Goal: Task Accomplishment & Management: Manage account settings

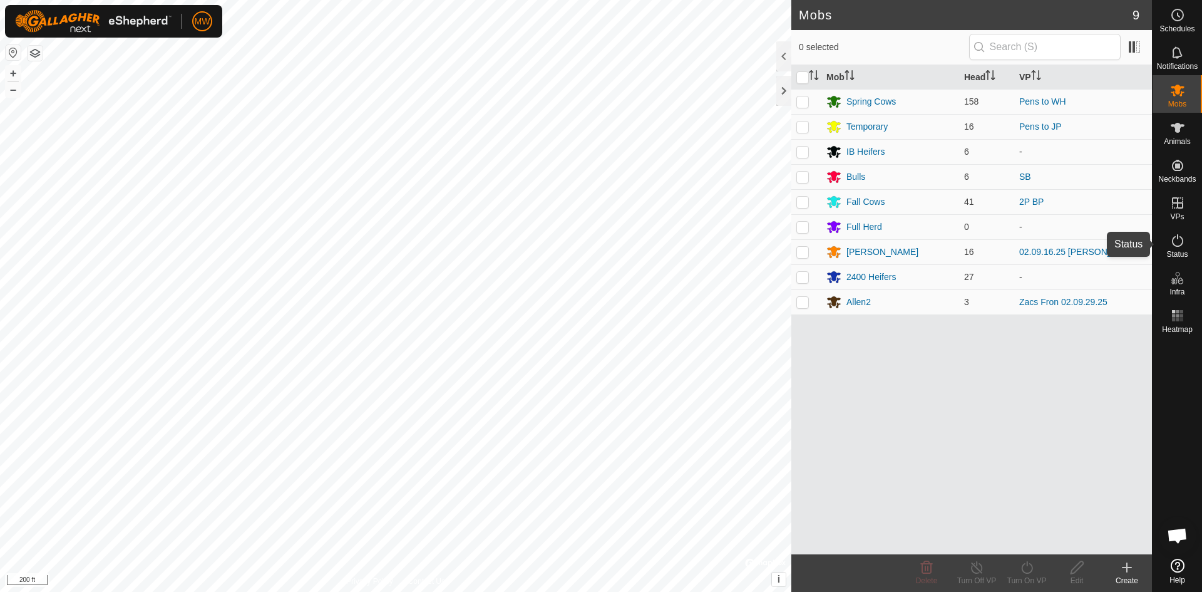
click at [1175, 246] on icon at bounding box center [1177, 240] width 15 height 15
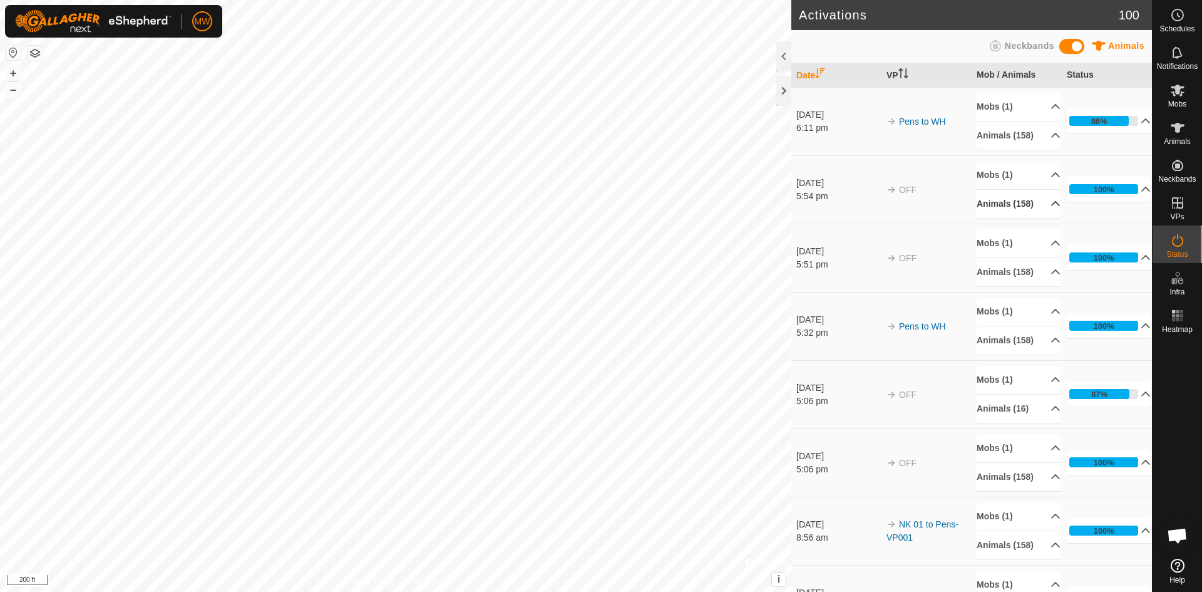
click at [1039, 218] on p-accordion-header "Animals (158)" at bounding box center [1019, 204] width 84 height 28
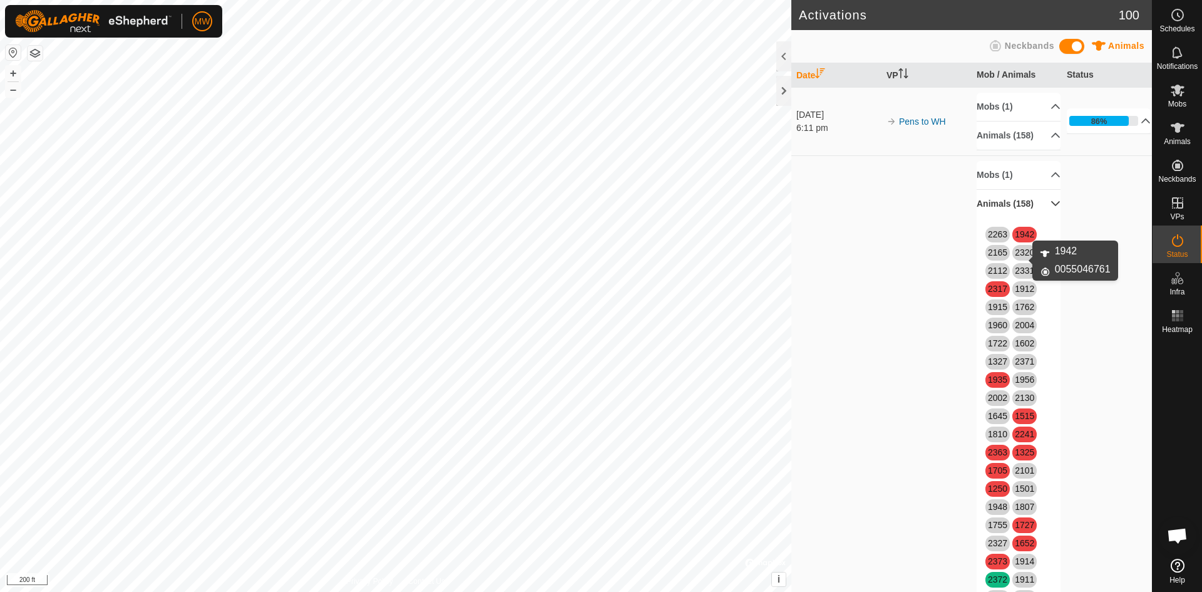
click at [1021, 239] on link "1942" at bounding box center [1024, 234] width 19 height 10
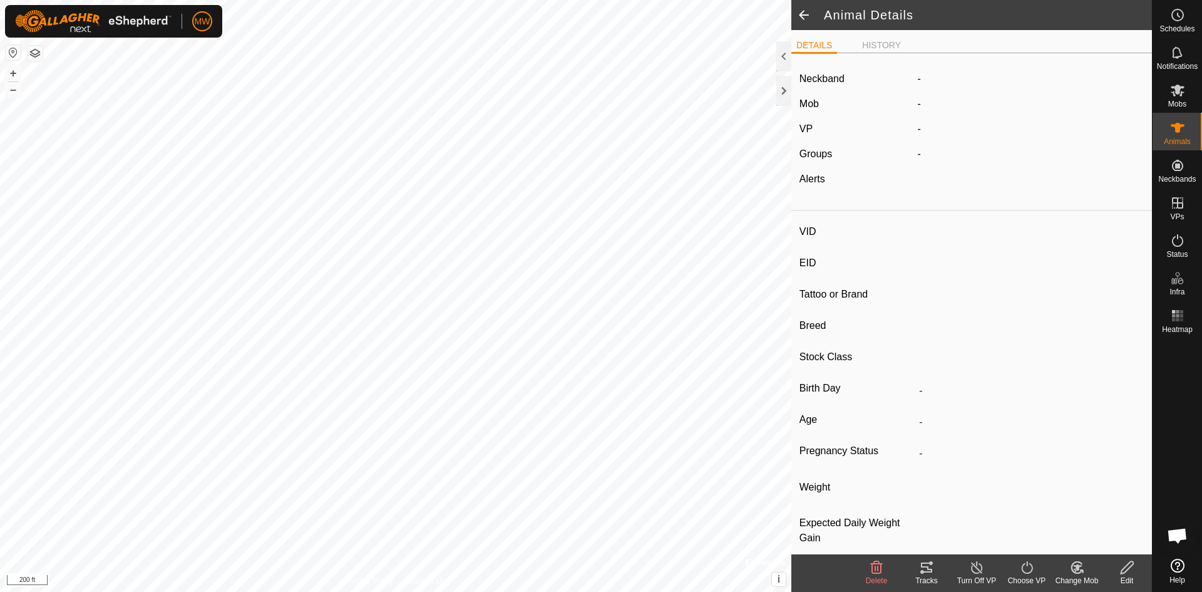
type input "1942"
type input "-"
type input "M"
type input "-"
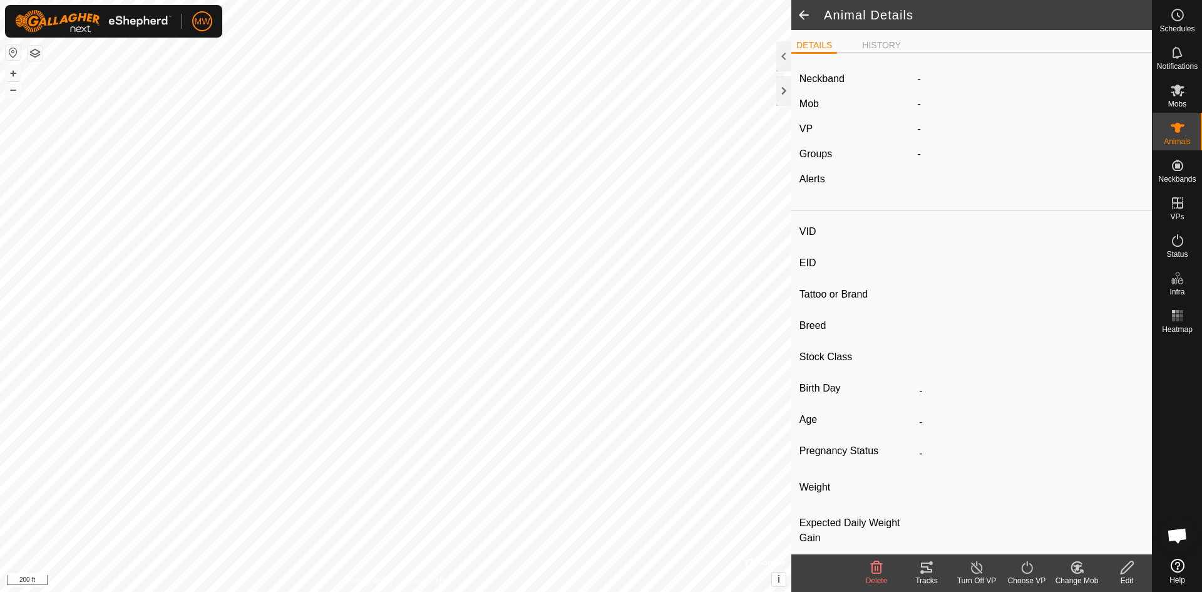
type input "0 kg"
type input "-"
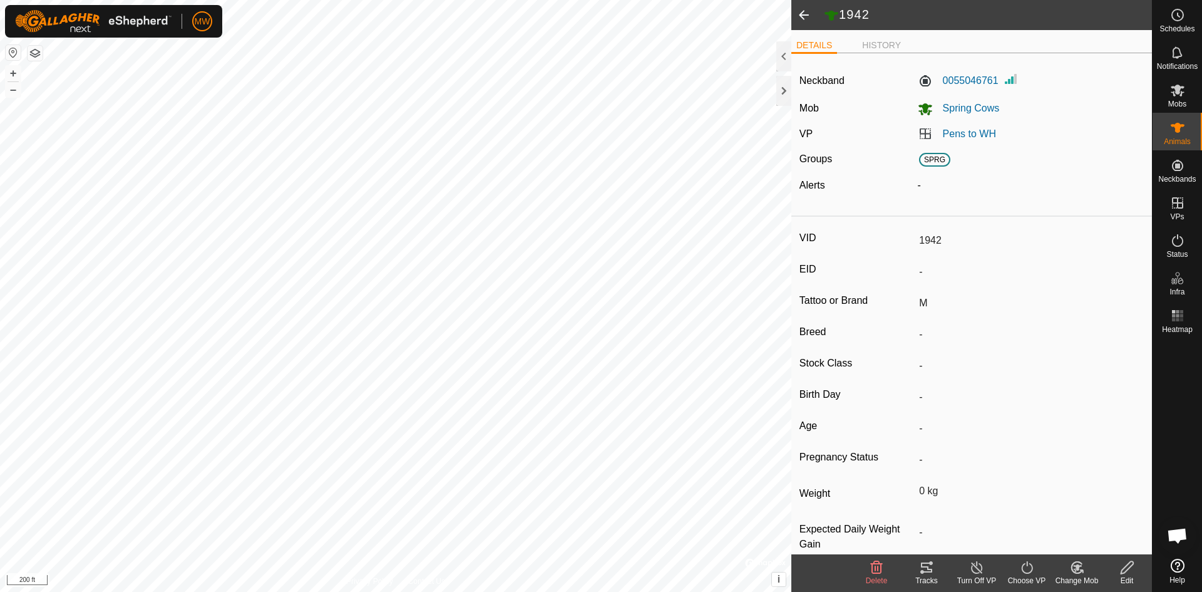
click at [803, 11] on span at bounding box center [803, 15] width 25 height 30
click at [1182, 248] on es-activation-svg-icon at bounding box center [1178, 240] width 23 height 20
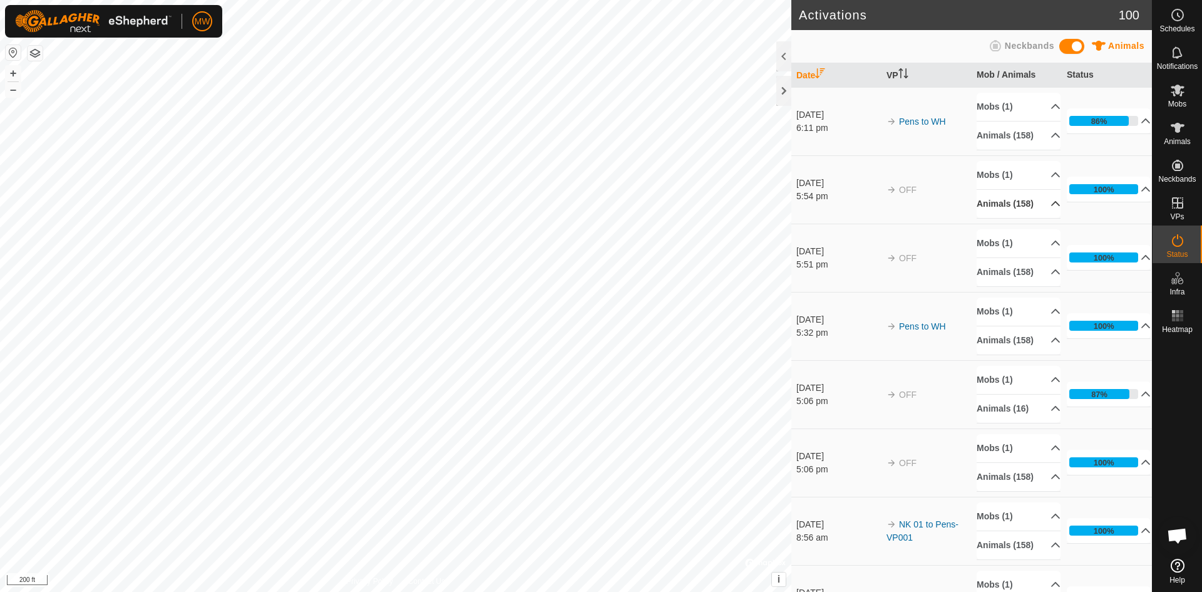
click at [1041, 218] on p-accordion-header "Animals (158)" at bounding box center [1019, 204] width 84 height 28
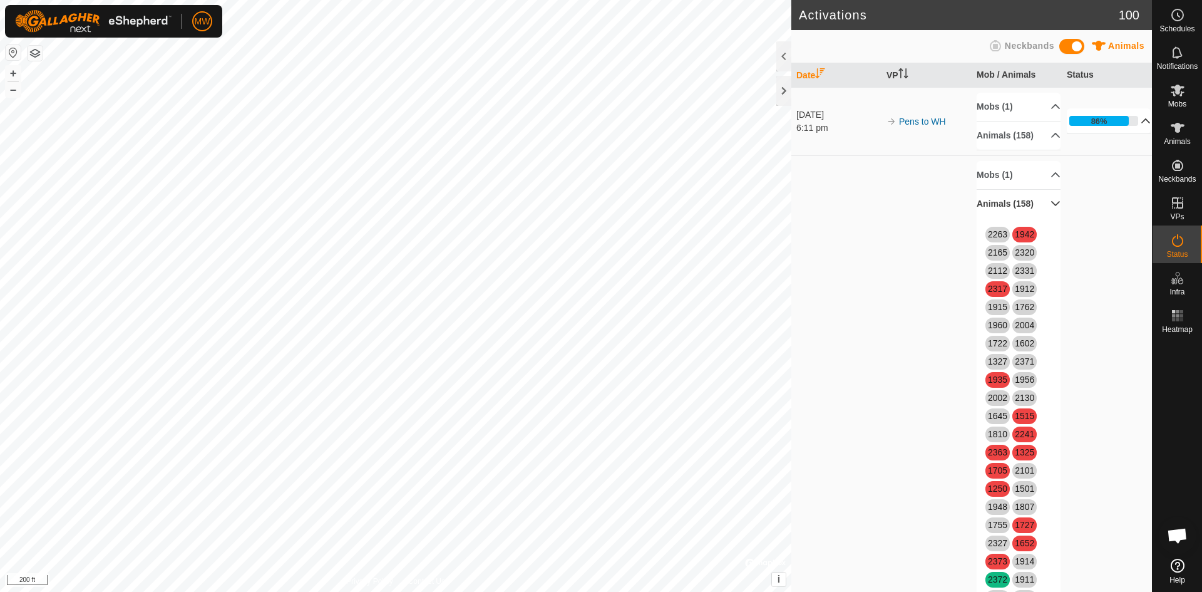
click at [1130, 125] on p-accordion-header "86%" at bounding box center [1109, 120] width 84 height 25
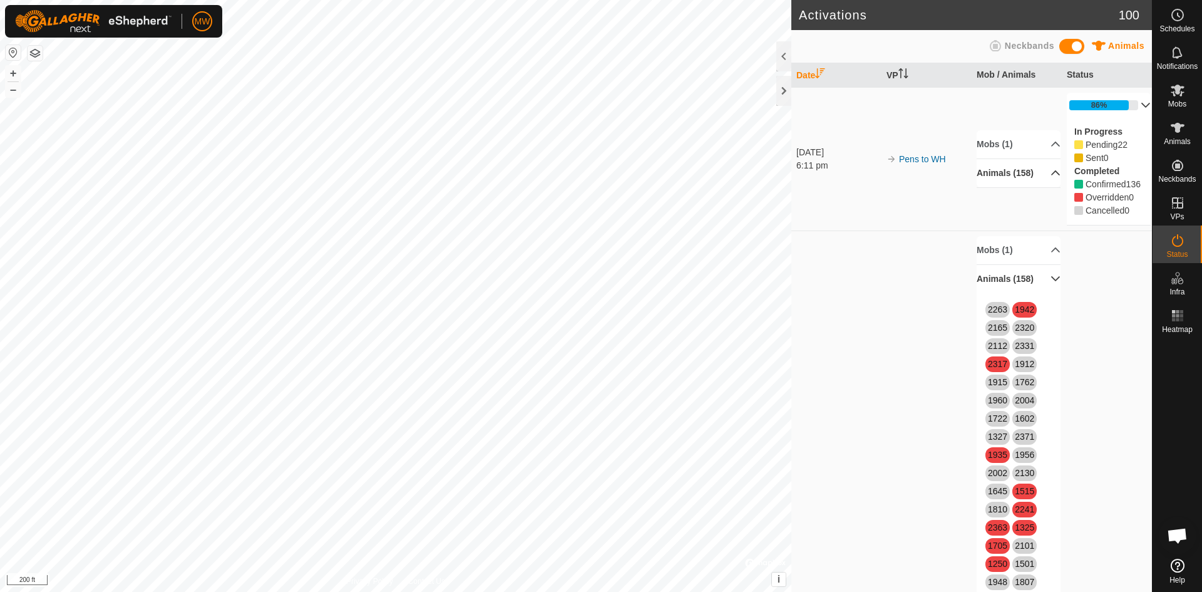
click at [1036, 179] on p-accordion-header "Animals (158)" at bounding box center [1019, 173] width 84 height 28
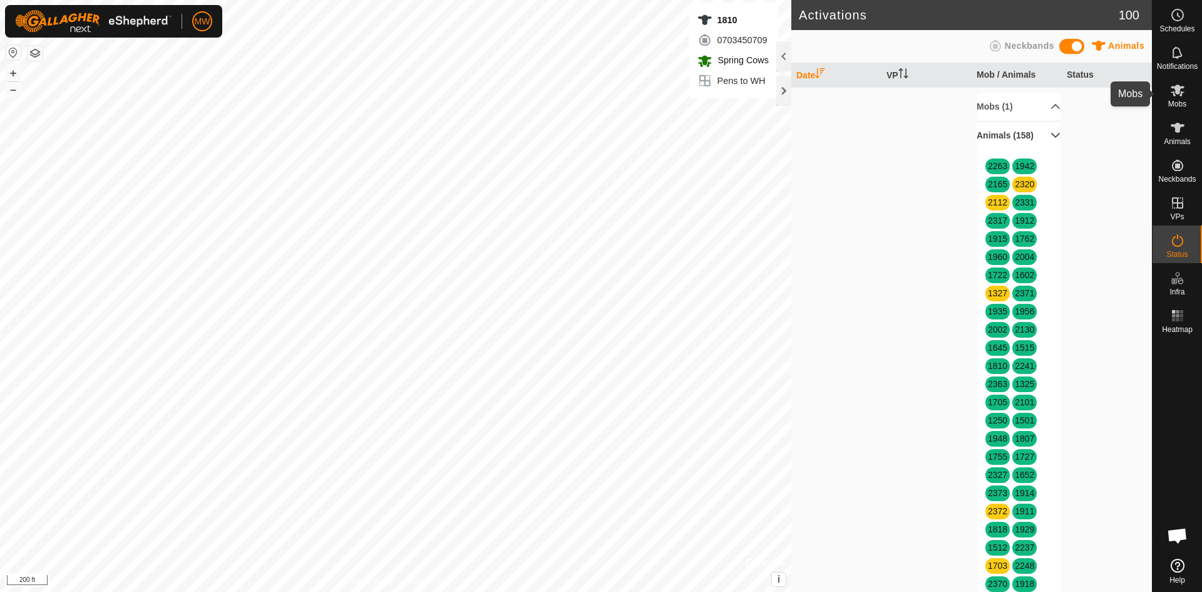
click at [1180, 105] on span "Mobs" at bounding box center [1177, 104] width 18 height 8
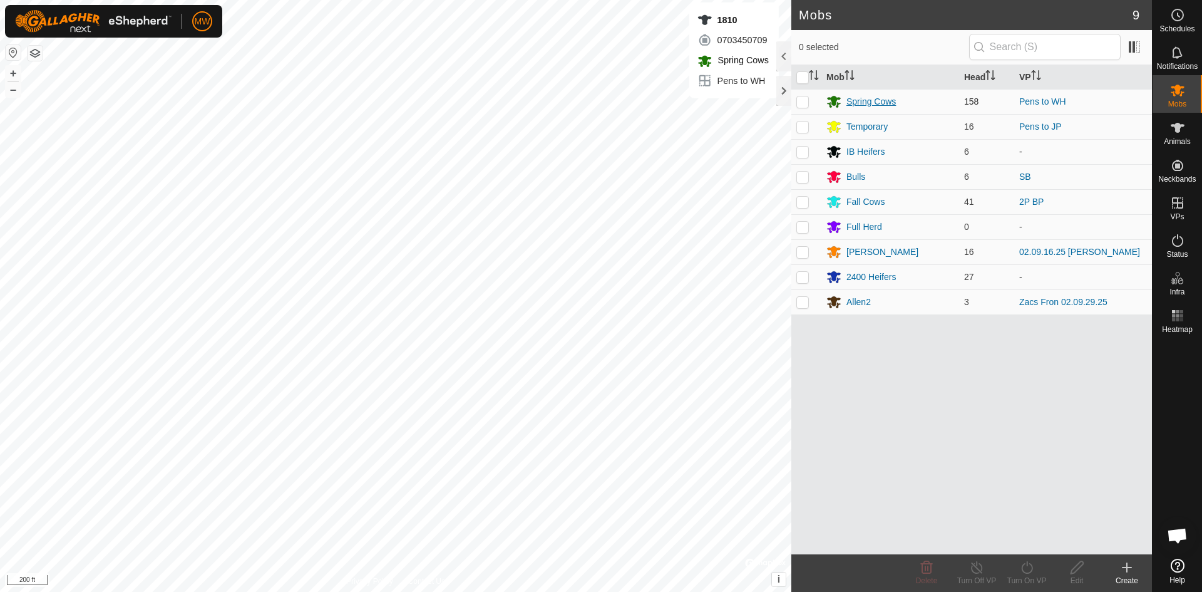
click at [887, 104] on div "Spring Cows" at bounding box center [871, 101] width 49 height 13
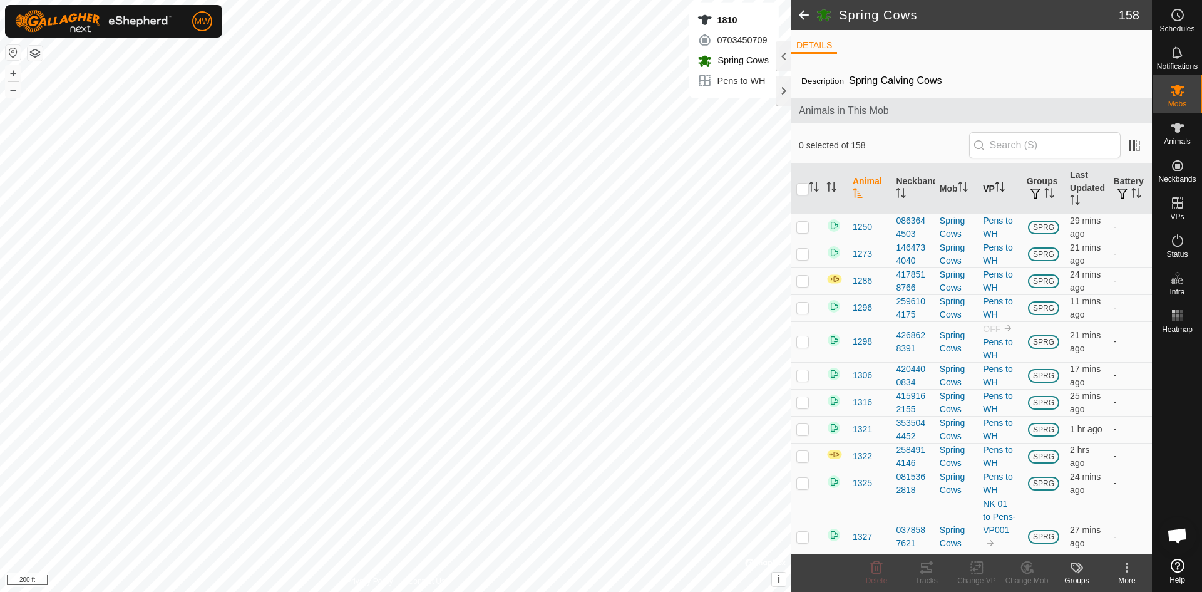
click at [984, 188] on th "VP" at bounding box center [999, 188] width 43 height 51
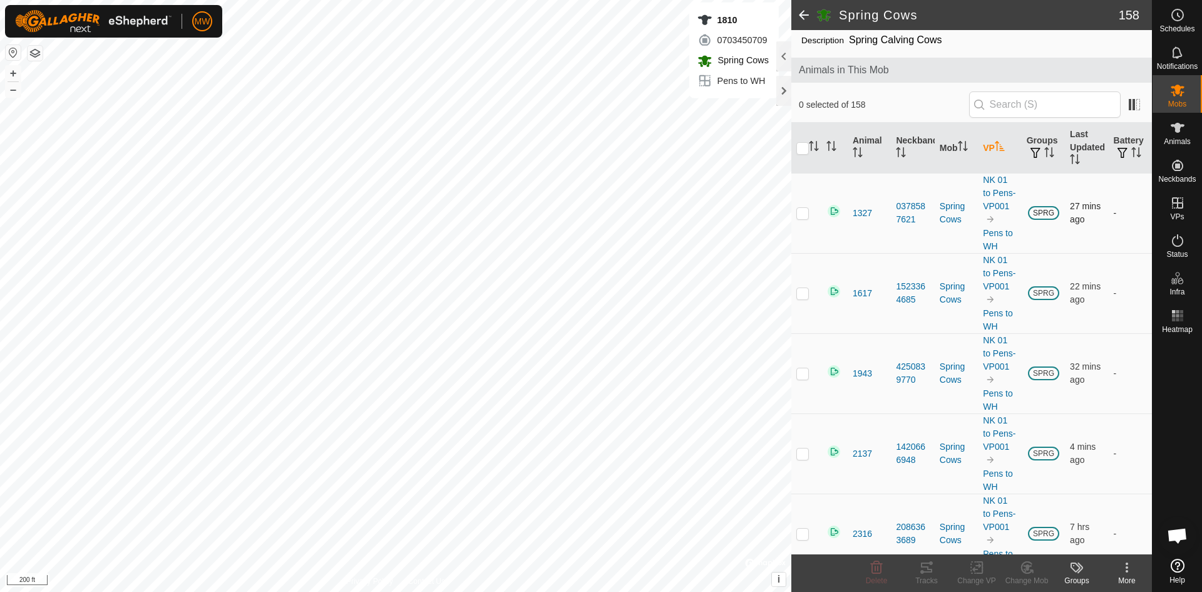
scroll to position [63, 0]
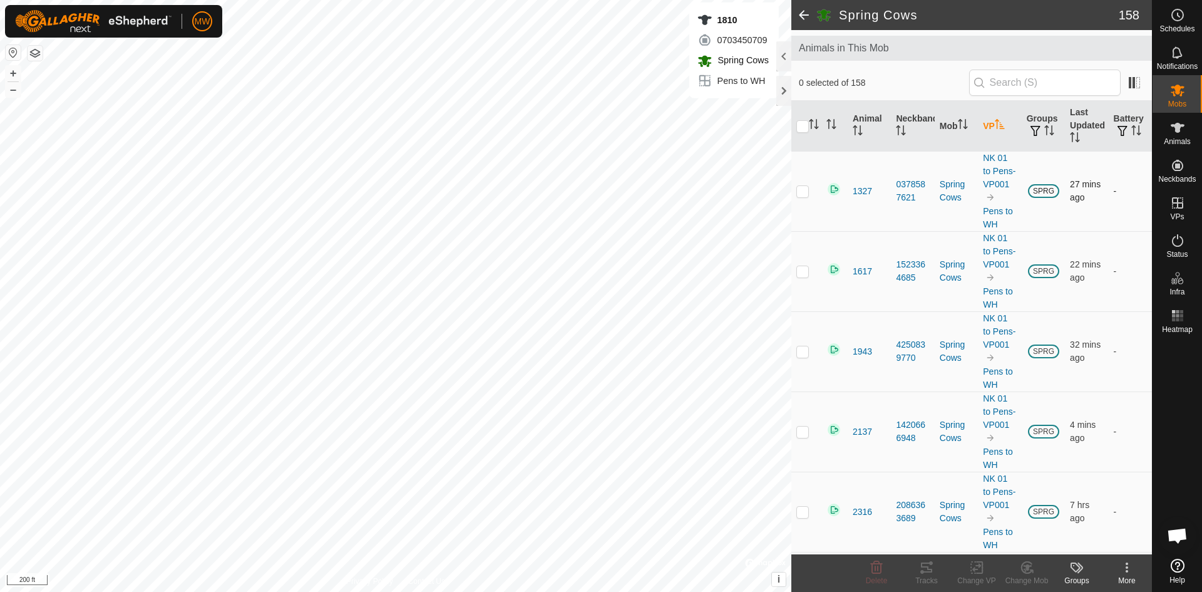
click at [800, 196] on p-checkbox at bounding box center [802, 191] width 13 height 10
checkbox input "true"
click at [801, 276] on p-checkbox at bounding box center [802, 271] width 13 height 10
checkbox input "true"
click at [798, 356] on p-checkbox at bounding box center [802, 351] width 13 height 10
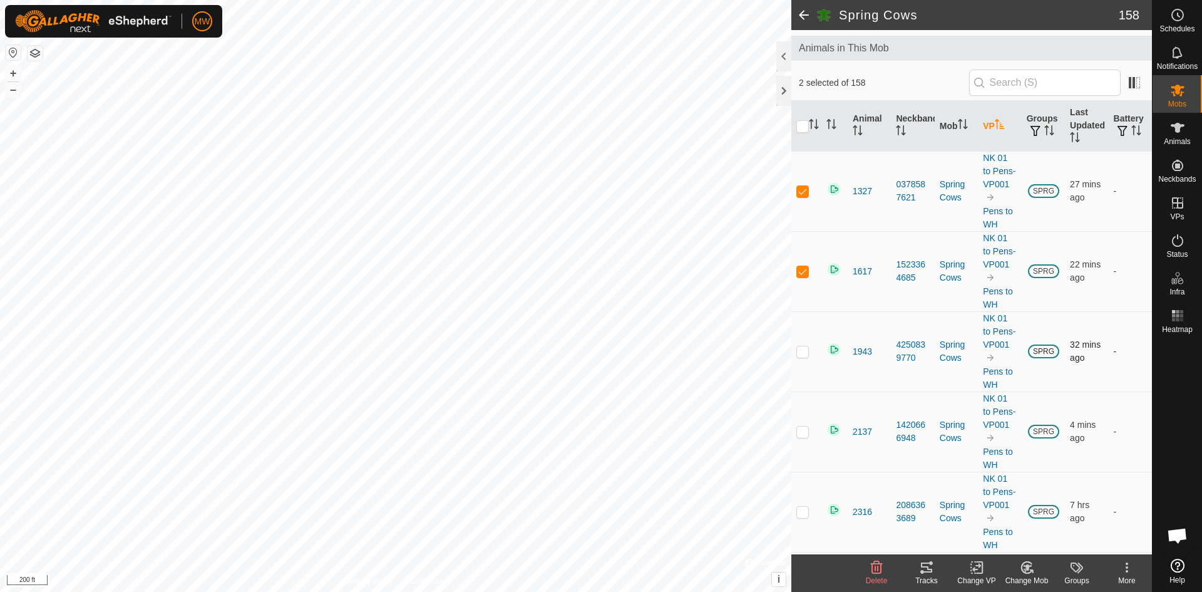
checkbox input "true"
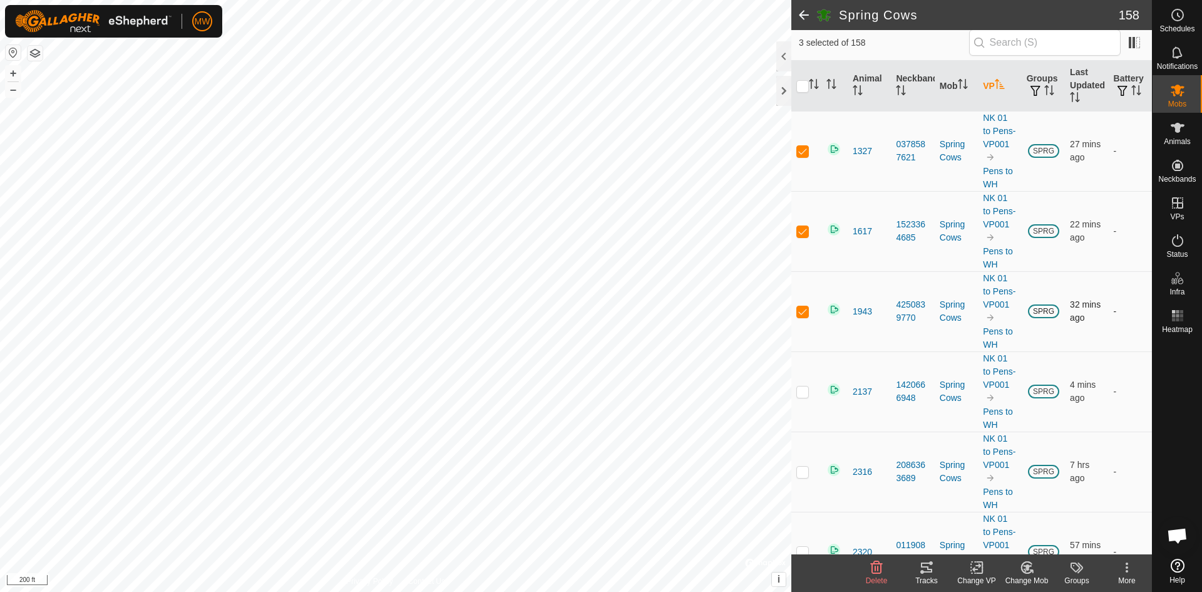
scroll to position [125, 0]
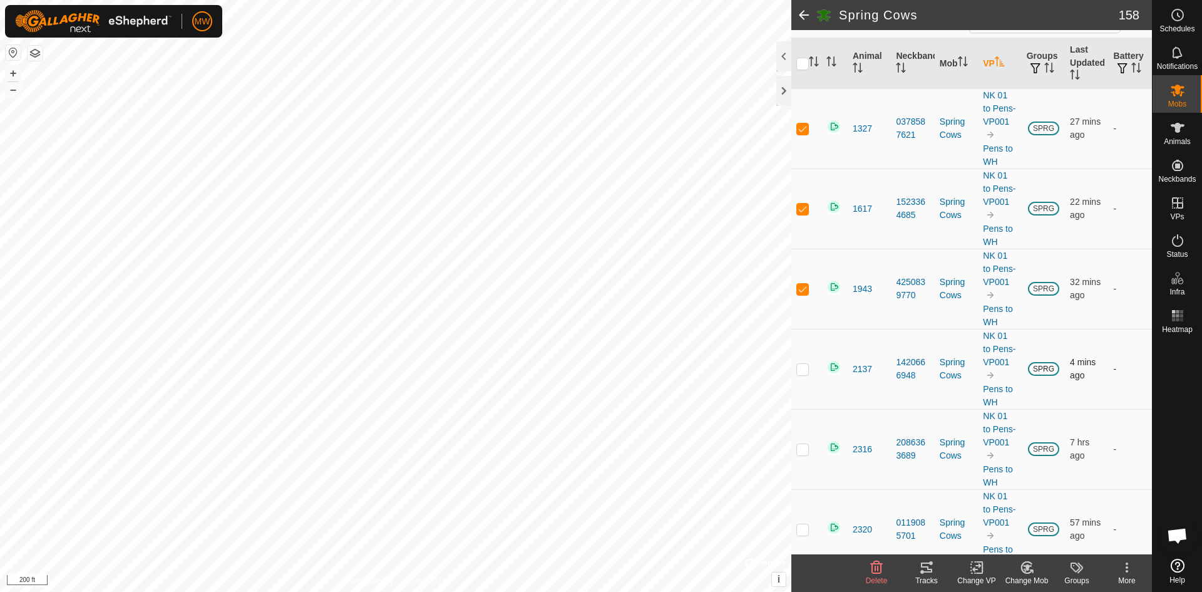
click at [801, 409] on td at bounding box center [806, 369] width 30 height 80
checkbox input "true"
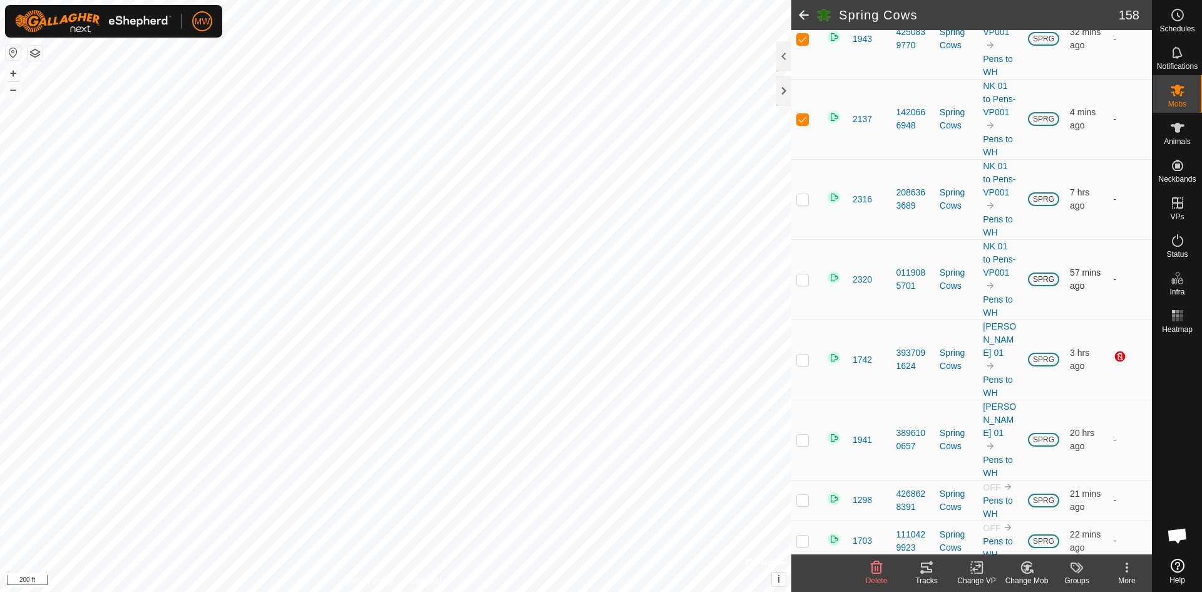
scroll to position [376, 0]
click at [800, 204] on p-checkbox at bounding box center [802, 198] width 13 height 10
checkbox input "true"
click at [799, 284] on p-checkbox at bounding box center [802, 279] width 13 height 10
checkbox input "true"
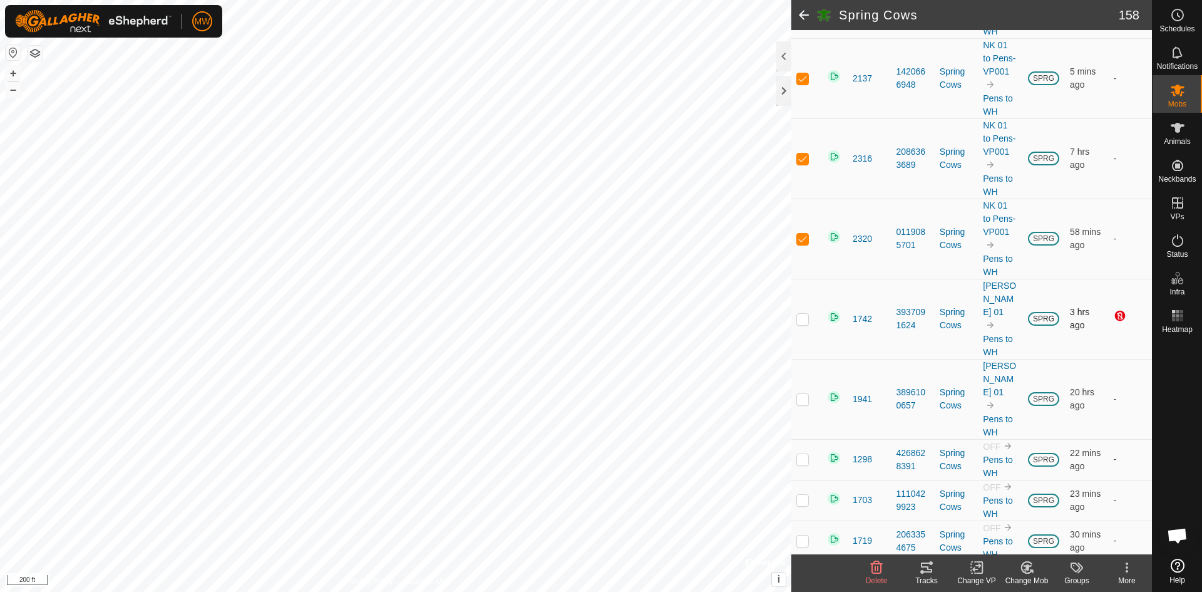
scroll to position [438, 0]
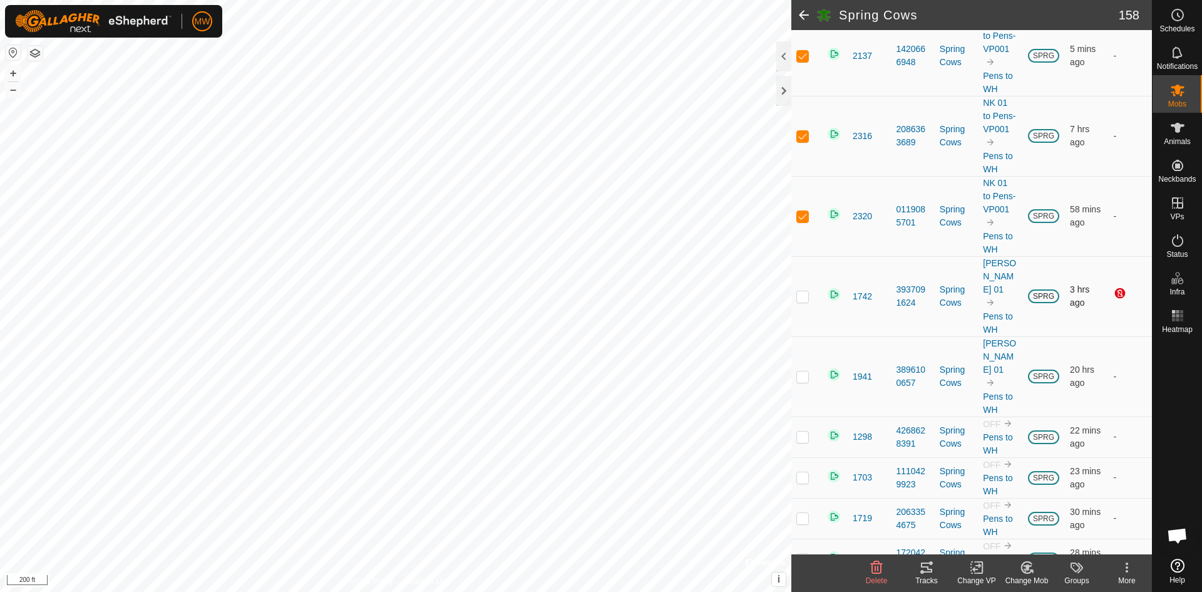
click at [812, 336] on td at bounding box center [806, 296] width 30 height 80
checkbox input "true"
click at [807, 381] on p-checkbox at bounding box center [802, 376] width 13 height 10
checkbox input "true"
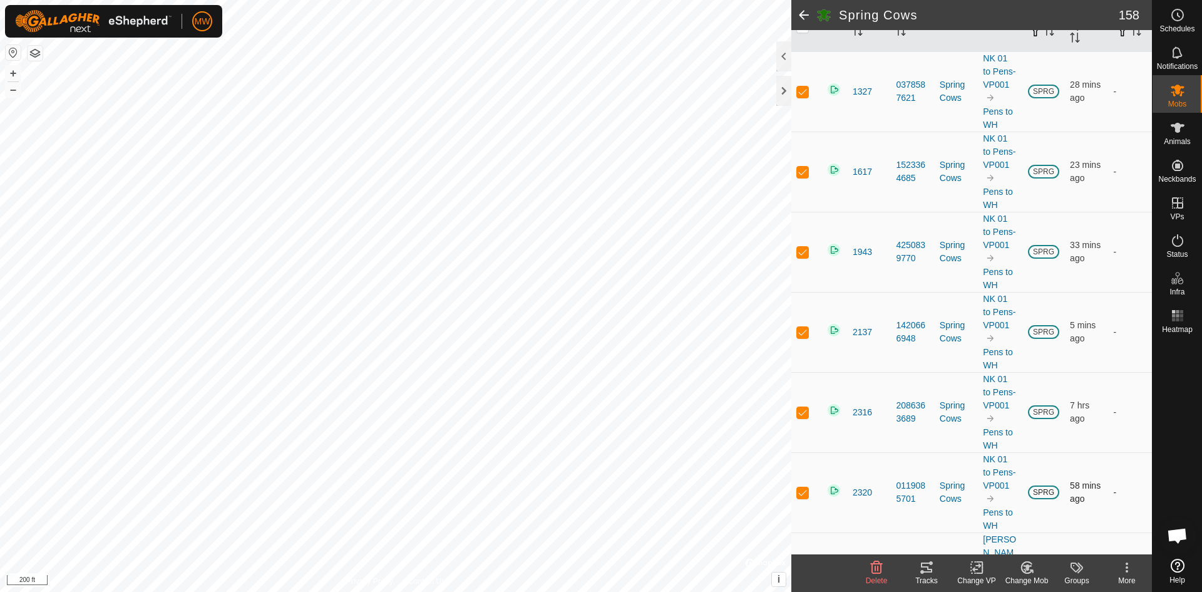
scroll to position [125, 0]
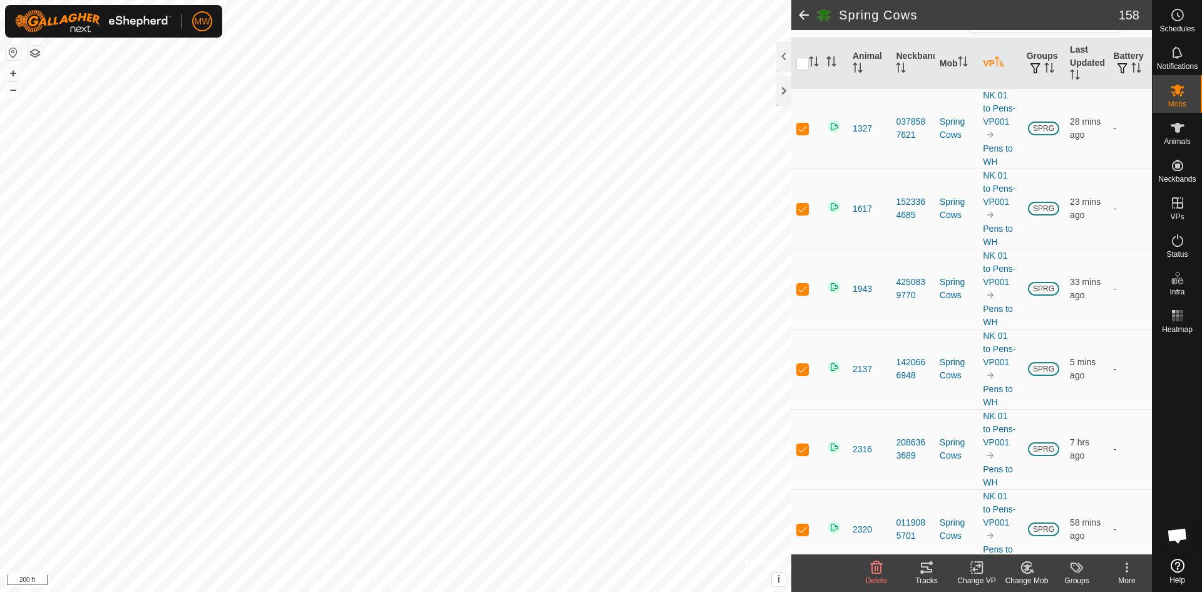
click at [980, 572] on icon at bounding box center [980, 567] width 6 height 11
click at [997, 508] on link "Choose VP..." at bounding box center [1014, 513] width 124 height 25
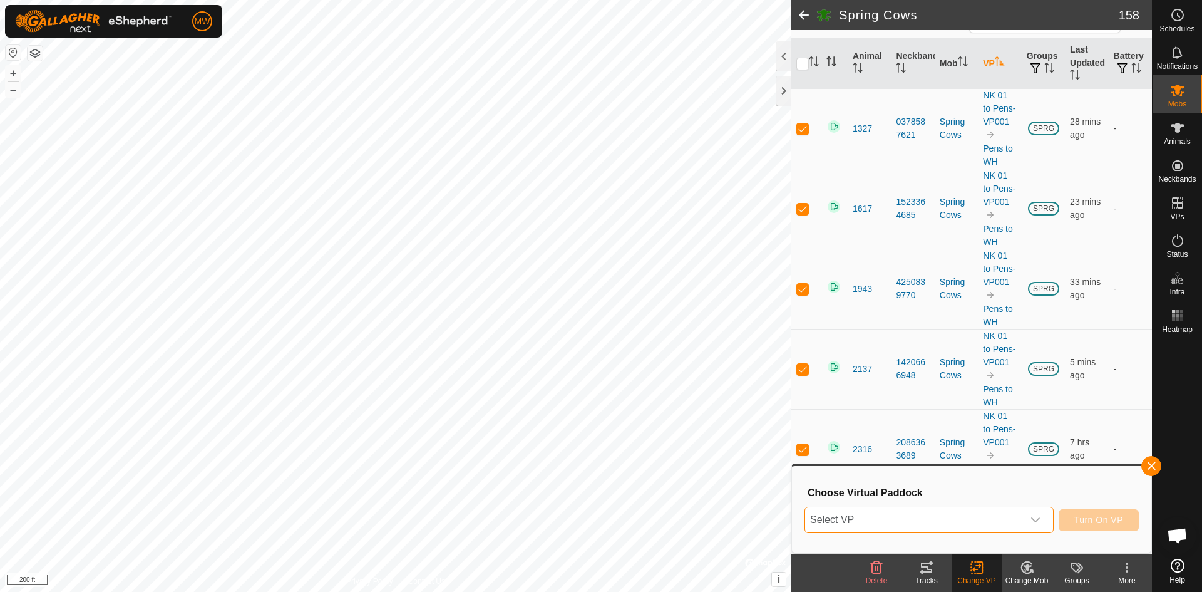
click at [846, 520] on span "Select VP" at bounding box center [914, 519] width 218 height 25
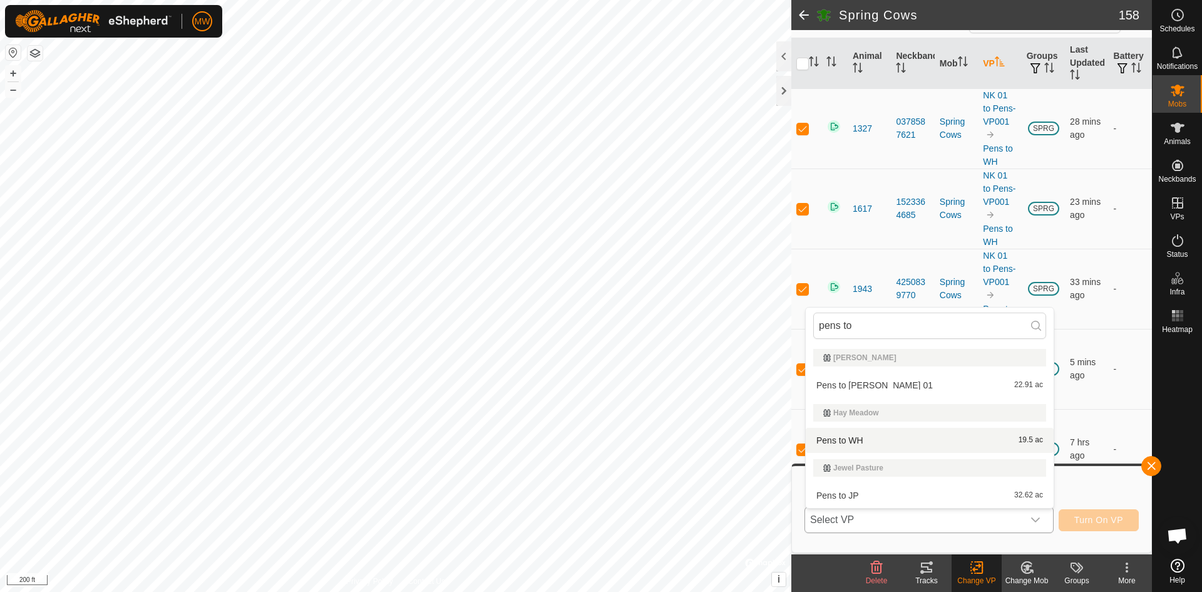
type input "pens to"
click at [822, 438] on li "Pens to WH 19.5 ac" at bounding box center [930, 440] width 248 height 25
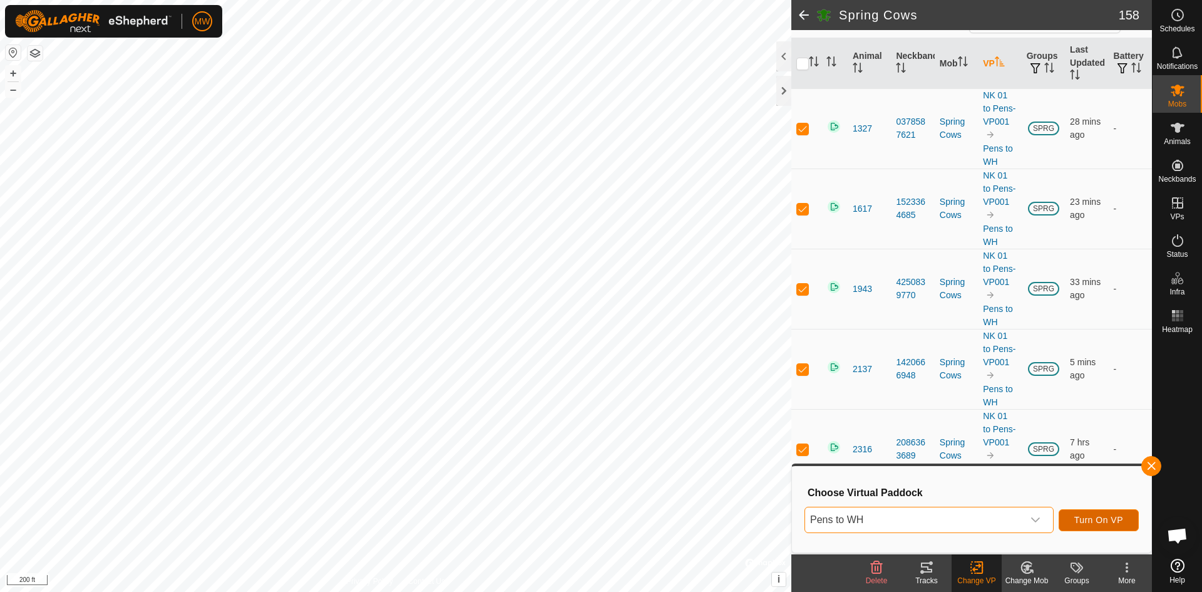
click at [1092, 521] on span "Turn On VP" at bounding box center [1099, 520] width 49 height 10
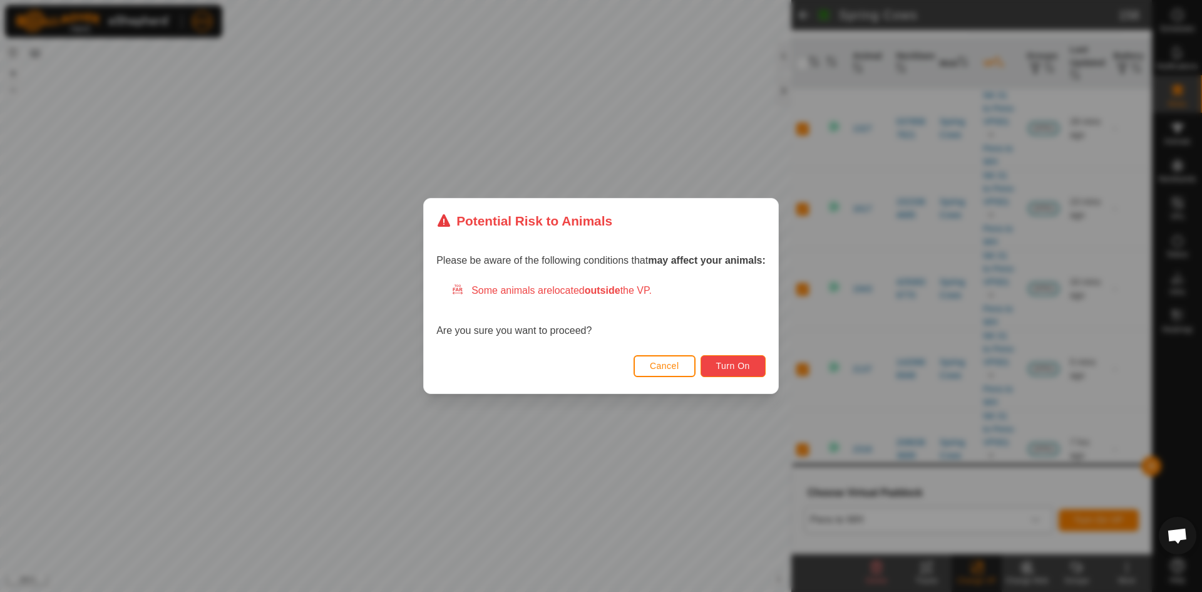
click at [719, 364] on span "Turn On" at bounding box center [733, 366] width 34 height 10
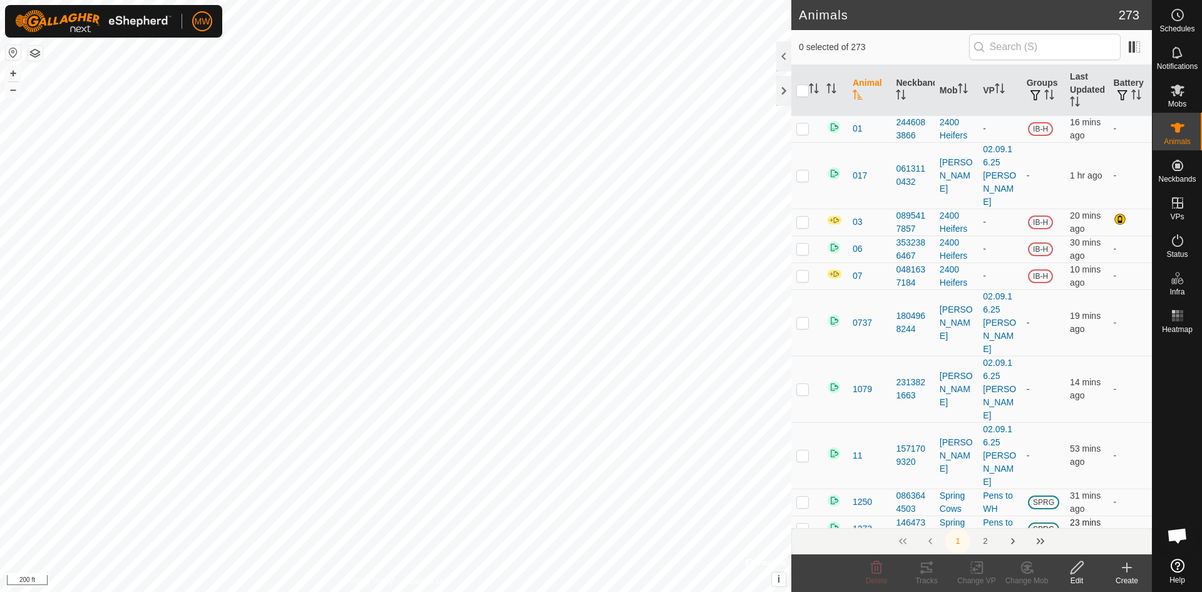
checkbox input "true"
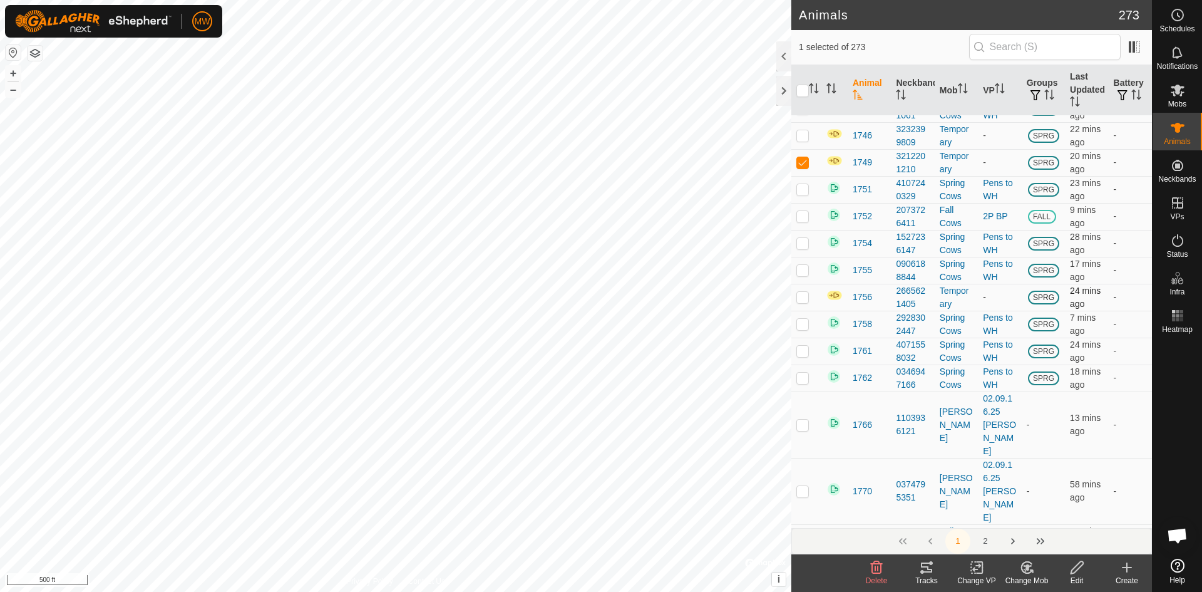
scroll to position [2505, 0]
click at [858, 163] on span "1749" at bounding box center [862, 163] width 19 height 13
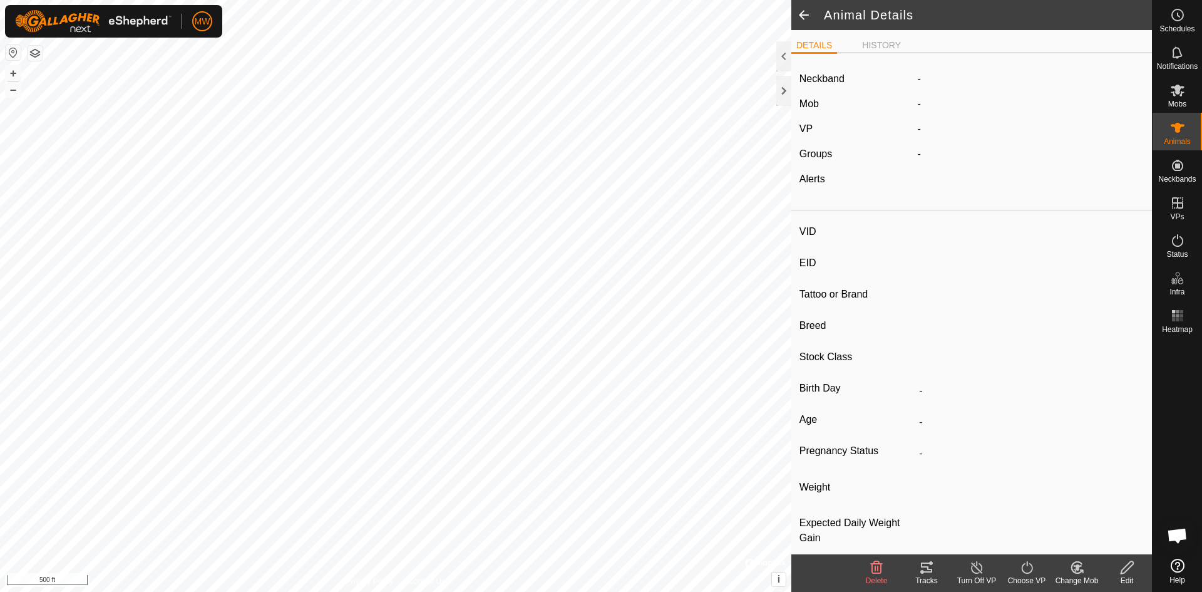
type input "1749"
type input "840003224268265"
type input "-"
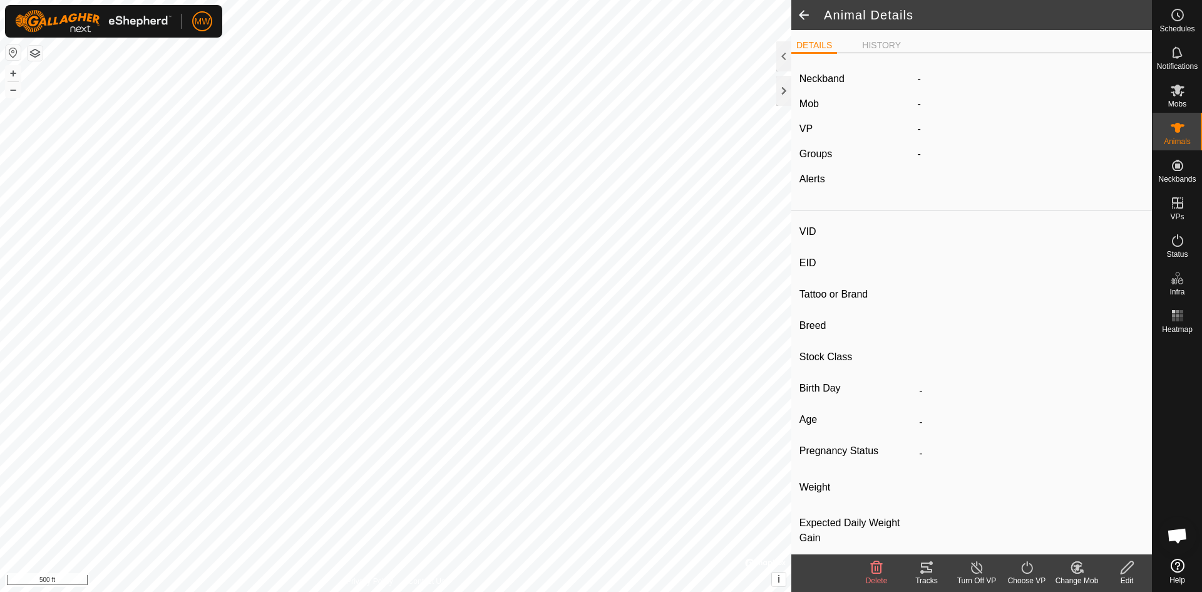
type input "-"
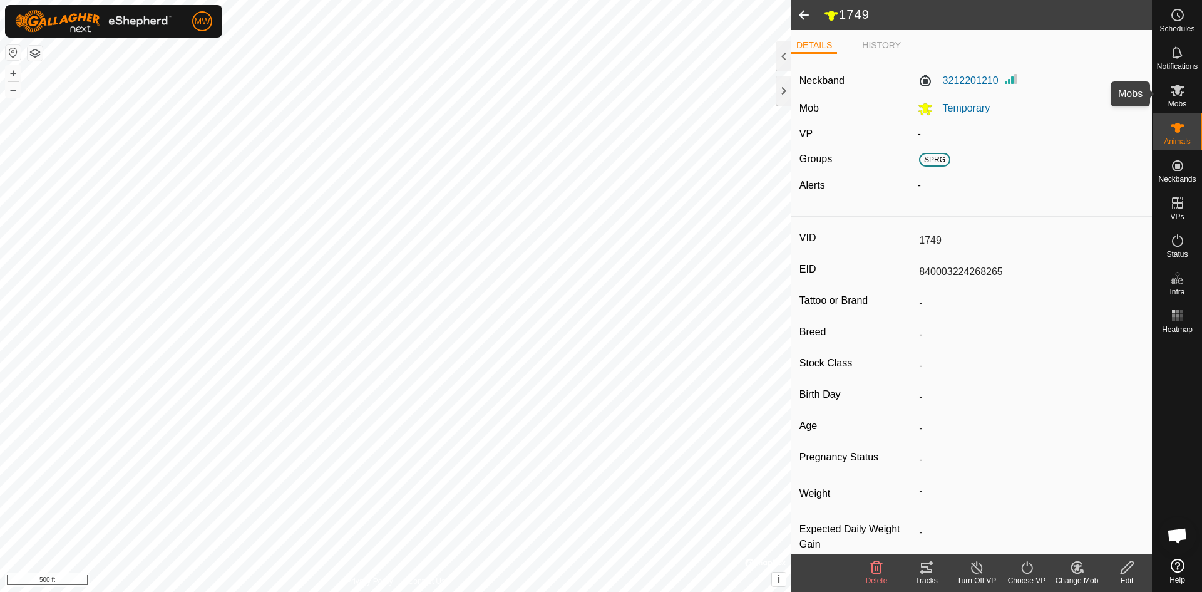
click at [1173, 90] on icon at bounding box center [1177, 90] width 15 height 15
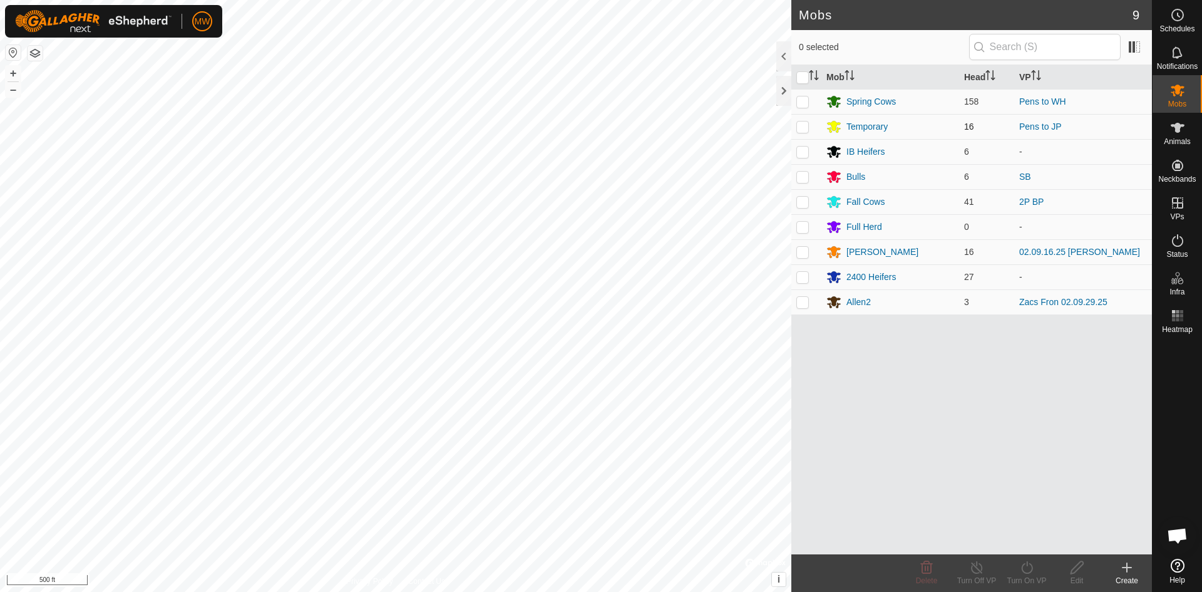
click at [803, 128] on p-checkbox at bounding box center [802, 126] width 13 height 10
checkbox input "true"
click at [875, 126] on div "Temporary" at bounding box center [867, 126] width 41 height 13
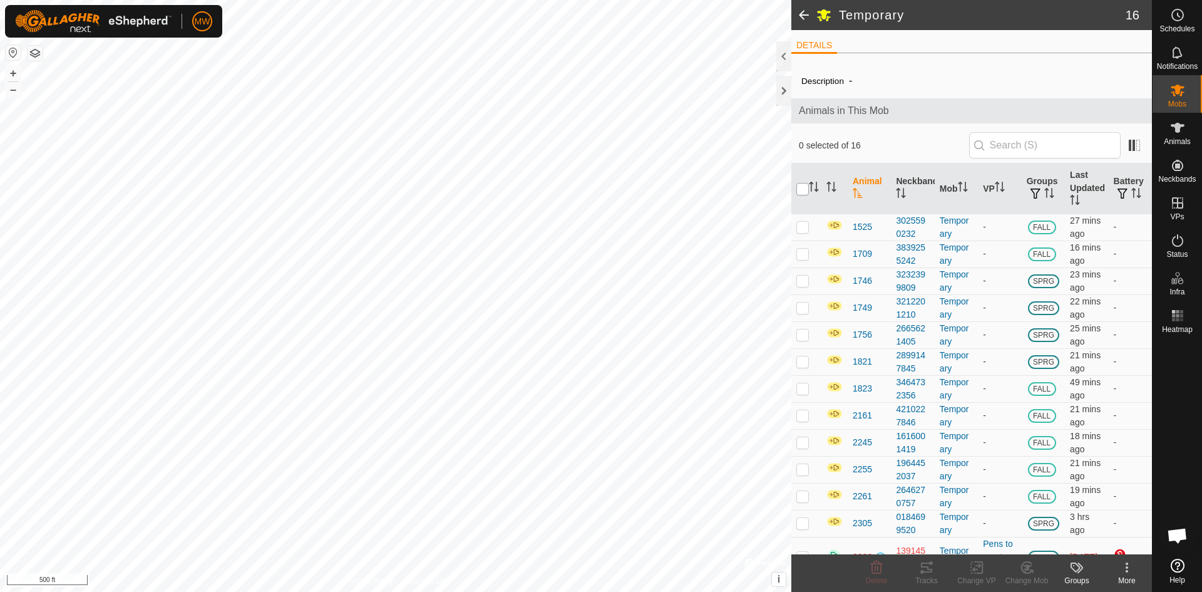
click at [803, 188] on input "checkbox" at bounding box center [802, 189] width 13 height 13
checkbox input "true"
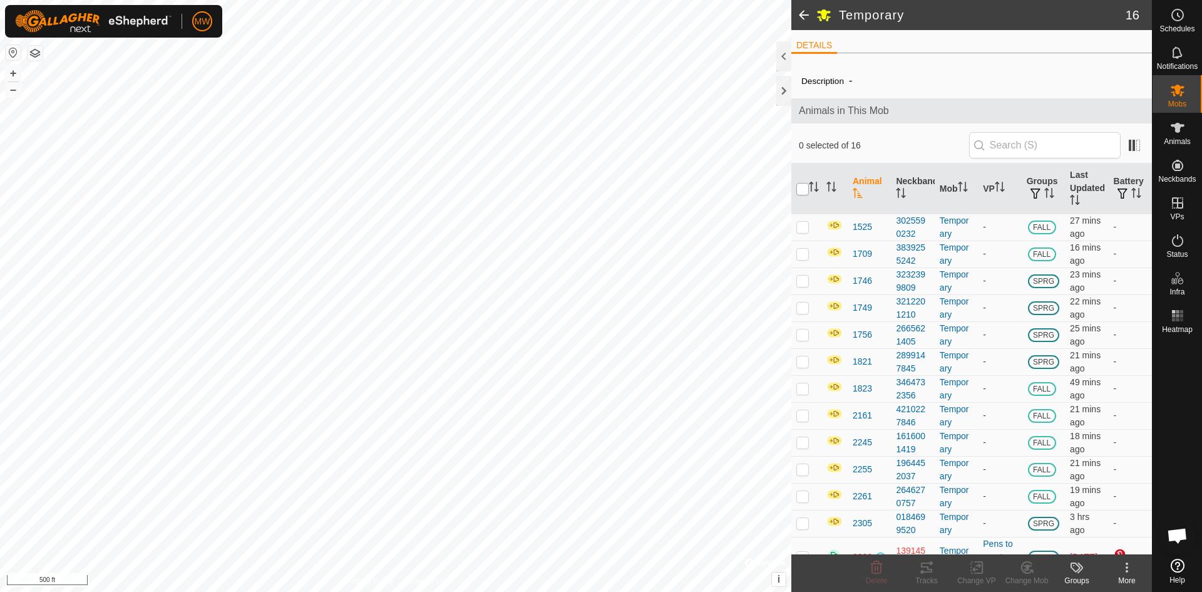
checkbox input "true"
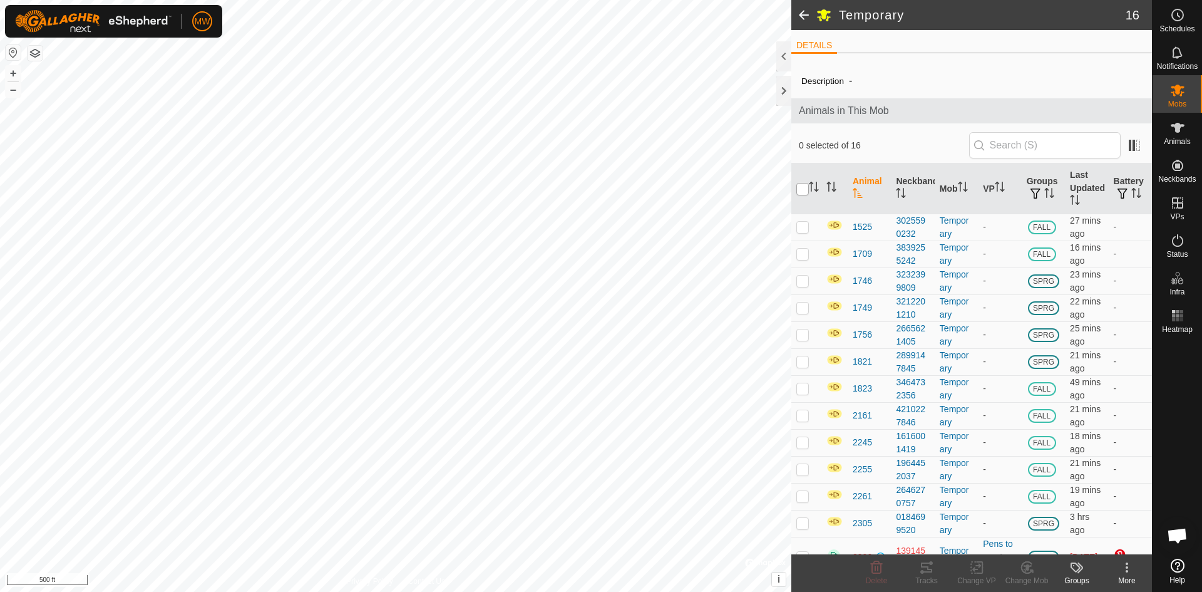
checkbox input "true"
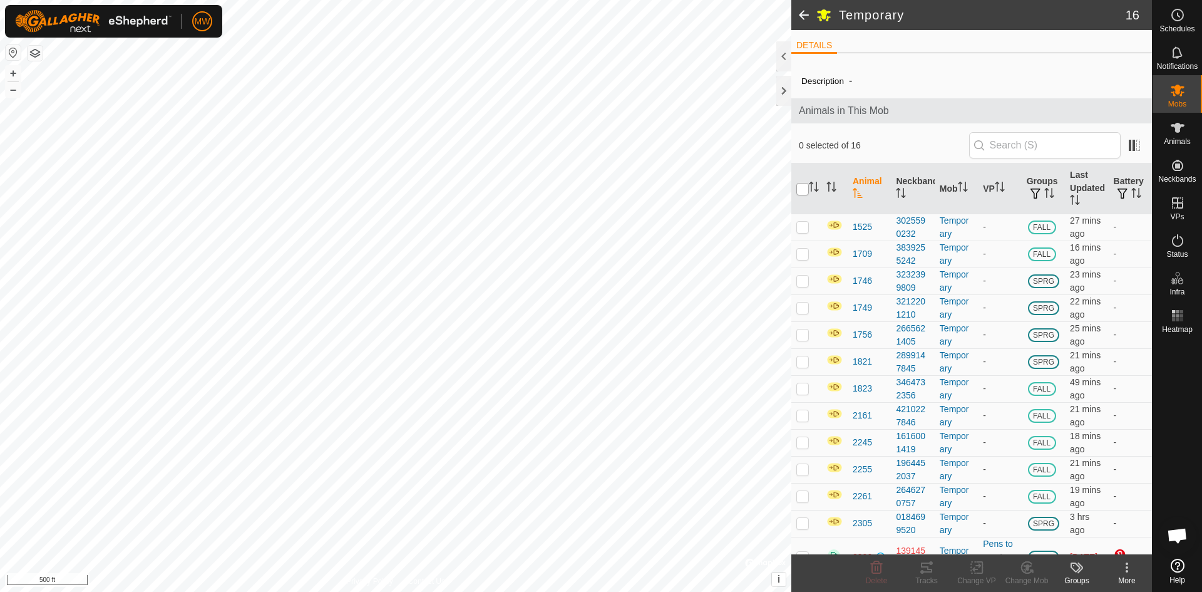
checkbox input "true"
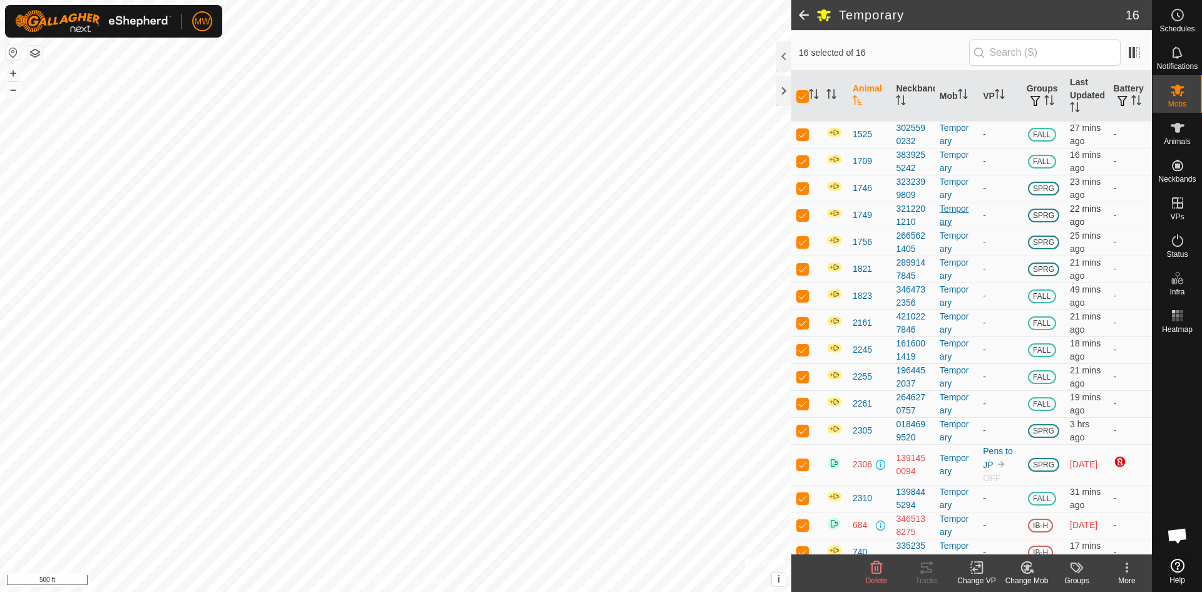
scroll to position [105, 0]
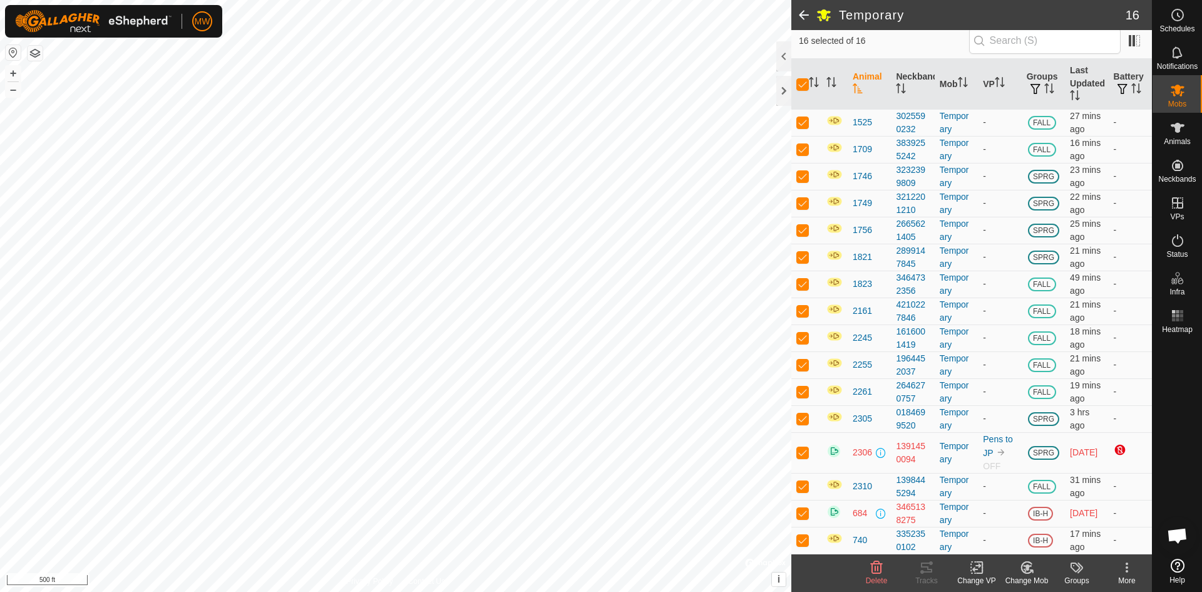
click at [1124, 567] on icon at bounding box center [1127, 567] width 15 height 15
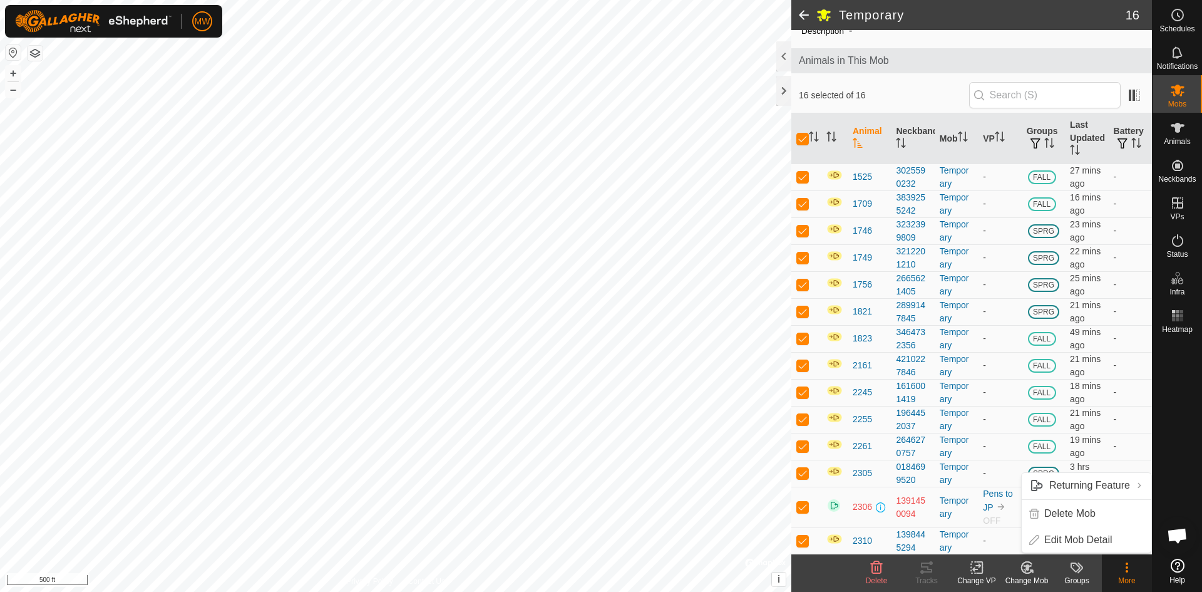
scroll to position [0, 0]
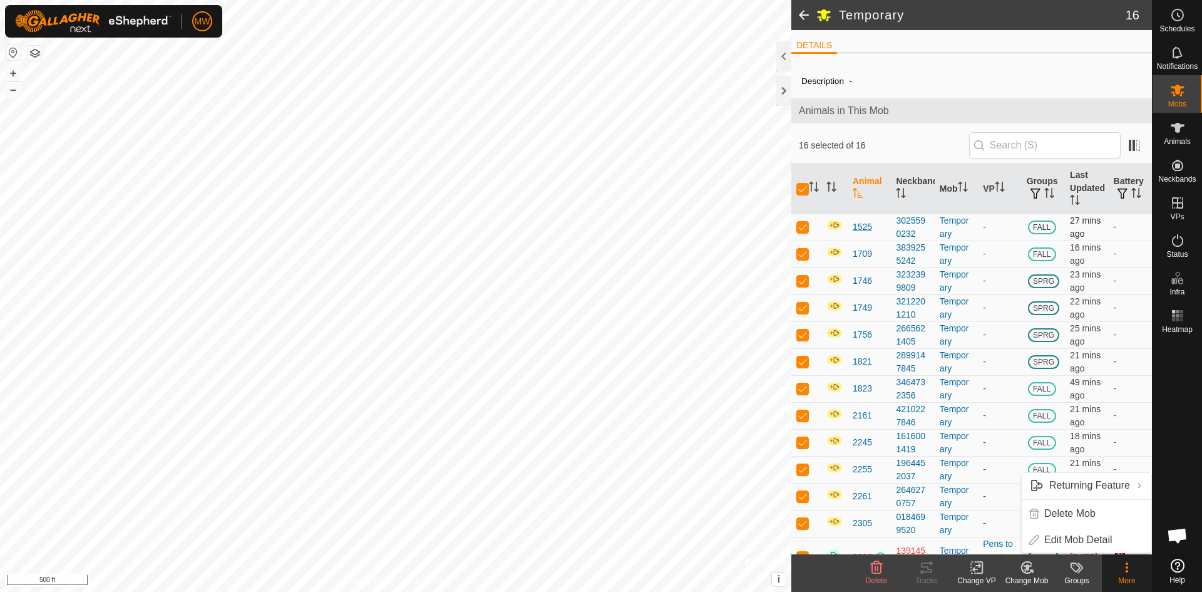
click at [864, 227] on span "1525" at bounding box center [862, 226] width 19 height 13
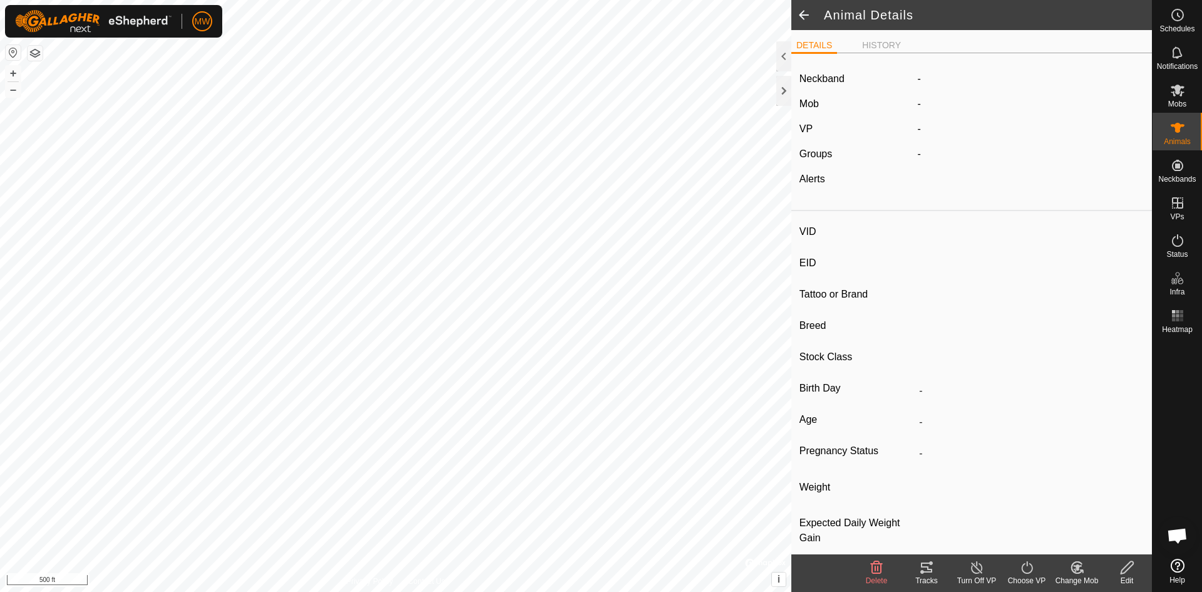
type input "1525"
type input "840003224268156"
type input "-"
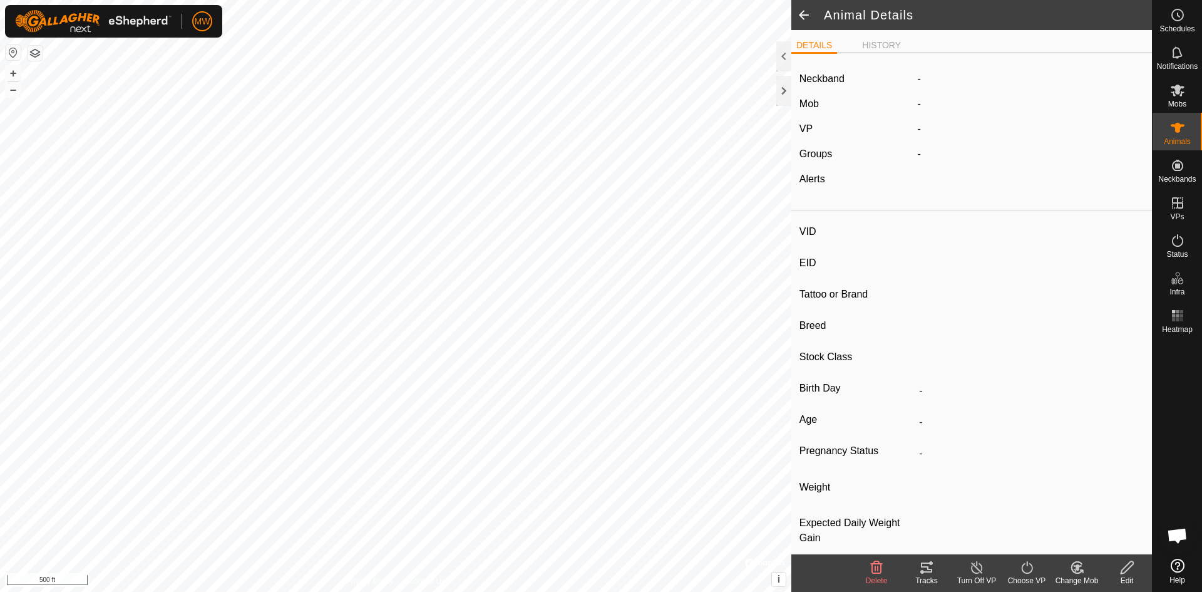
type input "-"
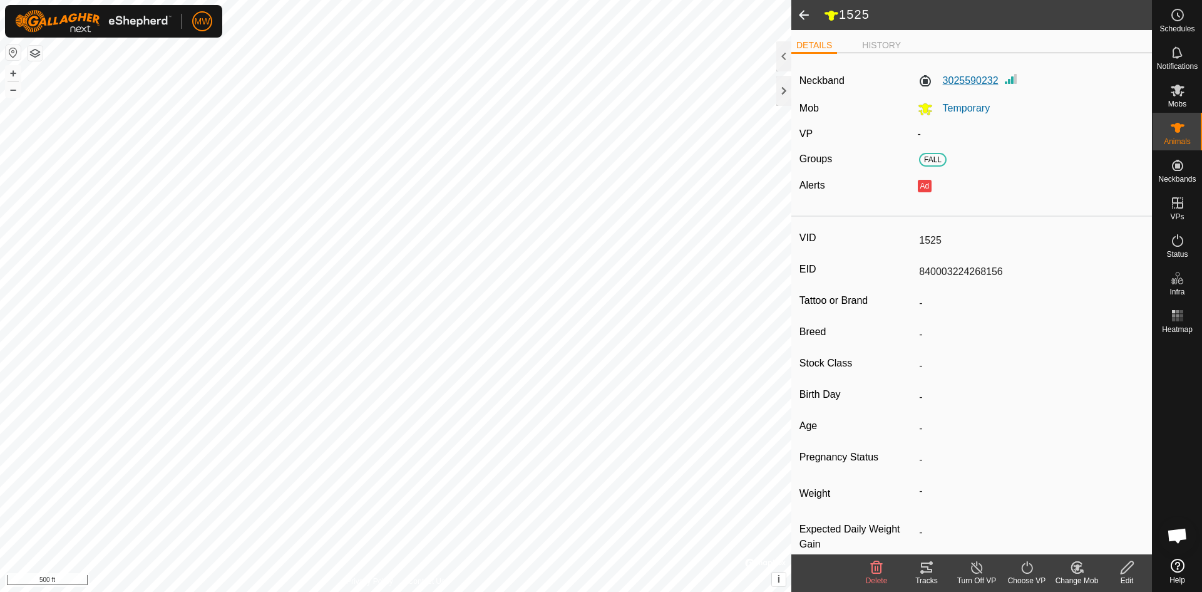
click at [964, 83] on label "3025590232" at bounding box center [958, 80] width 81 height 15
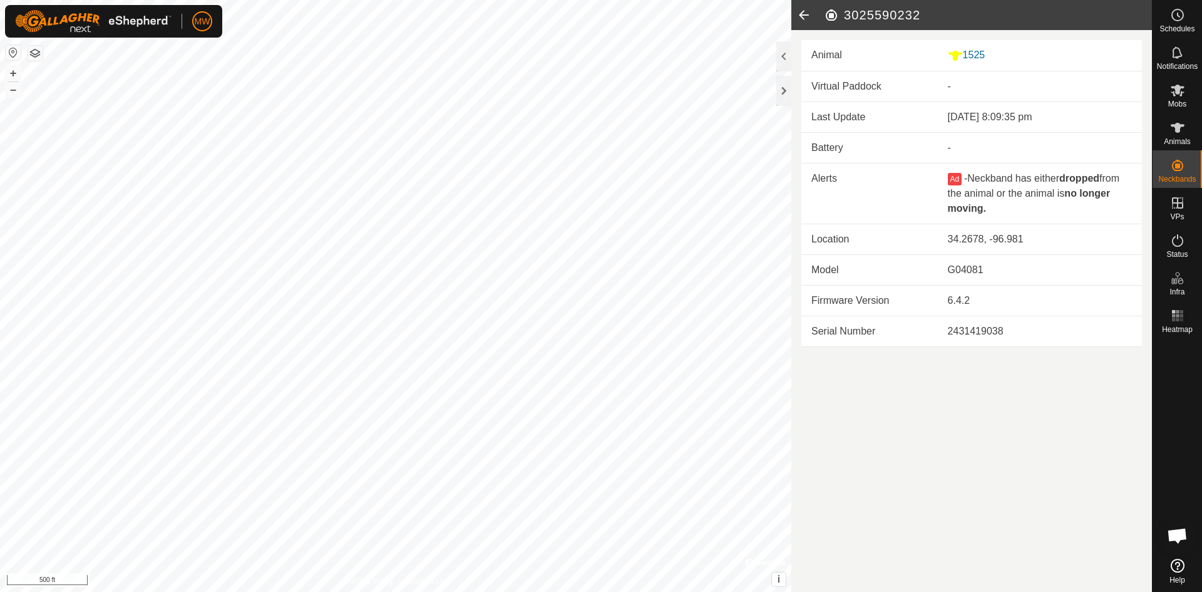
click at [801, 13] on icon at bounding box center [803, 15] width 25 height 30
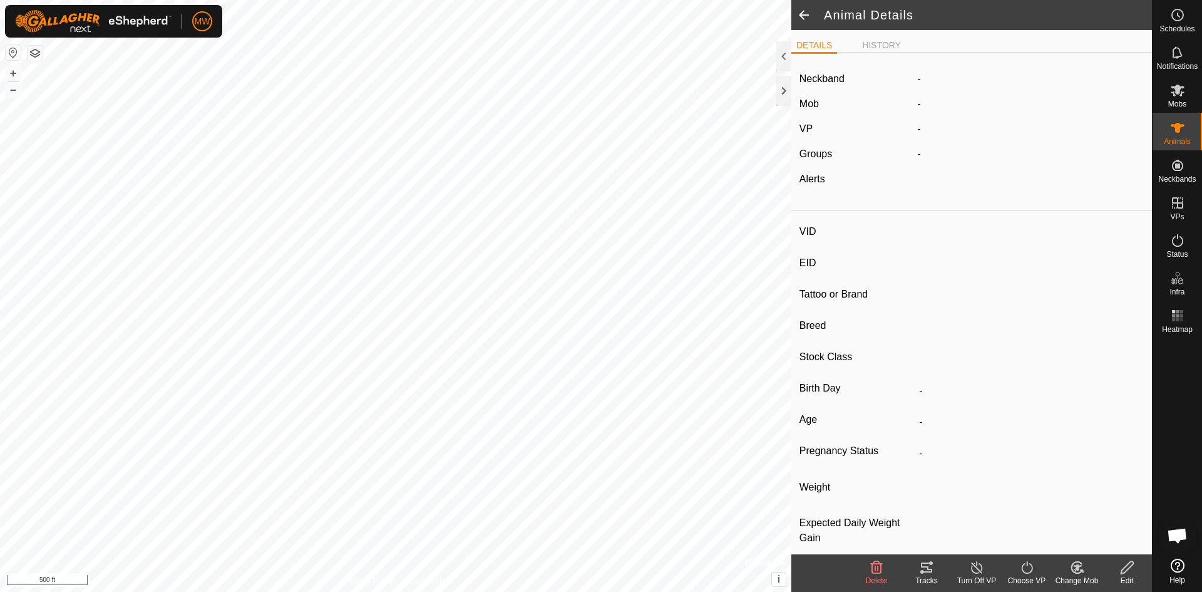
type input "1525"
type input "840003224268156"
type input "-"
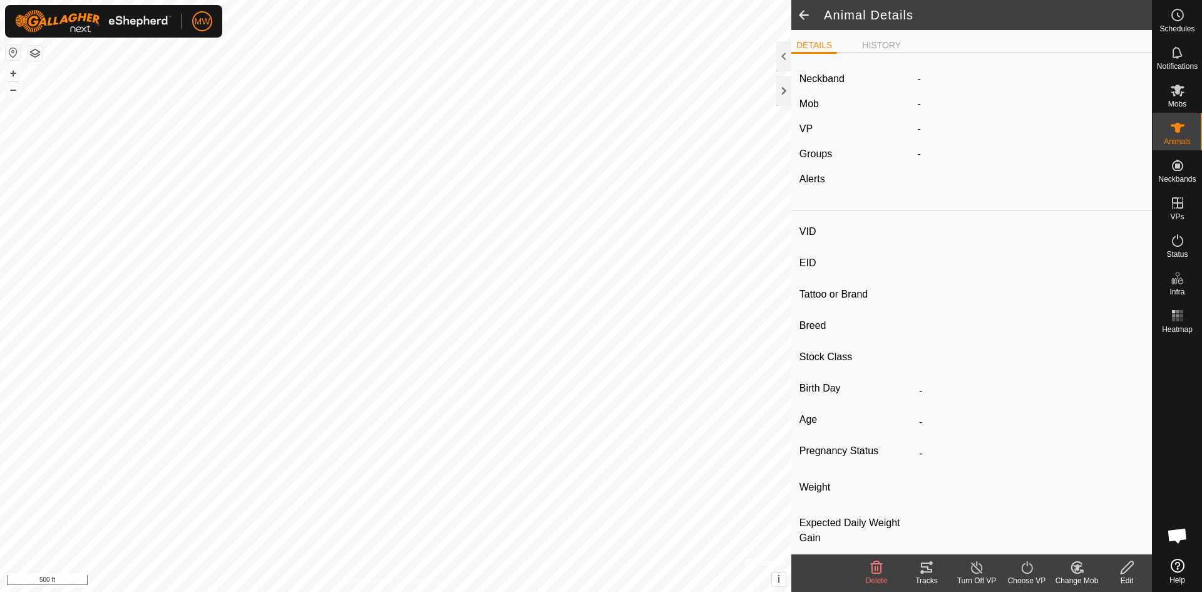
type input "-"
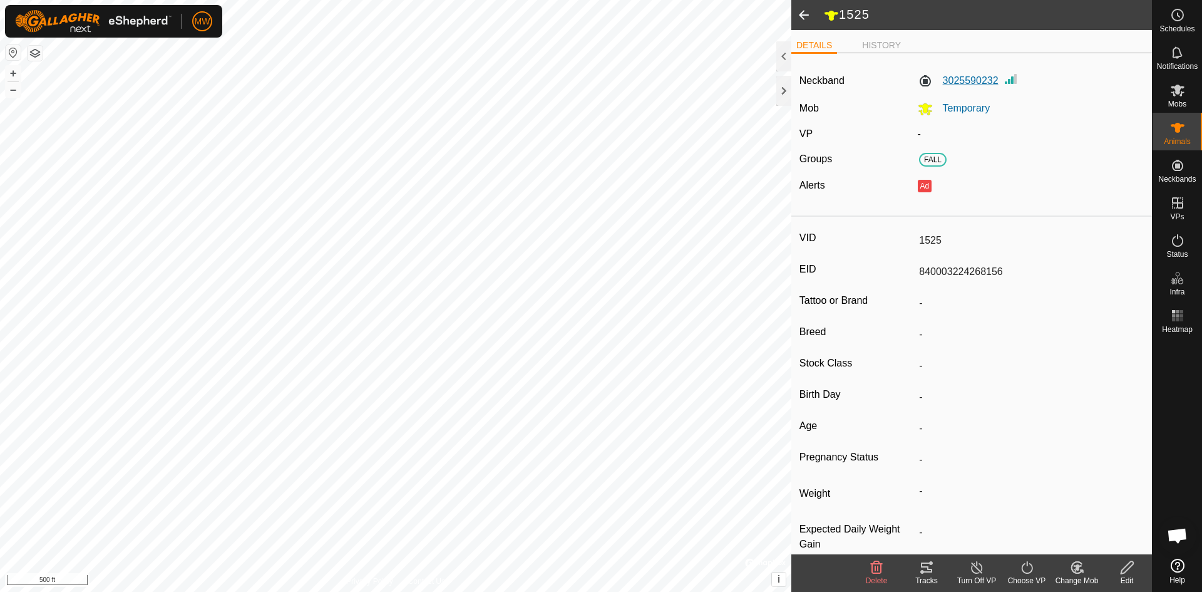
click at [947, 82] on label "3025590232" at bounding box center [958, 80] width 81 height 15
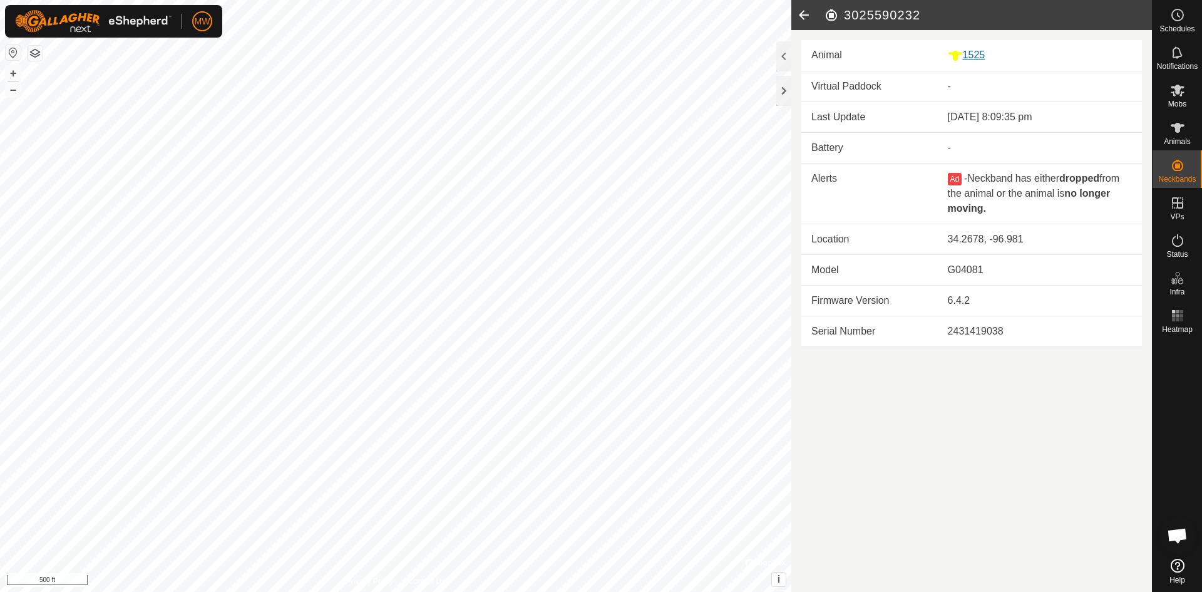
click at [984, 53] on div "1525" at bounding box center [1040, 56] width 184 height 16
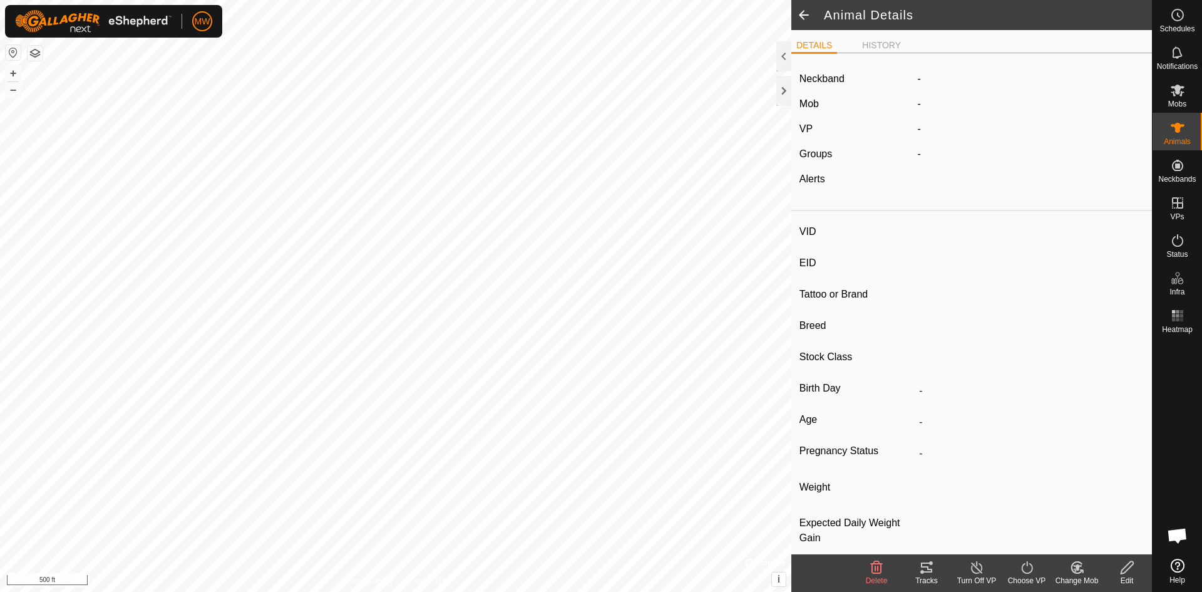
type input "1525"
type input "840003224268156"
type input "-"
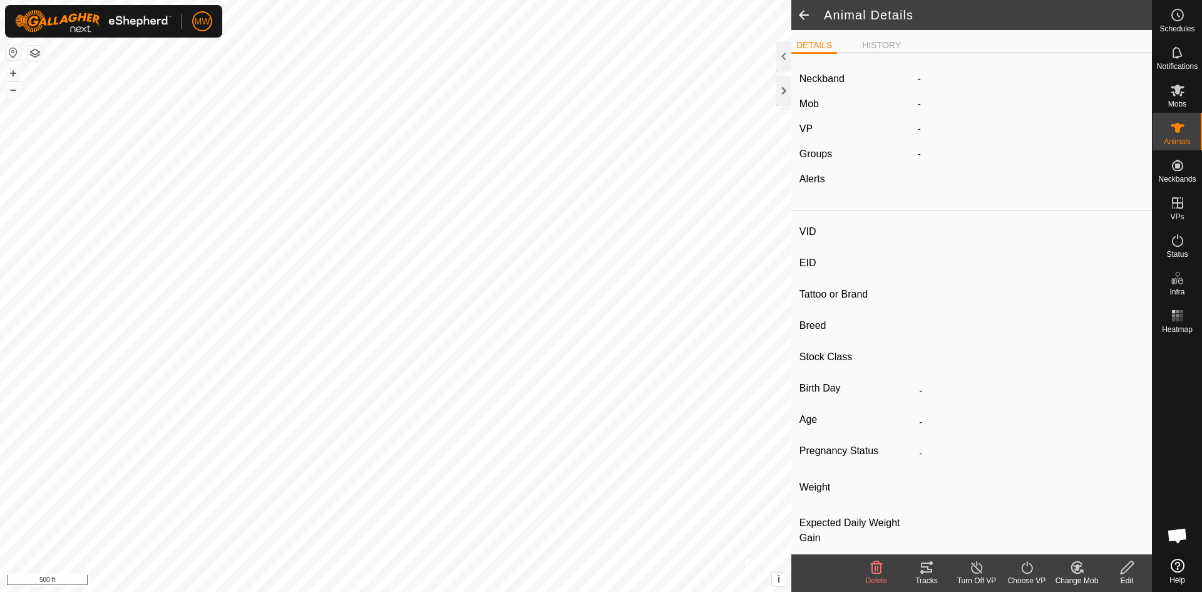
type input "-"
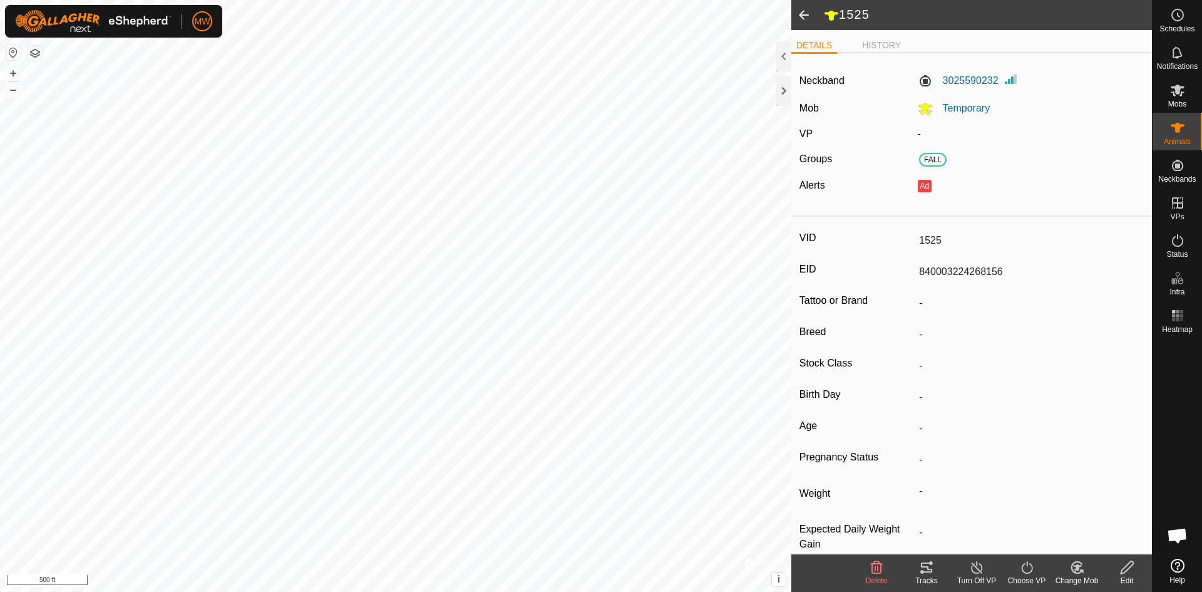
click at [1120, 568] on icon at bounding box center [1128, 567] width 16 height 15
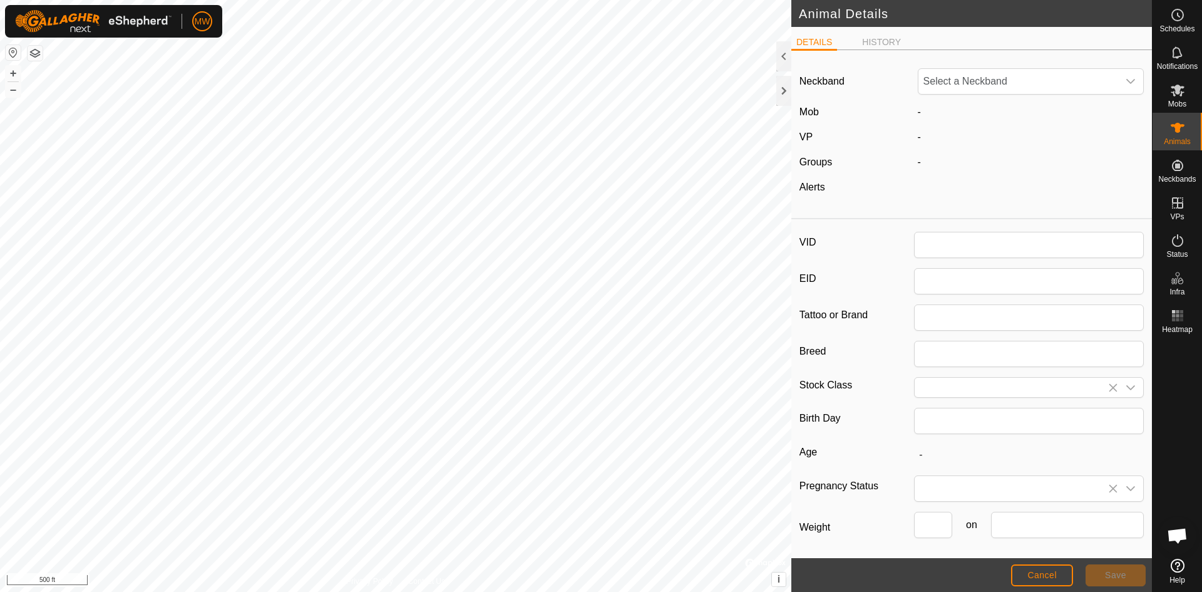
type input "1525"
type input "840003224268156"
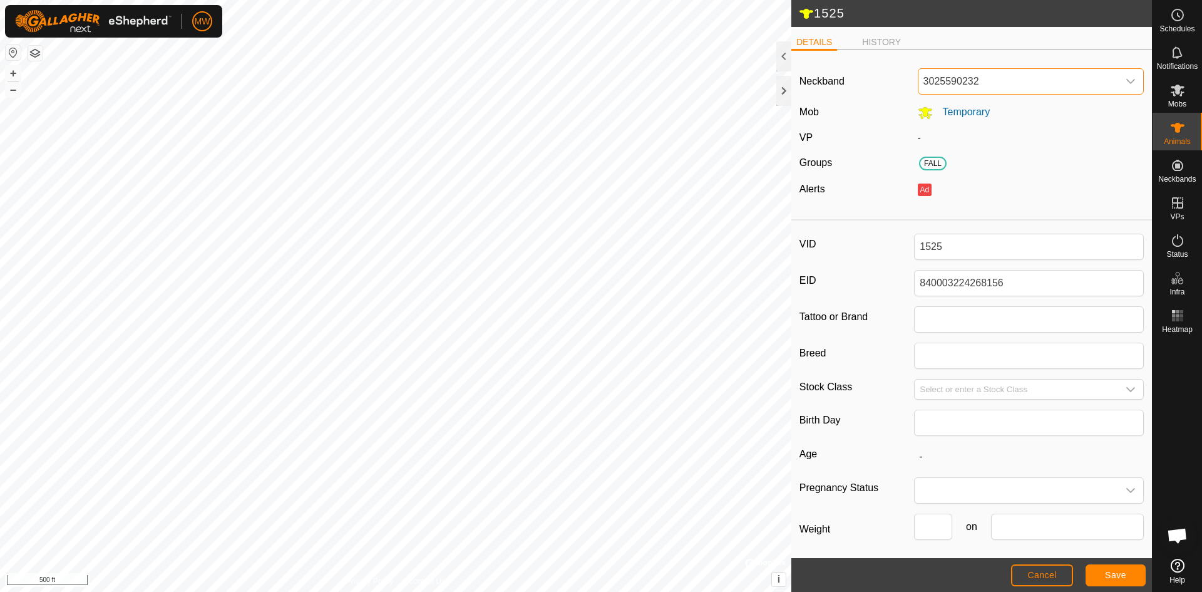
click at [1028, 85] on span "3025590232" at bounding box center [1019, 81] width 200 height 25
click at [927, 145] on li "Unfit" at bounding box center [1028, 145] width 219 height 25
click at [1108, 576] on span "Save" at bounding box center [1115, 575] width 21 height 10
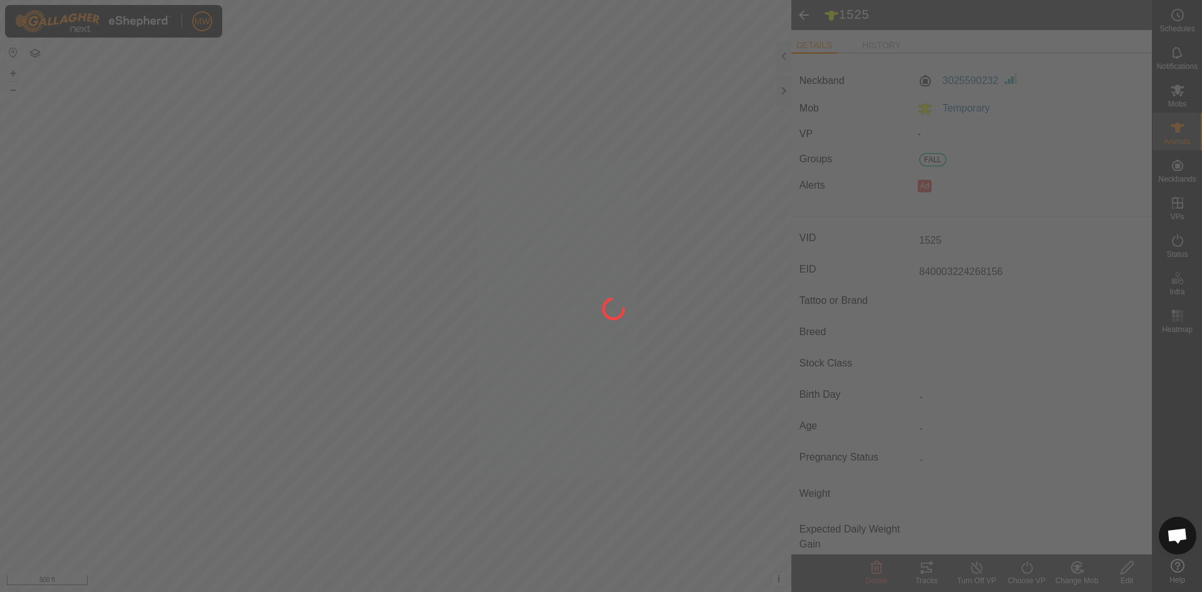
type input "-"
type input "0 kg"
type input "-"
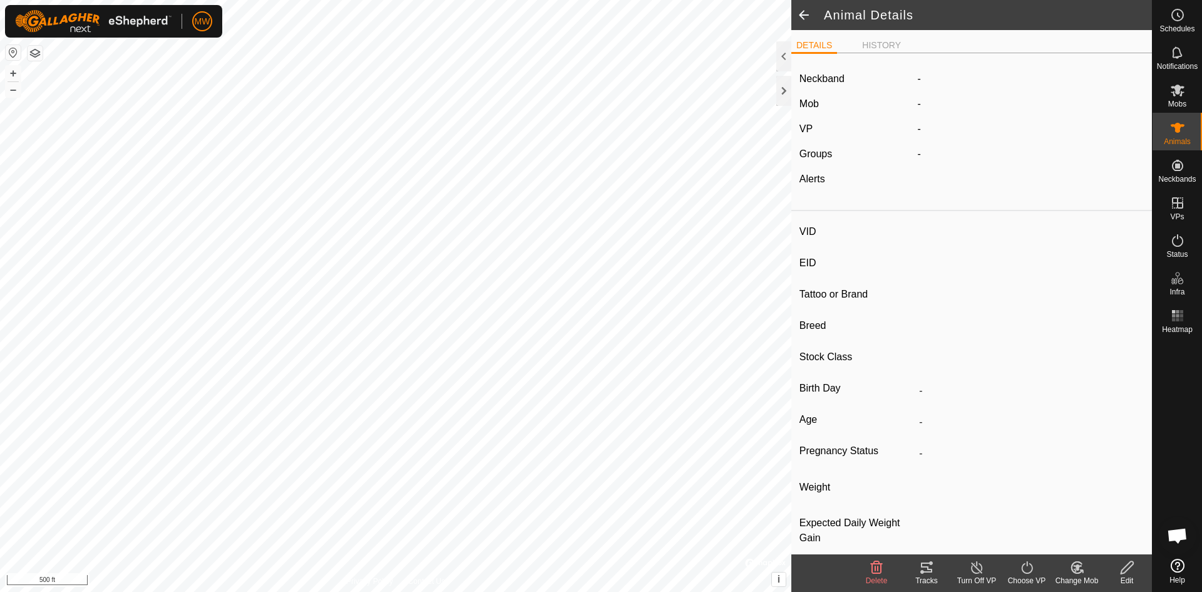
type input "1749"
type input "840003224268265"
type input "-"
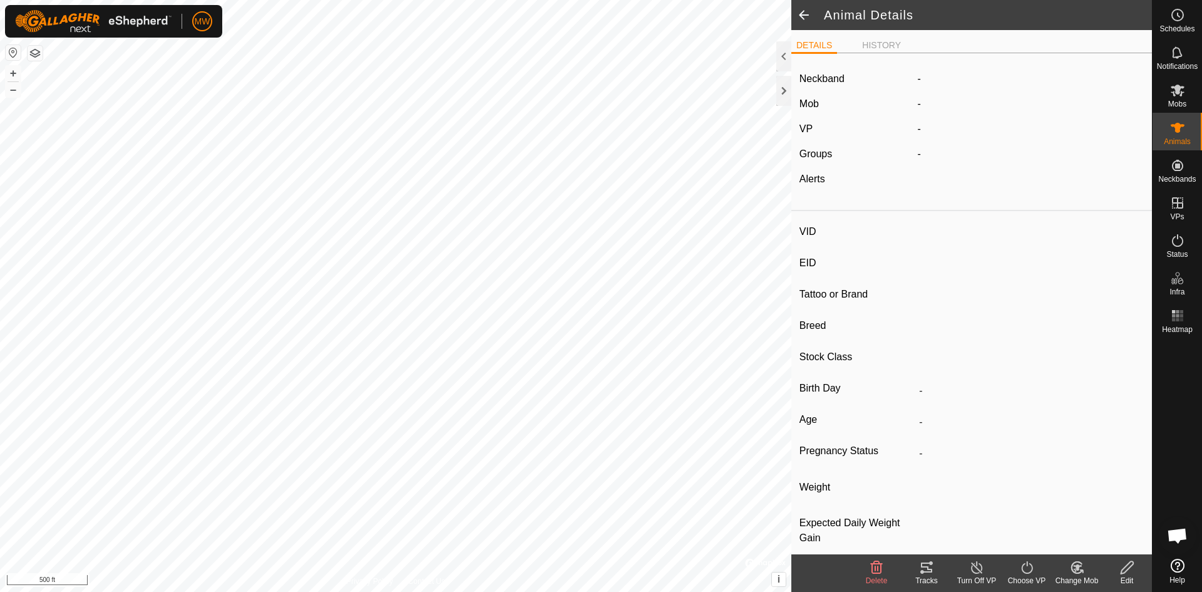
type input "-"
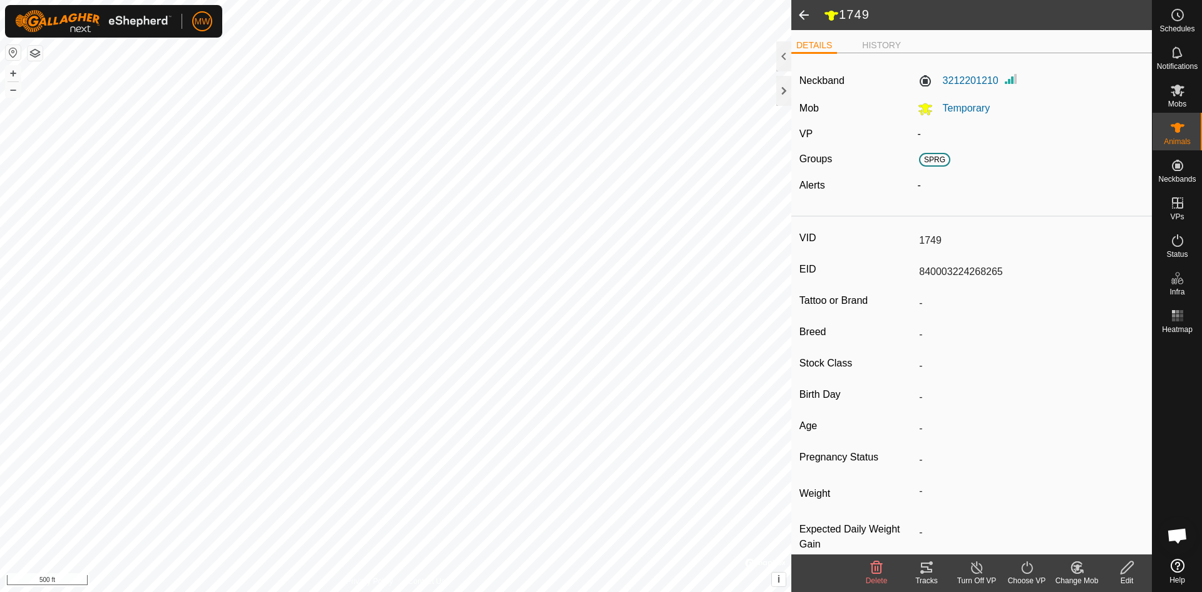
click at [1128, 567] on icon at bounding box center [1128, 567] width 16 height 15
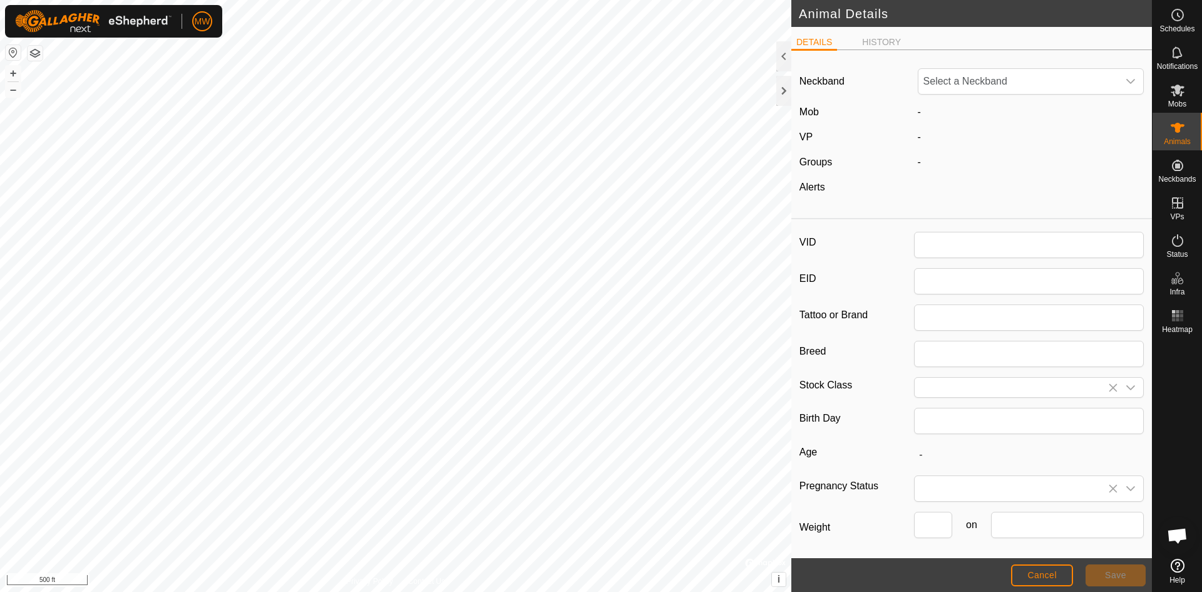
type input "1749"
type input "840003224268265"
click at [1126, 78] on icon "dropdown trigger" at bounding box center [1131, 81] width 10 height 10
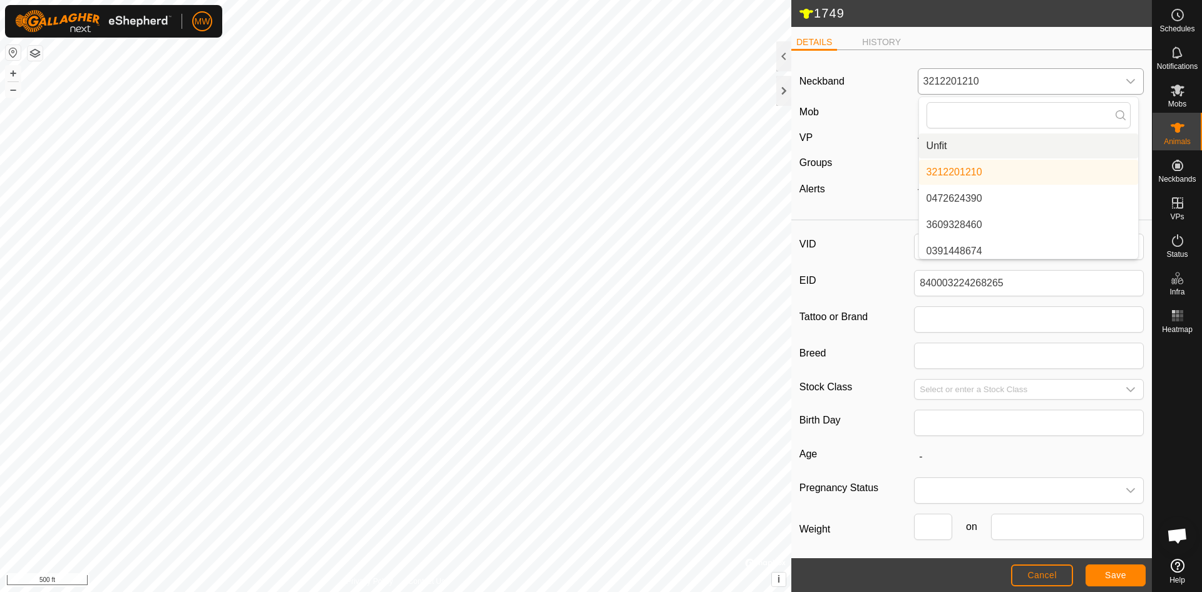
click at [933, 145] on li "Unfit" at bounding box center [1028, 145] width 219 height 25
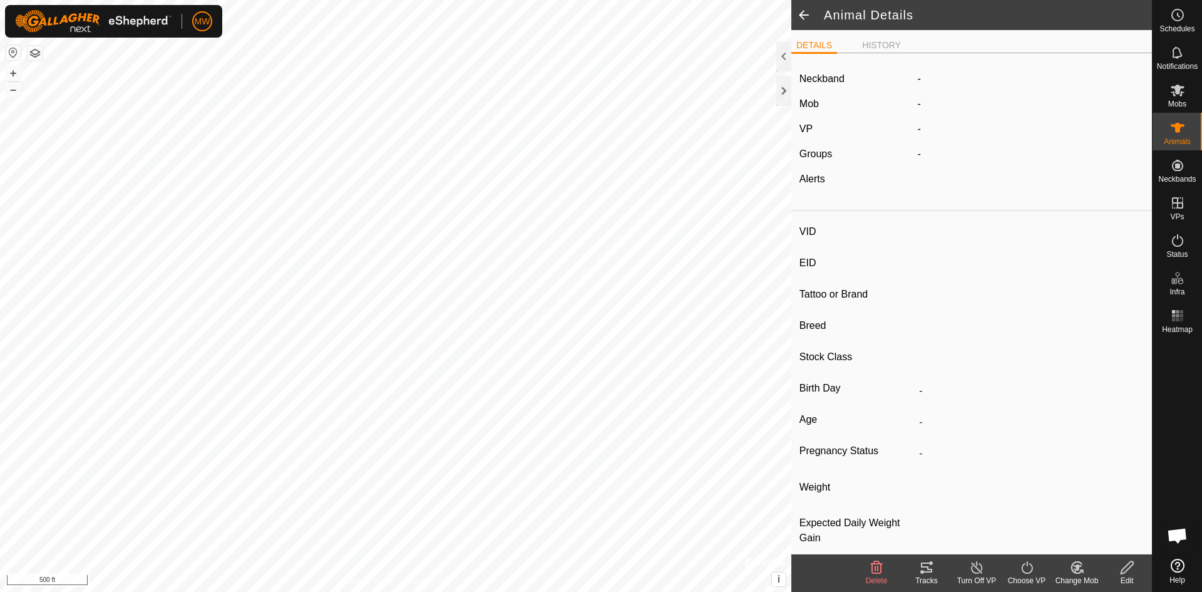
type input "1746"
type input "840003224268415"
type input "-"
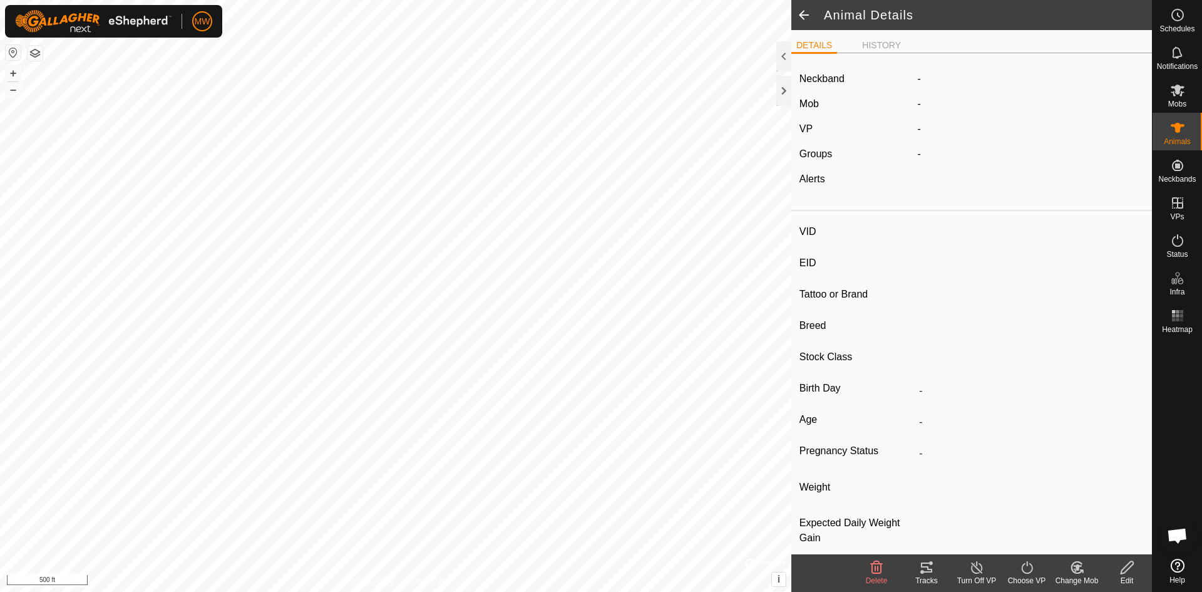
type input "-"
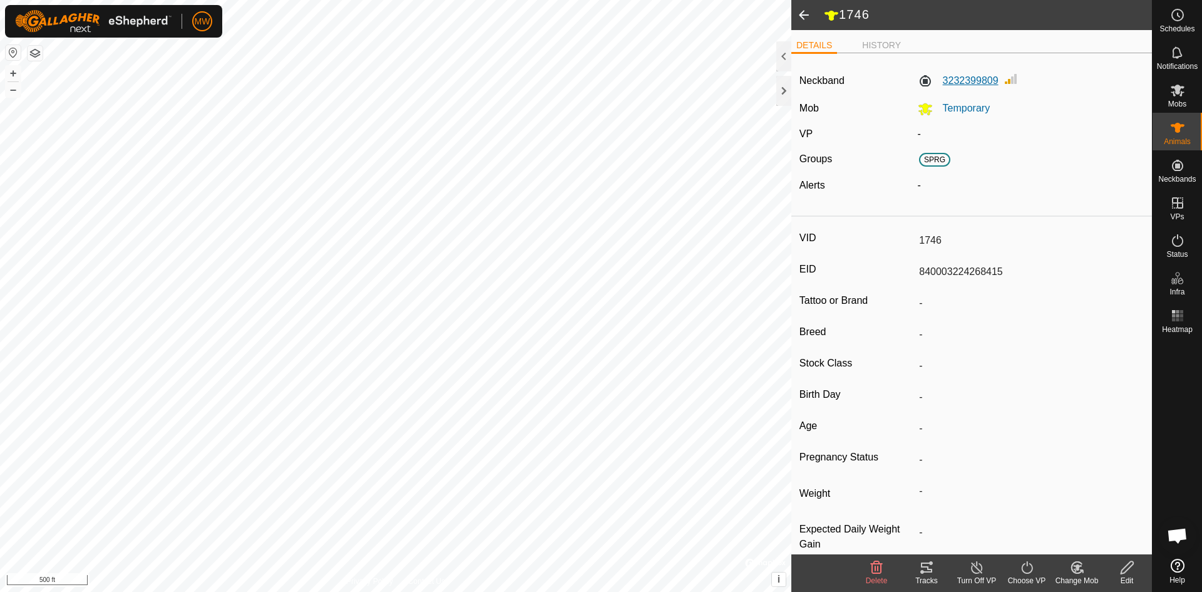
click at [978, 81] on label "3232399809" at bounding box center [958, 80] width 81 height 15
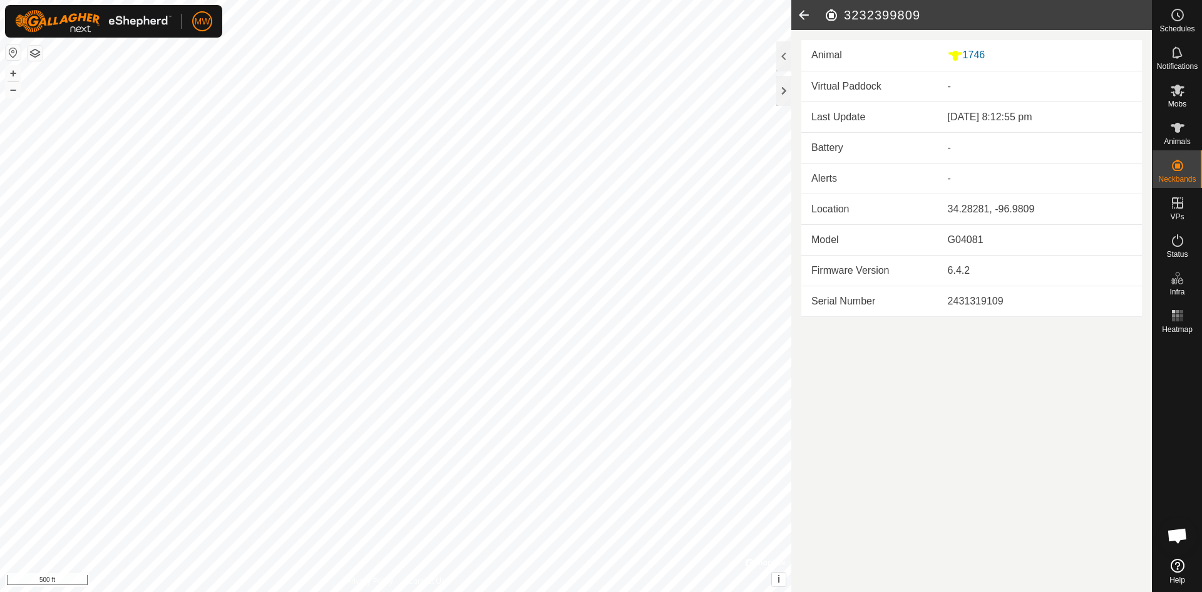
click at [801, 15] on icon at bounding box center [803, 15] width 25 height 30
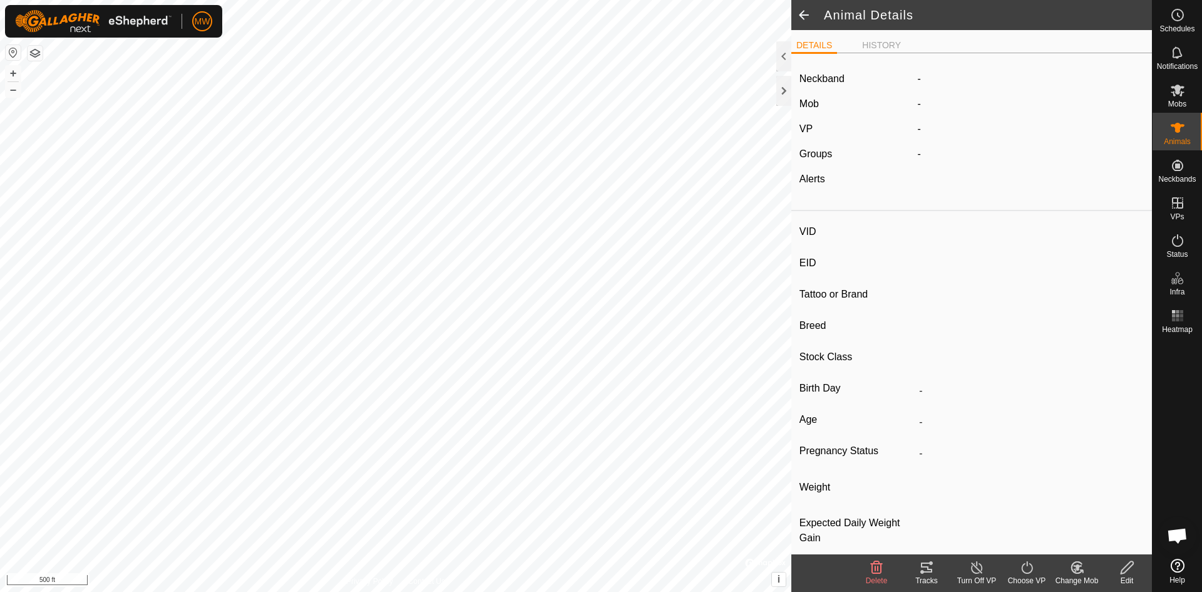
type input "1746"
type input "840003224268415"
type input "-"
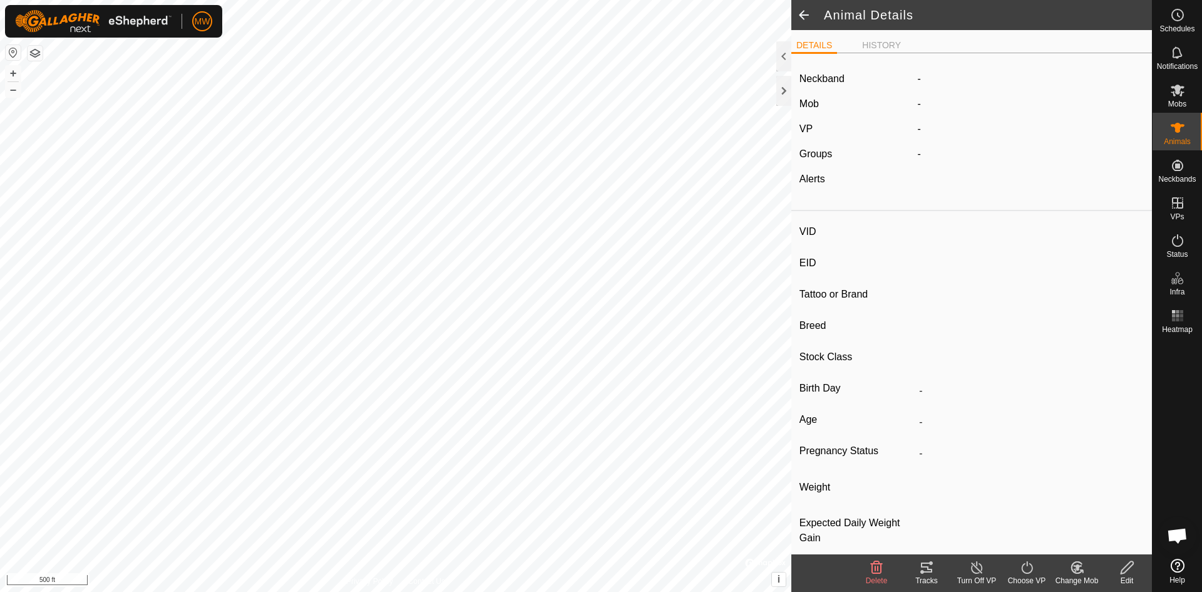
type input "-"
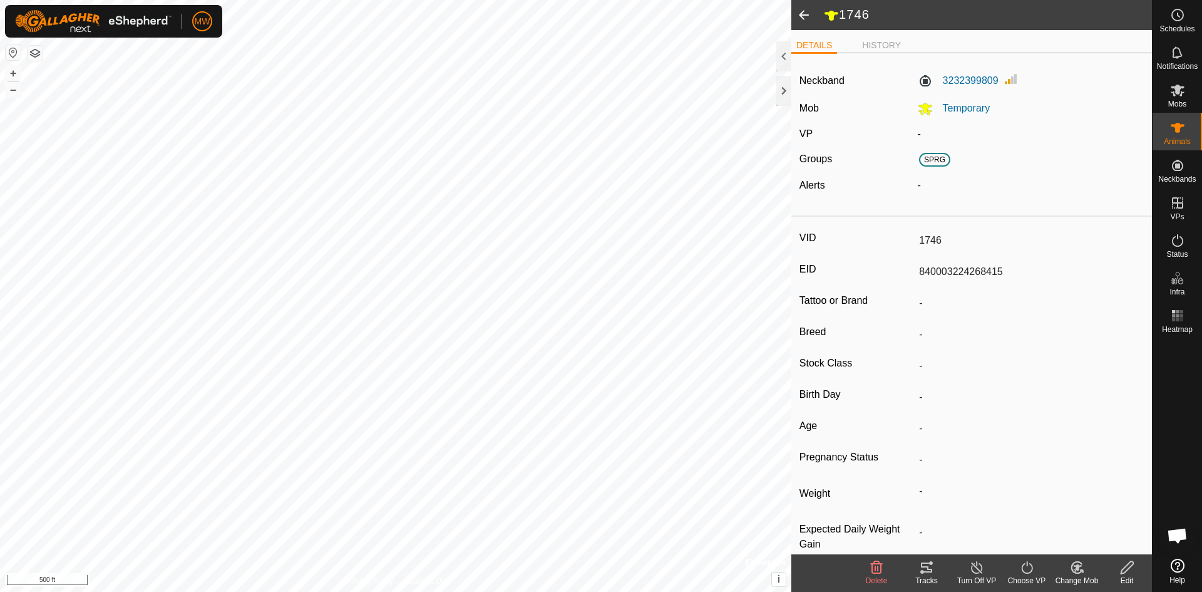
click at [1126, 570] on icon at bounding box center [1127, 567] width 13 height 13
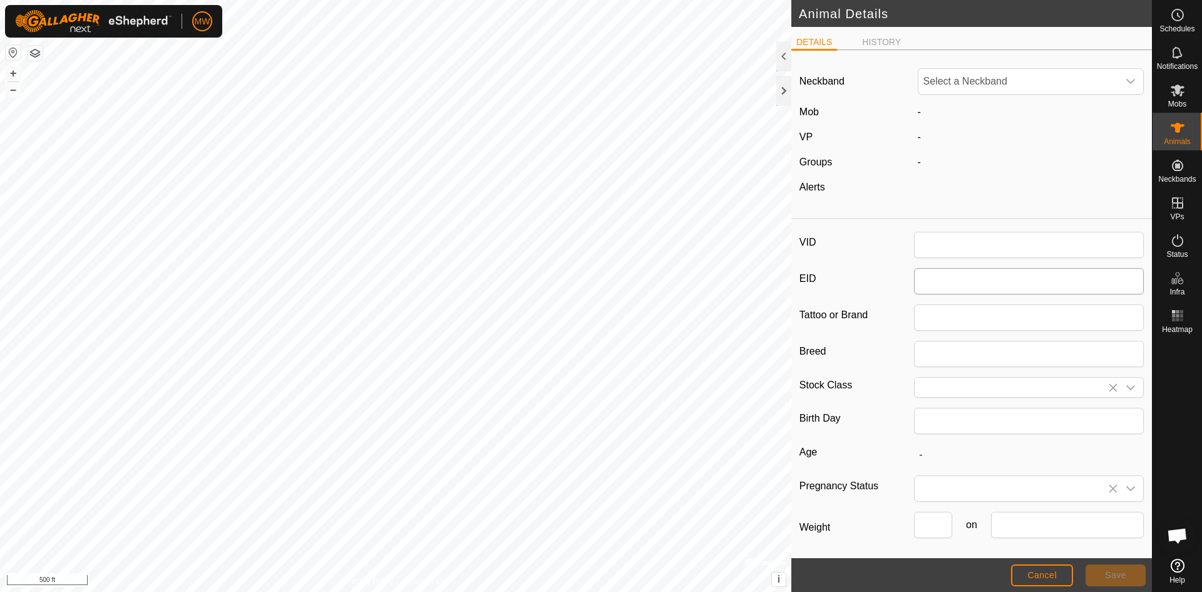
type input "1746"
type input "840003224268415"
click at [1126, 85] on icon "dropdown trigger" at bounding box center [1131, 81] width 10 height 10
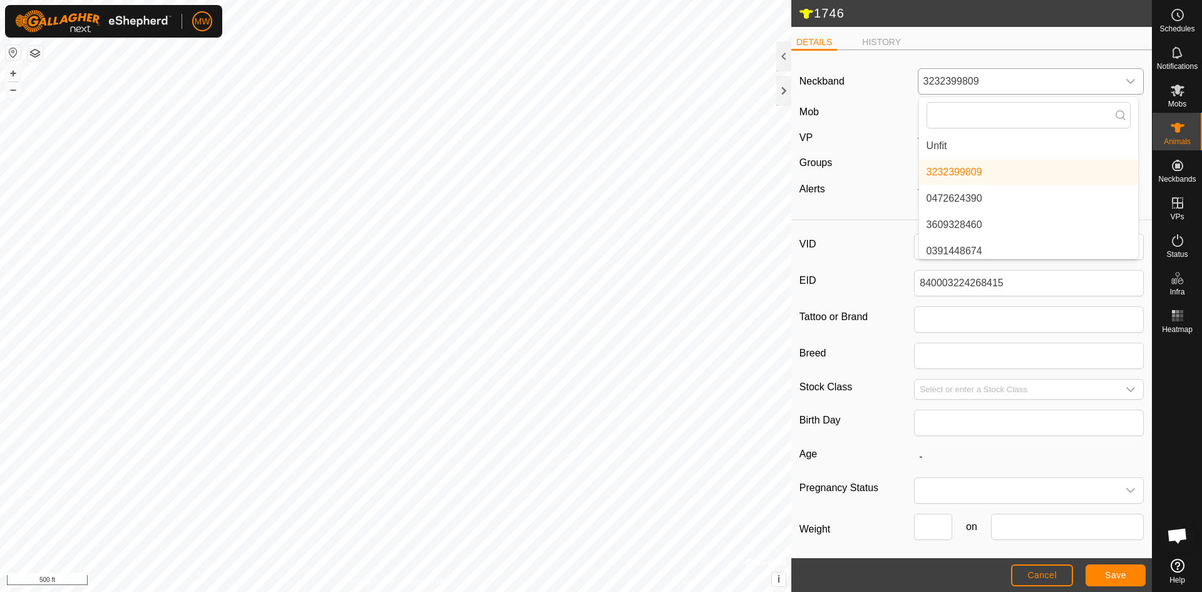
click at [944, 140] on li "Unfit" at bounding box center [1028, 145] width 219 height 25
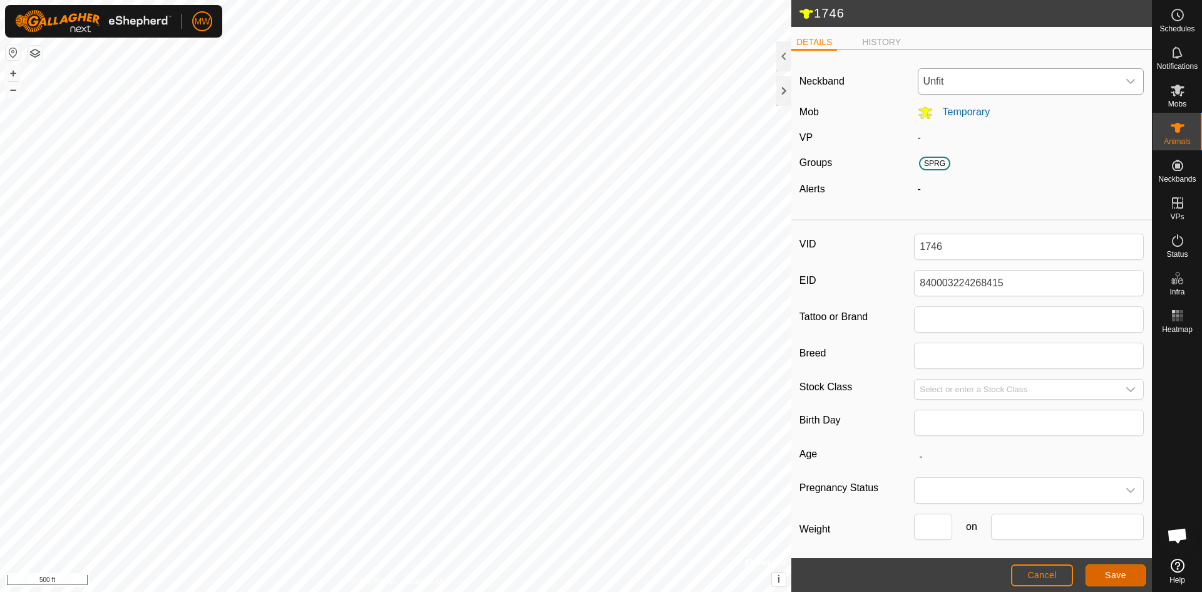
click at [1098, 579] on button "Save" at bounding box center [1116, 575] width 60 height 22
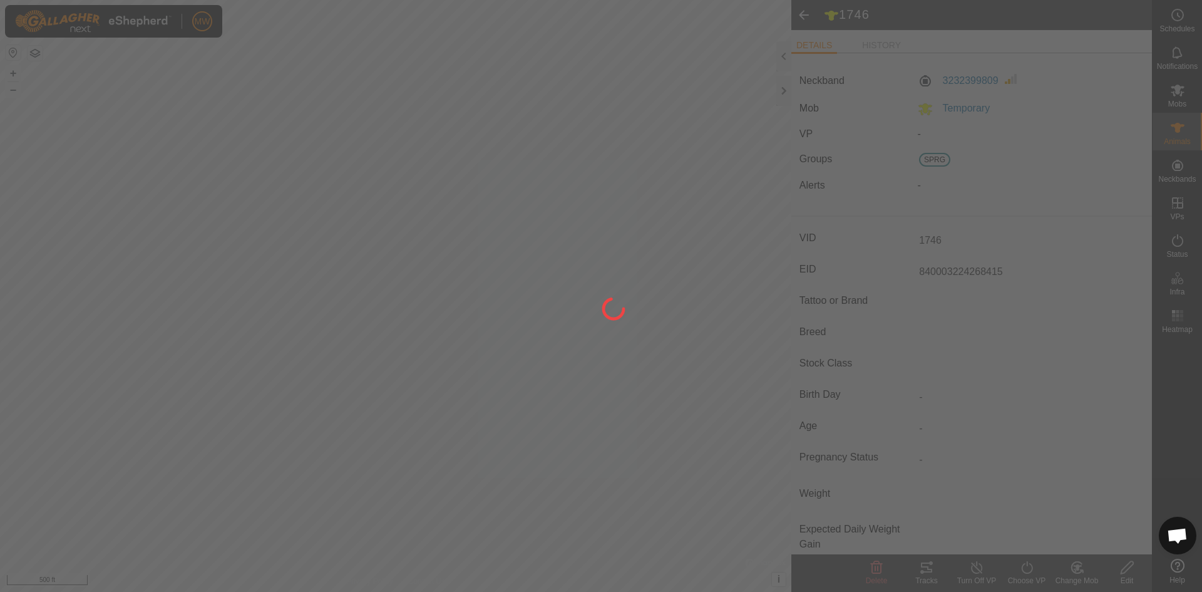
type input "-"
type input "0 kg"
type input "-"
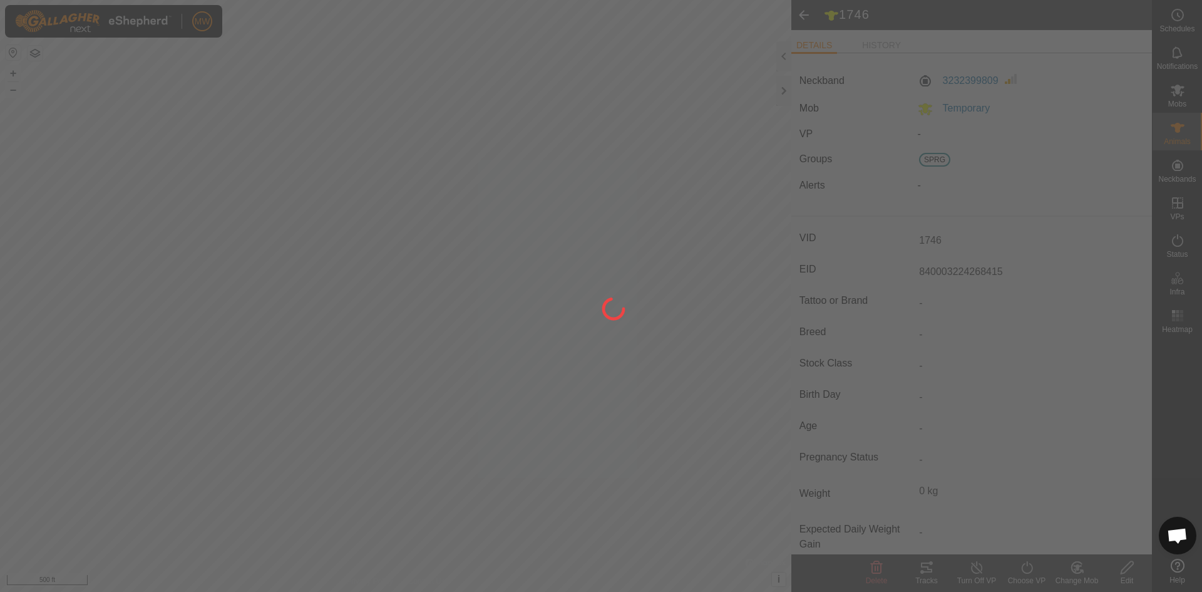
type input "-"
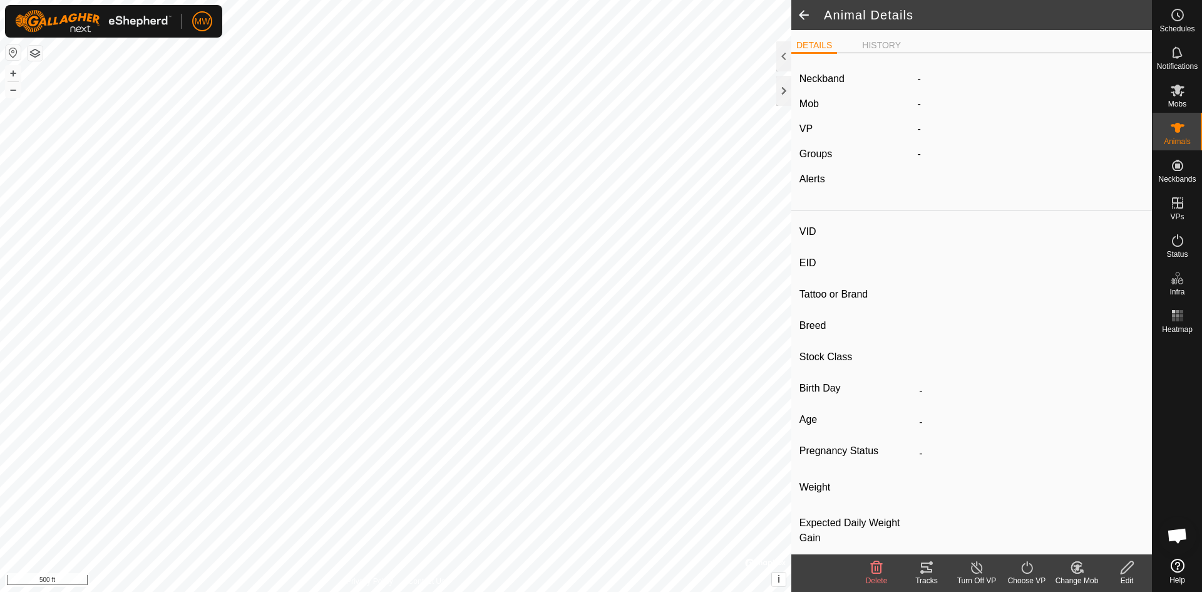
type input "1749"
type input "840003224268265"
type input "-"
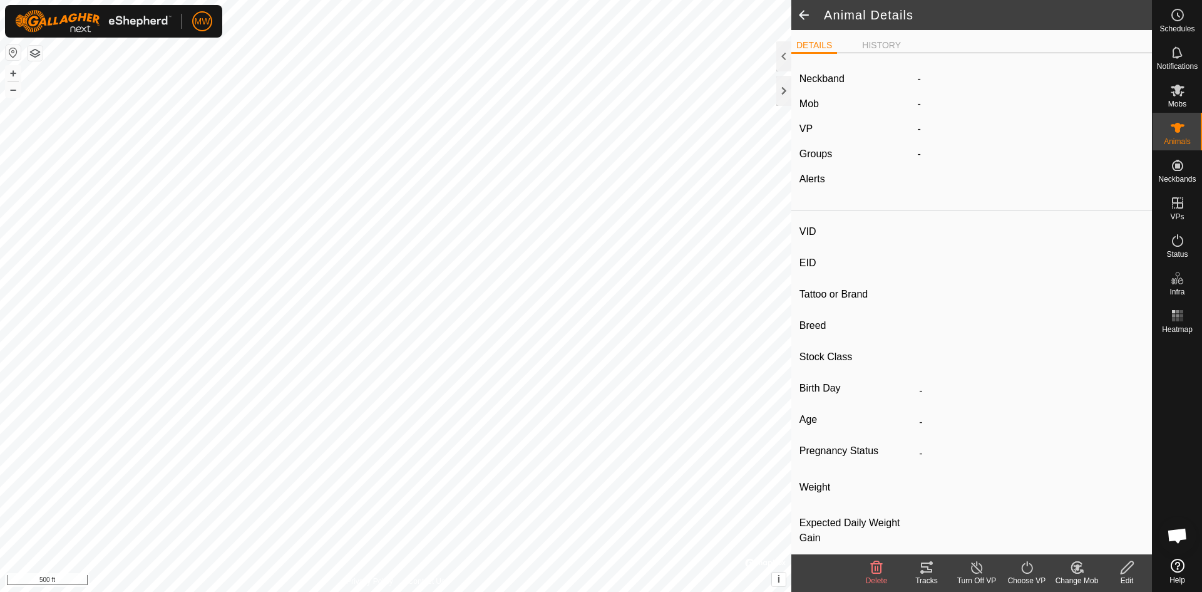
type input "-"
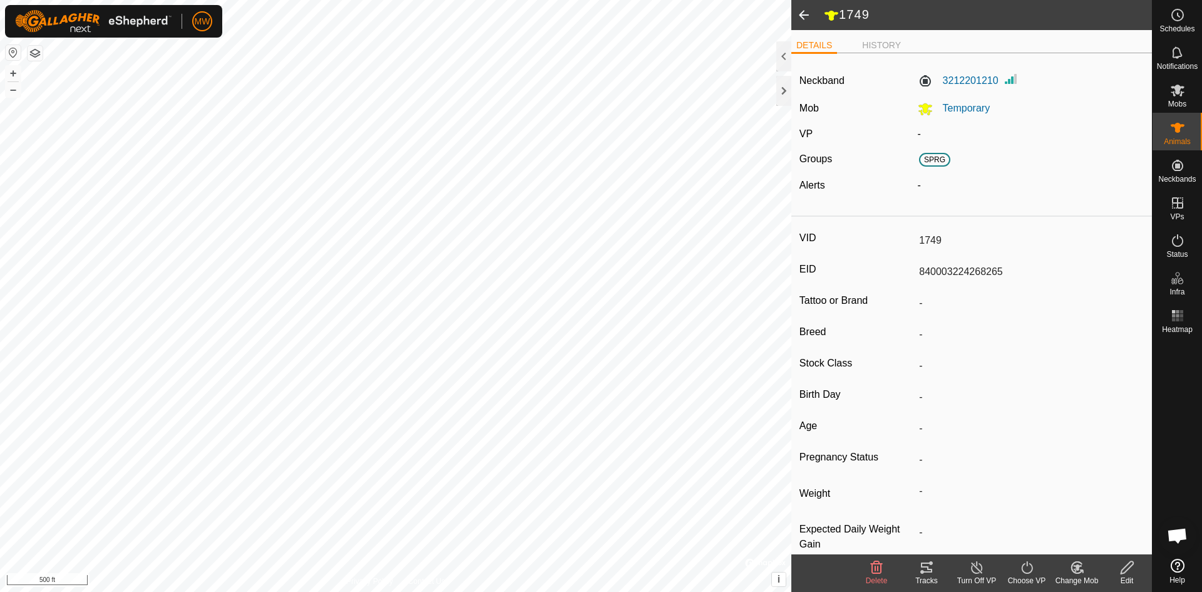
click at [1133, 562] on icon at bounding box center [1127, 567] width 13 height 13
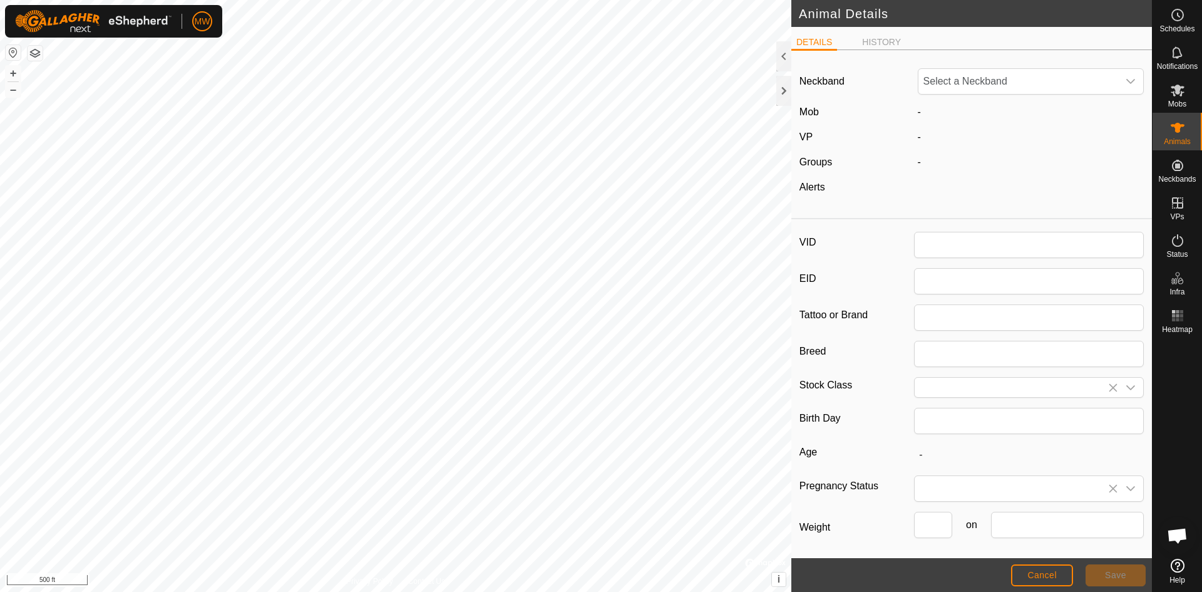
type input "1749"
type input "840003224268265"
click at [1126, 81] on icon "dropdown trigger" at bounding box center [1130, 81] width 9 height 5
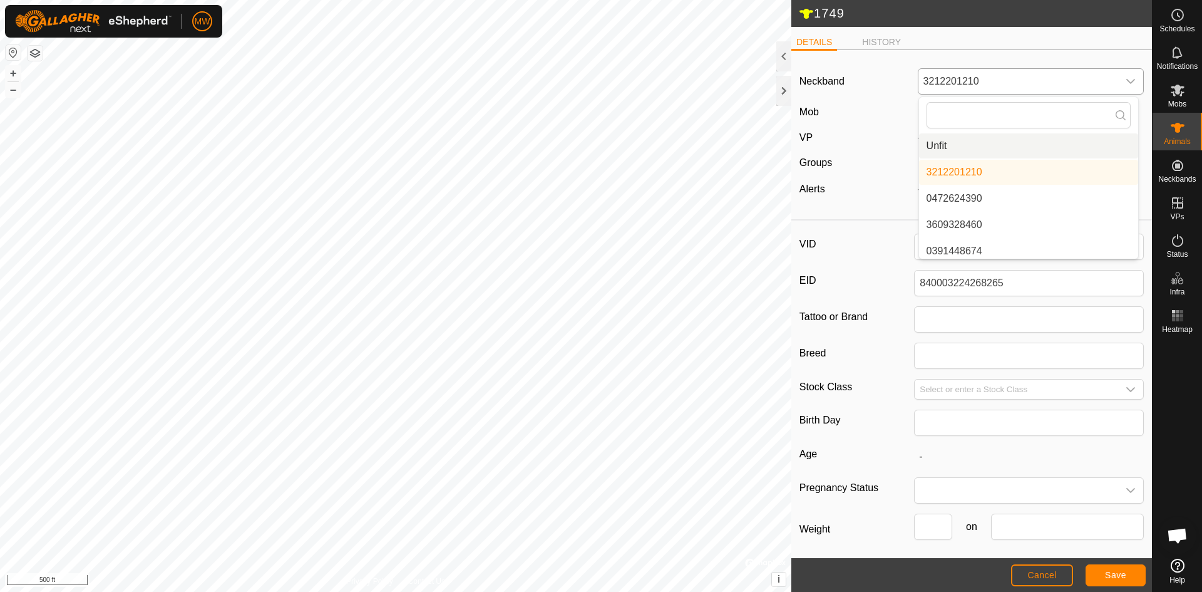
click at [925, 147] on li "Unfit" at bounding box center [1028, 145] width 219 height 25
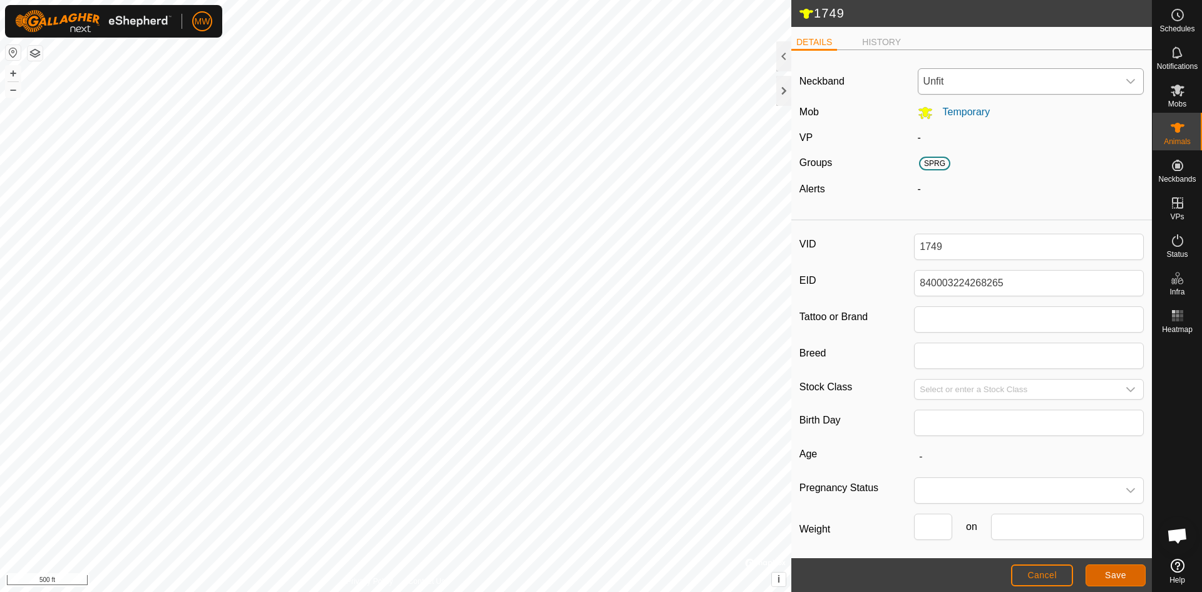
click at [1117, 575] on span "Save" at bounding box center [1115, 575] width 21 height 10
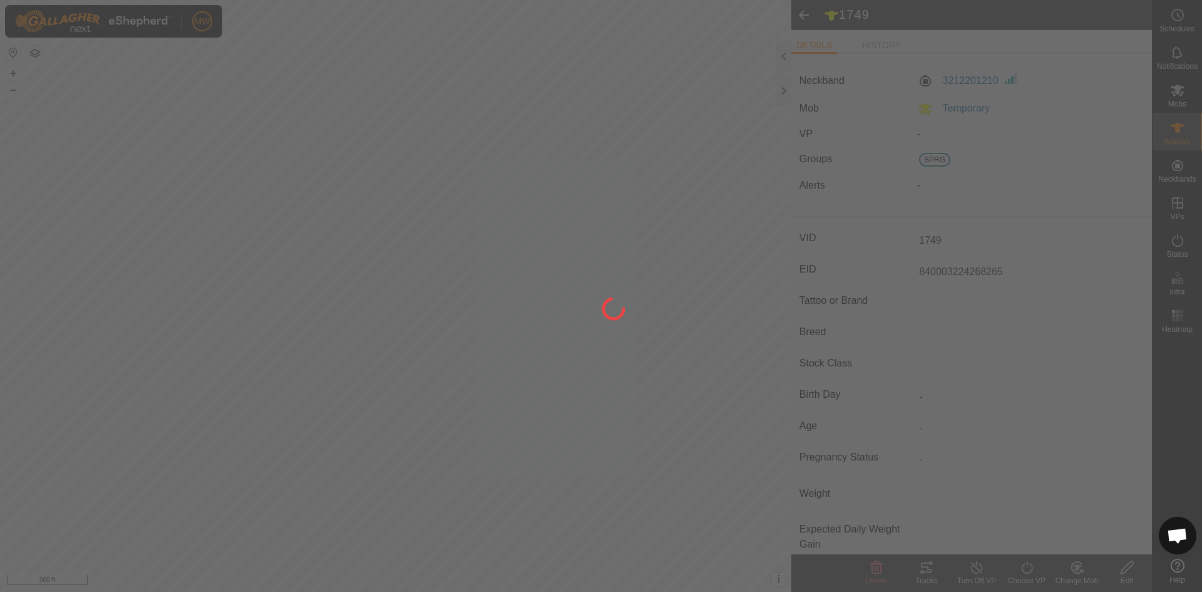
type input "-"
type input "0 kg"
type input "-"
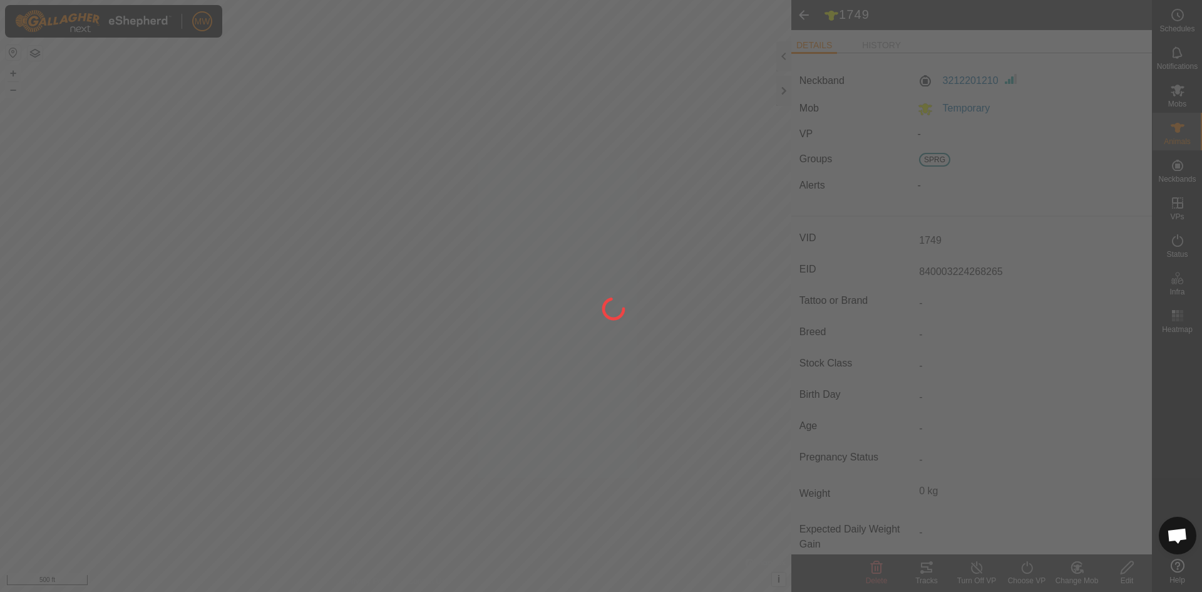
type input "-"
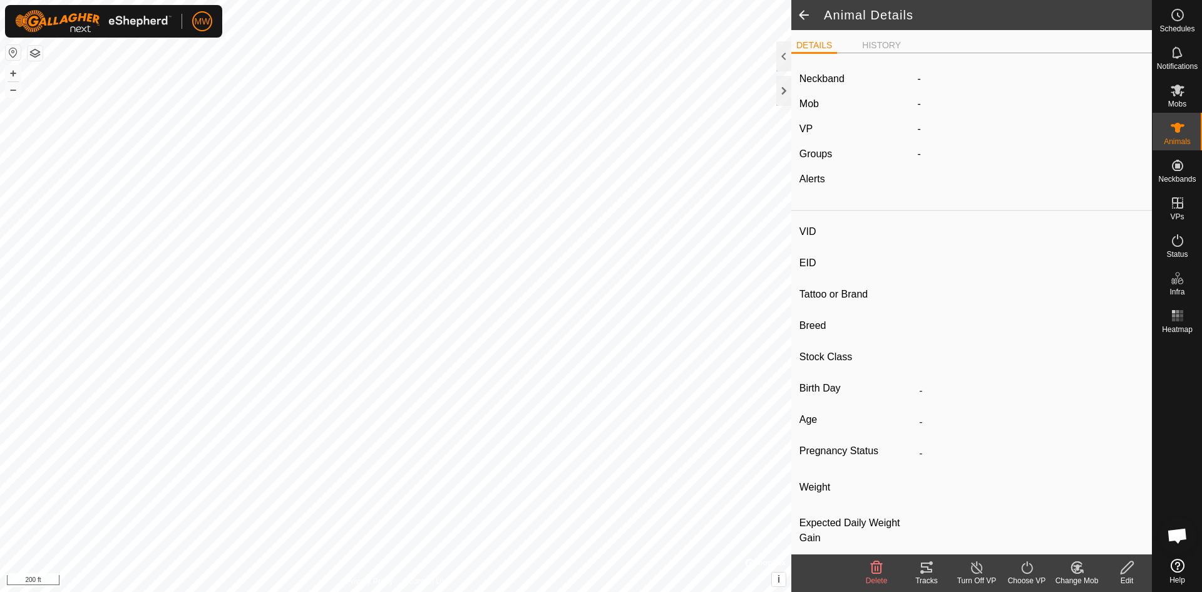
type input "1703"
type input "840003224268305"
type input "-"
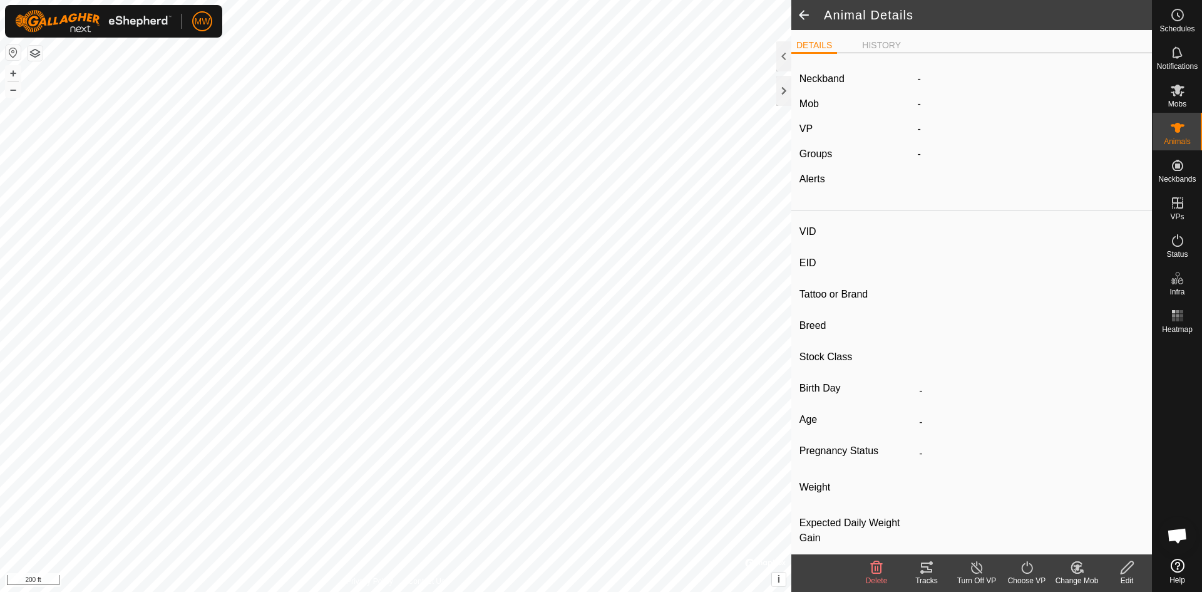
type input "-"
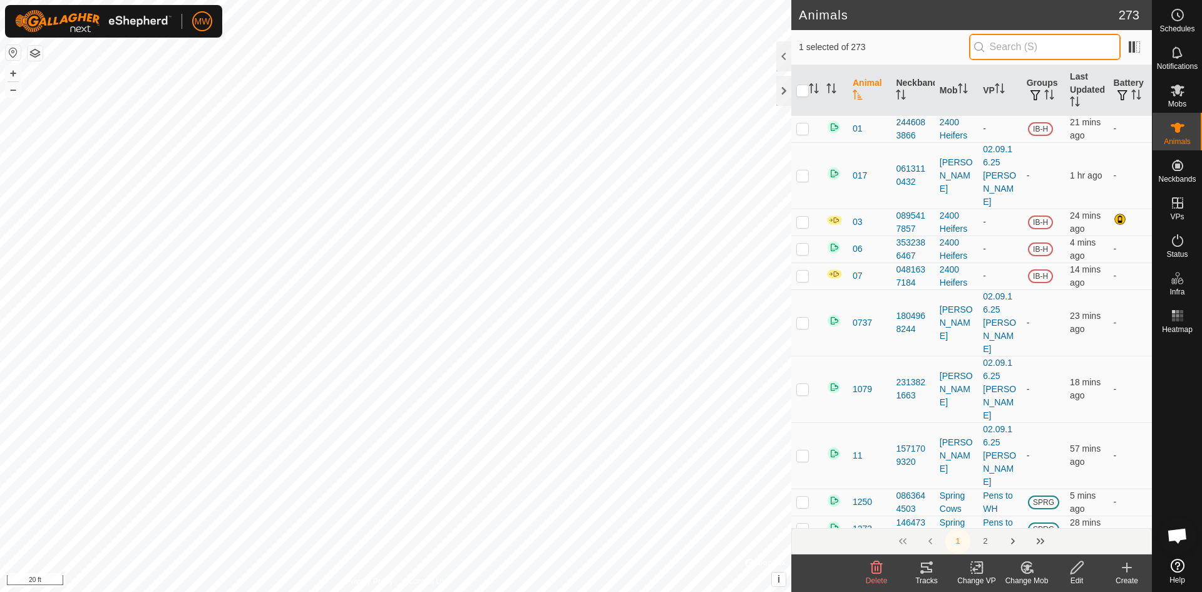
click at [1019, 46] on input "text" at bounding box center [1045, 47] width 152 height 26
type input "1905"
checkbox input "true"
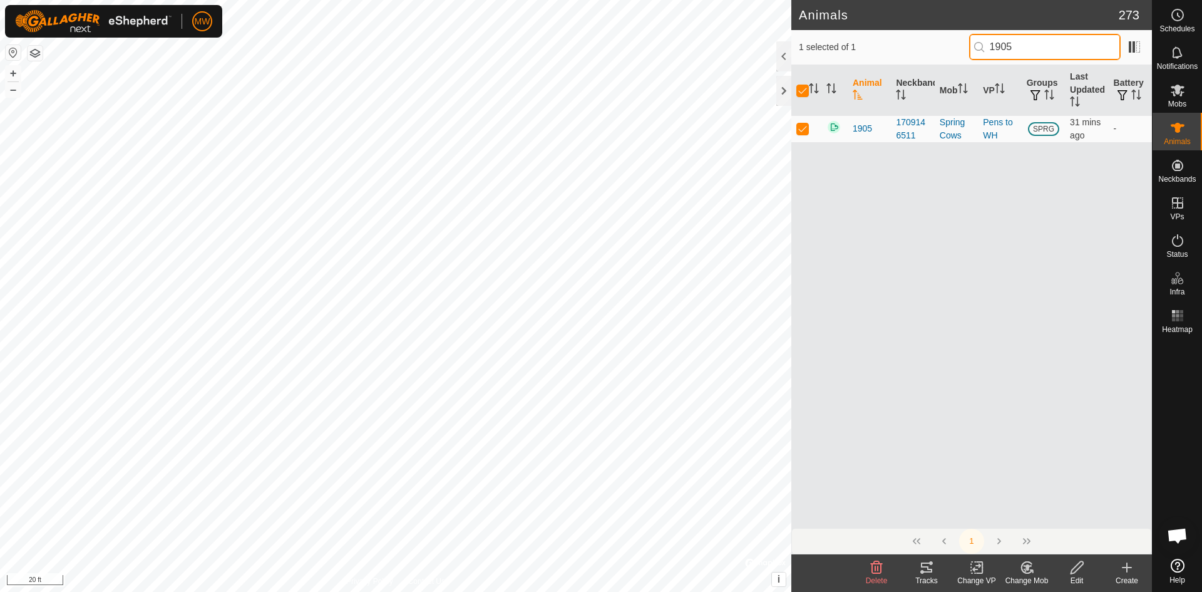
type input "1905"
click at [1078, 563] on icon at bounding box center [1078, 567] width 16 height 15
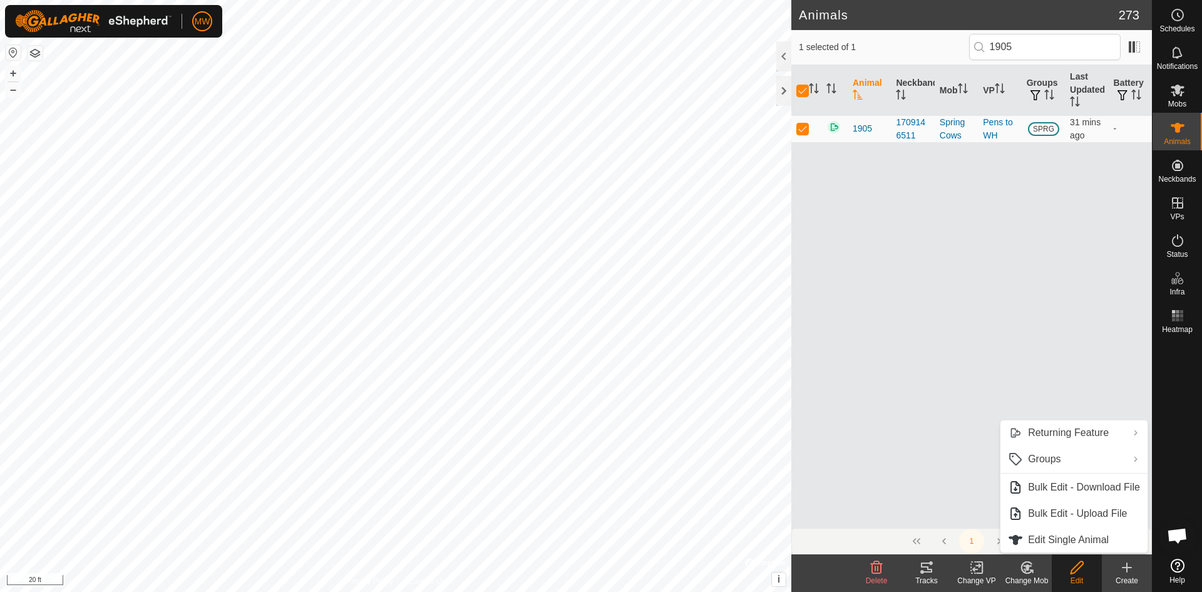
click at [975, 195] on div "Animal Neckband Mob VP Groups Last Updated Battery 1905 1709146511 Spring Cows …" at bounding box center [971, 296] width 361 height 463
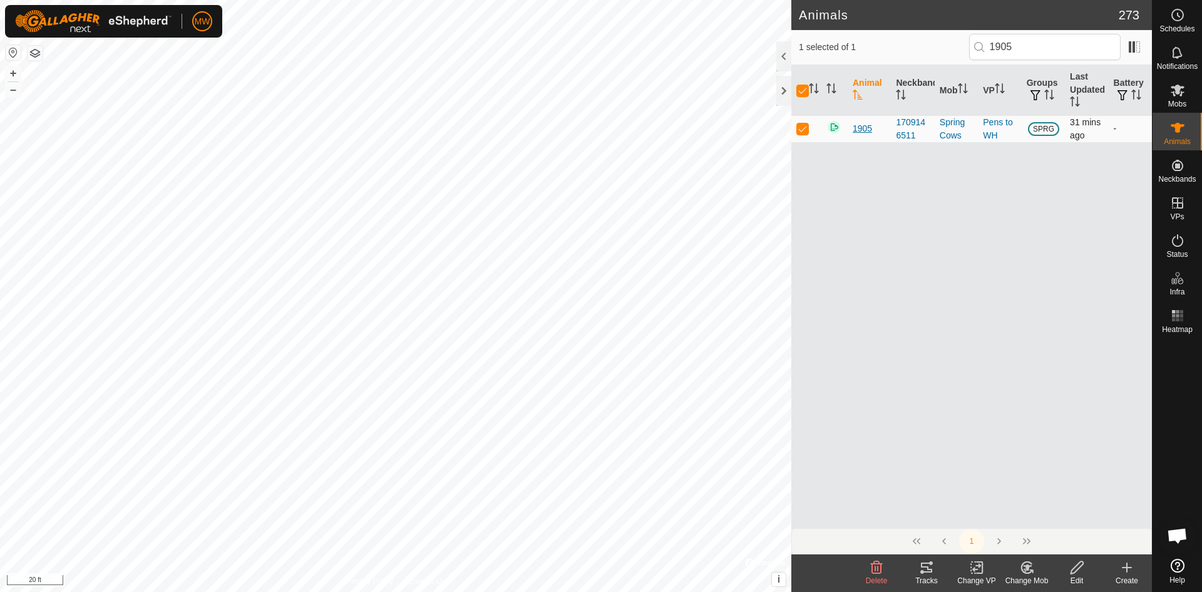
click at [872, 128] on span "1905" at bounding box center [862, 128] width 19 height 13
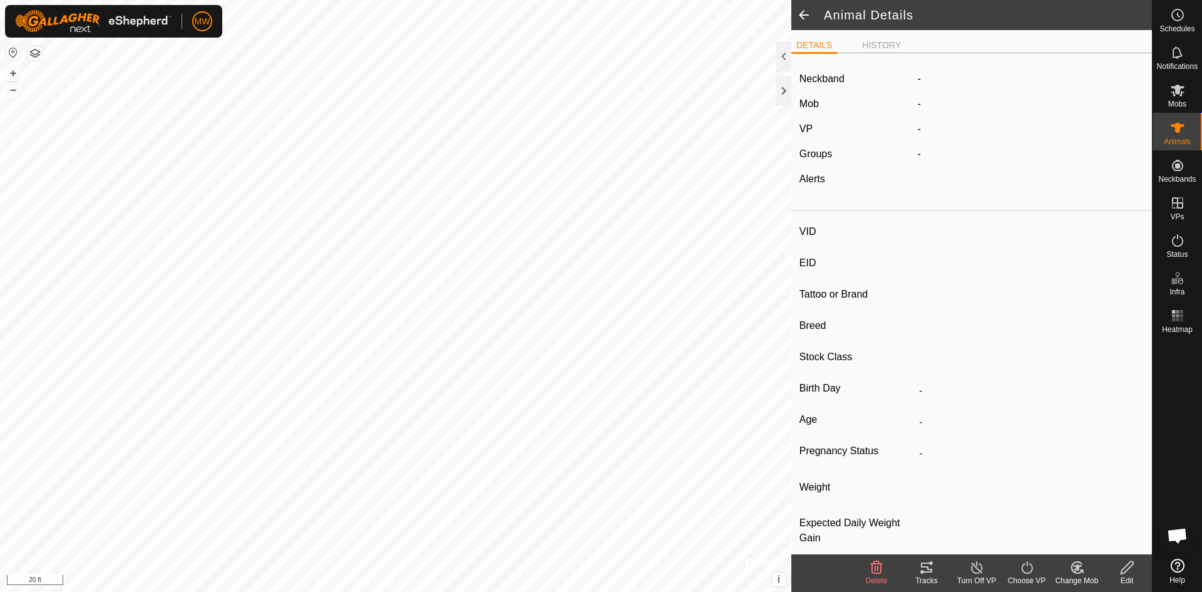
type input "1905"
type input "840003224268097"
type input "-"
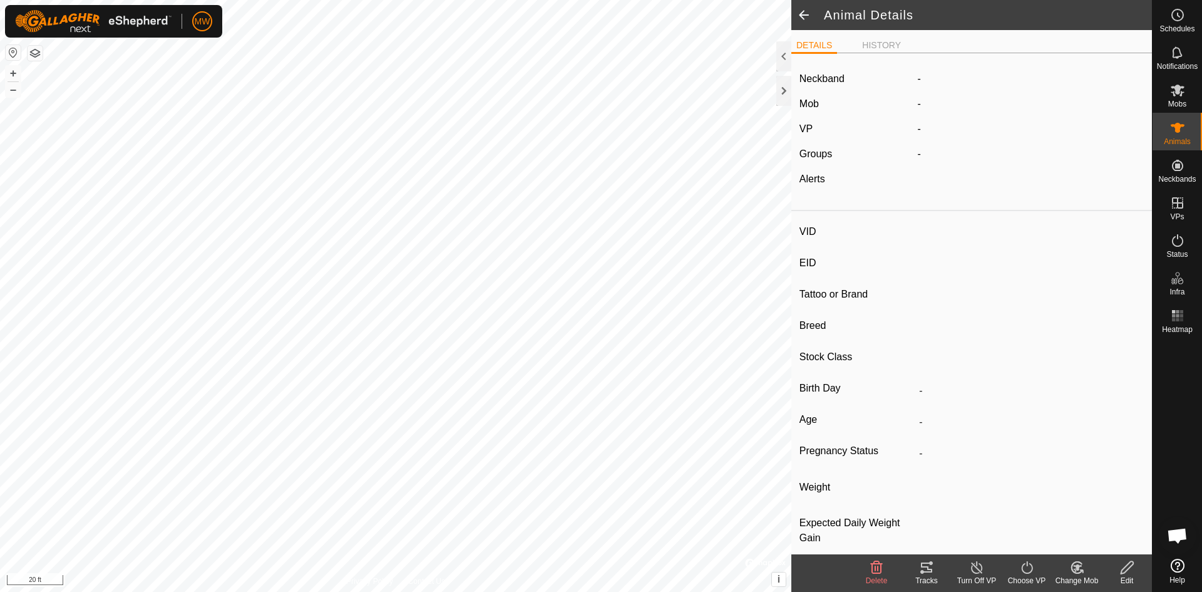
type input "-"
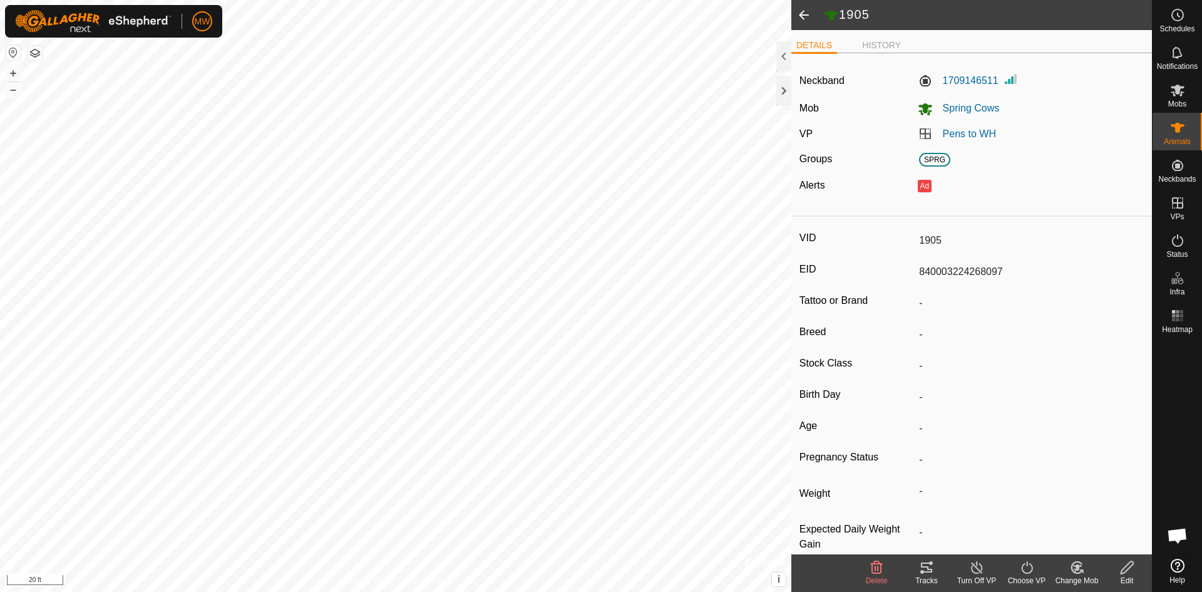
click at [1125, 565] on icon at bounding box center [1128, 567] width 16 height 15
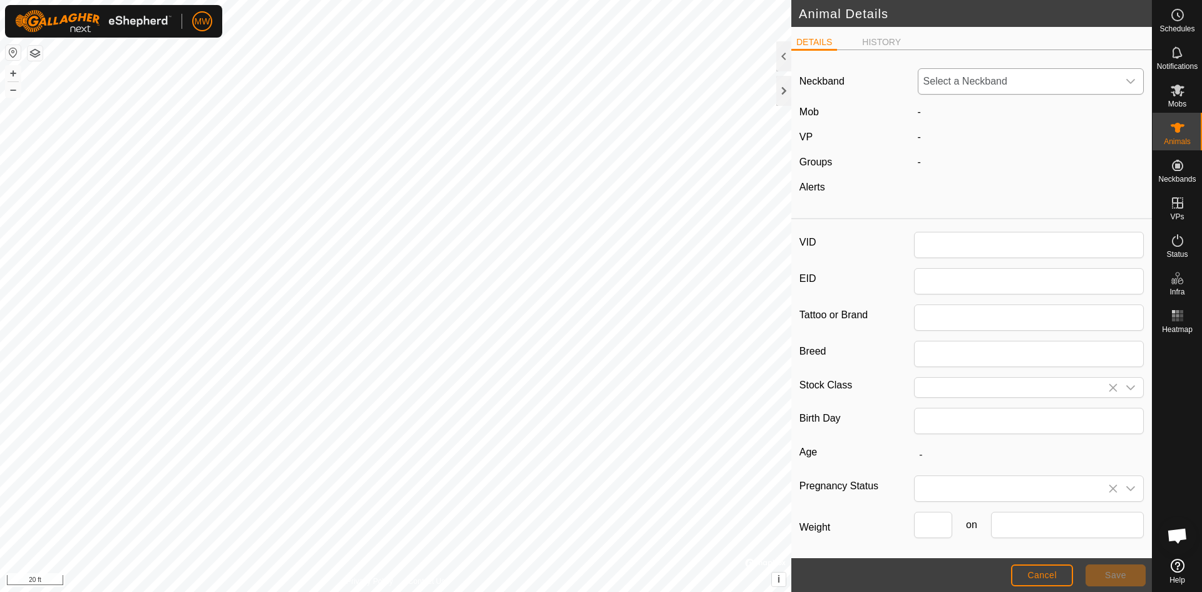
type input "1905"
type input "840003224268097"
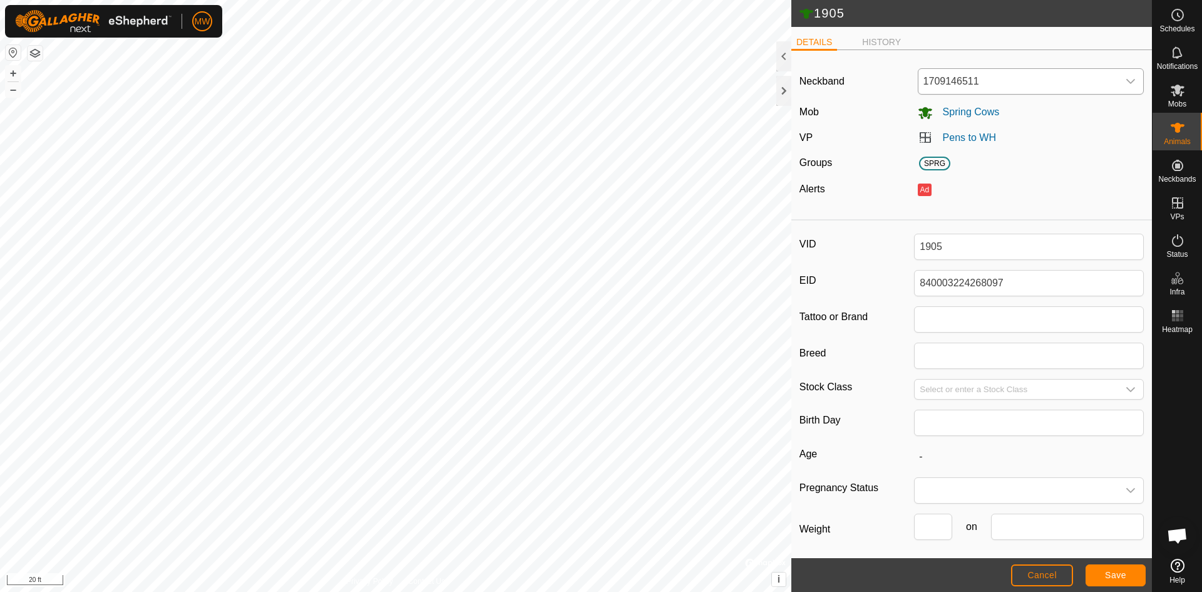
click at [1126, 82] on icon "dropdown trigger" at bounding box center [1130, 81] width 9 height 5
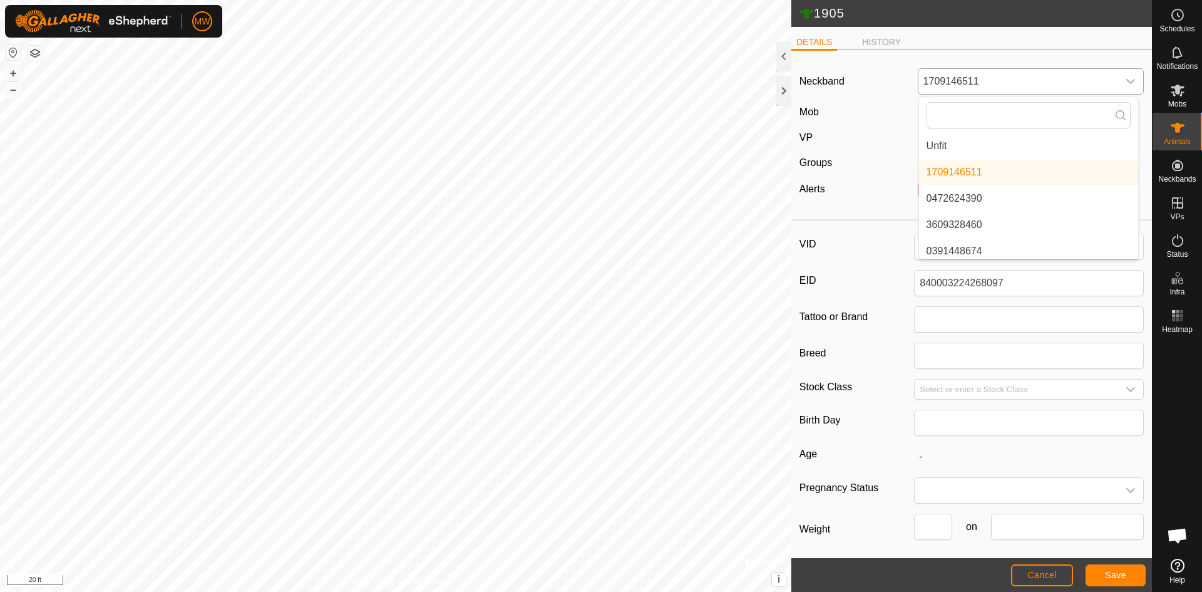
click at [930, 147] on li "Unfit" at bounding box center [1028, 145] width 219 height 25
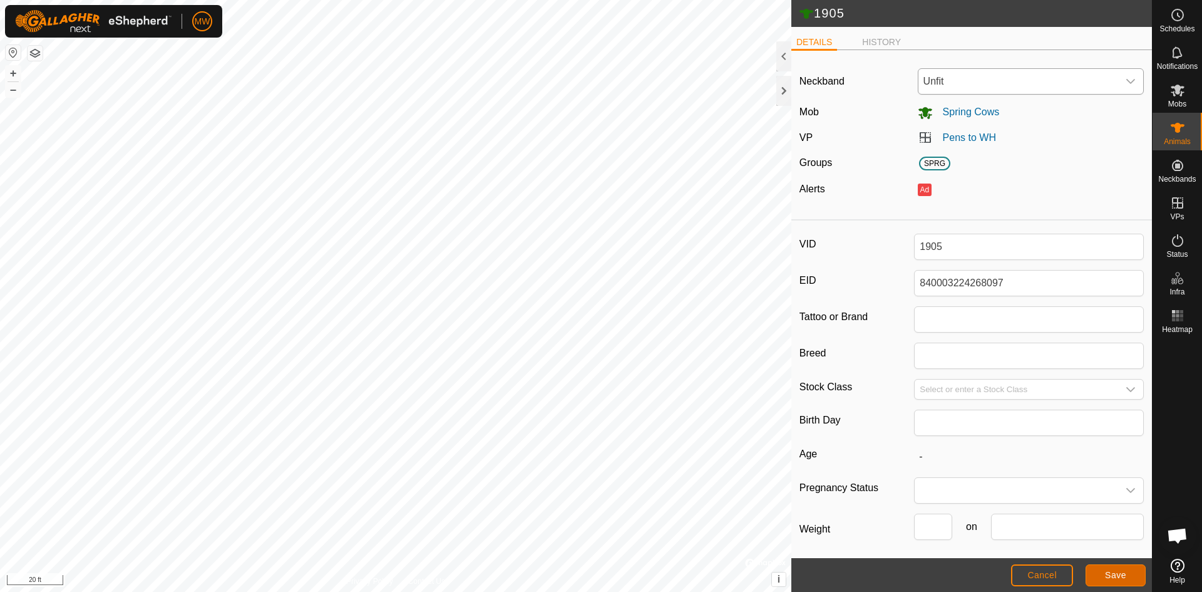
click at [1119, 575] on span "Save" at bounding box center [1115, 575] width 21 height 10
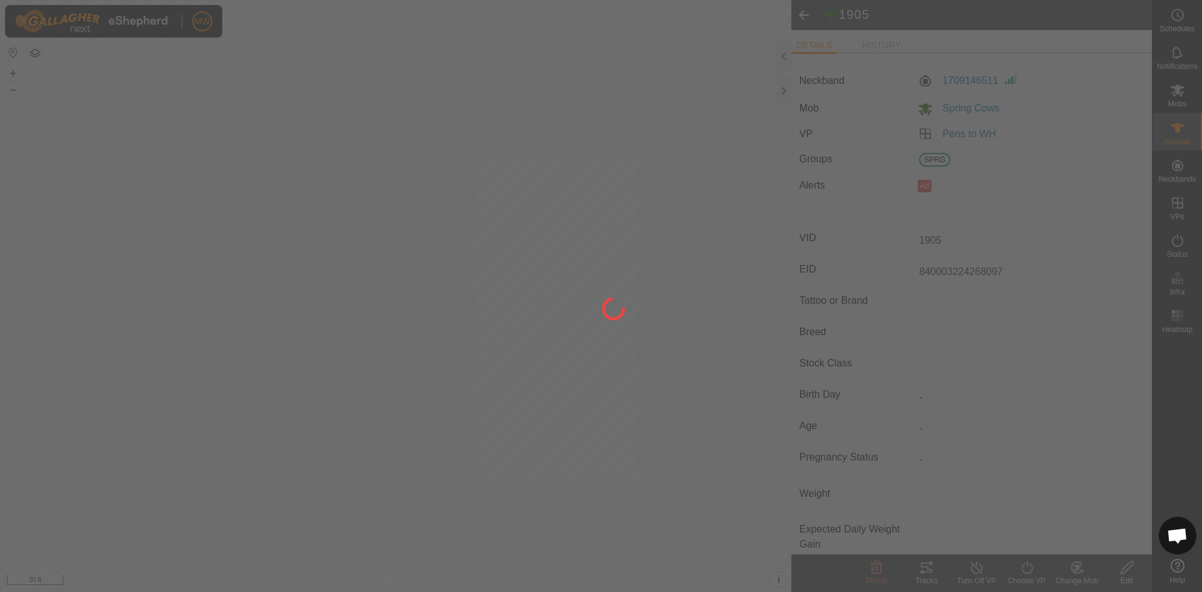
type input "-"
type input "0 kg"
type input "-"
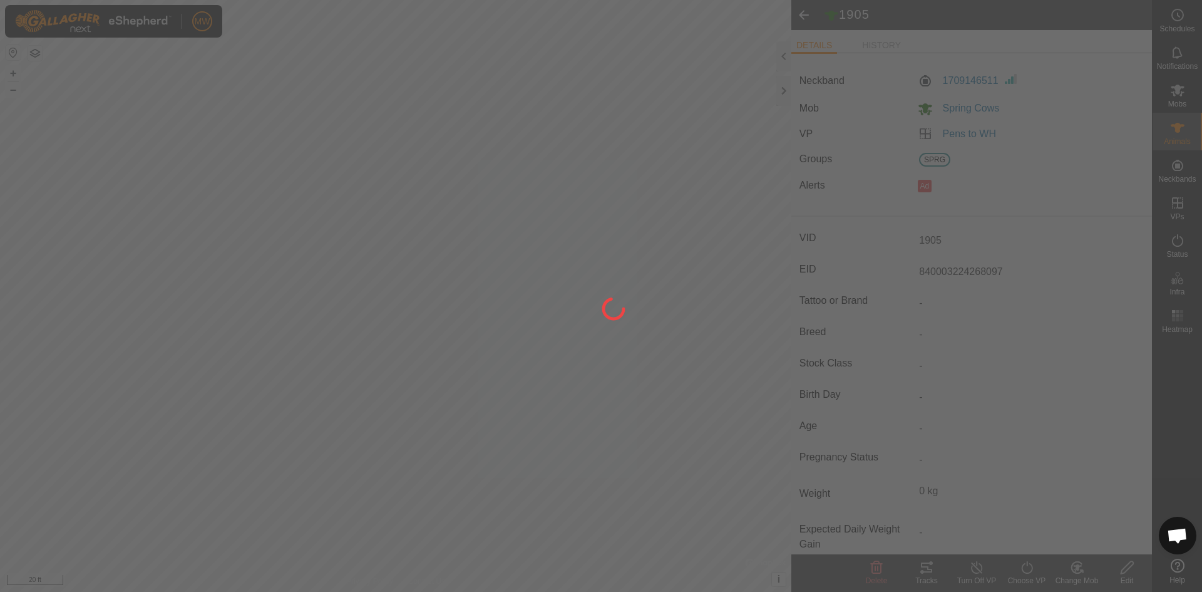
type input "-"
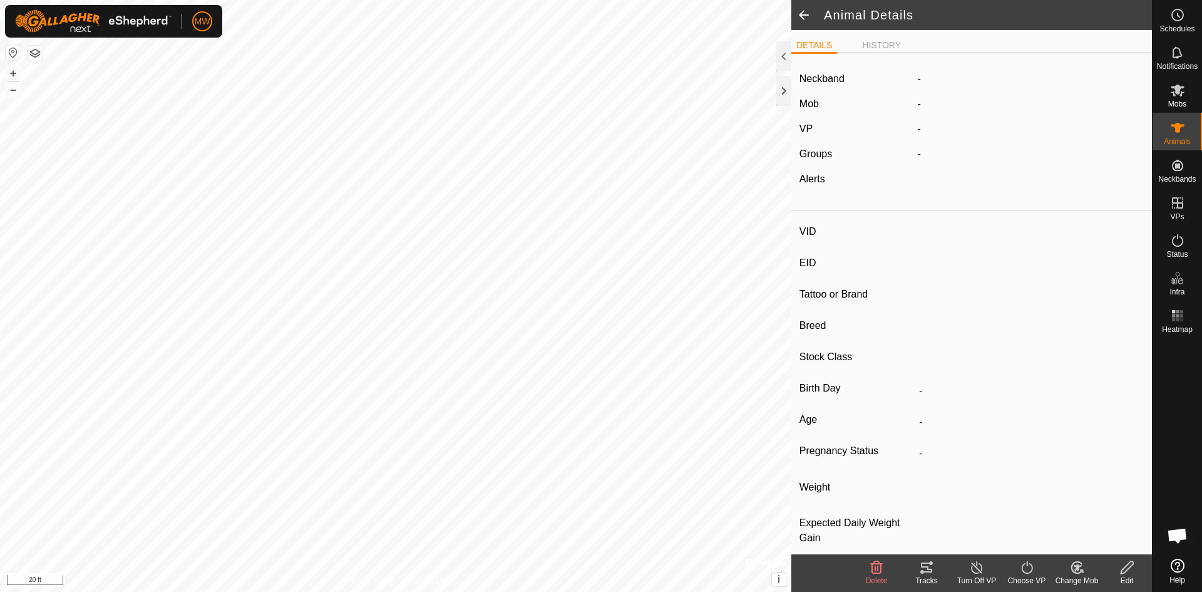
type input "2255"
type input "840003224268493"
type input "-"
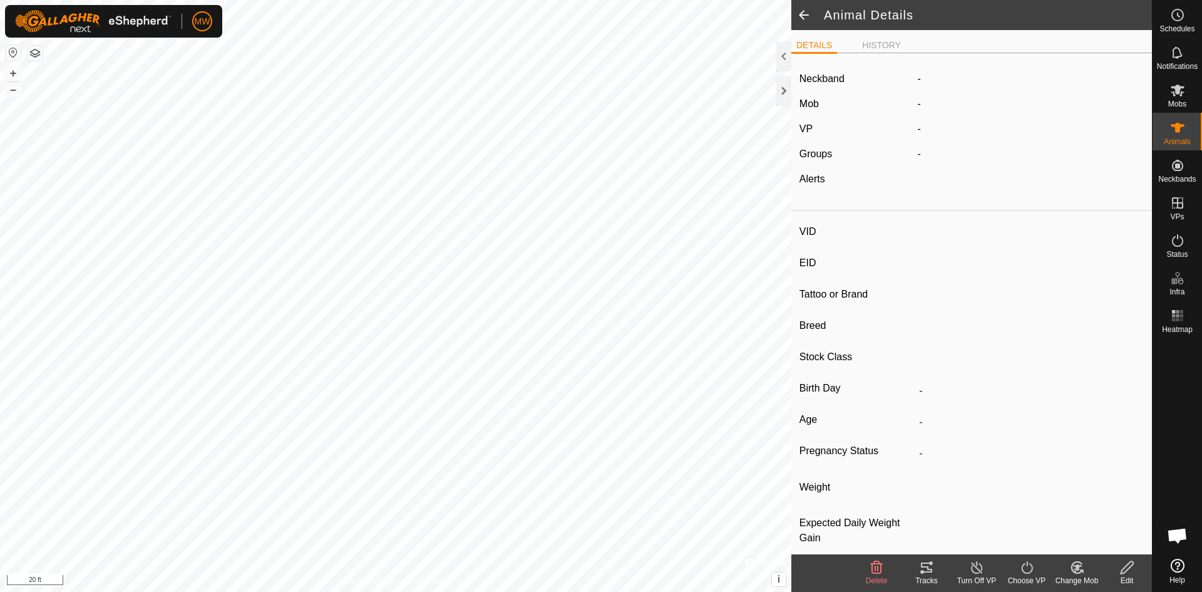
type input "-"
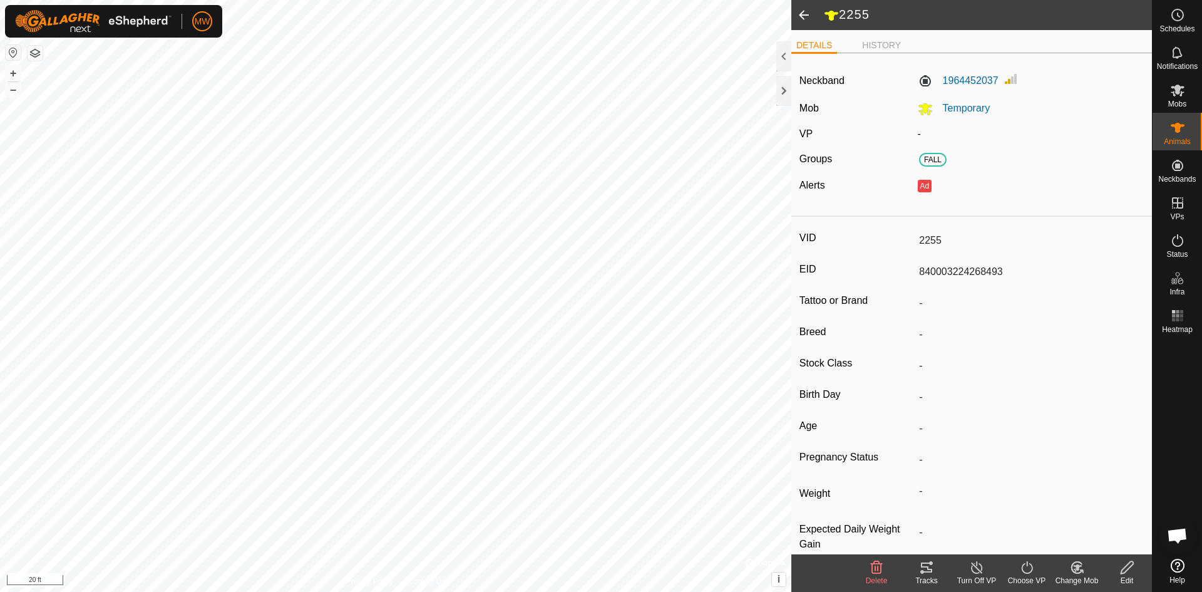
click at [1121, 565] on icon at bounding box center [1128, 567] width 16 height 15
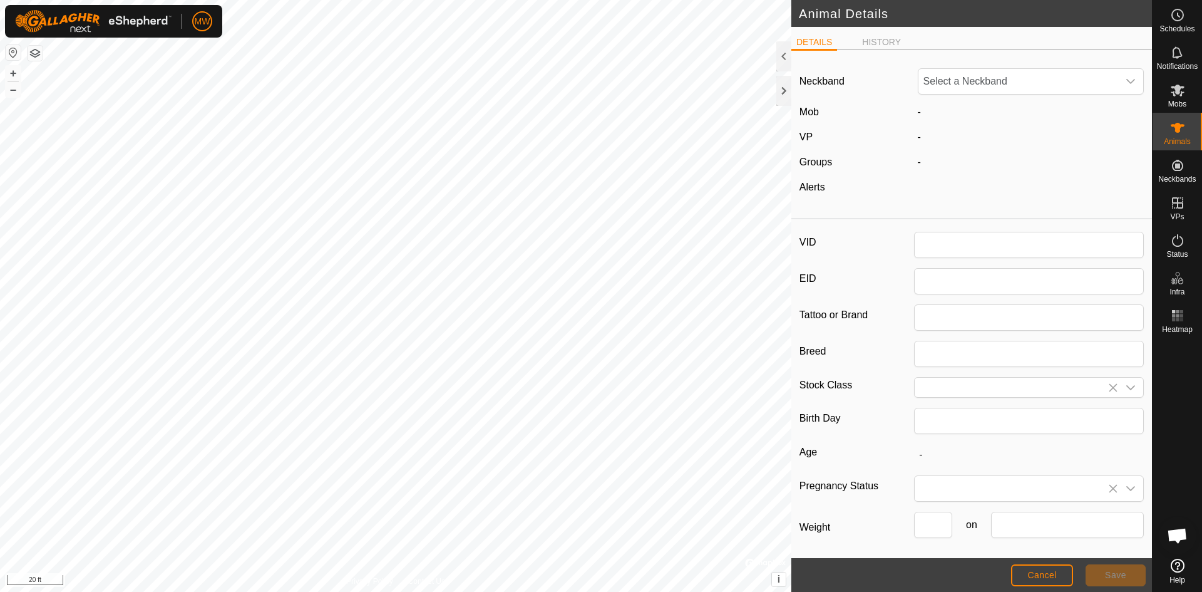
type input "2255"
type input "840003224268493"
click at [1126, 82] on icon "dropdown trigger" at bounding box center [1130, 81] width 9 height 5
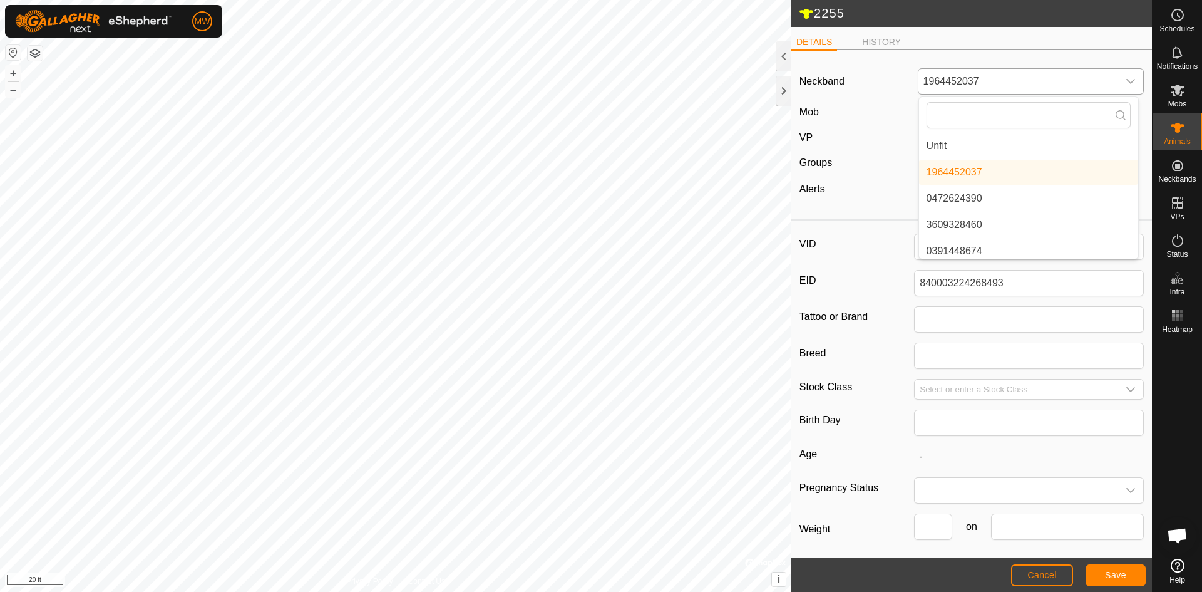
click at [932, 148] on li "Unfit" at bounding box center [1028, 145] width 219 height 25
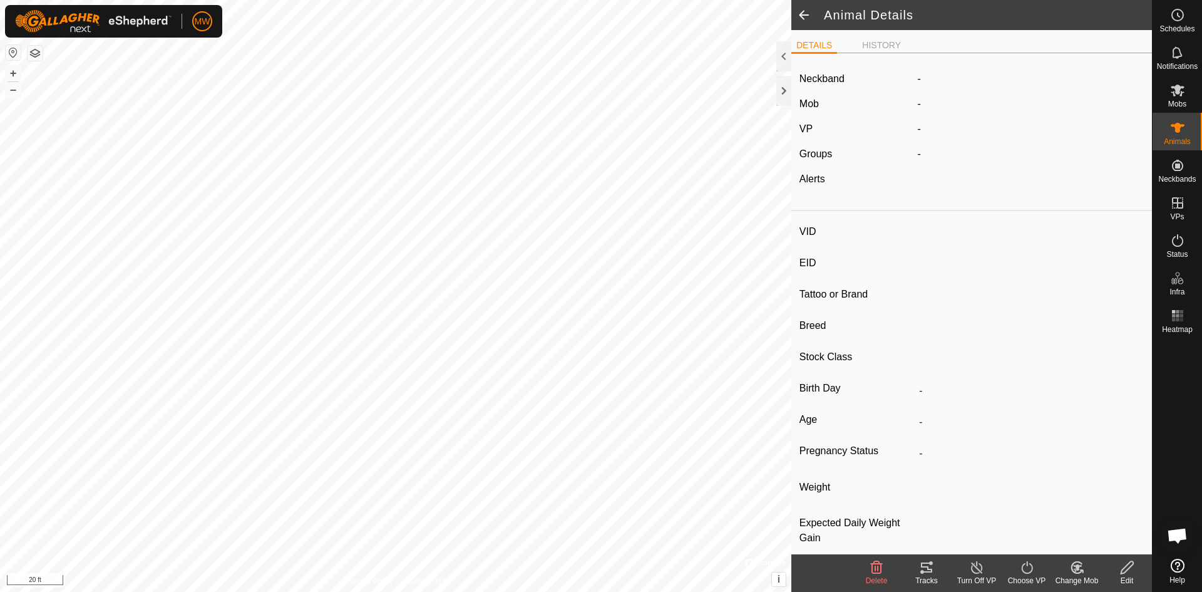
type input "740"
type input "-"
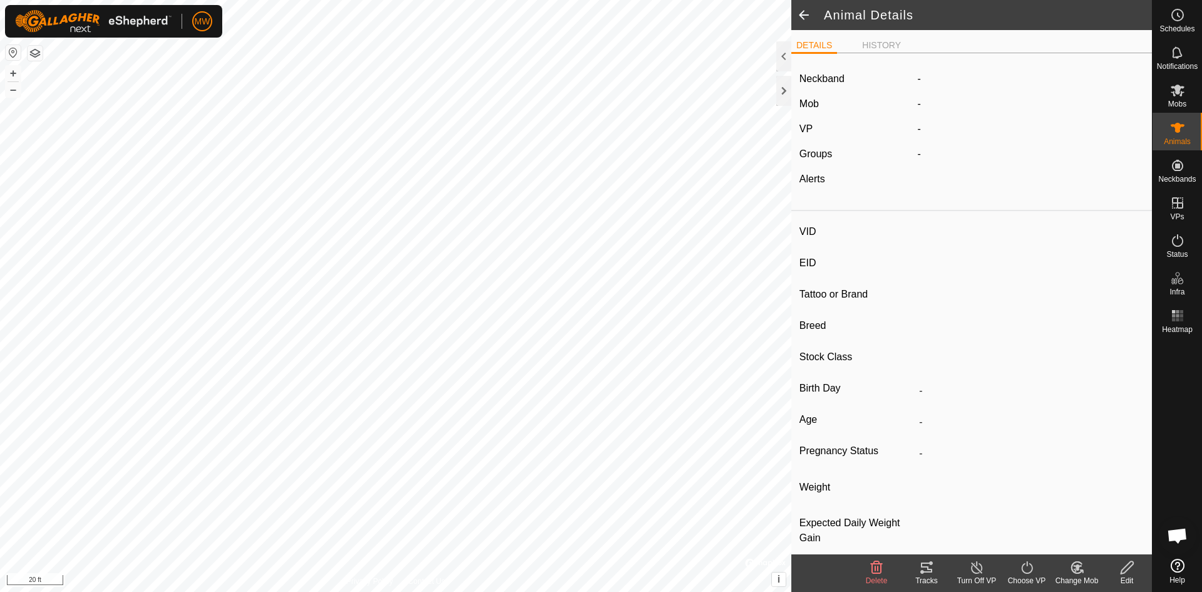
type input "-"
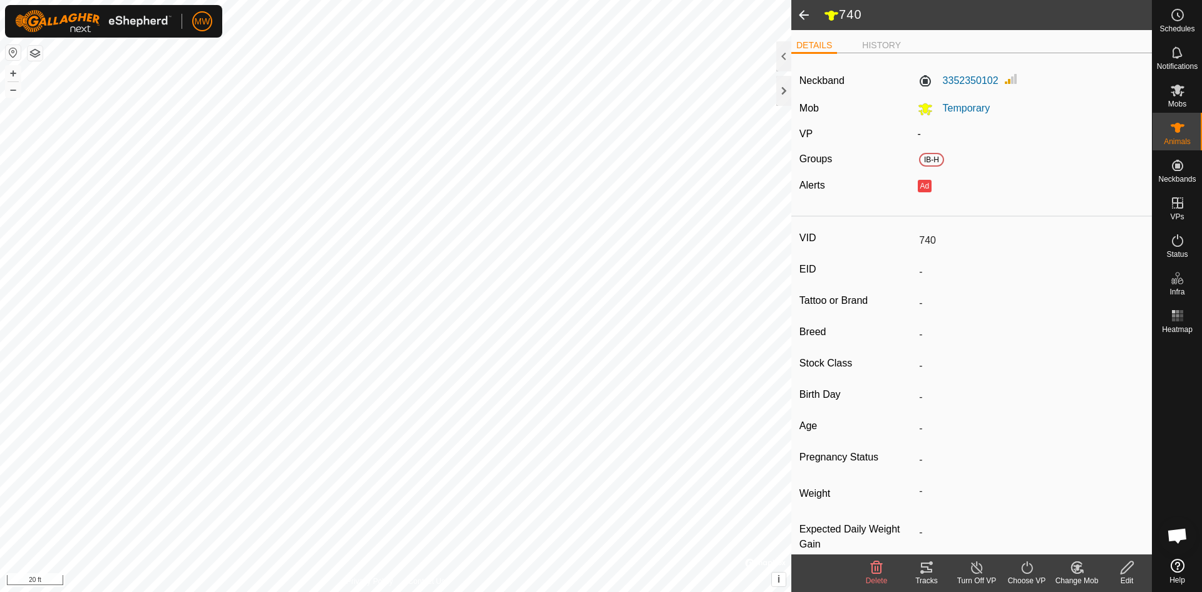
click at [1132, 565] on icon at bounding box center [1127, 567] width 13 height 13
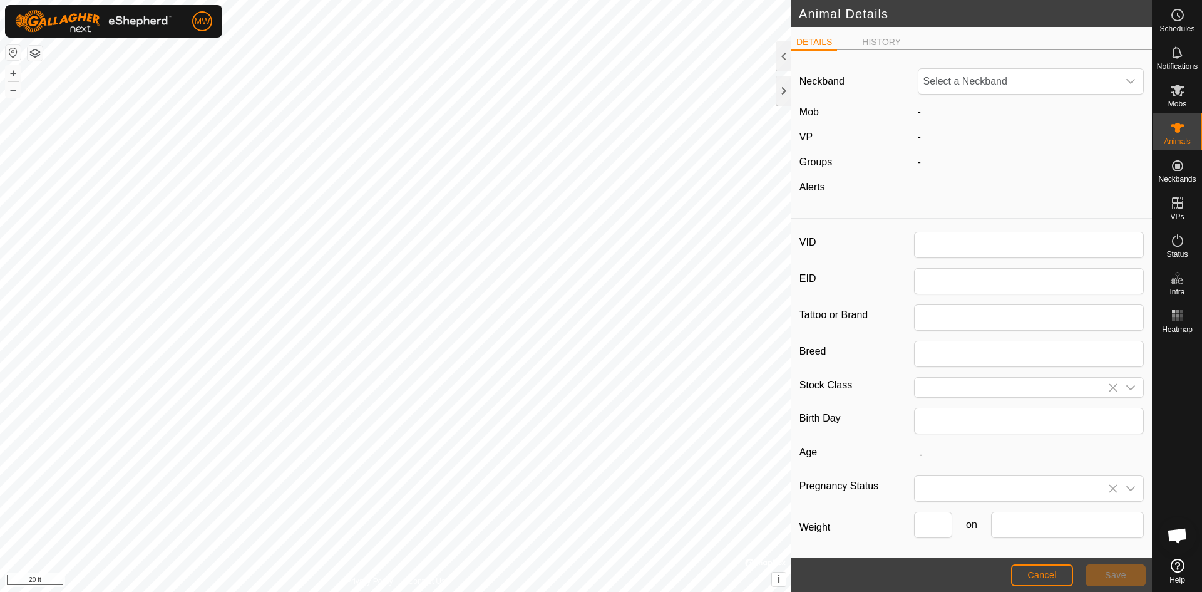
type input "740"
click at [1126, 81] on icon "dropdown trigger" at bounding box center [1131, 81] width 10 height 10
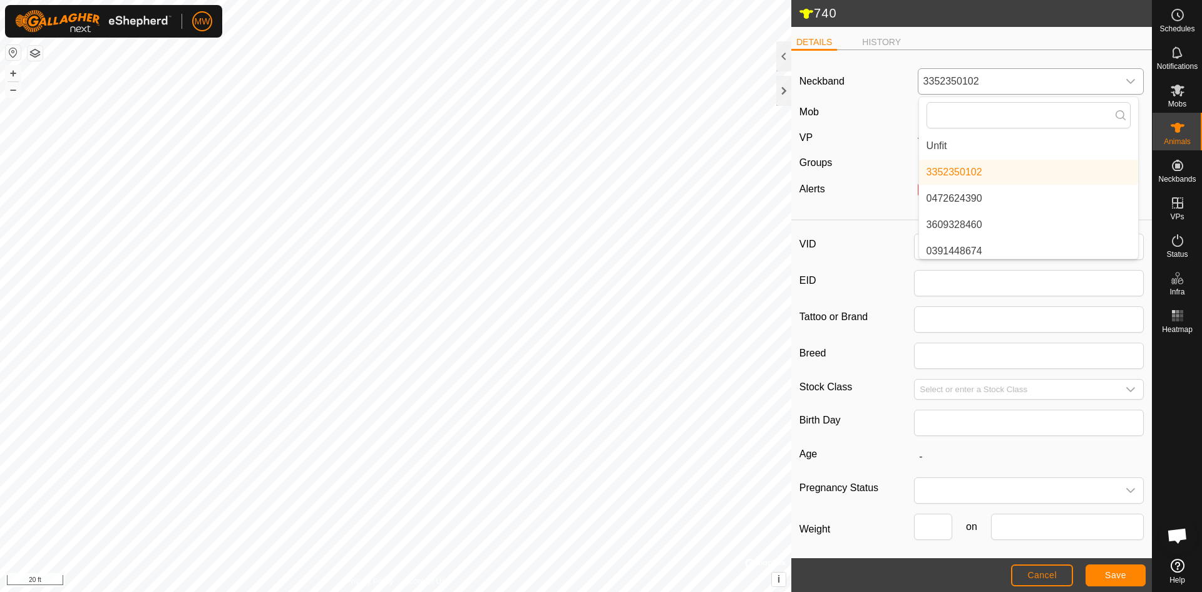
click at [929, 143] on li "Unfit" at bounding box center [1028, 145] width 219 height 25
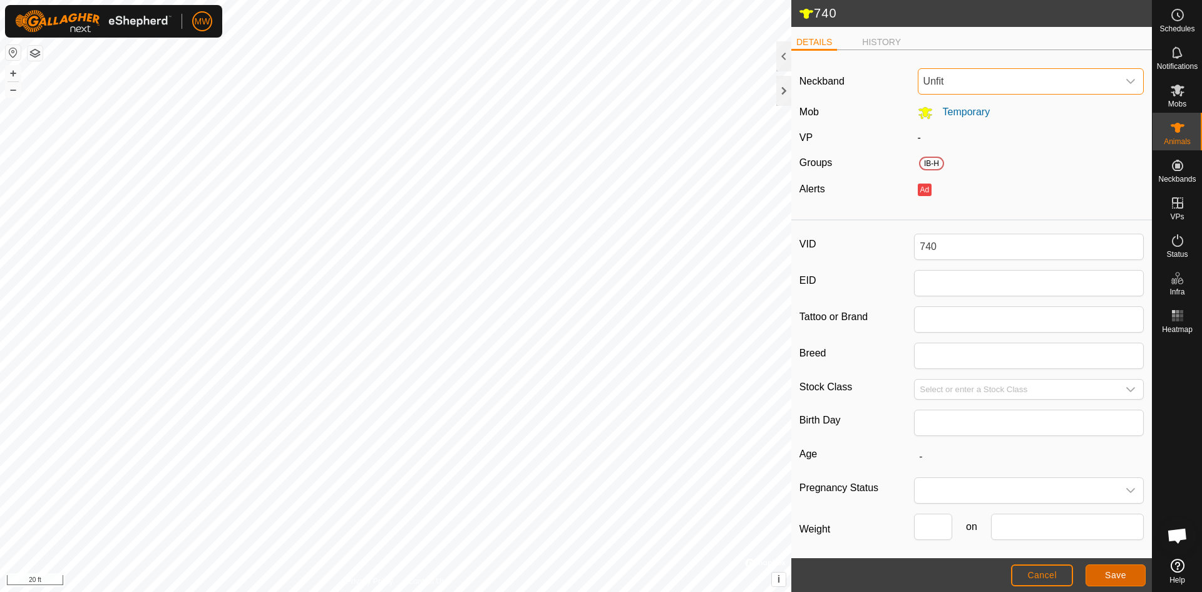
click at [1113, 576] on span "Save" at bounding box center [1115, 575] width 21 height 10
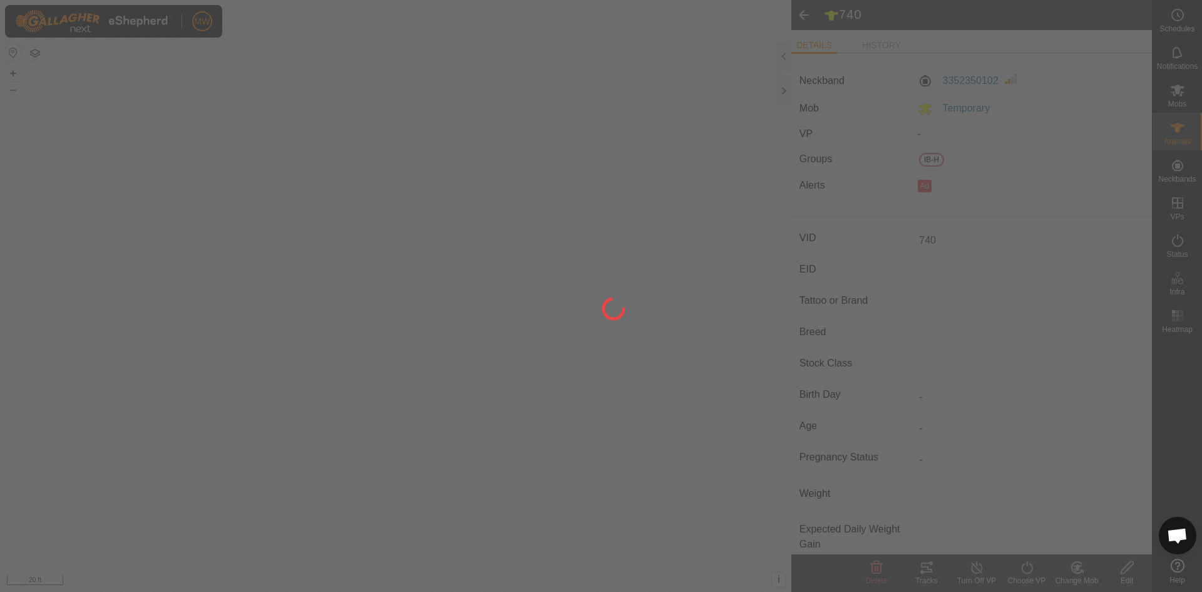
type input "-"
type input "0 kg"
type input "-"
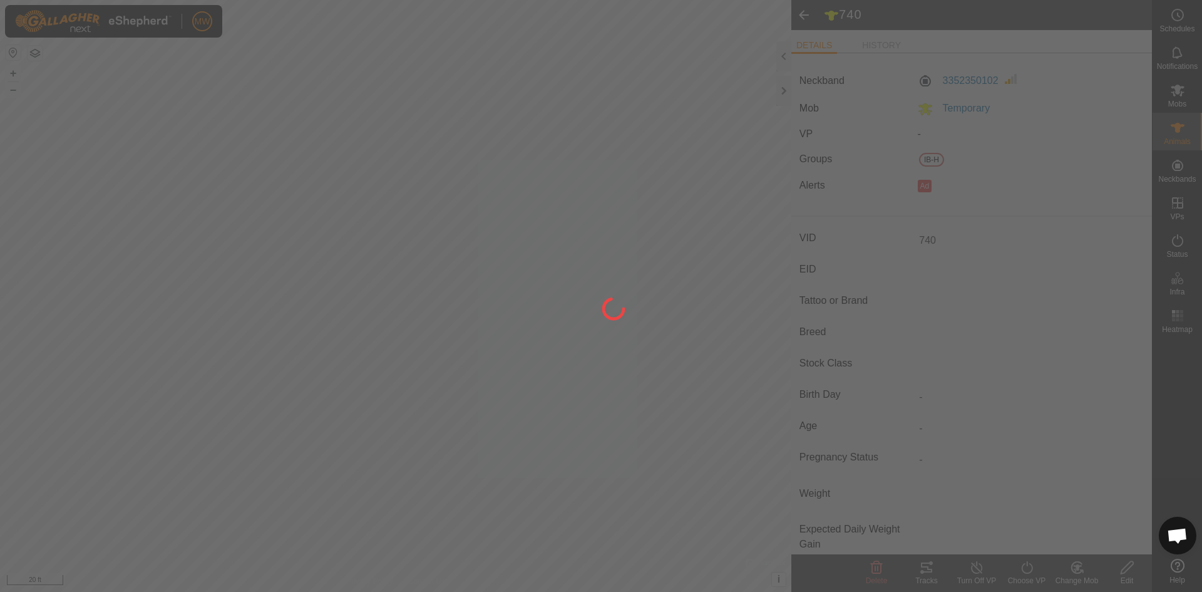
type input "-"
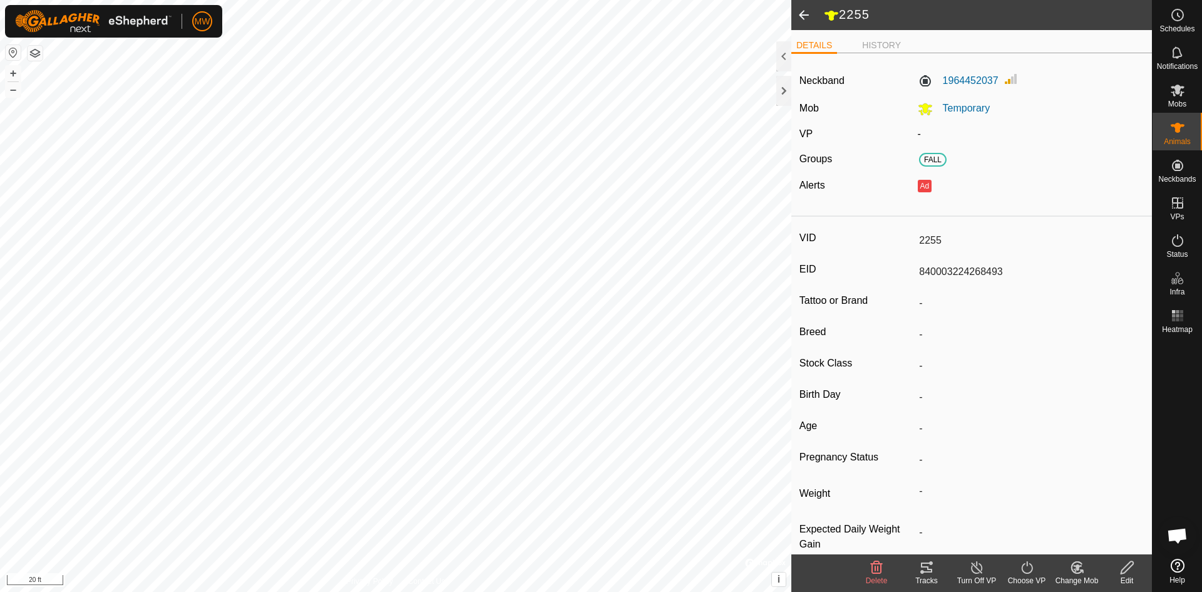
click at [1125, 567] on icon at bounding box center [1127, 567] width 13 height 13
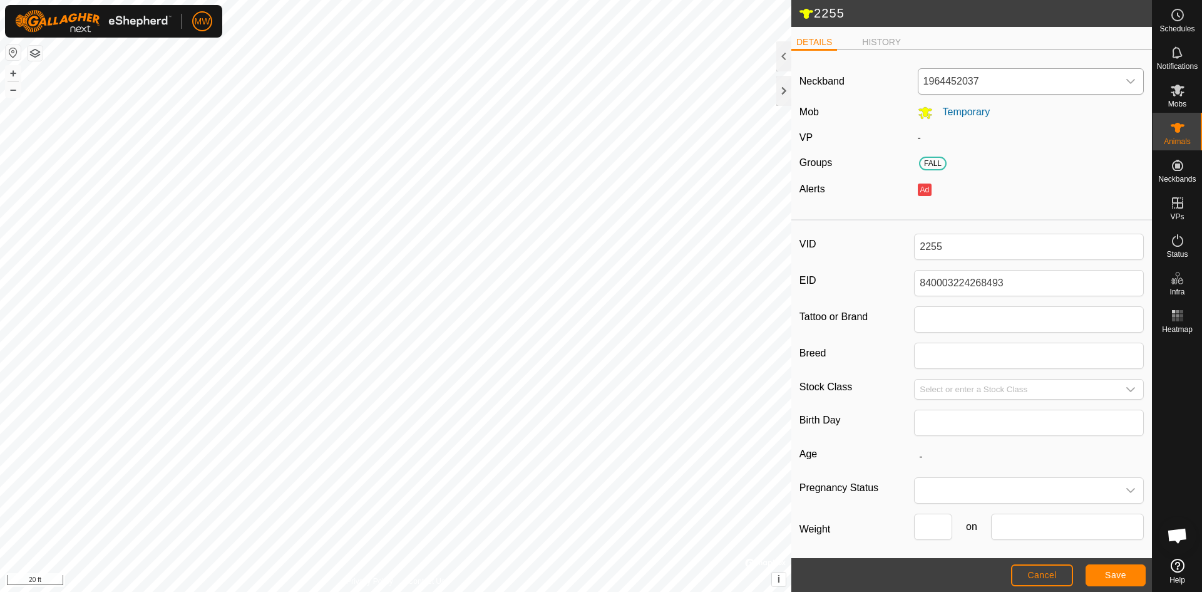
click at [1126, 80] on icon "dropdown trigger" at bounding box center [1130, 81] width 9 height 5
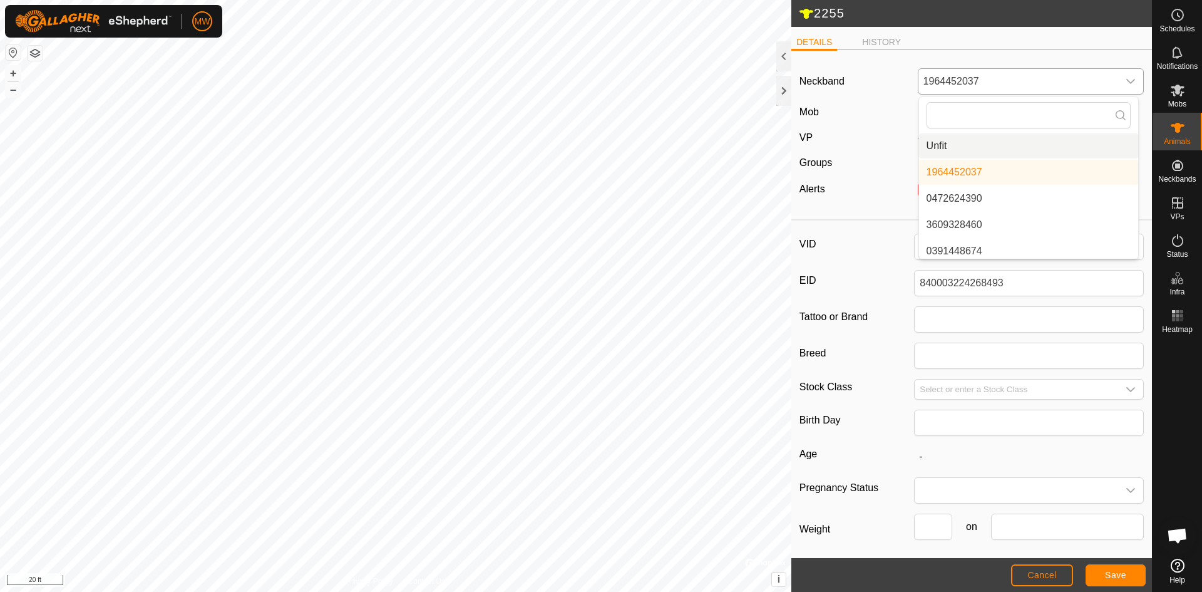
click at [942, 148] on li "Unfit" at bounding box center [1028, 145] width 219 height 25
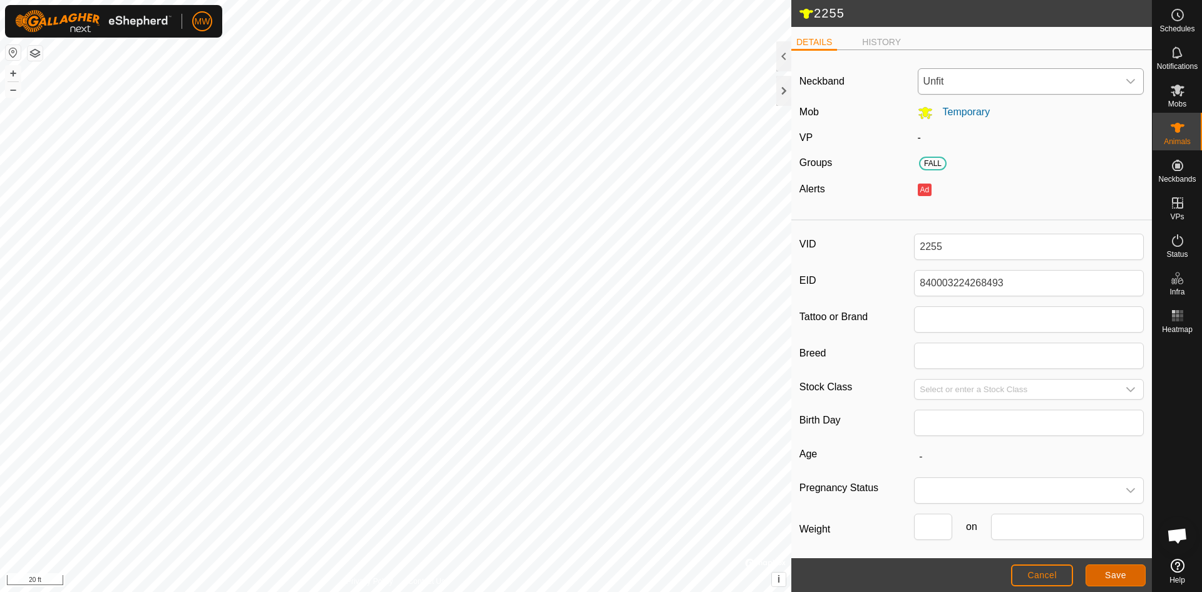
click at [1117, 574] on span "Save" at bounding box center [1115, 575] width 21 height 10
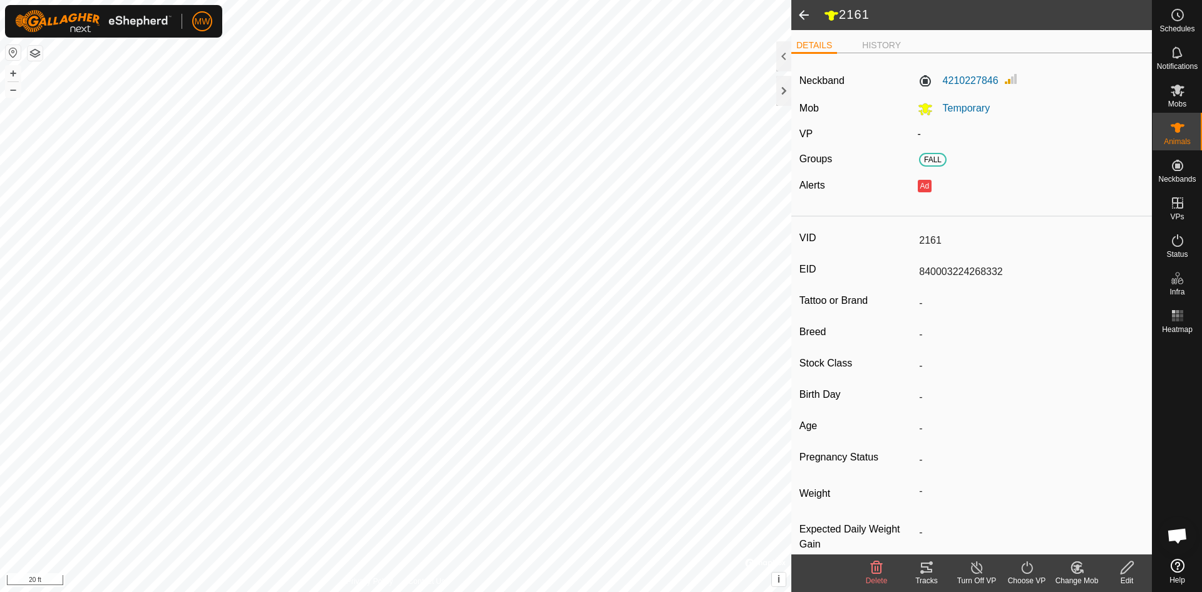
click at [1128, 571] on icon at bounding box center [1128, 567] width 16 height 15
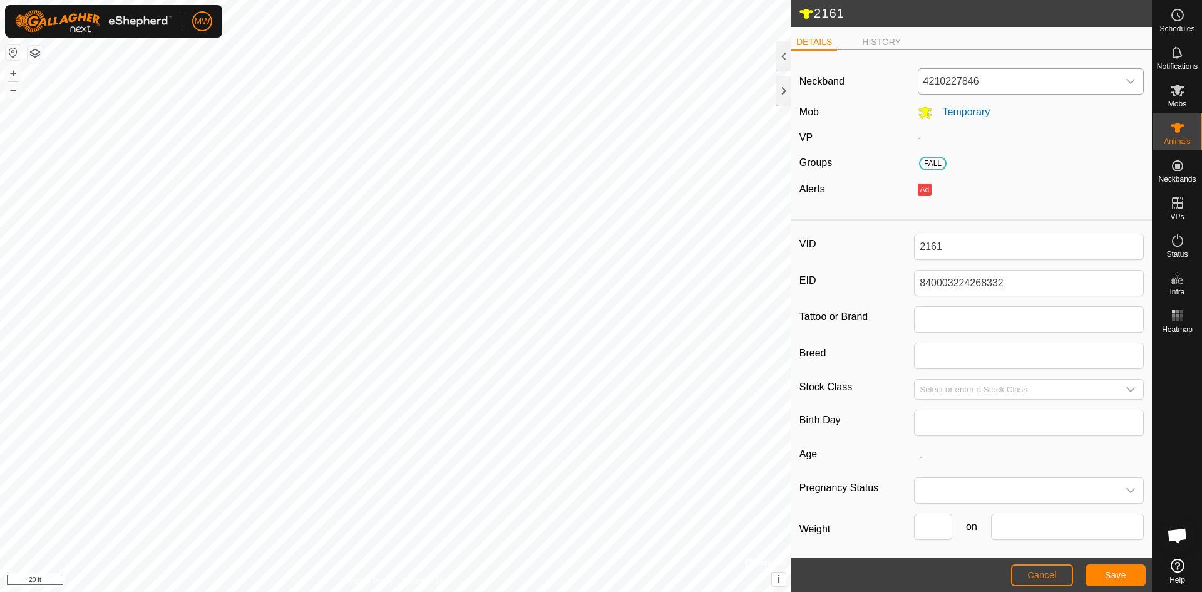
click at [1126, 80] on icon "dropdown trigger" at bounding box center [1131, 81] width 10 height 10
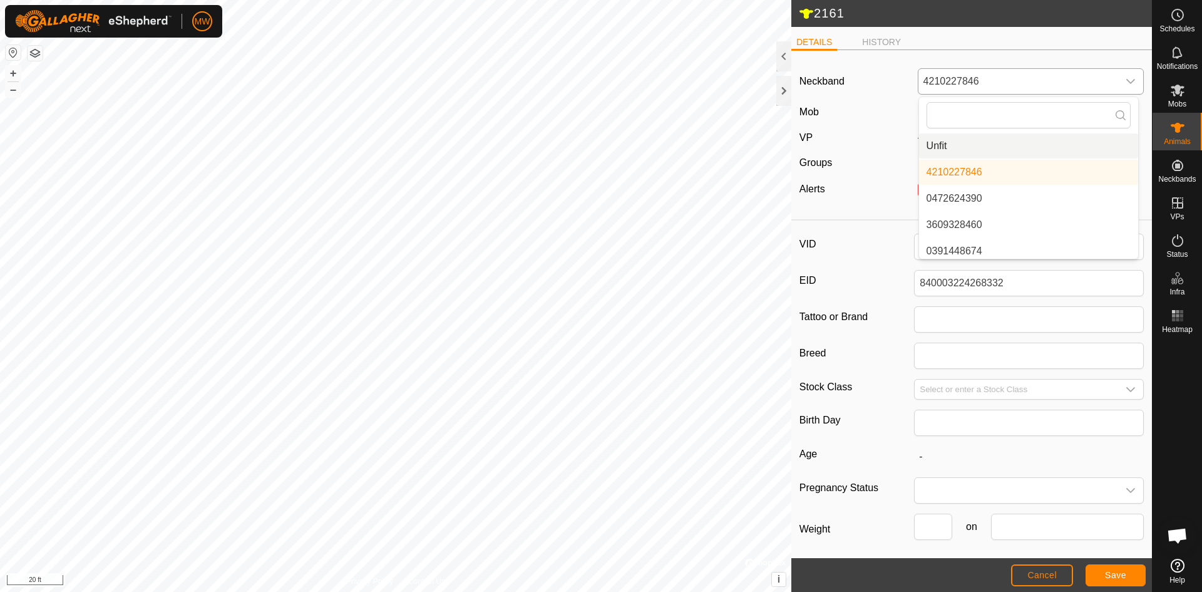
click at [941, 142] on li "Unfit" at bounding box center [1028, 145] width 219 height 25
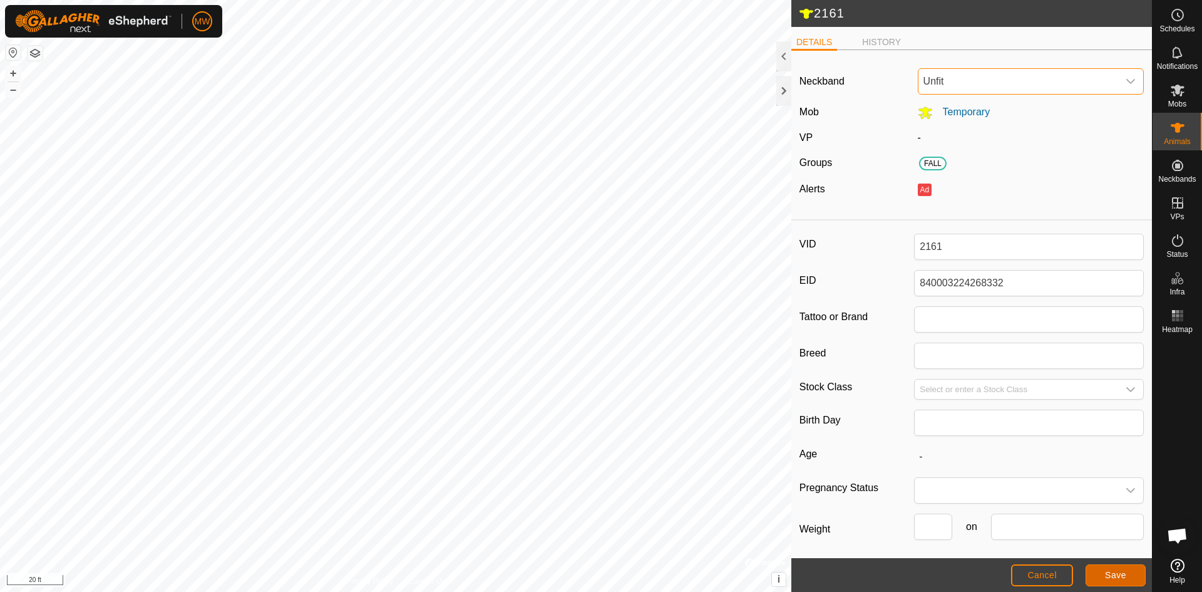
click at [1113, 575] on span "Save" at bounding box center [1115, 575] width 21 height 10
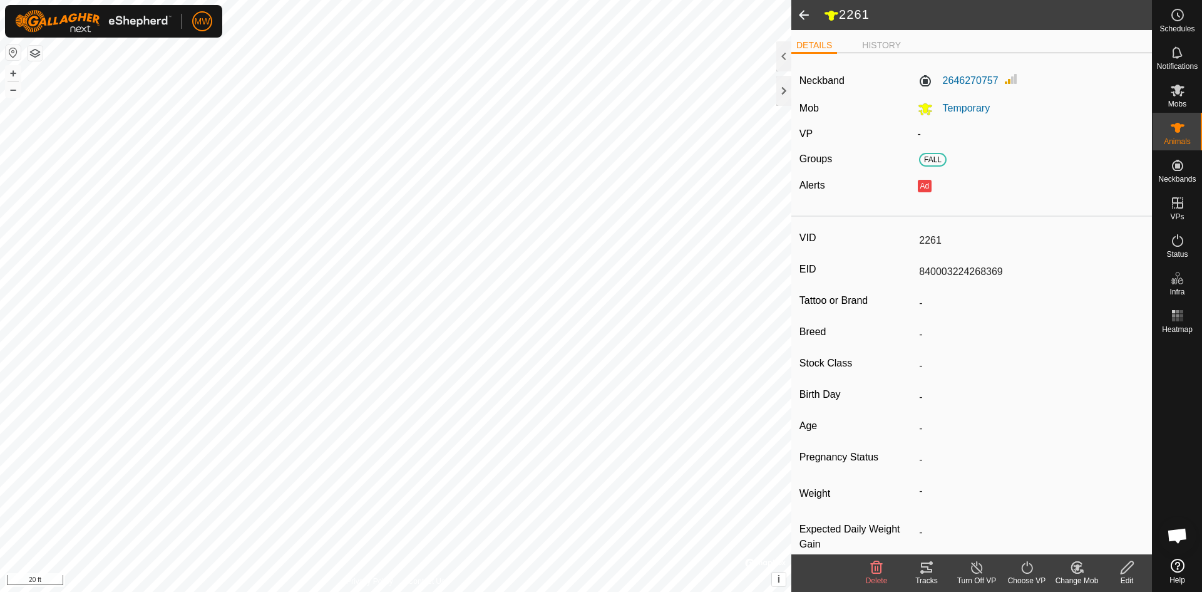
click at [1128, 571] on icon at bounding box center [1128, 567] width 16 height 15
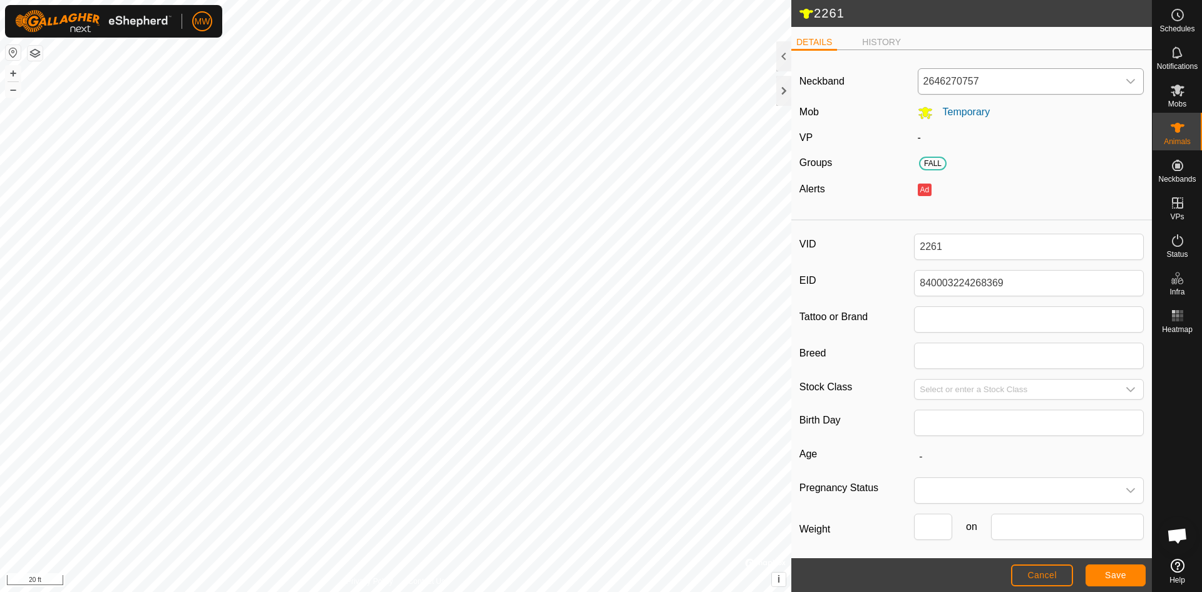
click at [1126, 82] on icon "dropdown trigger" at bounding box center [1131, 81] width 10 height 10
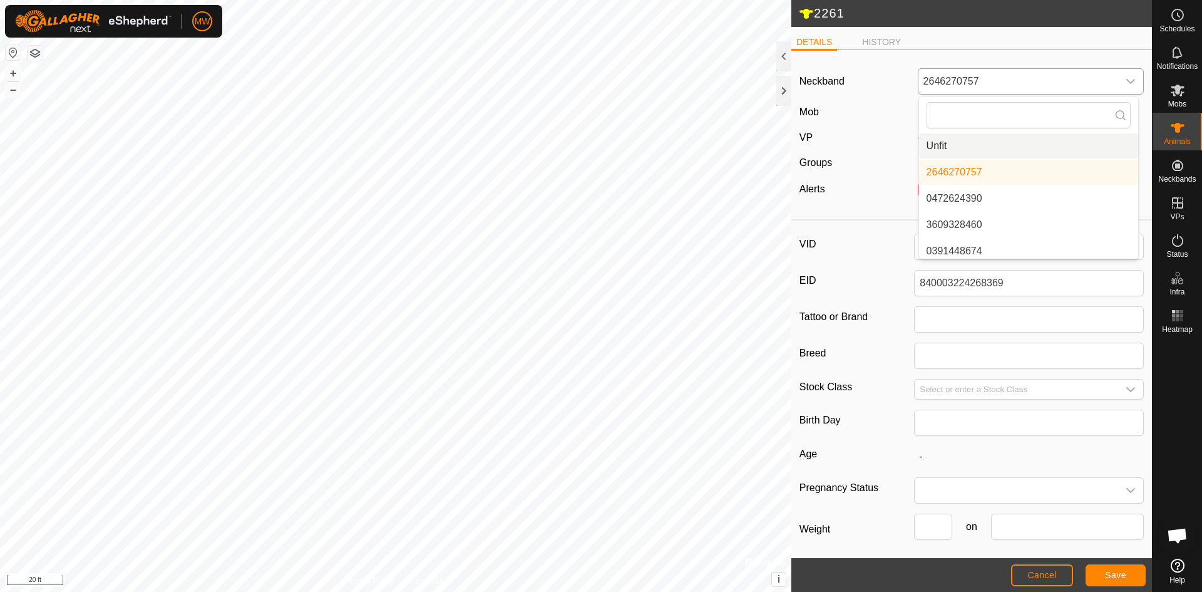
click at [928, 145] on li "Unfit" at bounding box center [1028, 145] width 219 height 25
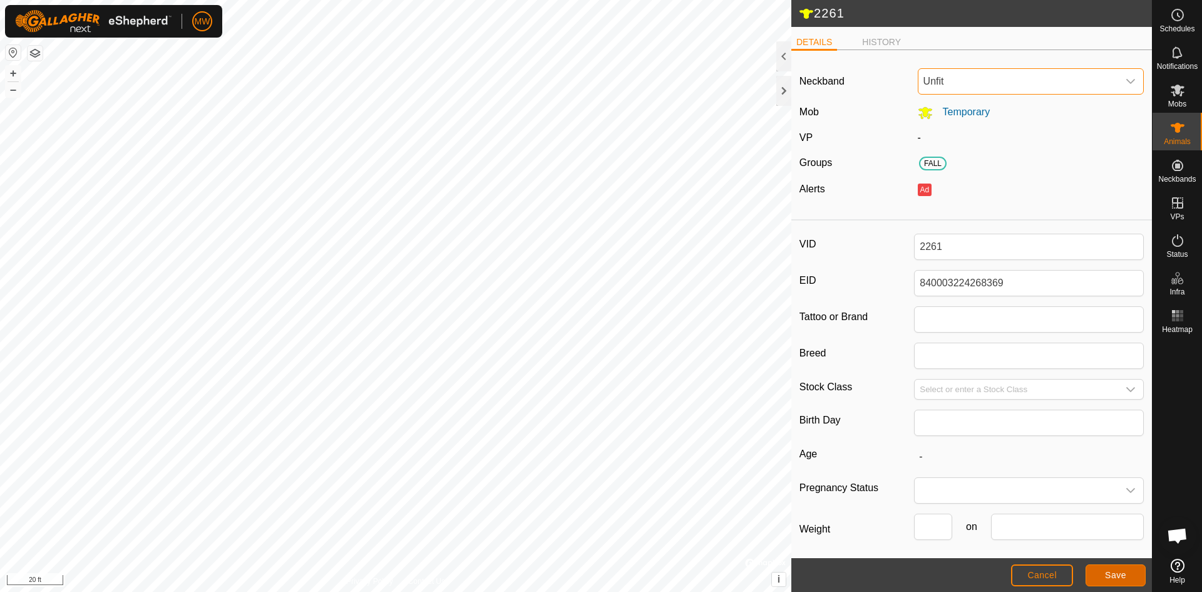
click at [1125, 577] on span "Save" at bounding box center [1115, 575] width 21 height 10
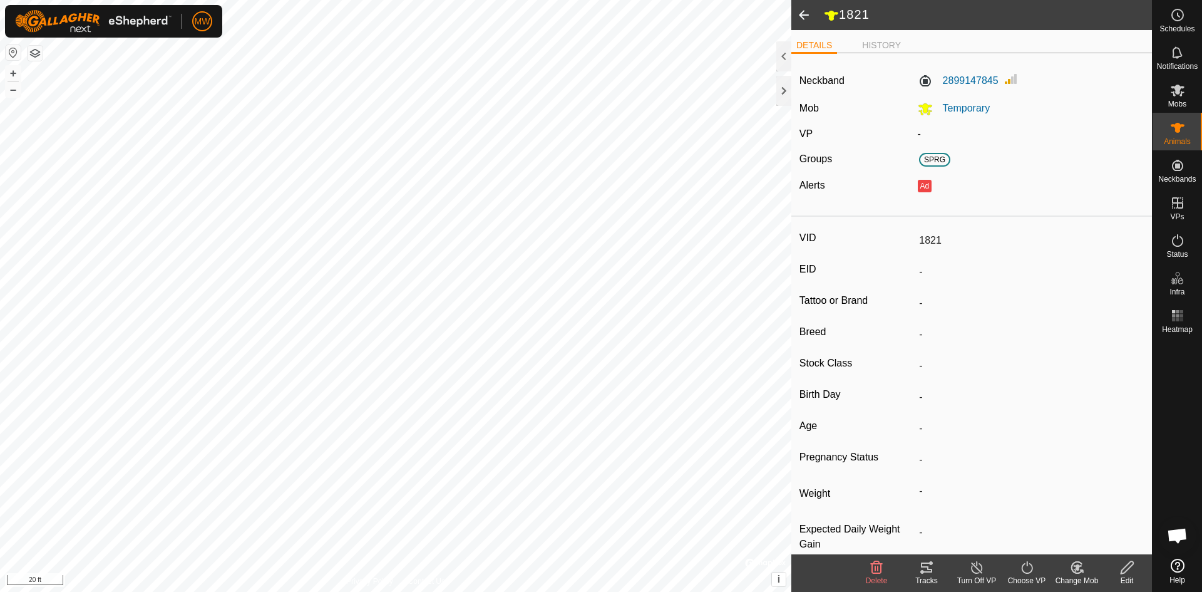
click at [1125, 572] on icon at bounding box center [1127, 567] width 13 height 13
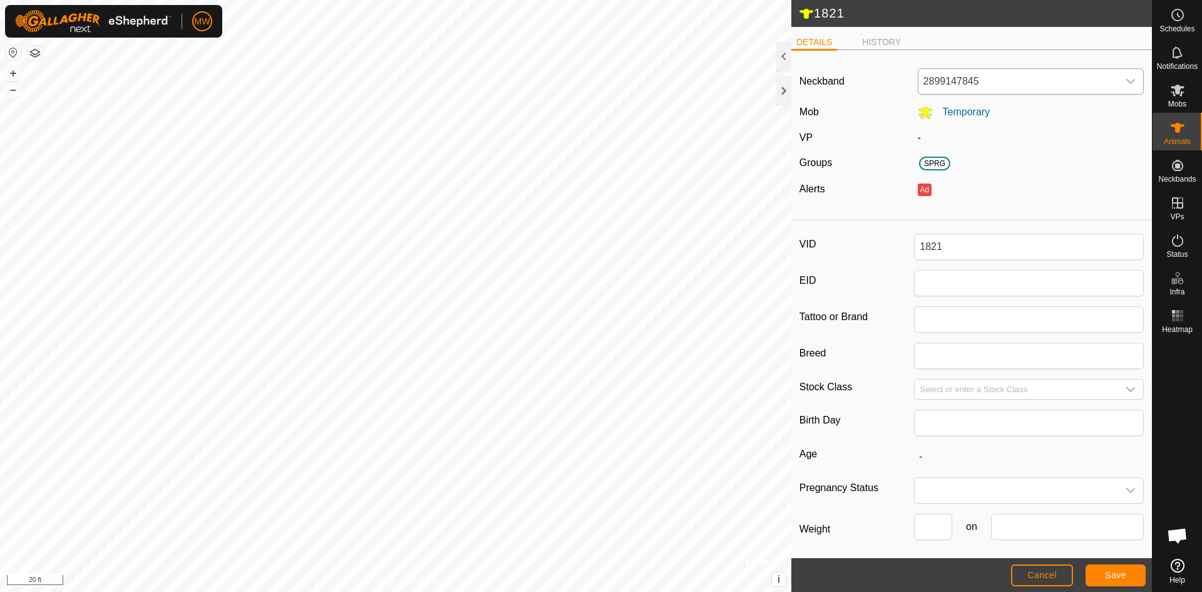
click at [1126, 76] on icon "dropdown trigger" at bounding box center [1131, 81] width 10 height 10
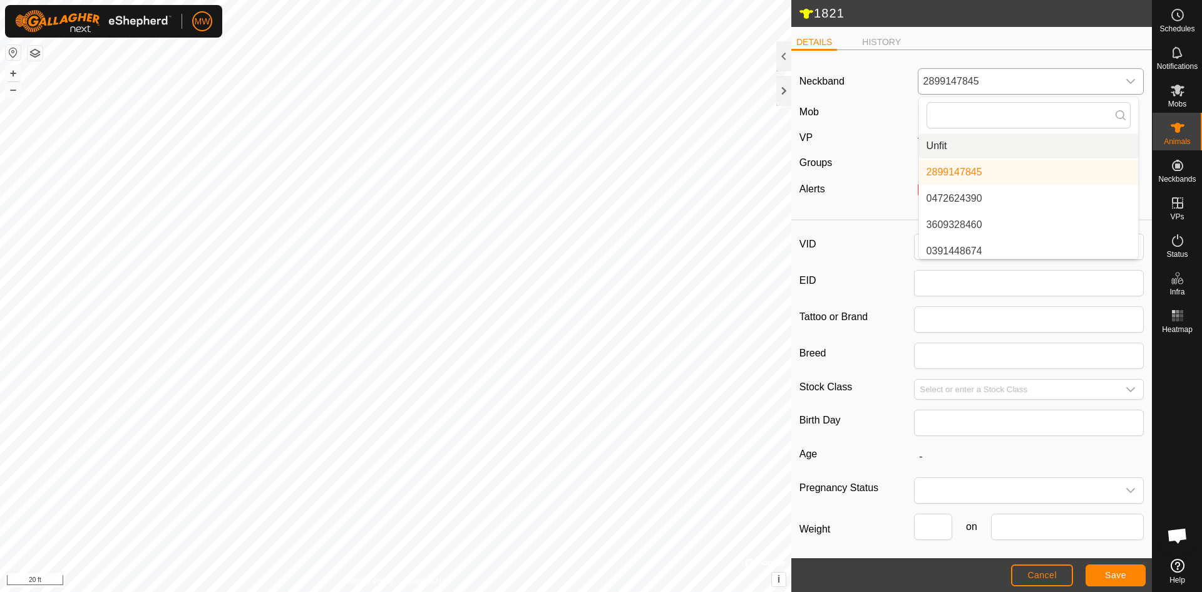
click at [937, 145] on li "Unfit" at bounding box center [1028, 145] width 219 height 25
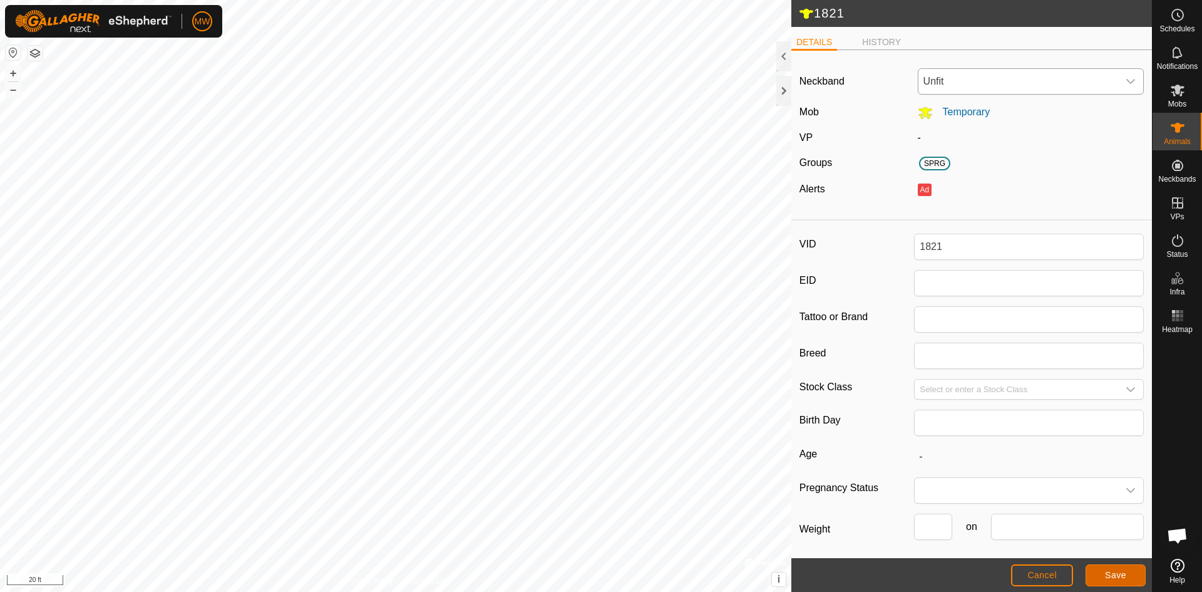
click at [1124, 574] on span "Save" at bounding box center [1115, 575] width 21 height 10
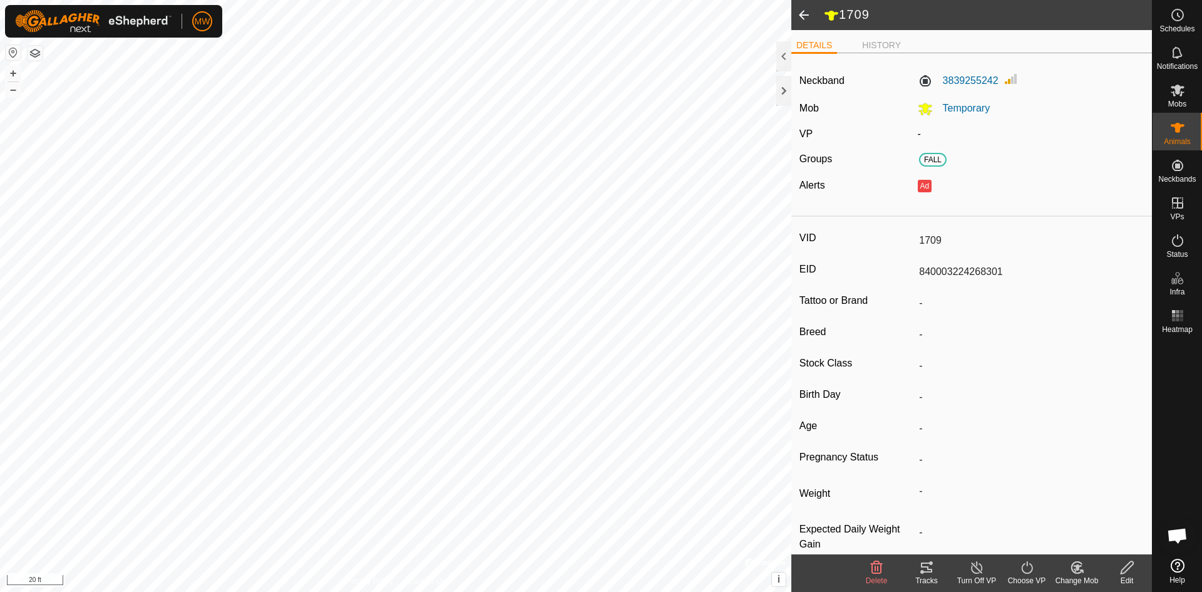
click at [1123, 567] on icon at bounding box center [1128, 567] width 16 height 15
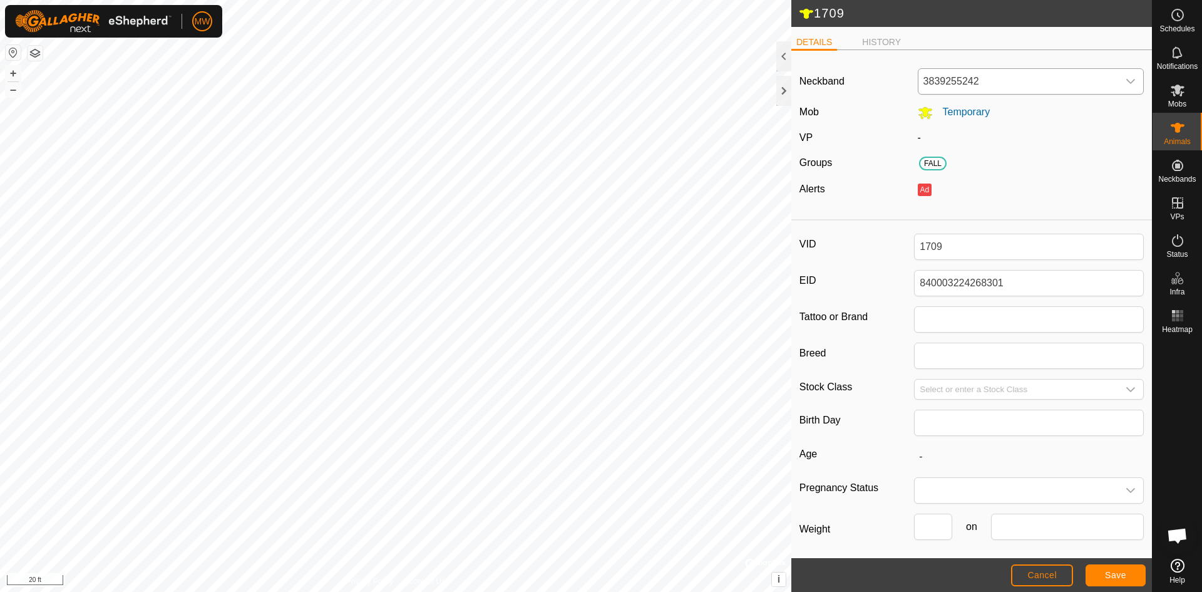
click at [1126, 81] on icon "dropdown trigger" at bounding box center [1131, 81] width 10 height 10
click at [943, 146] on li "Unfit" at bounding box center [1028, 145] width 219 height 25
click at [1114, 572] on span "Save" at bounding box center [1115, 575] width 21 height 10
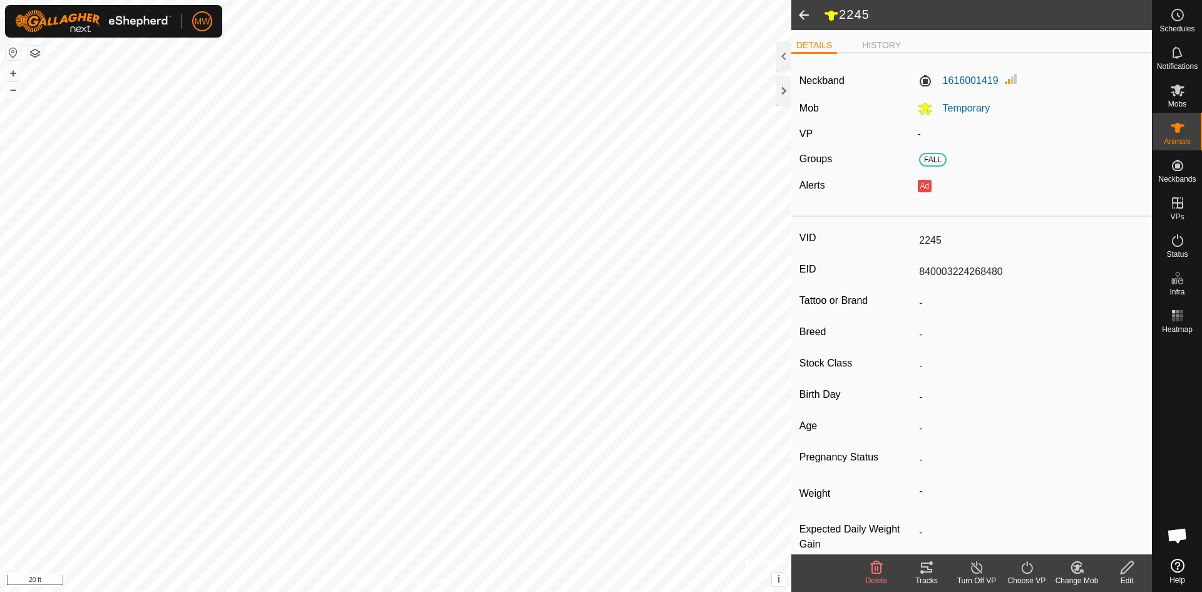
click at [1120, 569] on icon at bounding box center [1128, 567] width 16 height 15
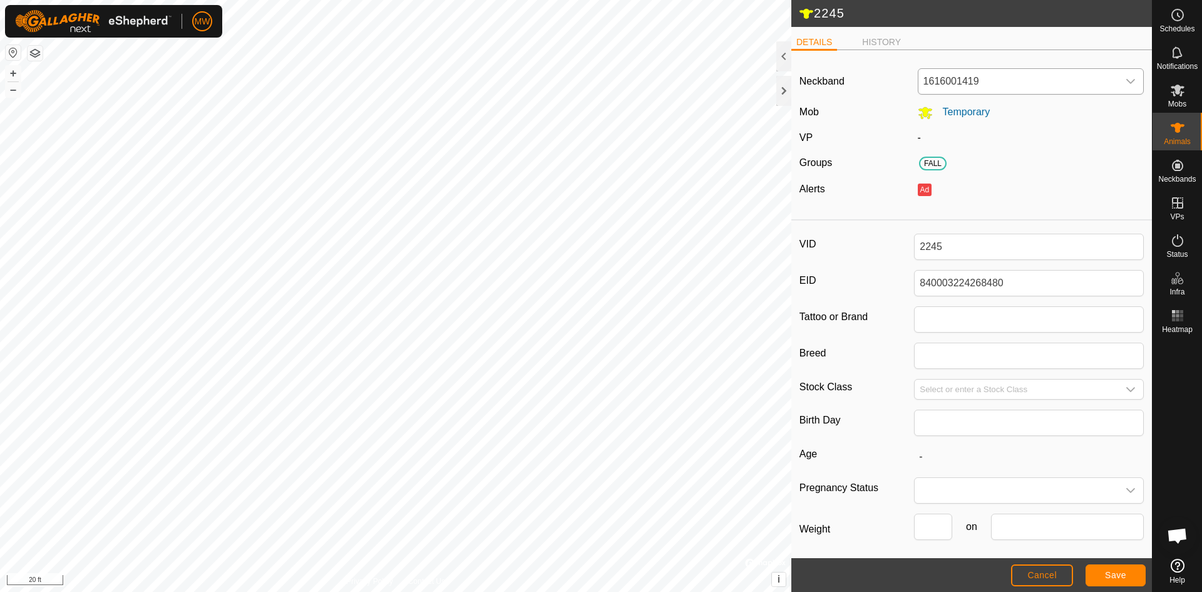
click at [1126, 81] on icon "dropdown trigger" at bounding box center [1130, 81] width 9 height 5
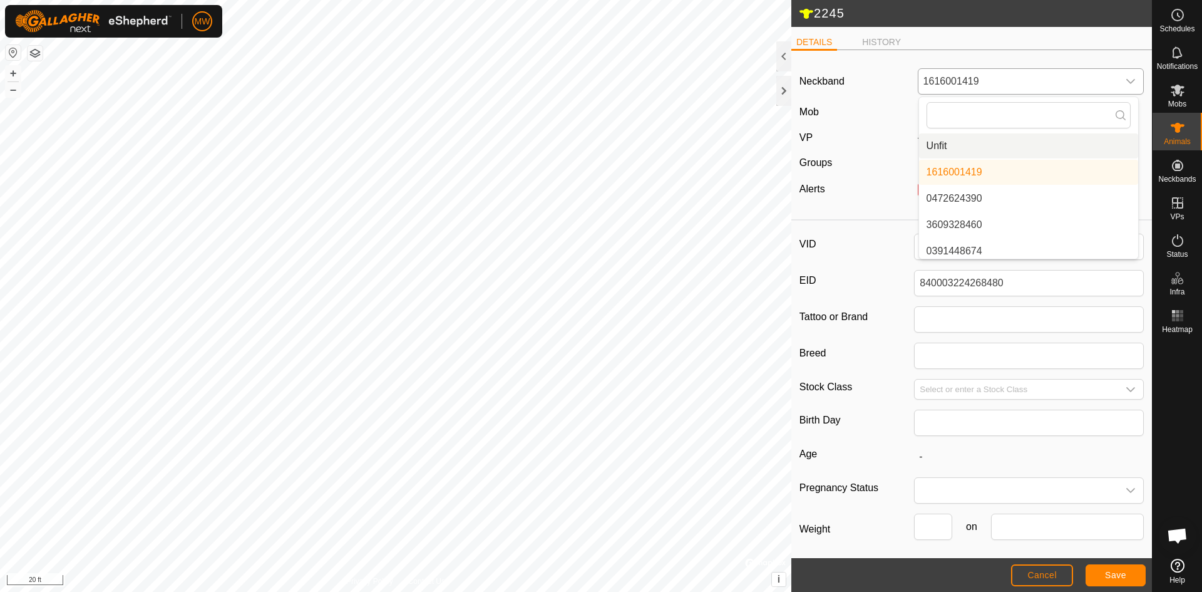
click at [936, 148] on li "Unfit" at bounding box center [1028, 145] width 219 height 25
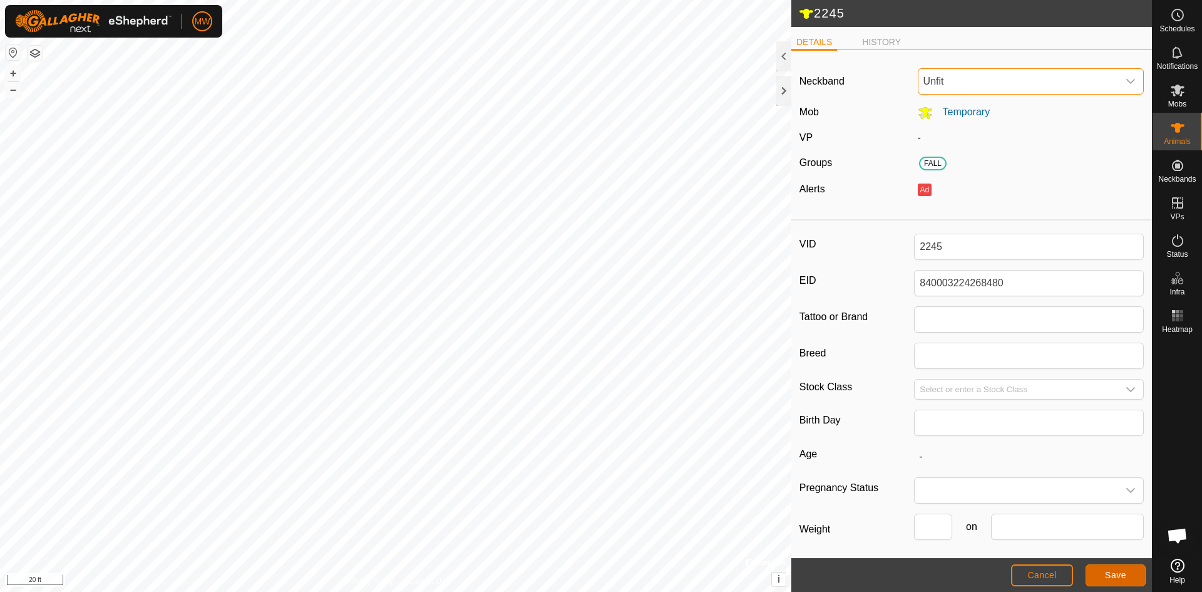
click at [1113, 575] on span "Save" at bounding box center [1115, 575] width 21 height 10
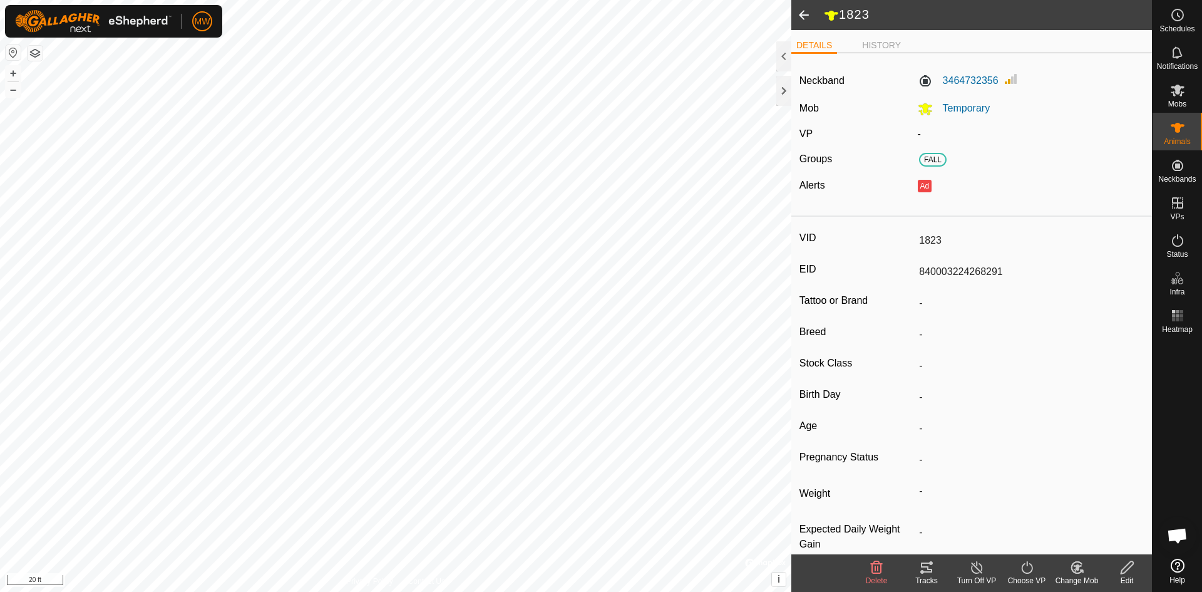
click at [1128, 568] on icon at bounding box center [1127, 567] width 13 height 13
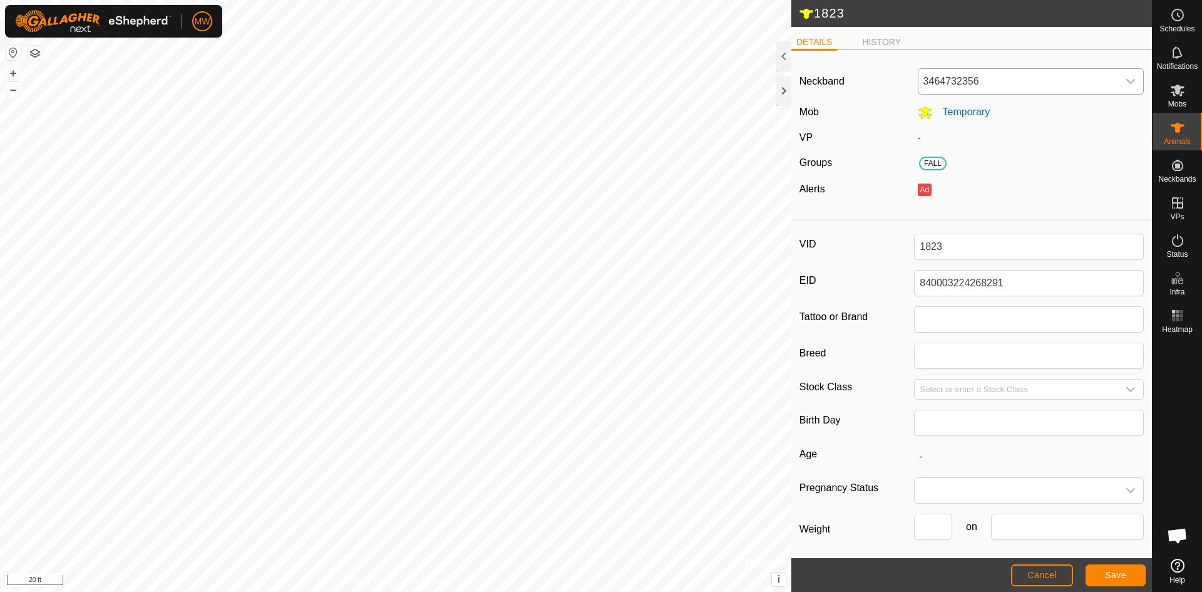
click at [1126, 80] on icon "dropdown trigger" at bounding box center [1131, 81] width 10 height 10
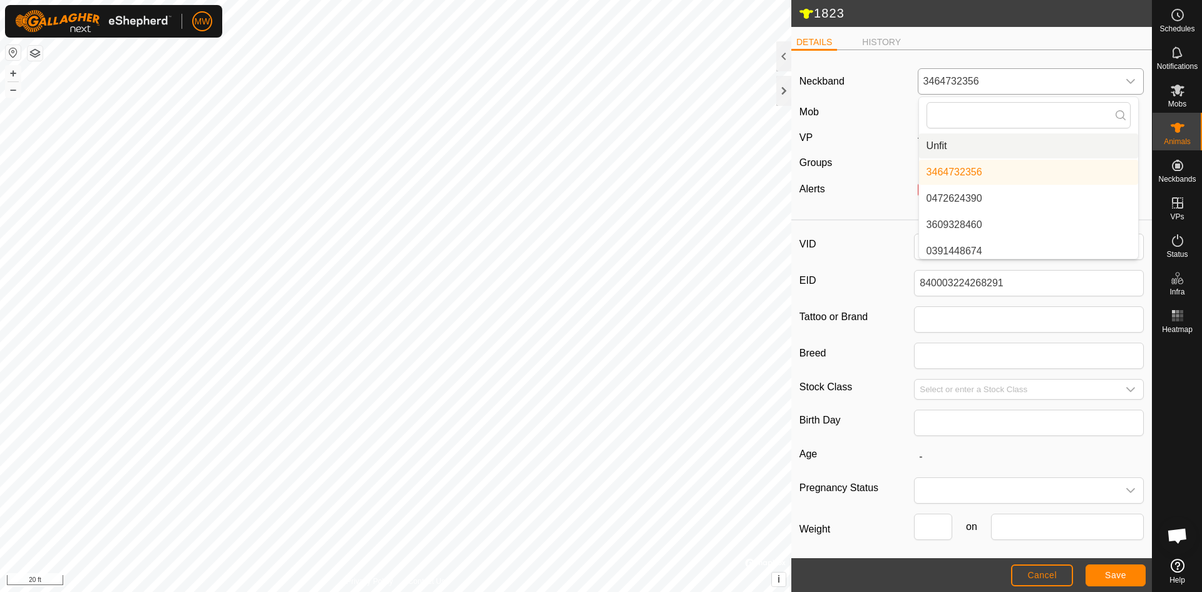
click at [922, 145] on li "Unfit" at bounding box center [1028, 145] width 219 height 25
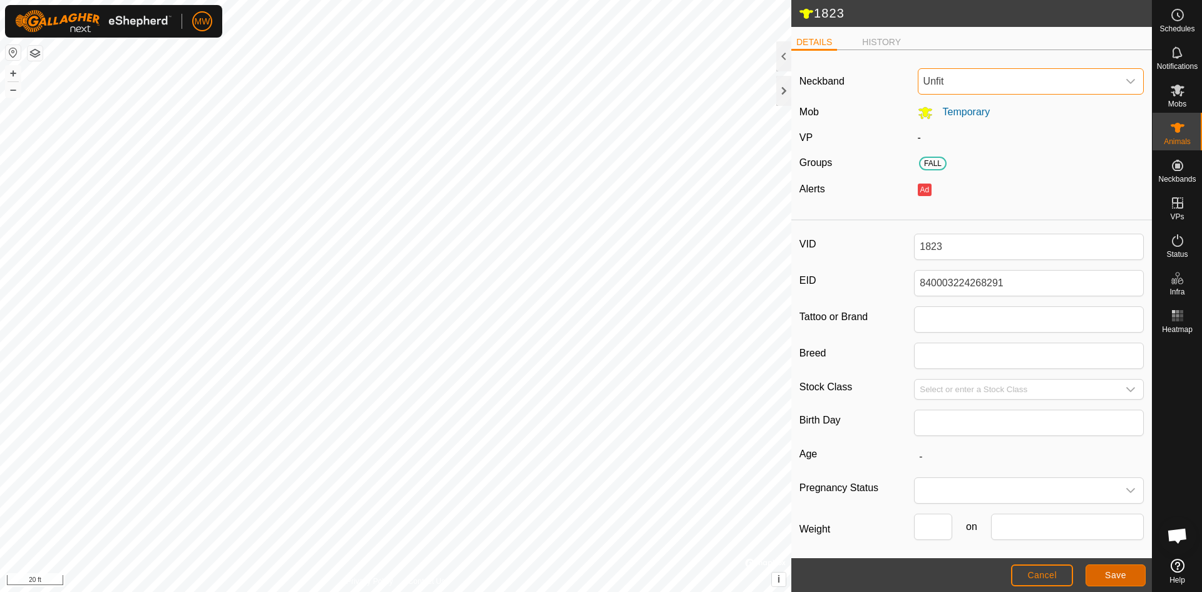
click at [1122, 576] on span "Save" at bounding box center [1115, 575] width 21 height 10
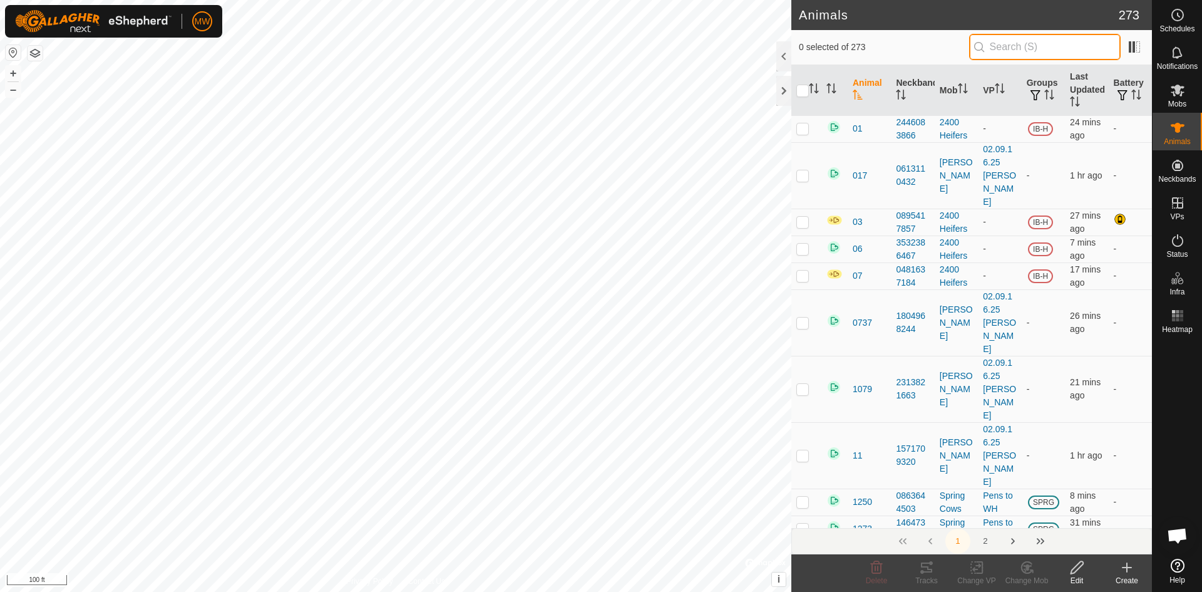
click at [1016, 51] on input "text" at bounding box center [1045, 47] width 152 height 26
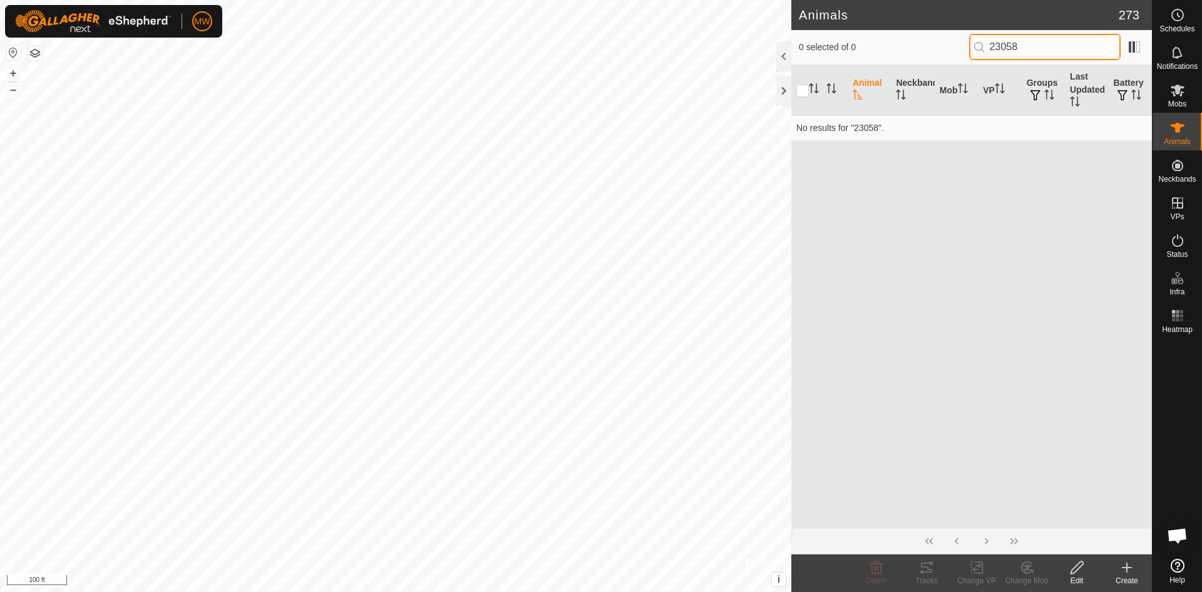
click at [1023, 48] on input "23058" at bounding box center [1045, 47] width 152 height 26
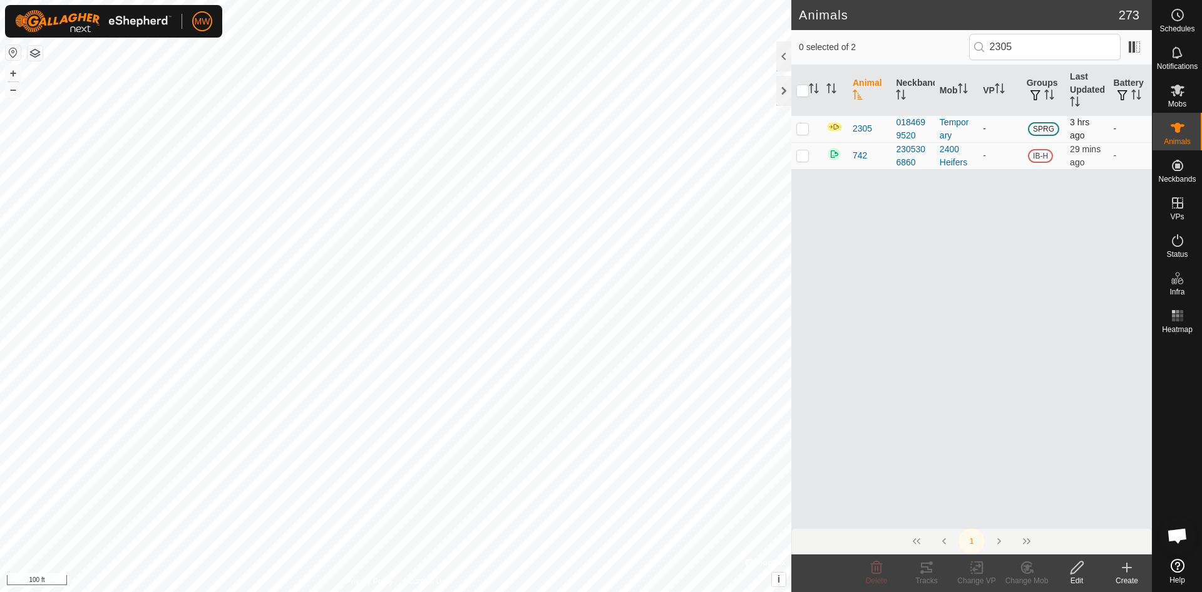
click at [806, 129] on p-checkbox at bounding box center [802, 128] width 13 height 10
click at [855, 129] on span "2305" at bounding box center [862, 128] width 19 height 13
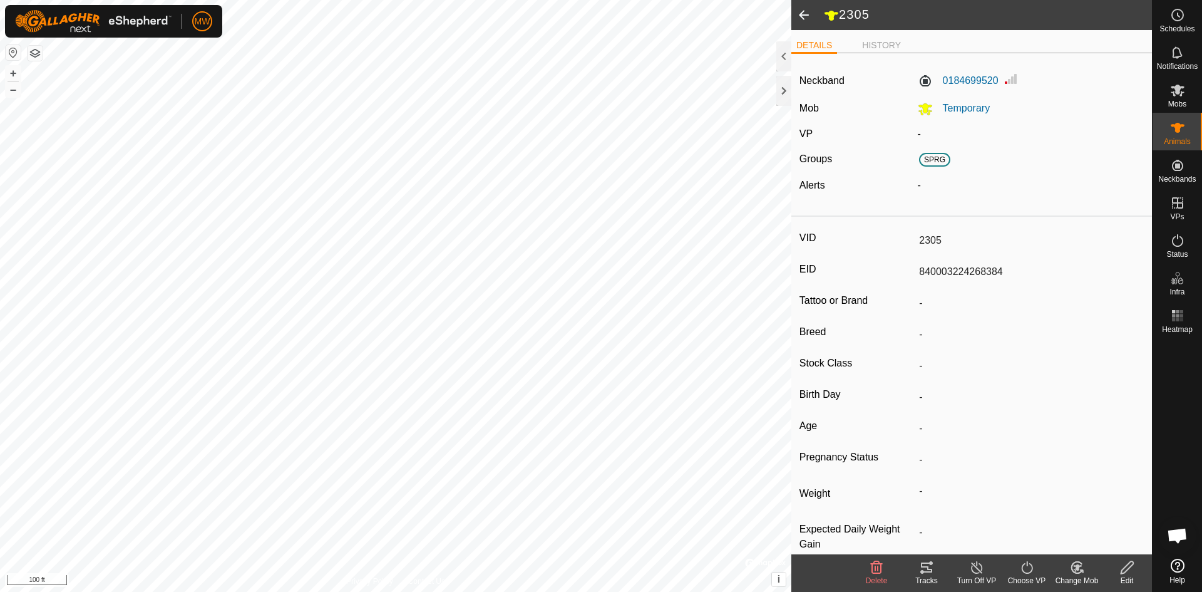
click at [1125, 574] on icon at bounding box center [1128, 567] width 16 height 15
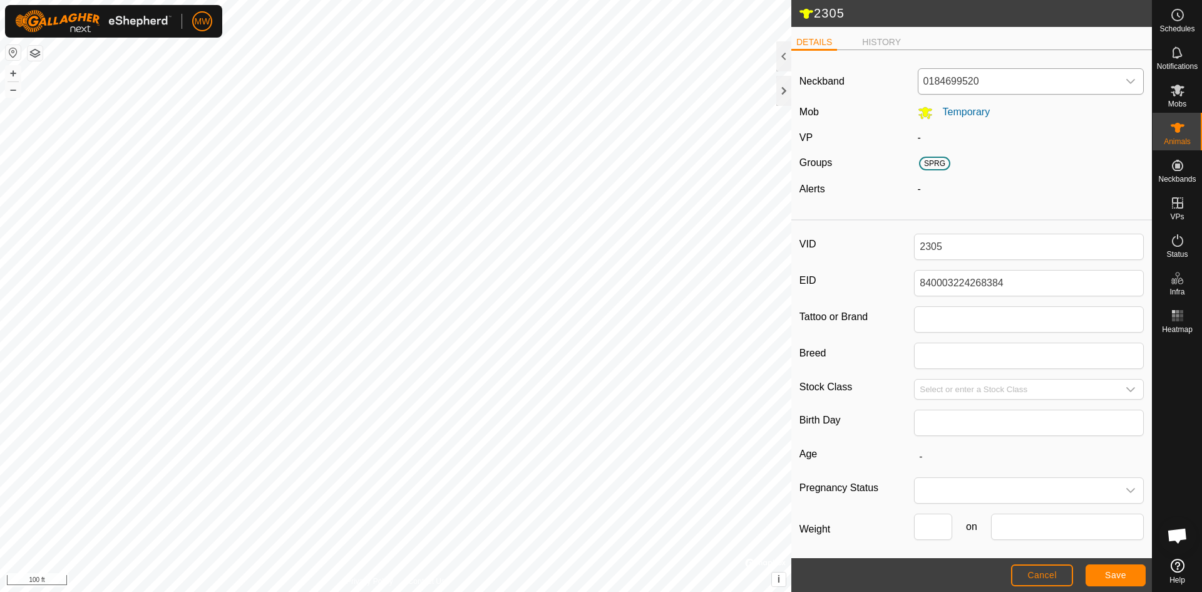
click at [1126, 82] on icon "dropdown trigger" at bounding box center [1130, 81] width 9 height 5
click at [934, 142] on li "Unfit" at bounding box center [1028, 145] width 219 height 25
click at [1096, 578] on button "Save" at bounding box center [1116, 575] width 60 height 22
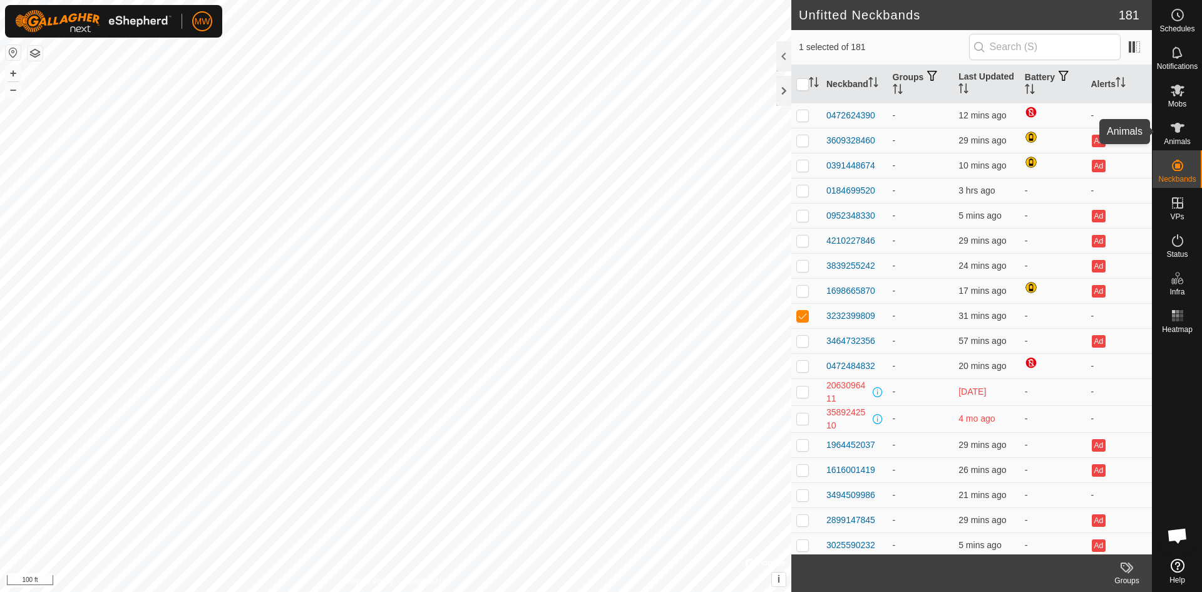
click at [1174, 130] on icon at bounding box center [1177, 127] width 15 height 15
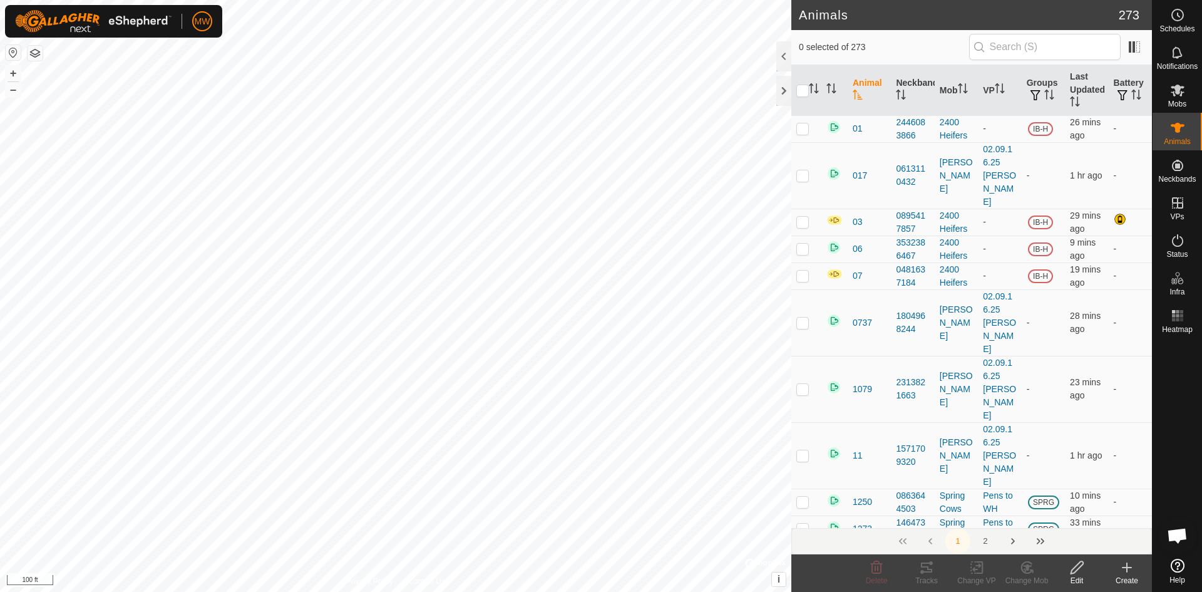
click at [1037, 44] on input "text" at bounding box center [1045, 47] width 152 height 26
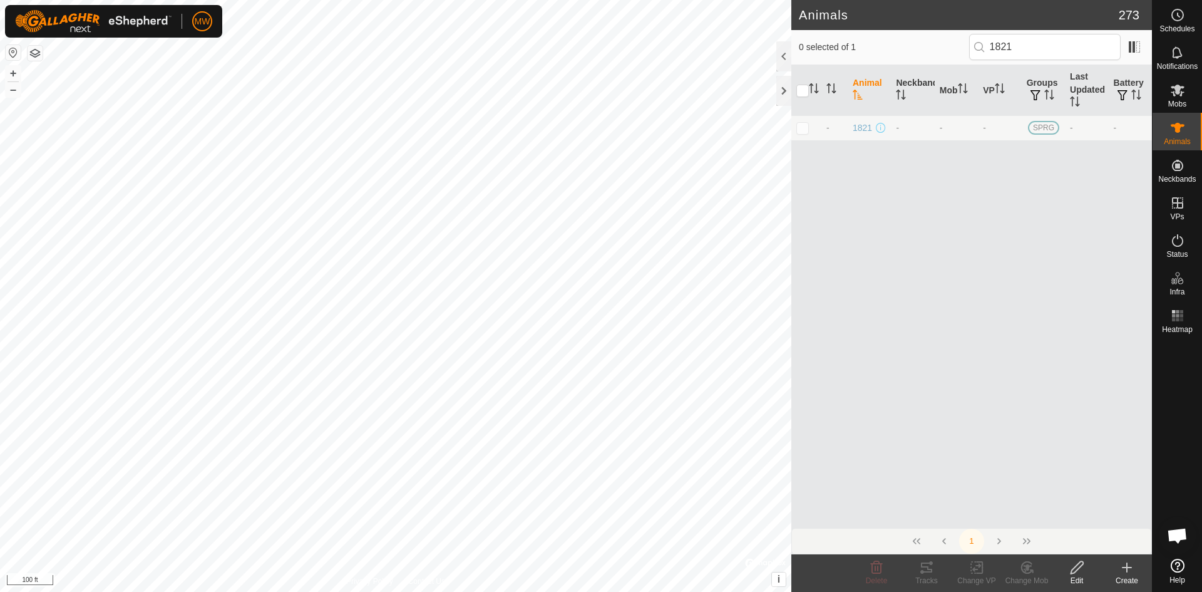
click at [805, 130] on p-checkbox at bounding box center [802, 128] width 13 height 10
click at [1074, 568] on icon at bounding box center [1077, 567] width 13 height 13
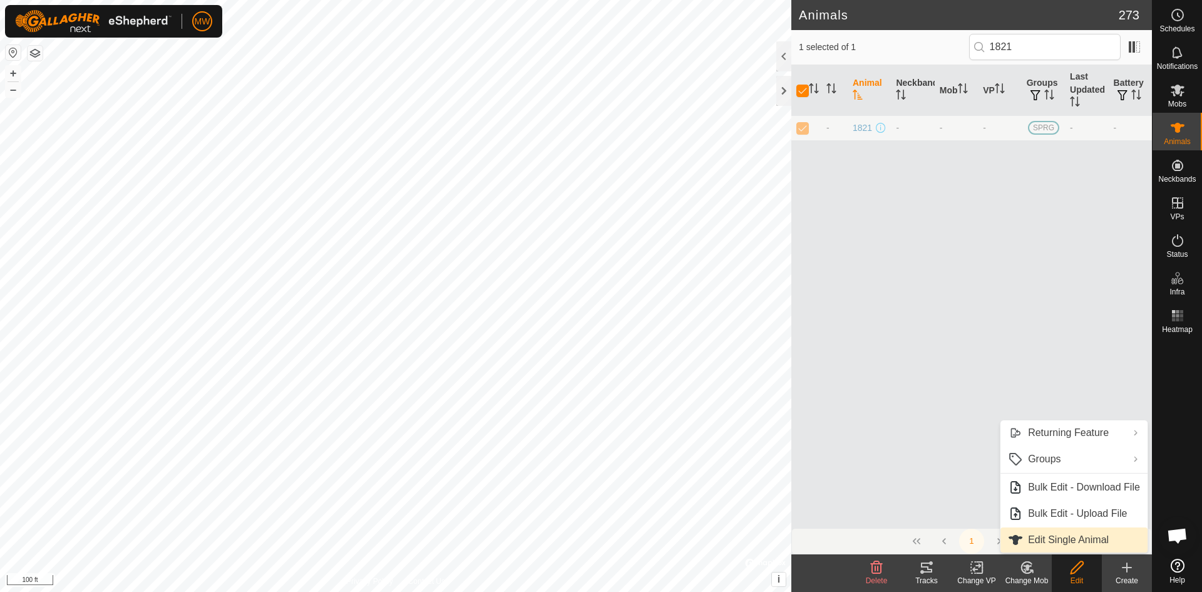
click at [1063, 535] on link "Edit Single Animal" at bounding box center [1074, 539] width 147 height 25
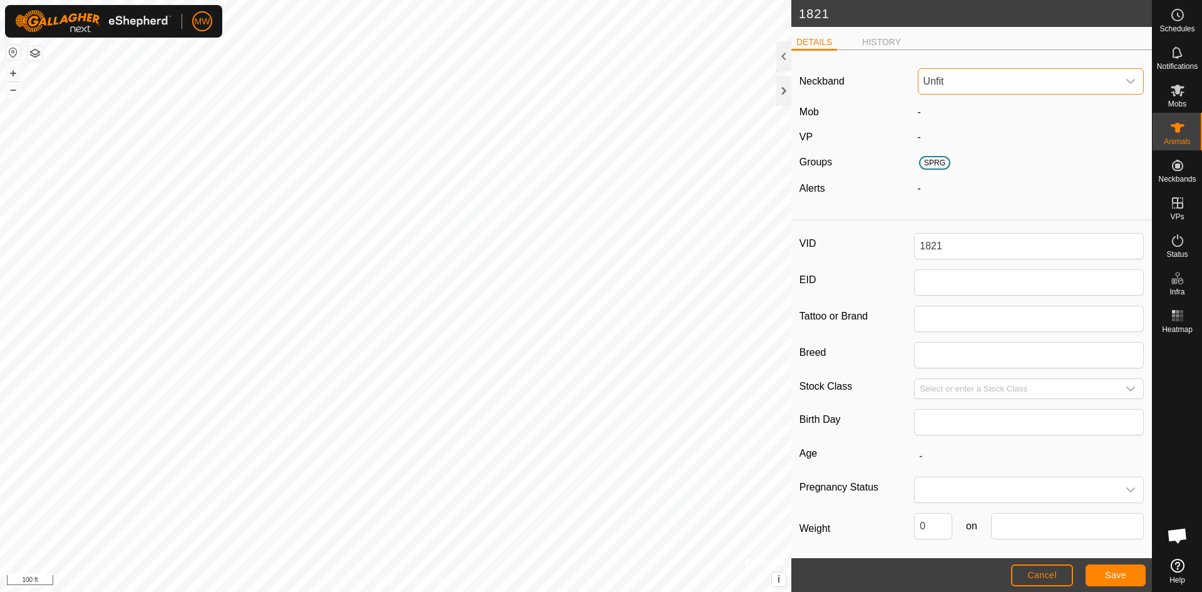
click at [974, 83] on span "Unfit" at bounding box center [1019, 81] width 200 height 25
click at [966, 145] on li "3232399809" at bounding box center [1028, 145] width 219 height 25
click at [1125, 580] on button "Save" at bounding box center [1116, 575] width 60 height 22
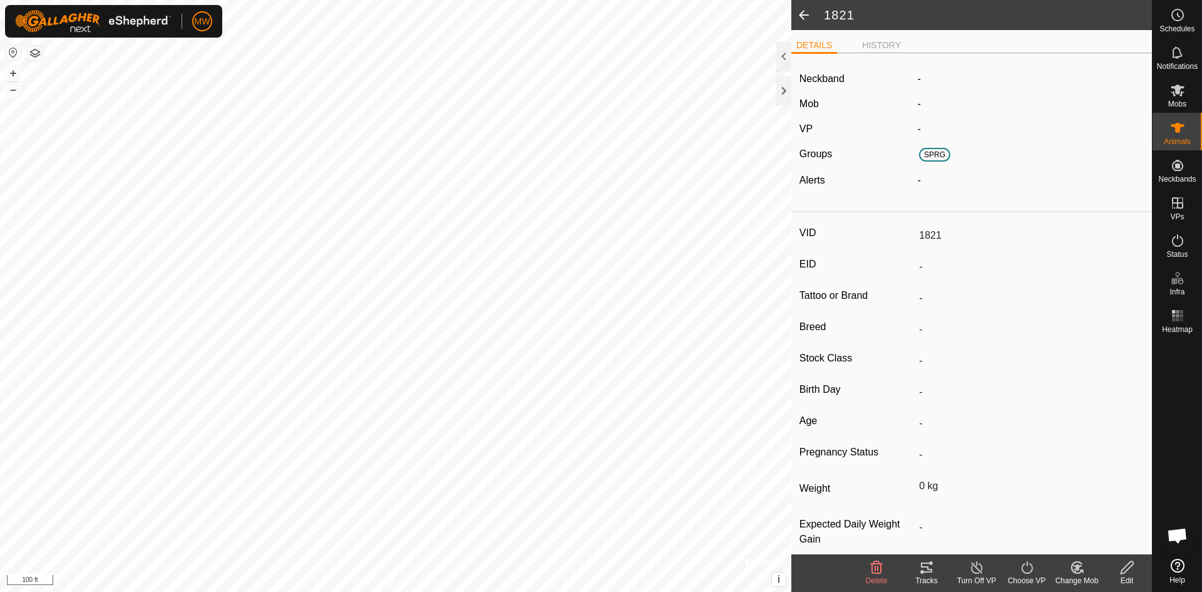
click at [1081, 570] on icon at bounding box center [1081, 571] width 3 height 3
click at [1089, 513] on link "Choose Mob..." at bounding box center [1115, 513] width 124 height 25
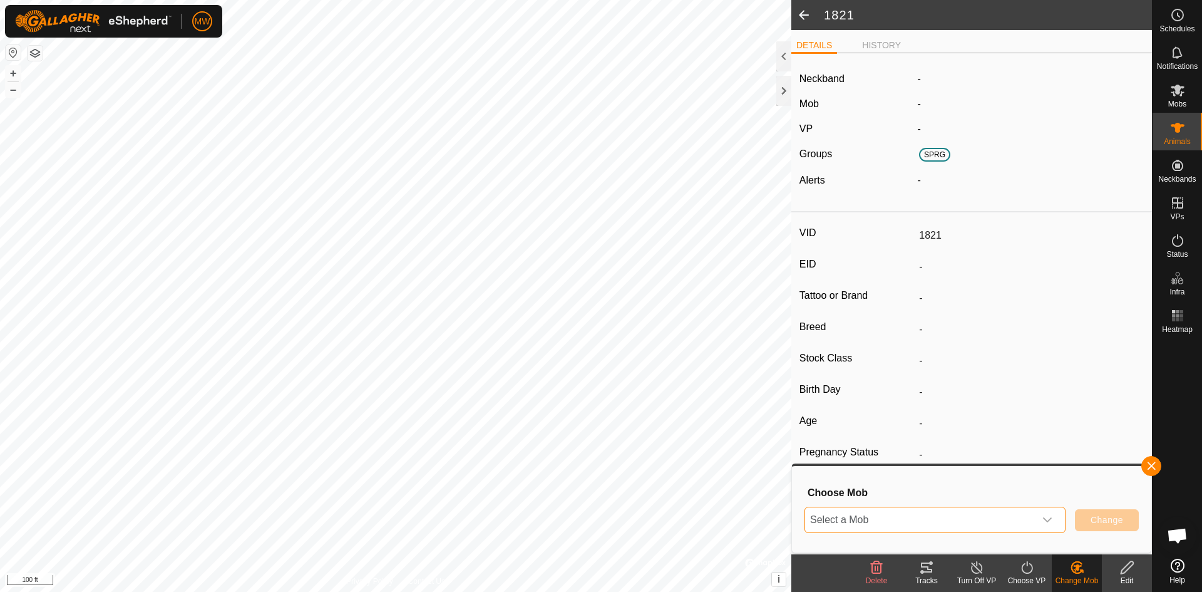
click at [845, 514] on span "Select a Mob" at bounding box center [920, 519] width 230 height 25
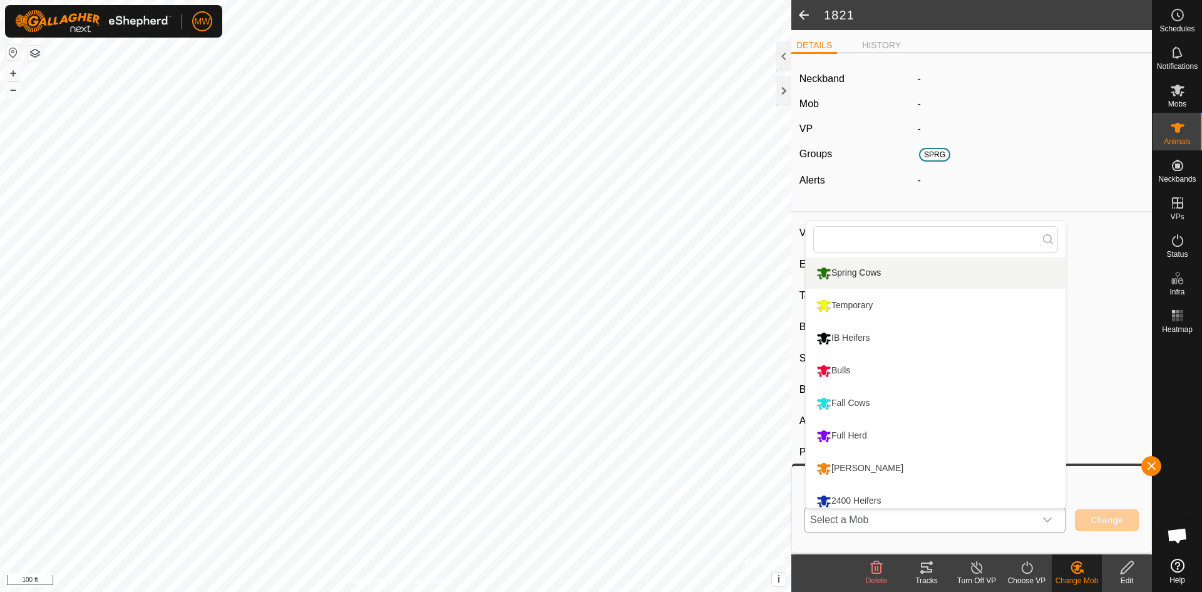
click at [861, 273] on li "Spring Cows" at bounding box center [936, 272] width 260 height 31
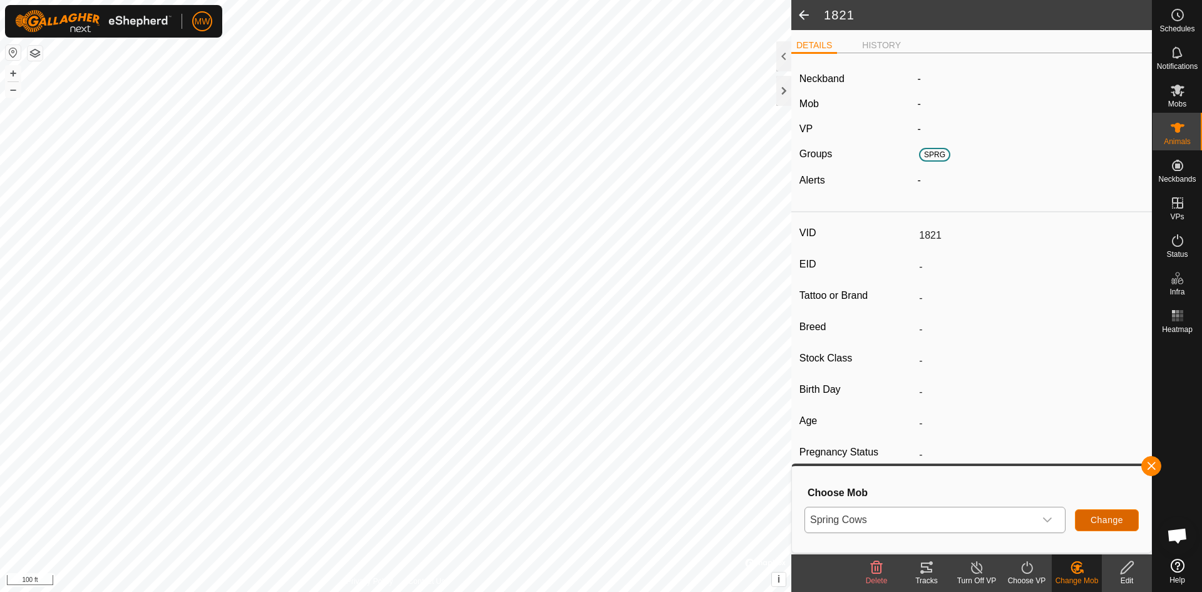
click at [1103, 515] on span "Change" at bounding box center [1107, 520] width 33 height 10
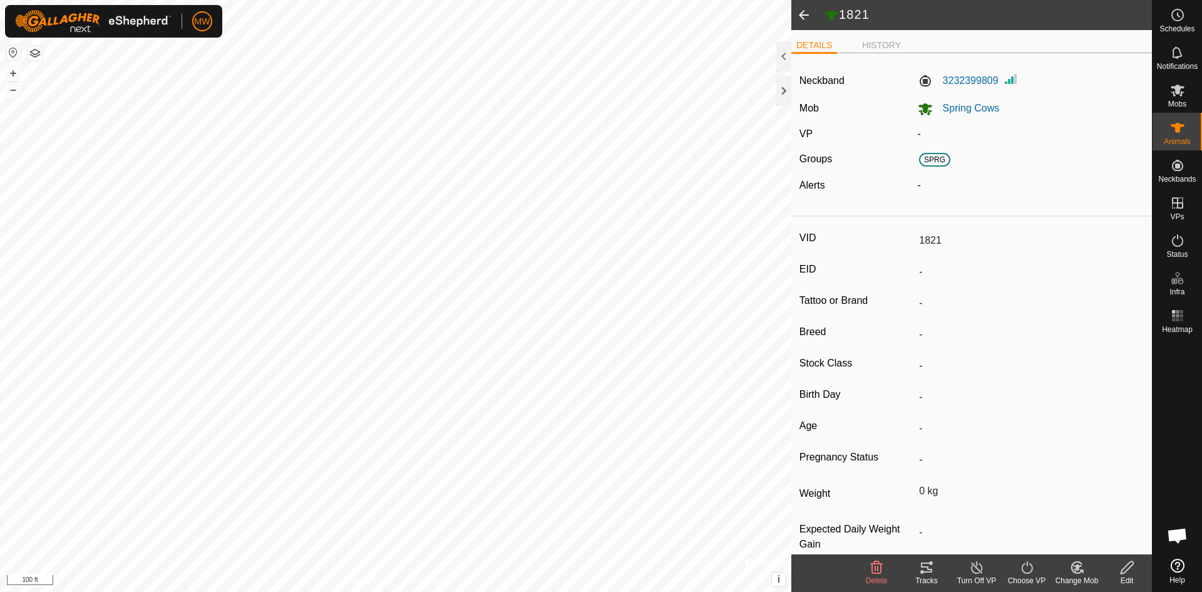
click at [1023, 571] on icon at bounding box center [1026, 567] width 11 height 13
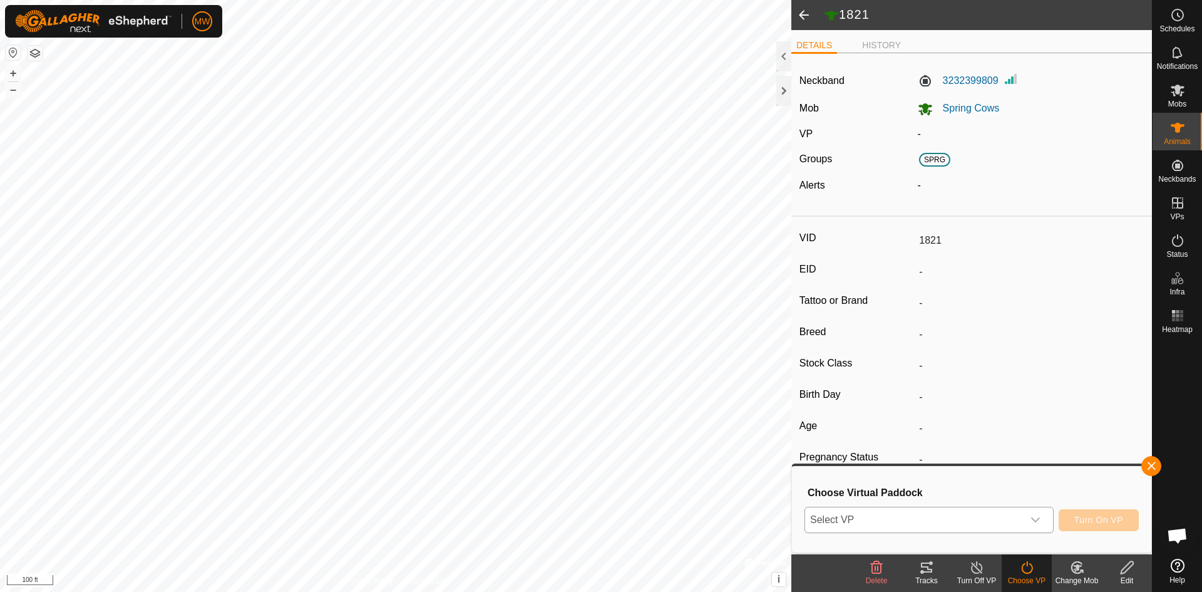
click at [917, 515] on span "Select VP" at bounding box center [914, 519] width 218 height 25
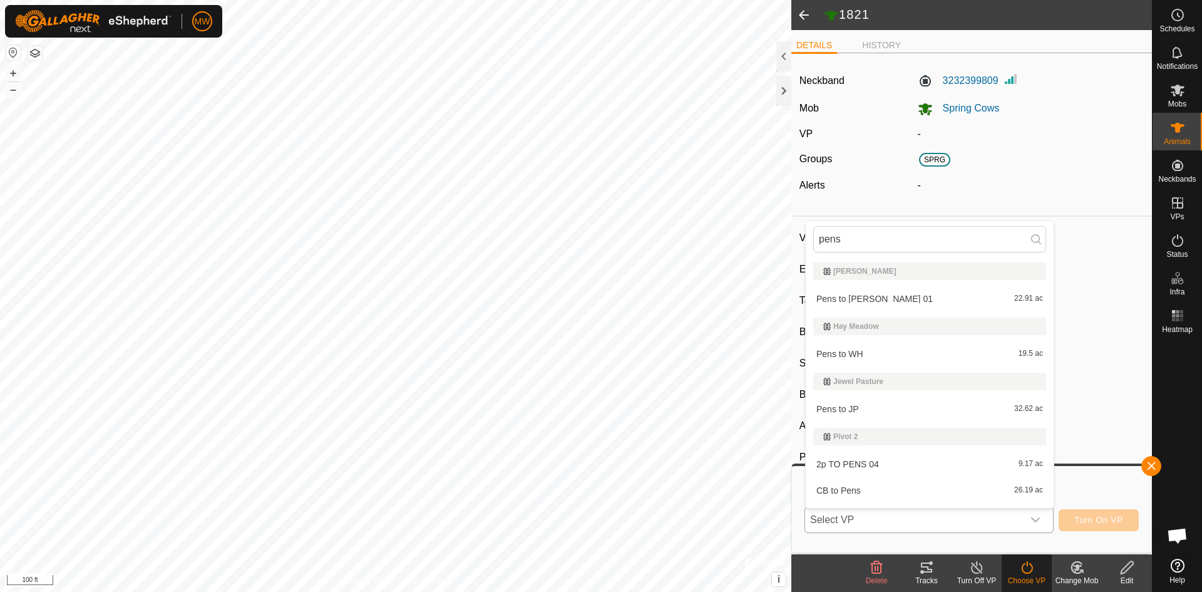
click at [835, 355] on li "Pens to WH 19.5 ac" at bounding box center [930, 353] width 248 height 25
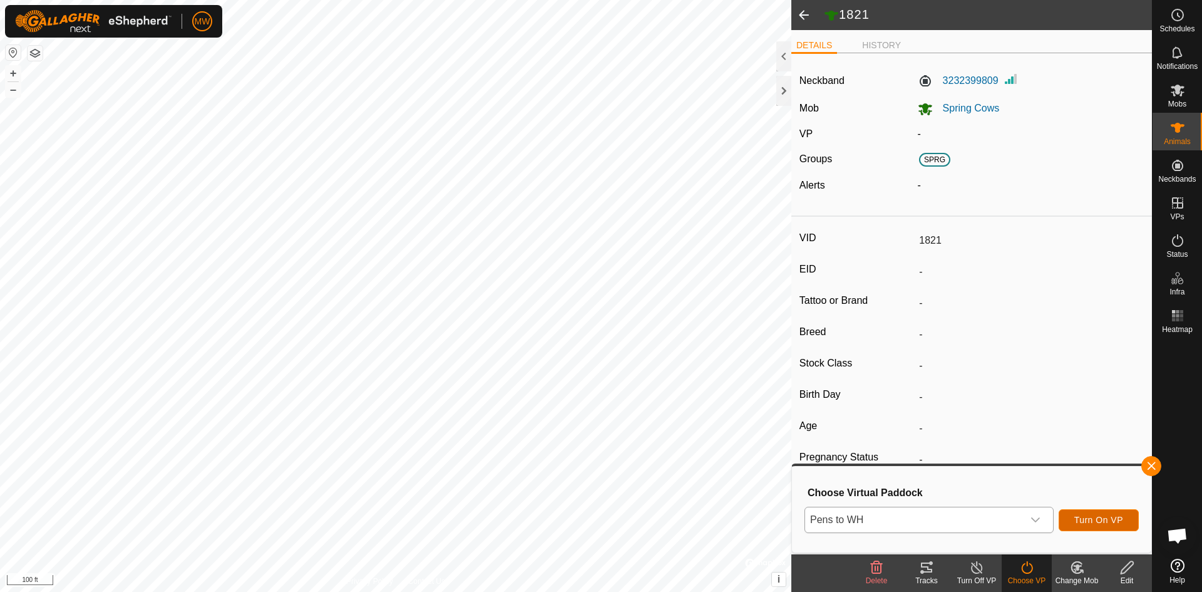
click at [1106, 523] on span "Turn On VP" at bounding box center [1099, 520] width 49 height 10
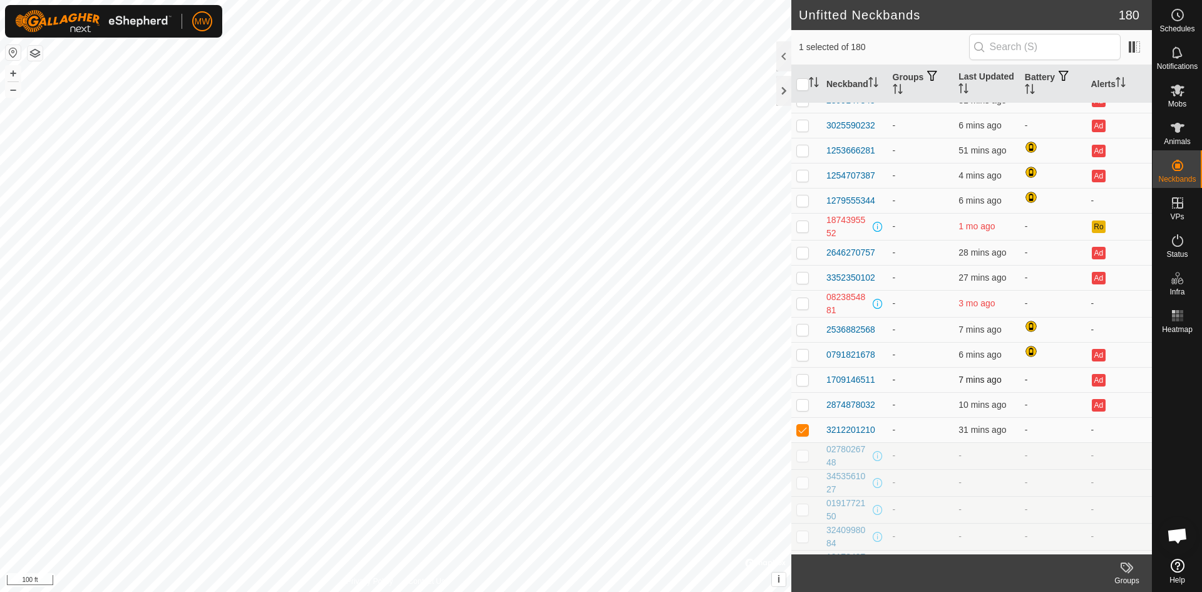
scroll to position [564, 0]
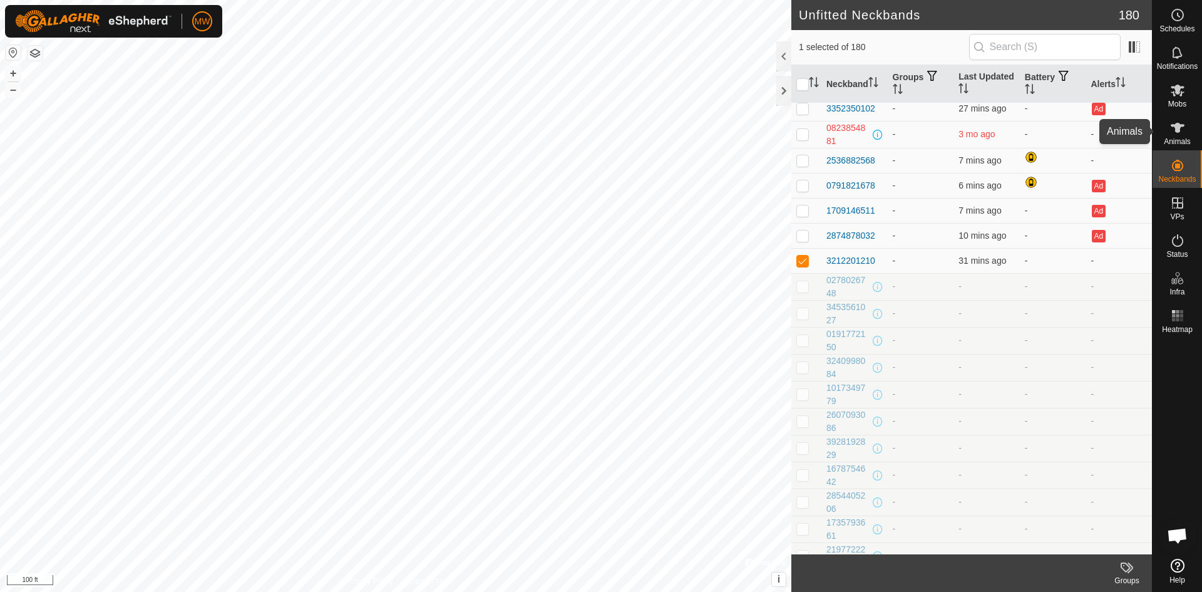
click at [1178, 133] on icon at bounding box center [1177, 127] width 15 height 15
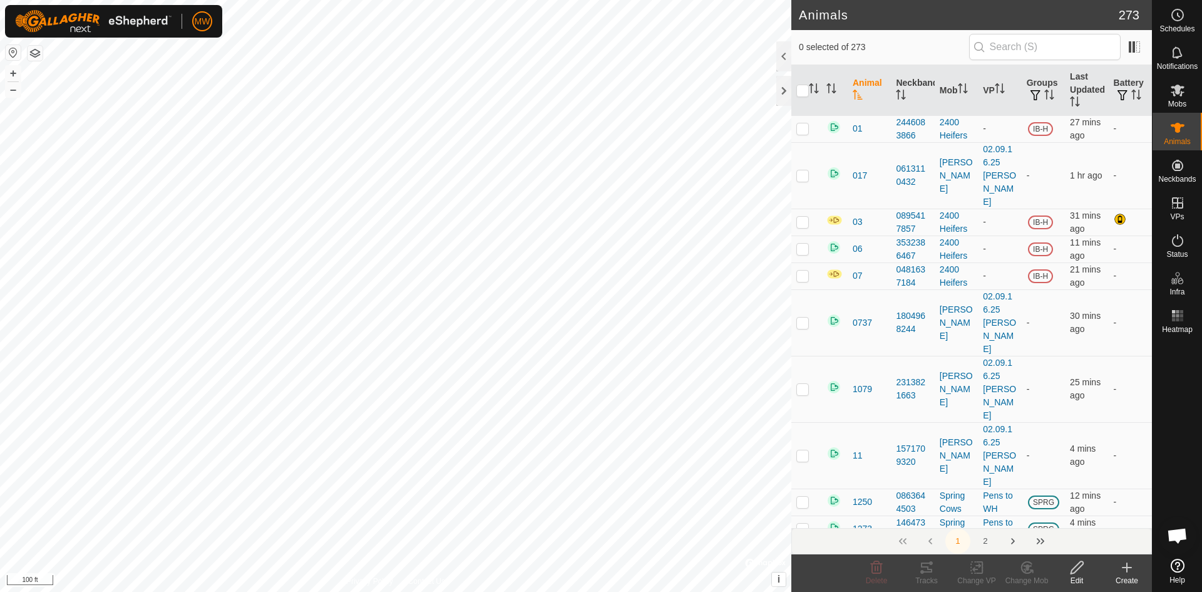
click at [1002, 49] on input "text" at bounding box center [1045, 47] width 152 height 26
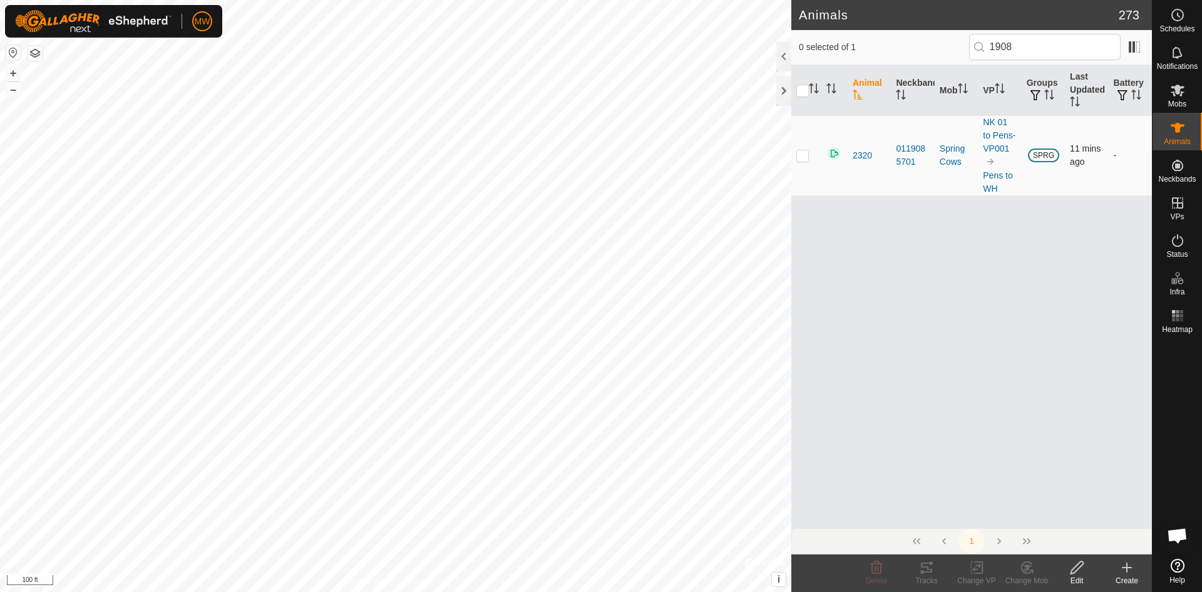
click at [805, 156] on p-checkbox at bounding box center [802, 155] width 13 height 10
click at [1078, 566] on icon at bounding box center [1078, 567] width 16 height 15
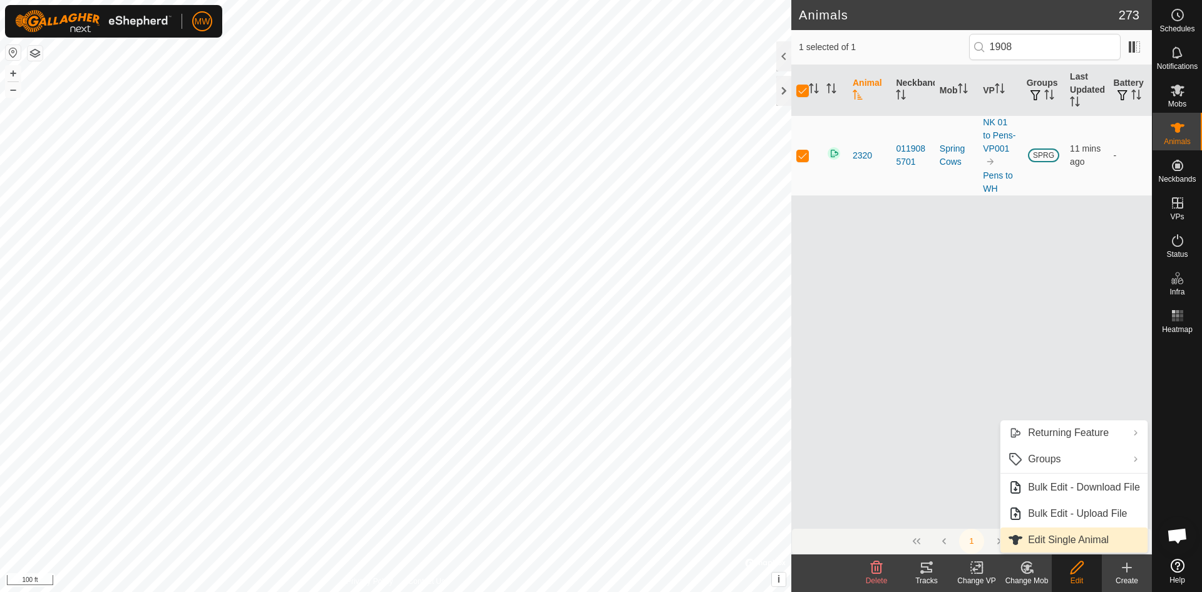
click at [1062, 542] on link "Edit Single Animal" at bounding box center [1074, 539] width 147 height 25
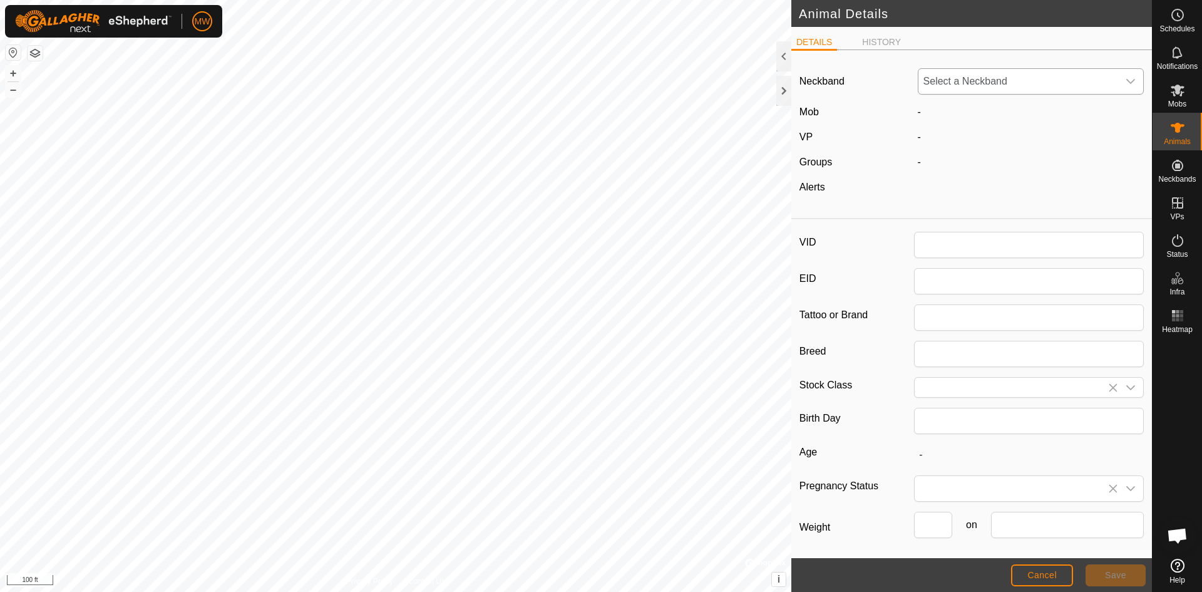
click at [1126, 80] on icon "dropdown trigger" at bounding box center [1131, 81] width 10 height 10
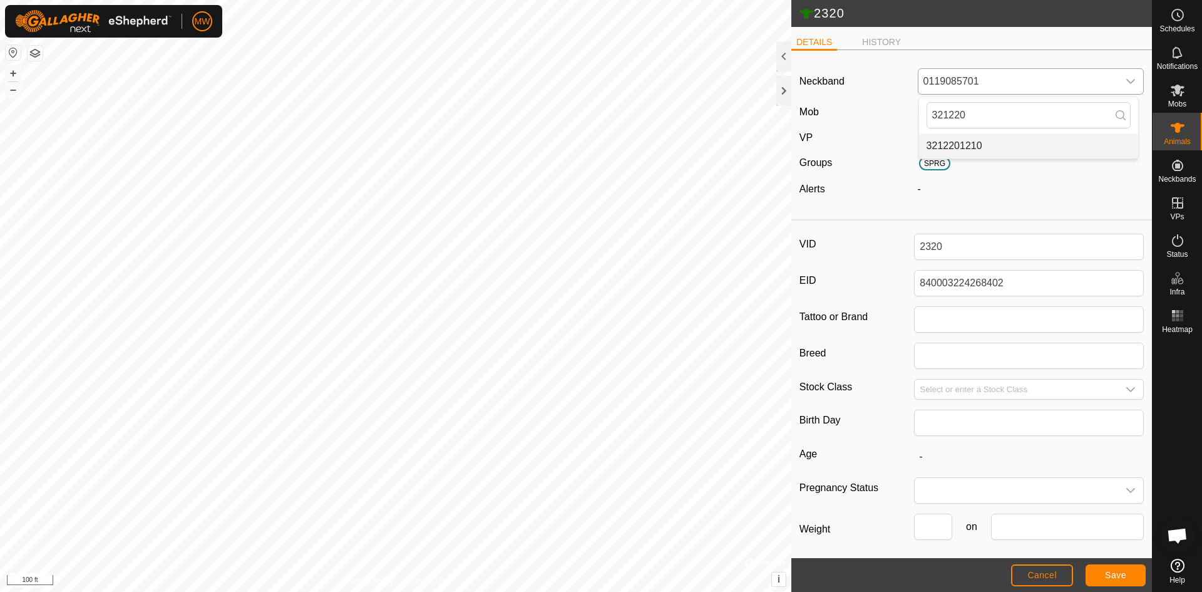
click at [952, 145] on li "3212201210" at bounding box center [1028, 145] width 219 height 25
click at [1117, 573] on span "Save" at bounding box center [1115, 575] width 21 height 10
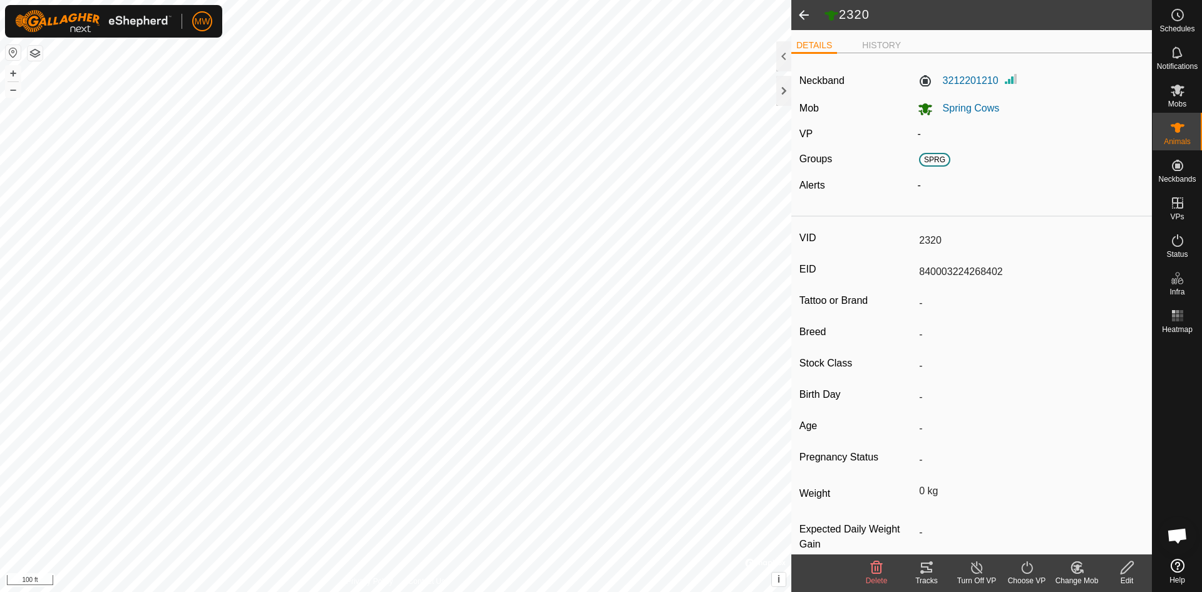
click at [1023, 568] on icon at bounding box center [1027, 567] width 16 height 15
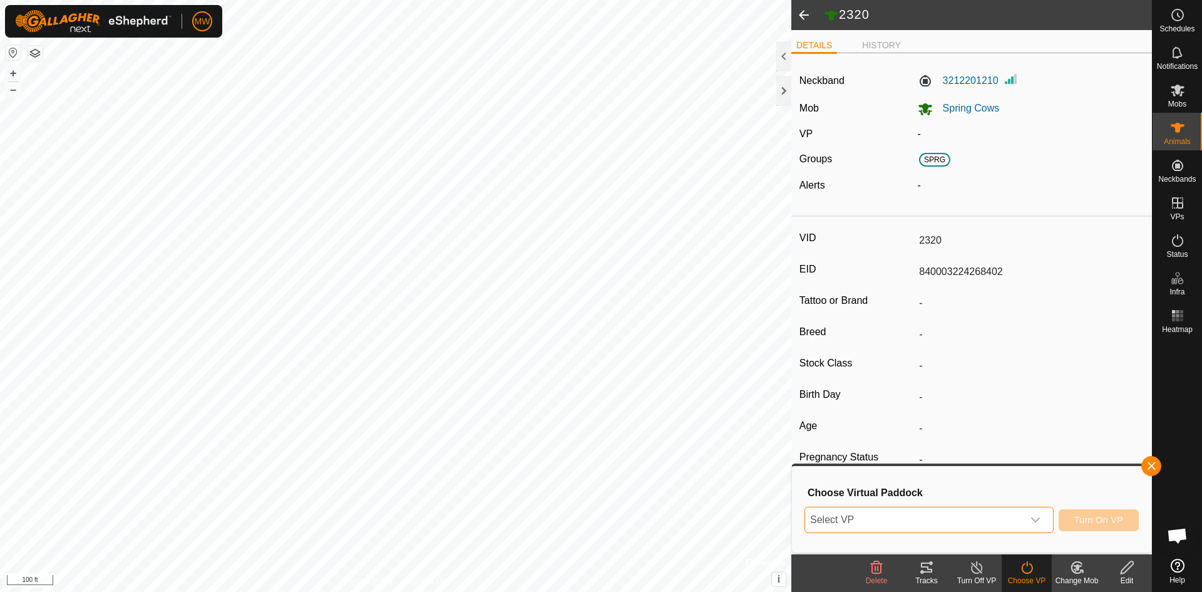
click at [840, 515] on span "Select VP" at bounding box center [914, 519] width 218 height 25
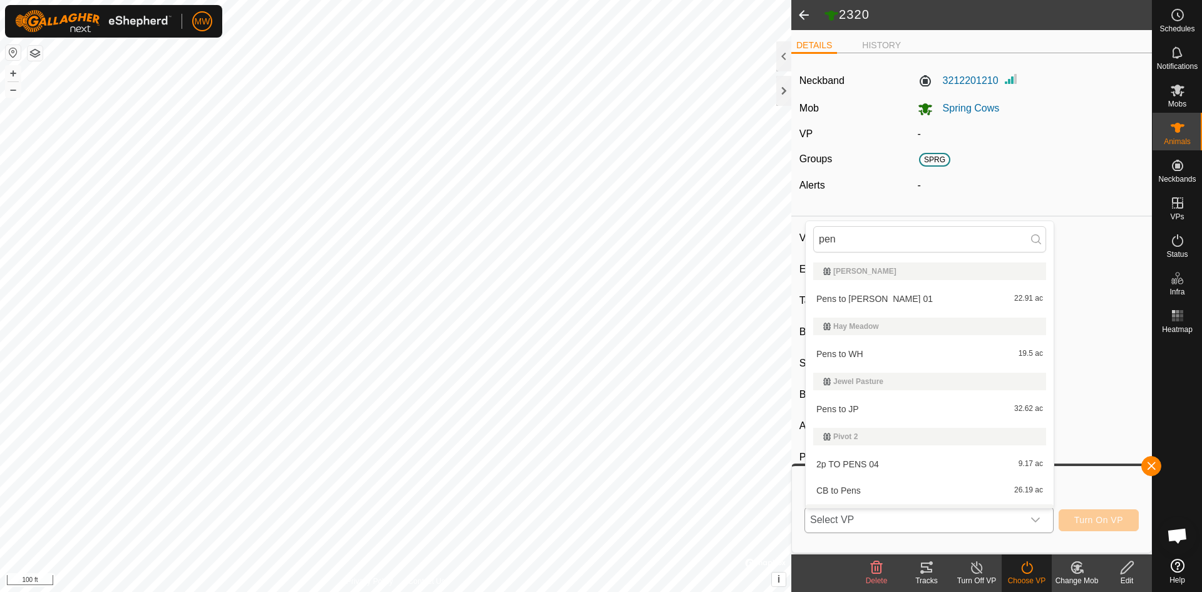
scroll to position [21, 0]
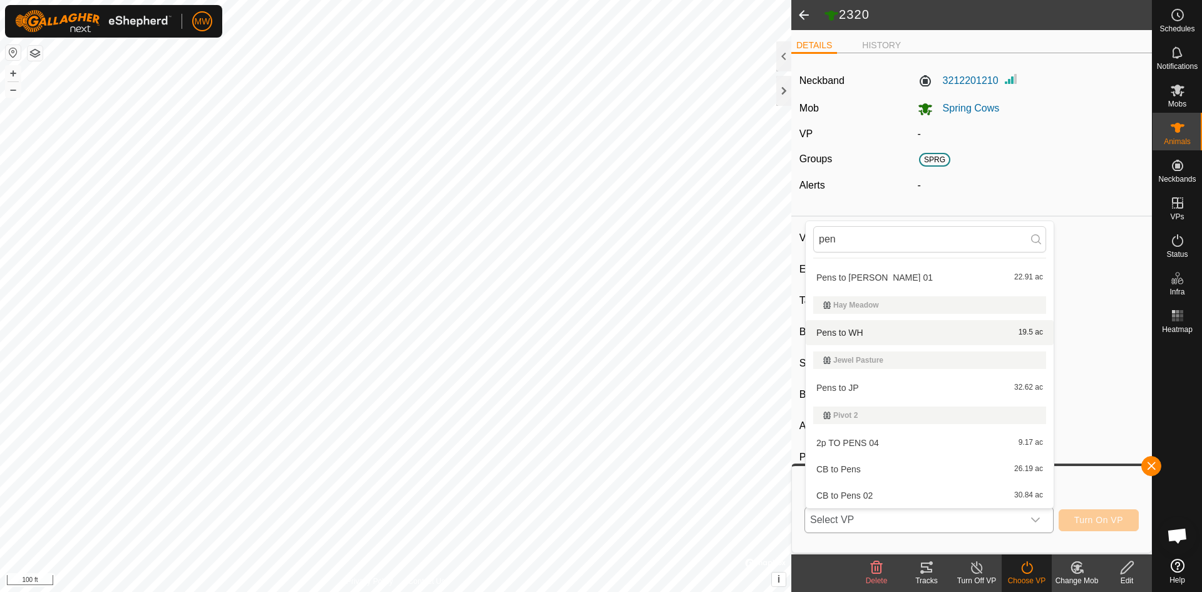
click at [853, 333] on li "Pens to WH 19.5 ac" at bounding box center [930, 332] width 248 height 25
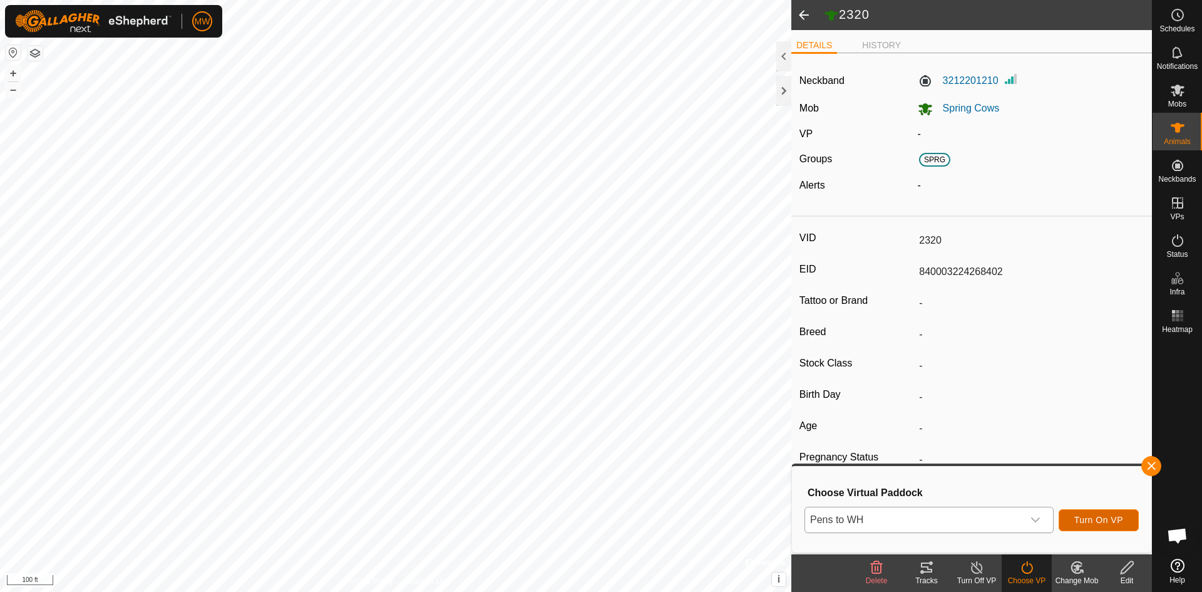
click at [1081, 516] on span "Turn On VP" at bounding box center [1099, 520] width 49 height 10
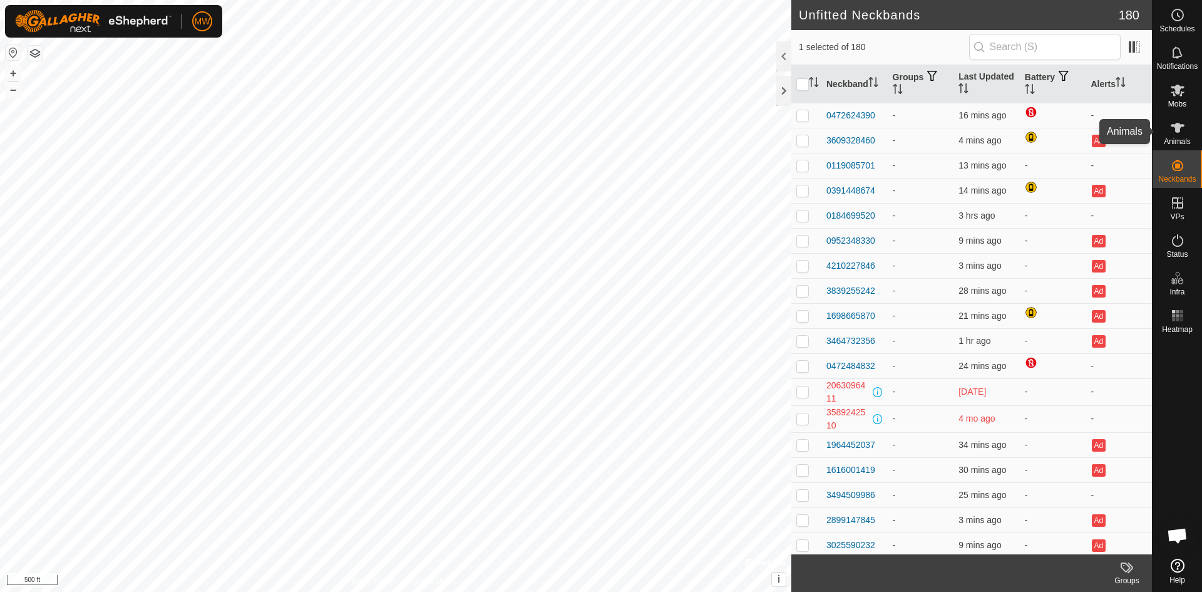
click at [1178, 124] on icon at bounding box center [1178, 128] width 14 height 10
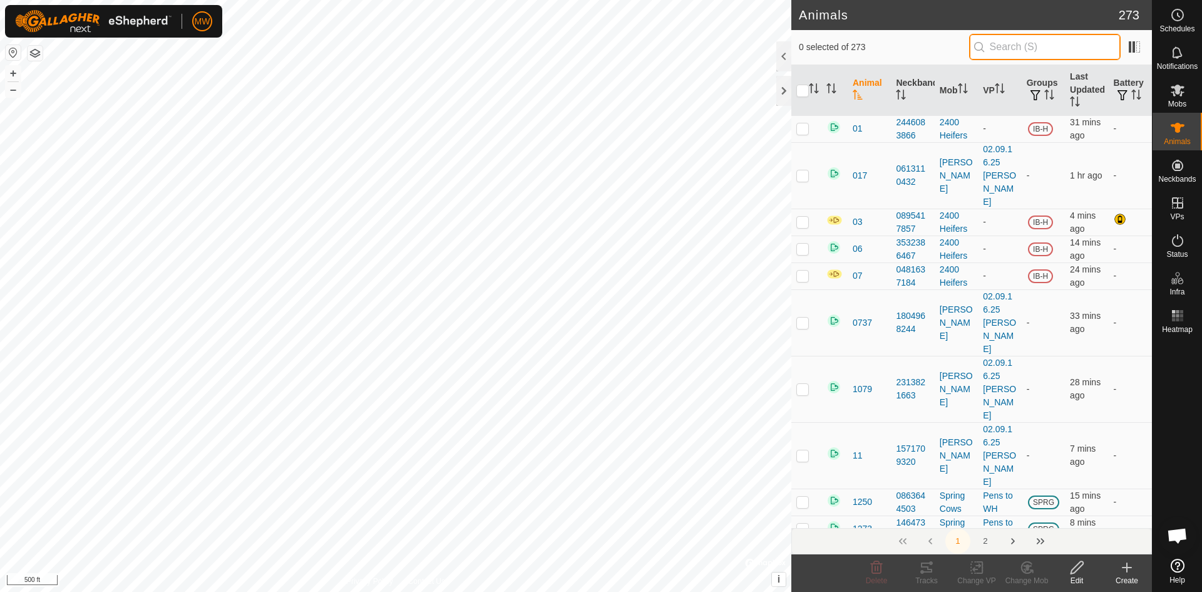
click at [1031, 50] on input "text" at bounding box center [1045, 47] width 152 height 26
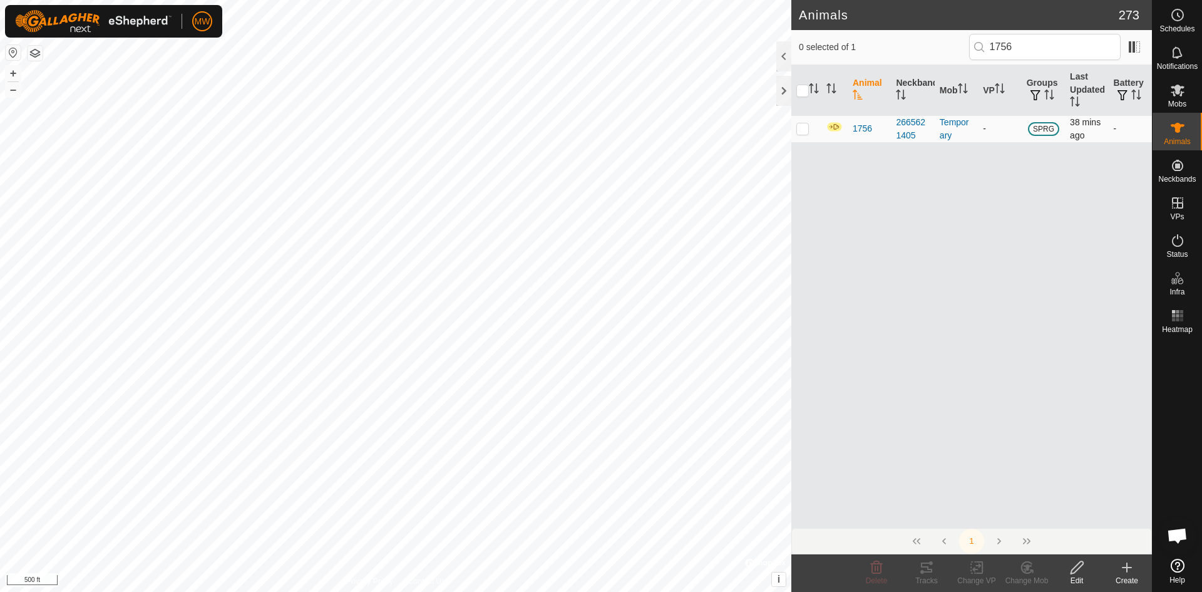
click at [803, 128] on p-checkbox at bounding box center [802, 128] width 13 height 10
click at [1078, 567] on icon at bounding box center [1078, 567] width 16 height 15
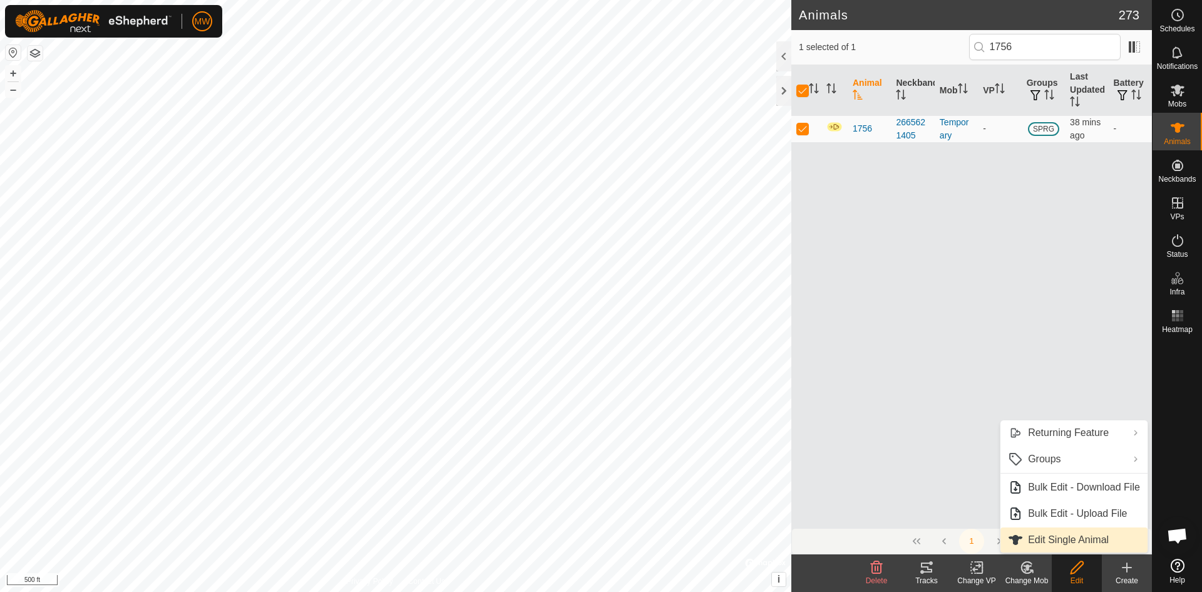
click at [1066, 539] on link "Edit Single Animal" at bounding box center [1074, 539] width 147 height 25
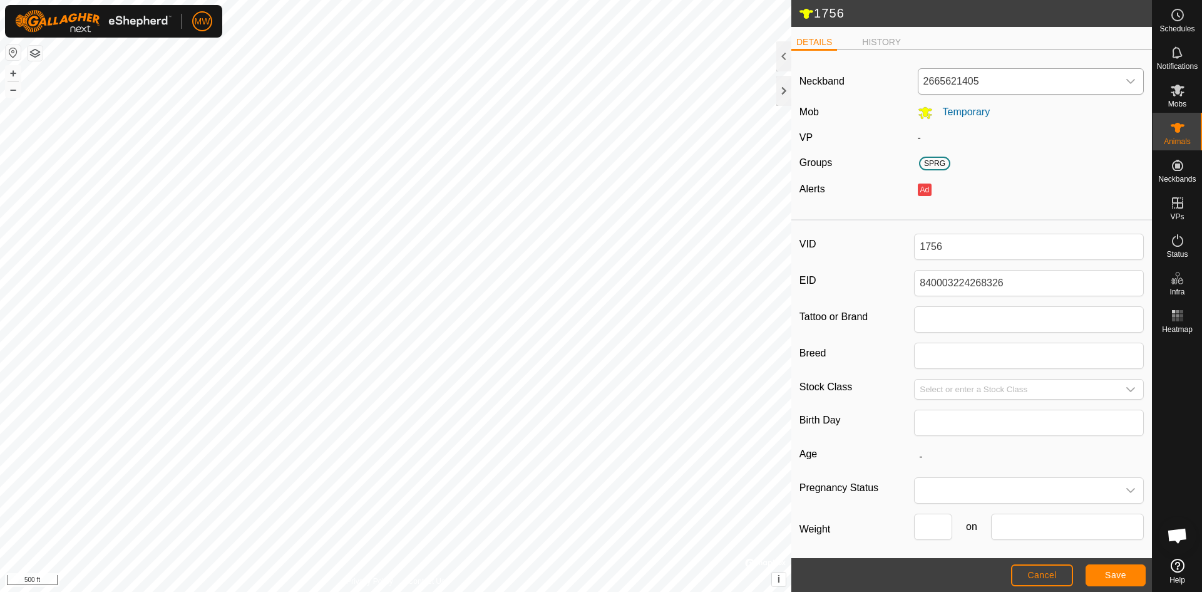
click at [1126, 80] on icon "dropdown trigger" at bounding box center [1131, 81] width 10 height 10
click at [973, 147] on li "1279555344" at bounding box center [1028, 145] width 219 height 25
click at [1121, 577] on span "Save" at bounding box center [1115, 575] width 21 height 10
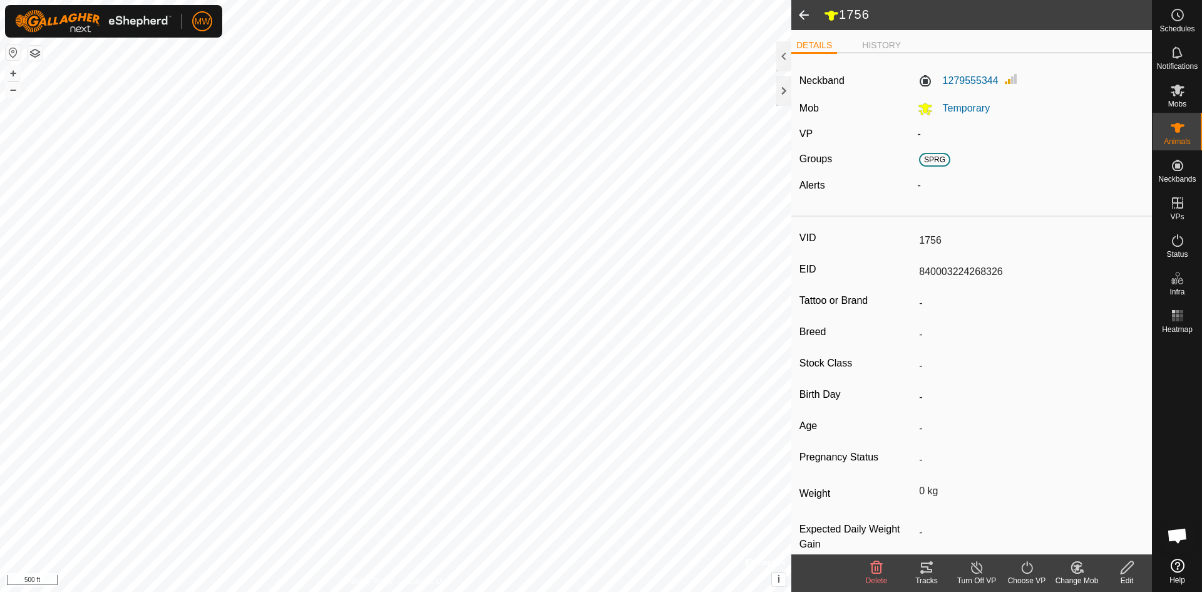
click at [1078, 567] on icon at bounding box center [1077, 567] width 9 height 6
click at [1091, 513] on link "Choose Mob..." at bounding box center [1115, 513] width 124 height 25
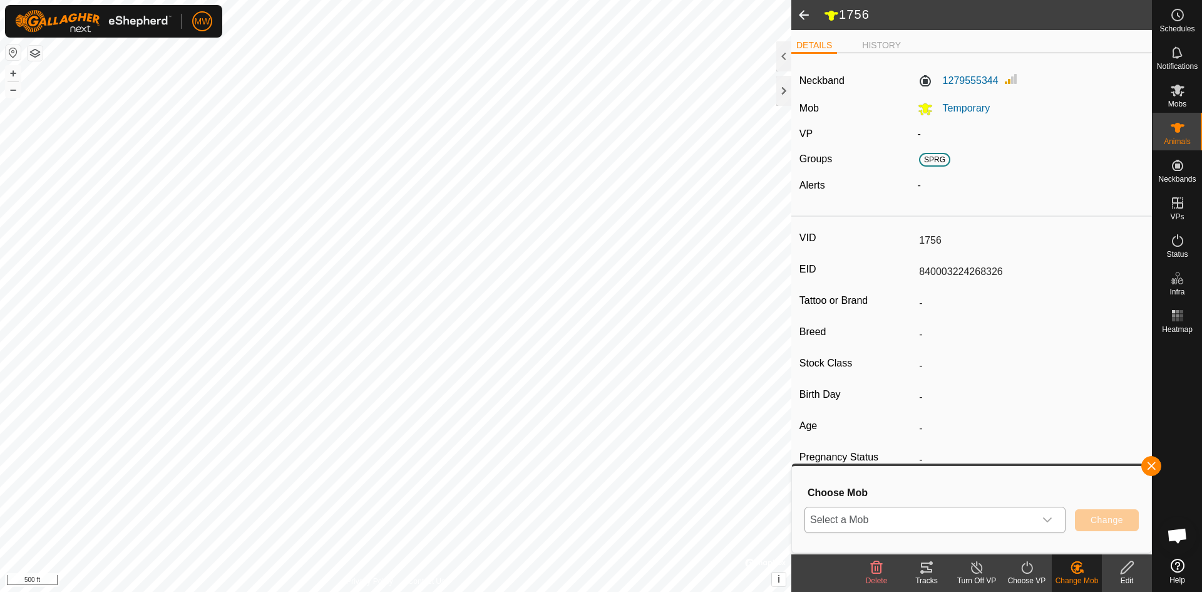
click at [964, 525] on span "Select a Mob" at bounding box center [920, 519] width 230 height 25
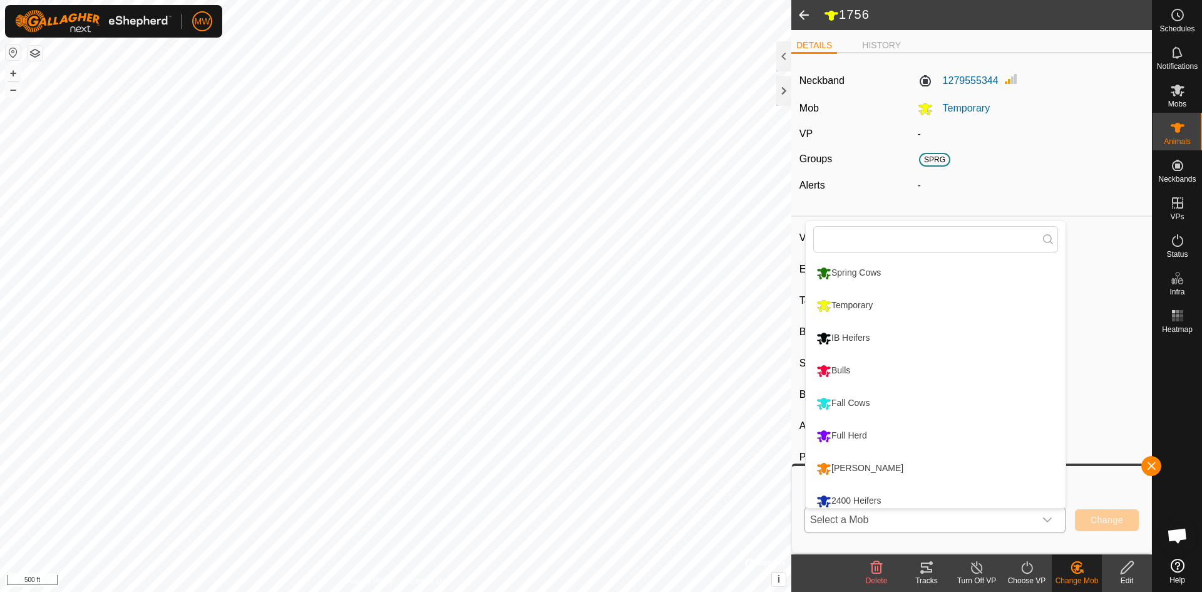
click at [848, 272] on li "Spring Cows" at bounding box center [936, 272] width 260 height 31
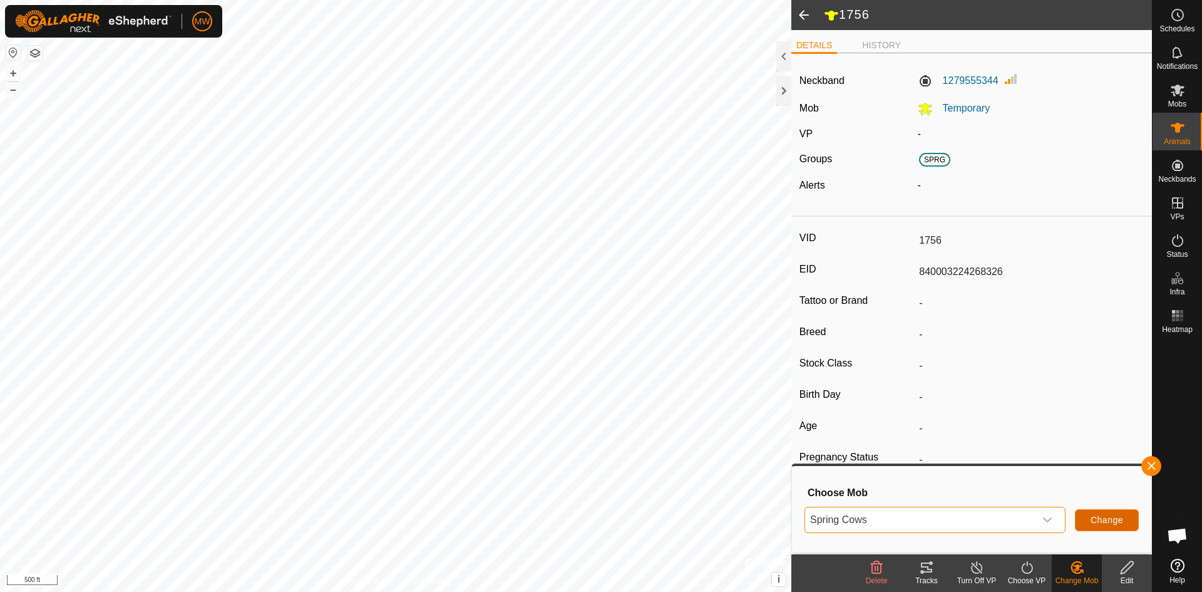
click at [1096, 518] on span "Change" at bounding box center [1107, 520] width 33 height 10
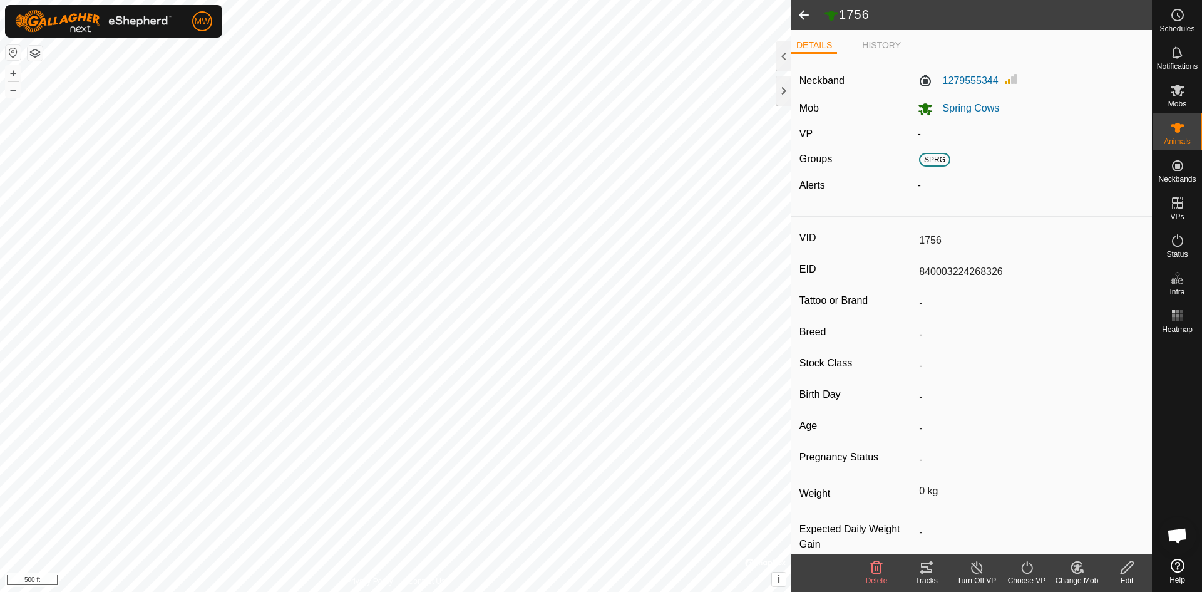
click at [1031, 573] on icon at bounding box center [1027, 567] width 16 height 15
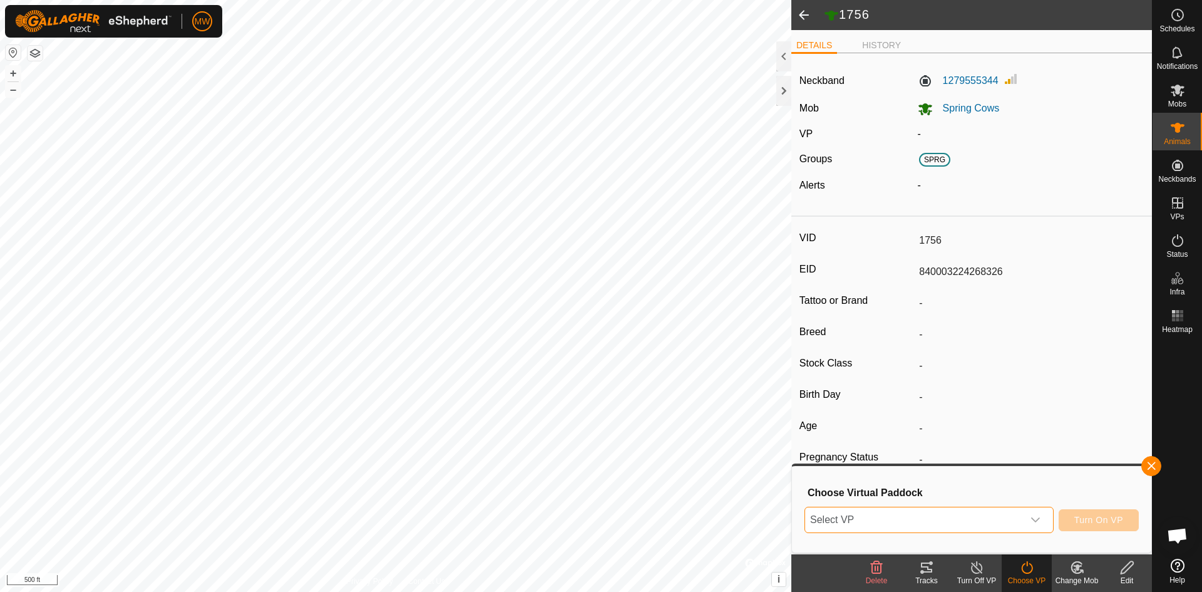
click at [901, 518] on span "Select VP" at bounding box center [914, 519] width 218 height 25
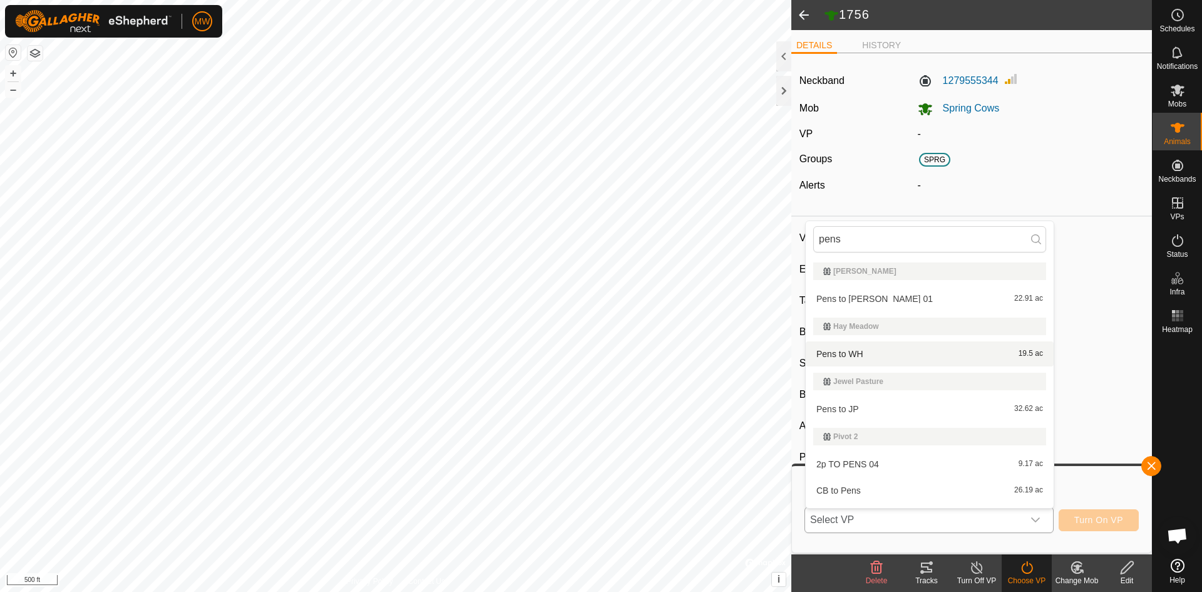
click at [855, 354] on li "Pens to WH 19.5 ac" at bounding box center [930, 353] width 248 height 25
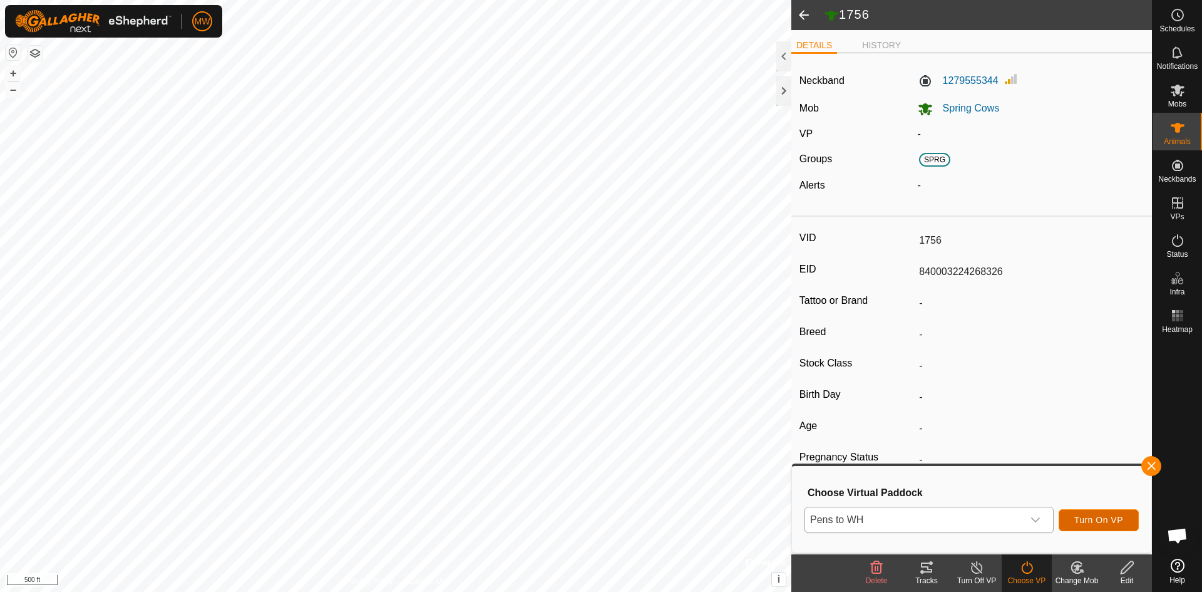
click at [1089, 521] on span "Turn On VP" at bounding box center [1099, 520] width 49 height 10
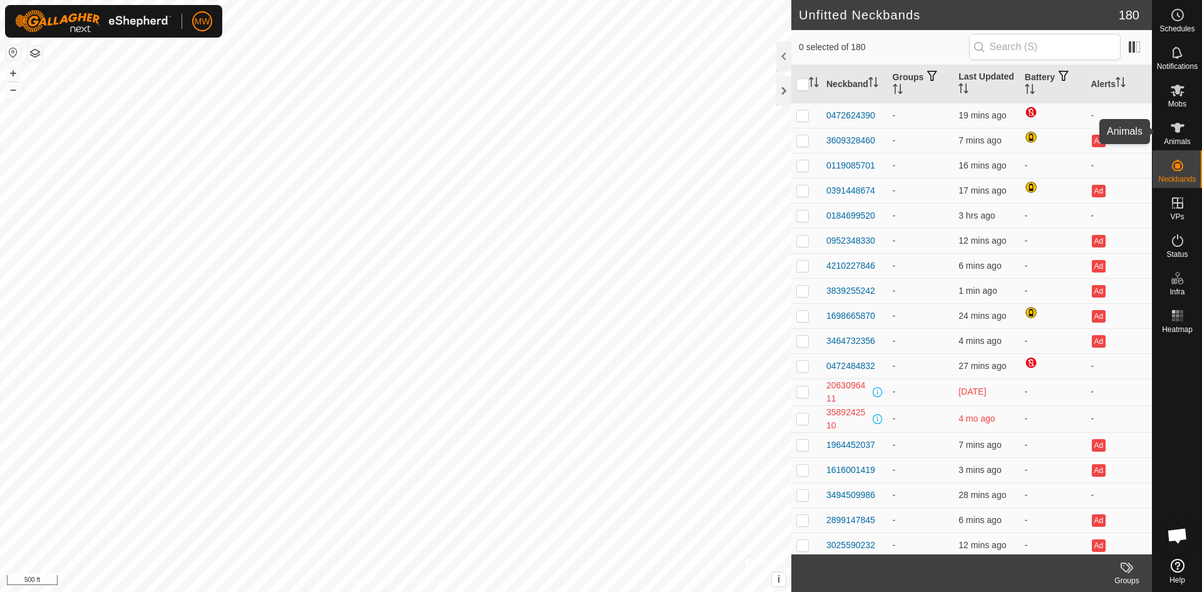
click at [1178, 137] on es-animals-svg-icon at bounding box center [1178, 128] width 23 height 20
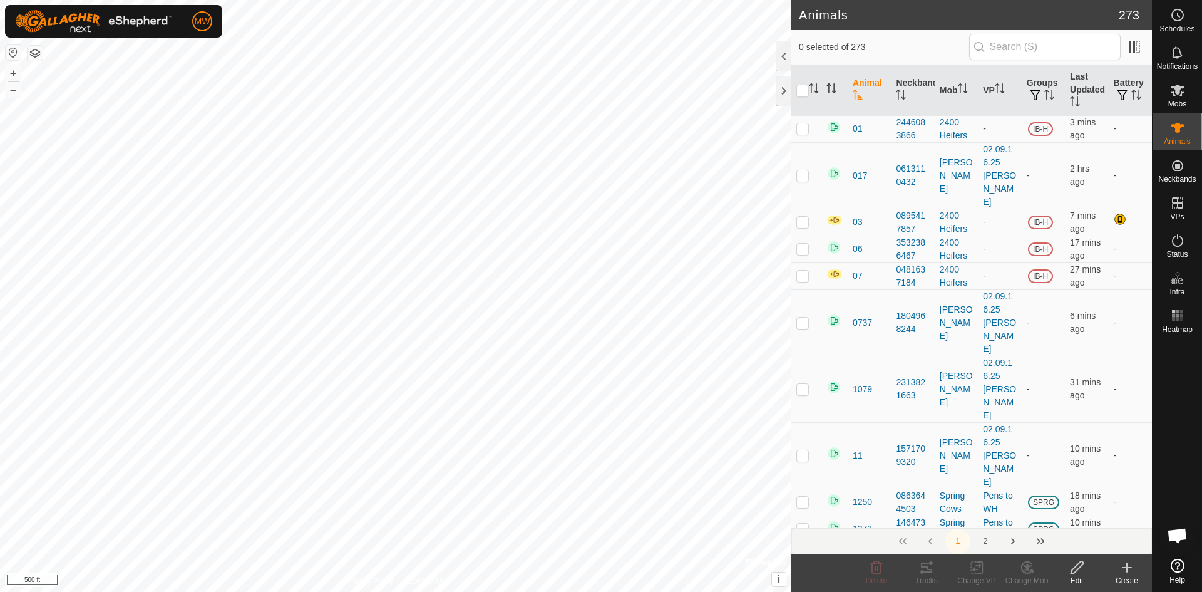
click at [1008, 50] on input "text" at bounding box center [1045, 47] width 152 height 26
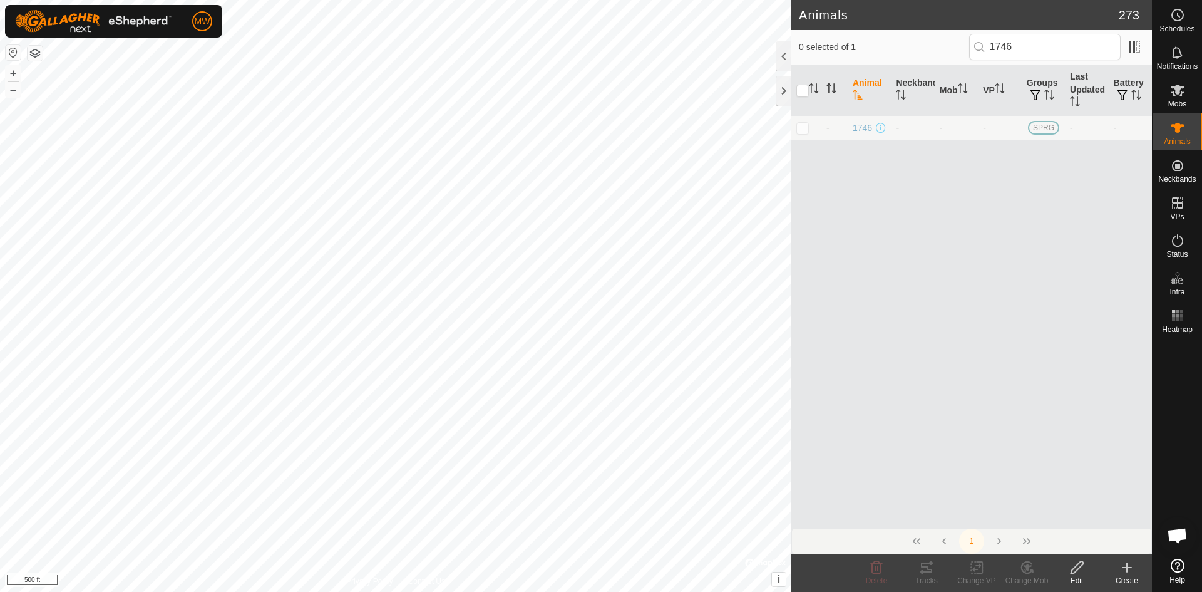
click at [805, 128] on p-checkbox at bounding box center [802, 128] width 13 height 10
click at [1075, 569] on icon at bounding box center [1078, 567] width 16 height 15
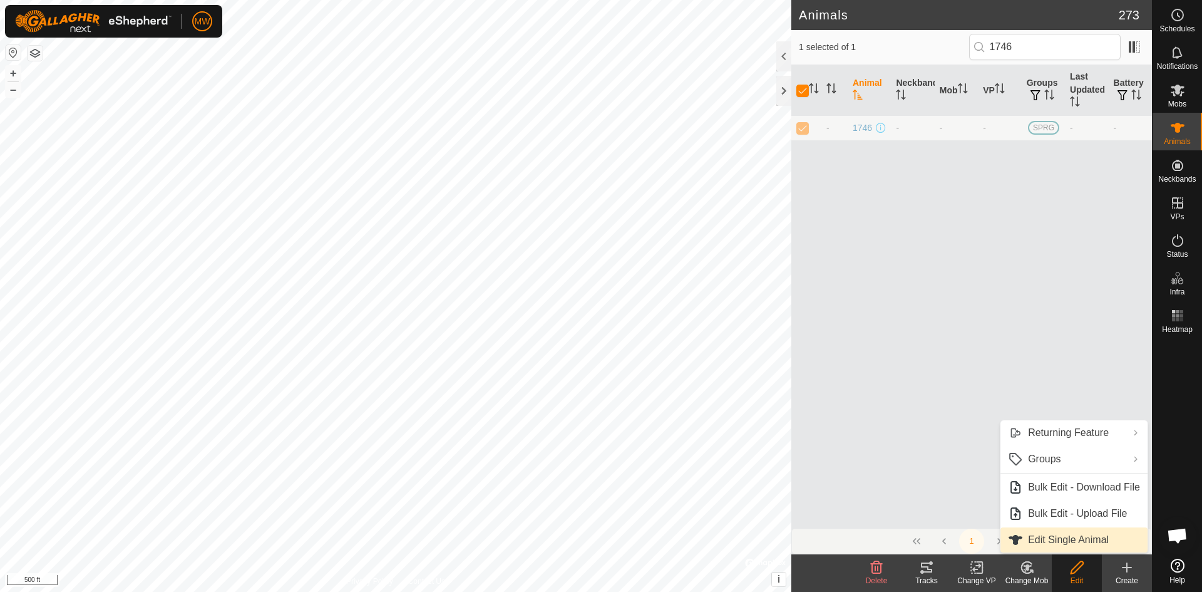
click at [1073, 541] on link "Edit Single Animal" at bounding box center [1074, 539] width 147 height 25
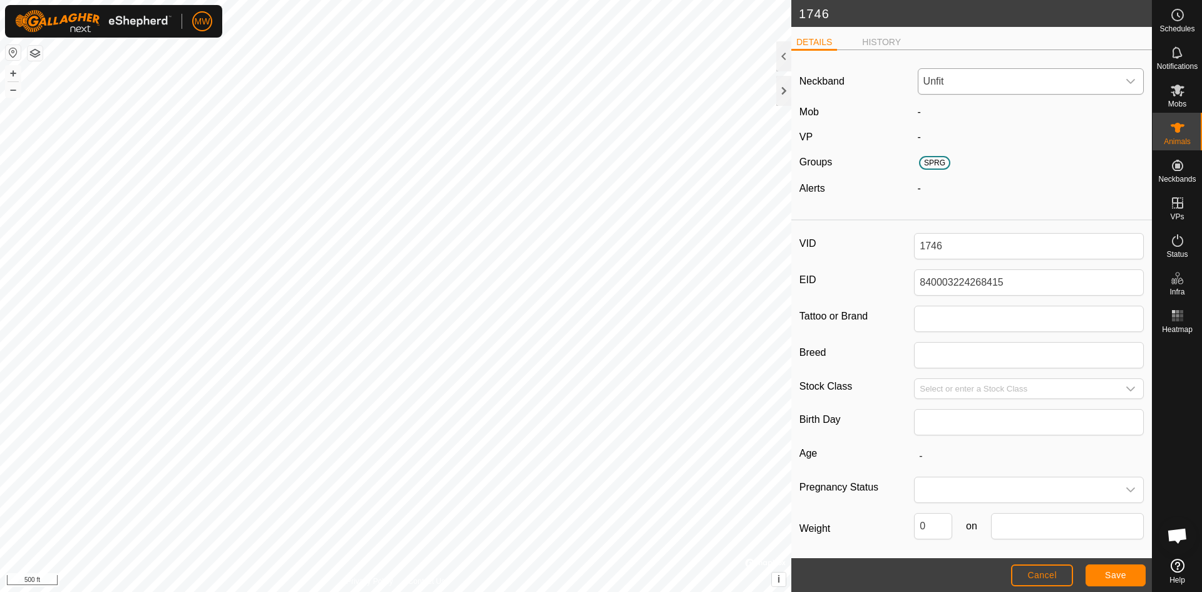
click at [947, 79] on span "Unfit" at bounding box center [1019, 81] width 200 height 25
click at [959, 148] on li "2536882568" at bounding box center [1028, 145] width 219 height 25
click at [1125, 575] on span "Save" at bounding box center [1115, 575] width 21 height 10
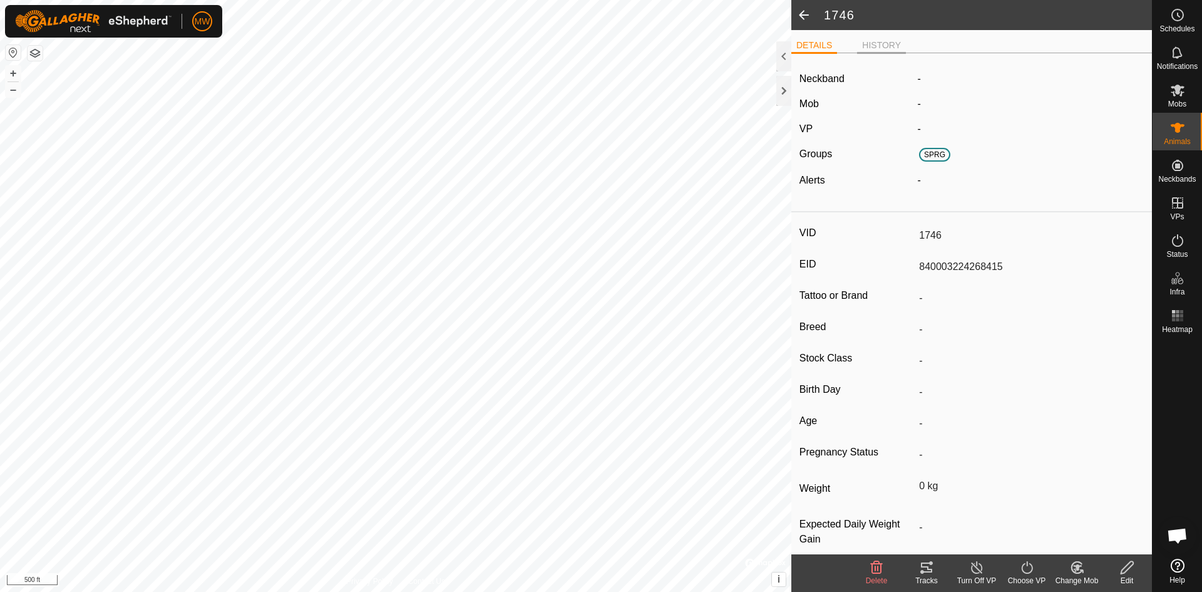
click at [864, 46] on li "HISTORY" at bounding box center [881, 46] width 49 height 15
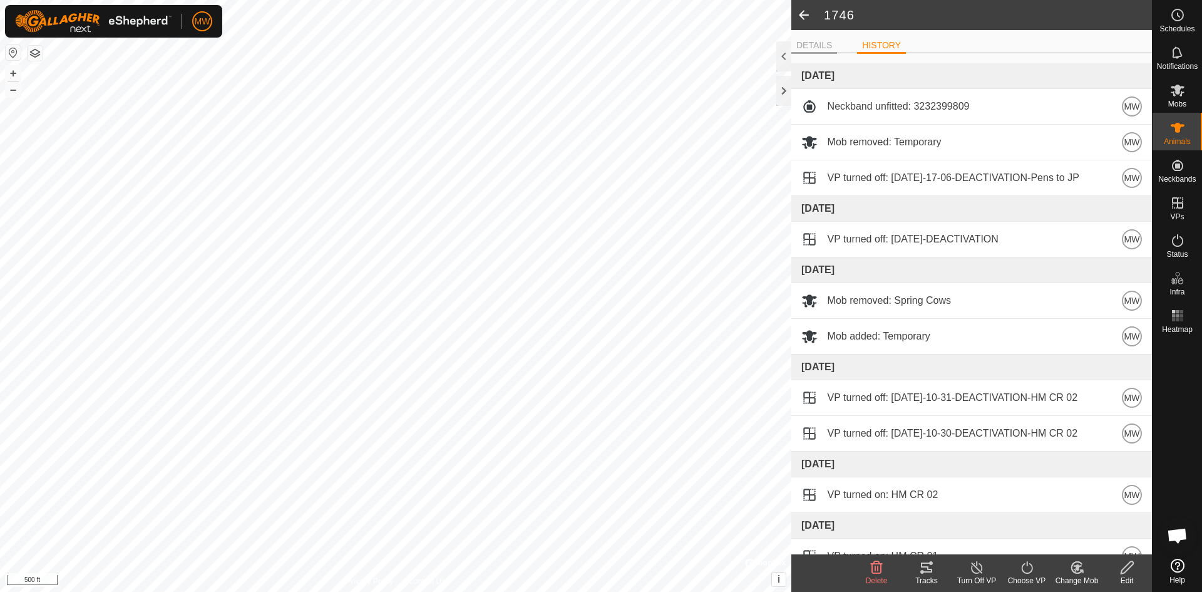
click at [818, 43] on li "DETAILS" at bounding box center [814, 46] width 46 height 15
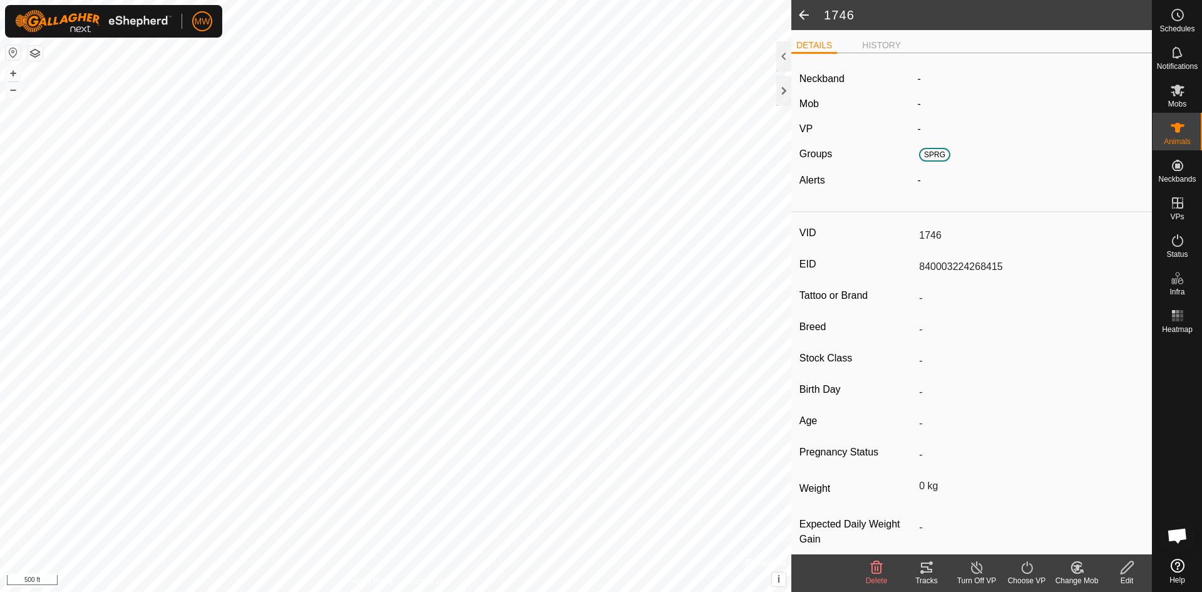
click at [1130, 569] on icon at bounding box center [1128, 567] width 16 height 15
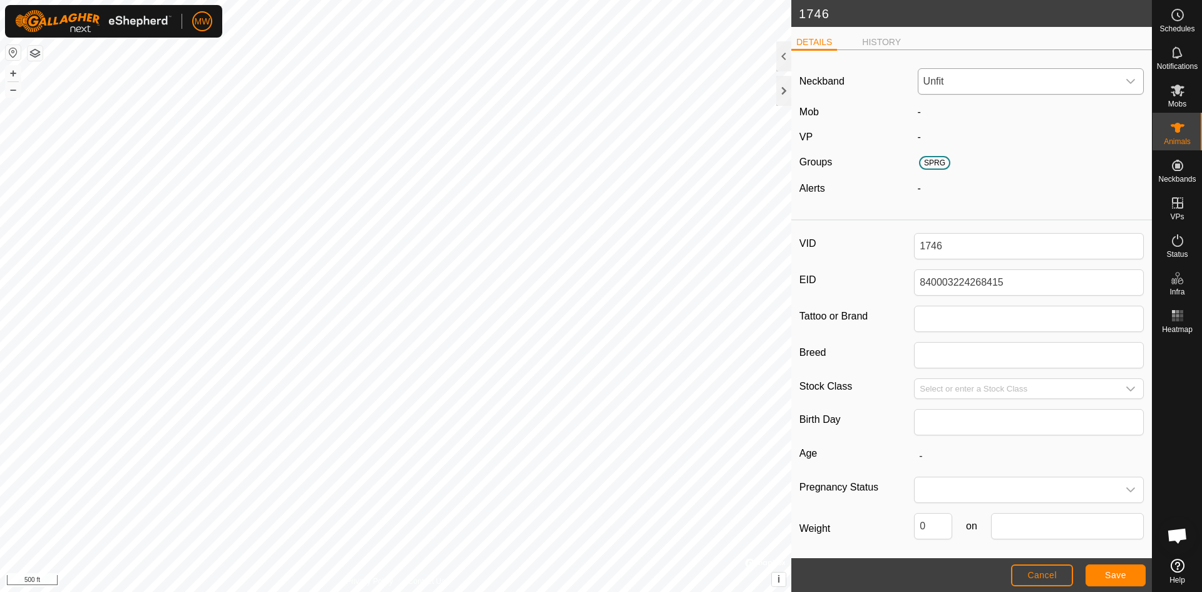
click at [962, 86] on span "Unfit" at bounding box center [1019, 81] width 200 height 25
drag, startPoint x: 970, startPoint y: 115, endPoint x: 880, endPoint y: 115, distance: 90.2
click at [881, 115] on div "Neckband Unfit 253688 No results found Mob - VP - Groups SPRG Alerts -" at bounding box center [971, 137] width 361 height 154
click at [1126, 83] on icon "dropdown trigger" at bounding box center [1131, 81] width 10 height 10
drag, startPoint x: 969, startPoint y: 119, endPoint x: 870, endPoint y: 119, distance: 98.3
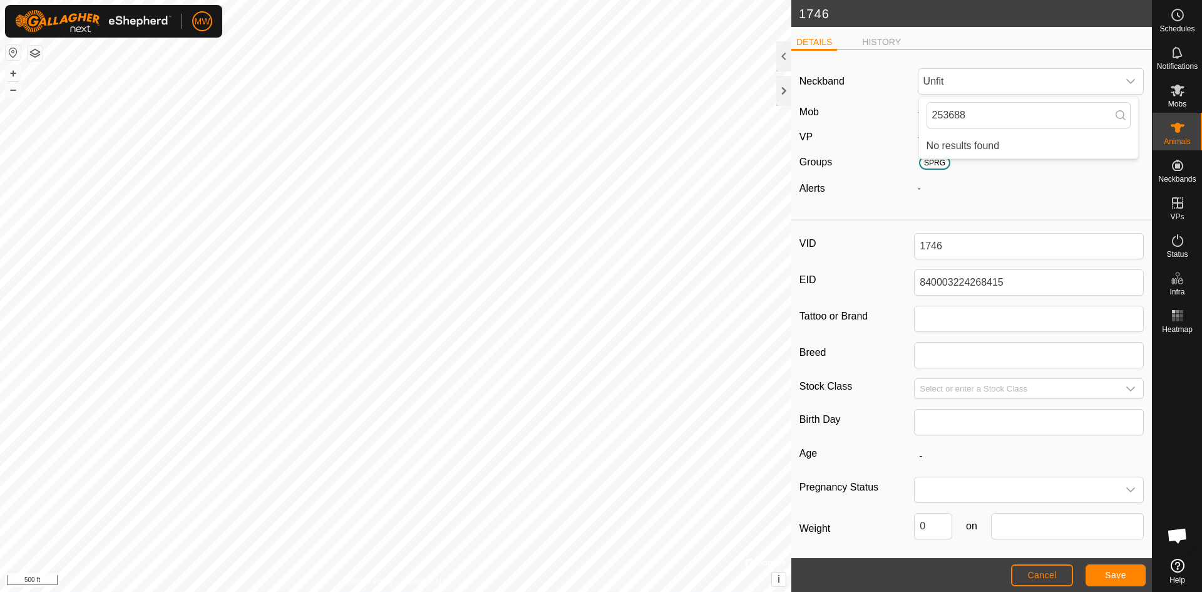
click at [870, 119] on div "Neckband Unfit 253688 No results found Mob - VP - Groups SPRG Alerts -" at bounding box center [971, 137] width 361 height 154
click at [1126, 82] on icon "dropdown trigger" at bounding box center [1130, 81] width 9 height 5
click at [966, 198] on div "Neckband Unfit 253688 No results found Mob - VP - Groups SPRG Alerts -" at bounding box center [971, 137] width 361 height 154
click at [1168, 123] on es-animals-svg-icon at bounding box center [1178, 128] width 23 height 20
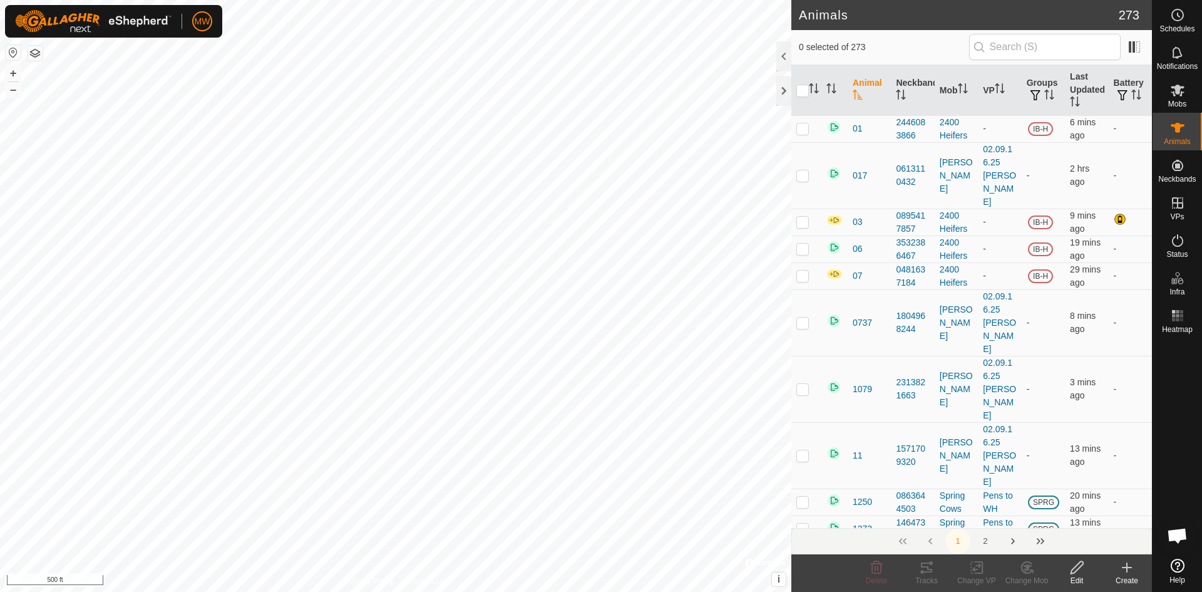
click at [999, 44] on input "text" at bounding box center [1045, 47] width 152 height 26
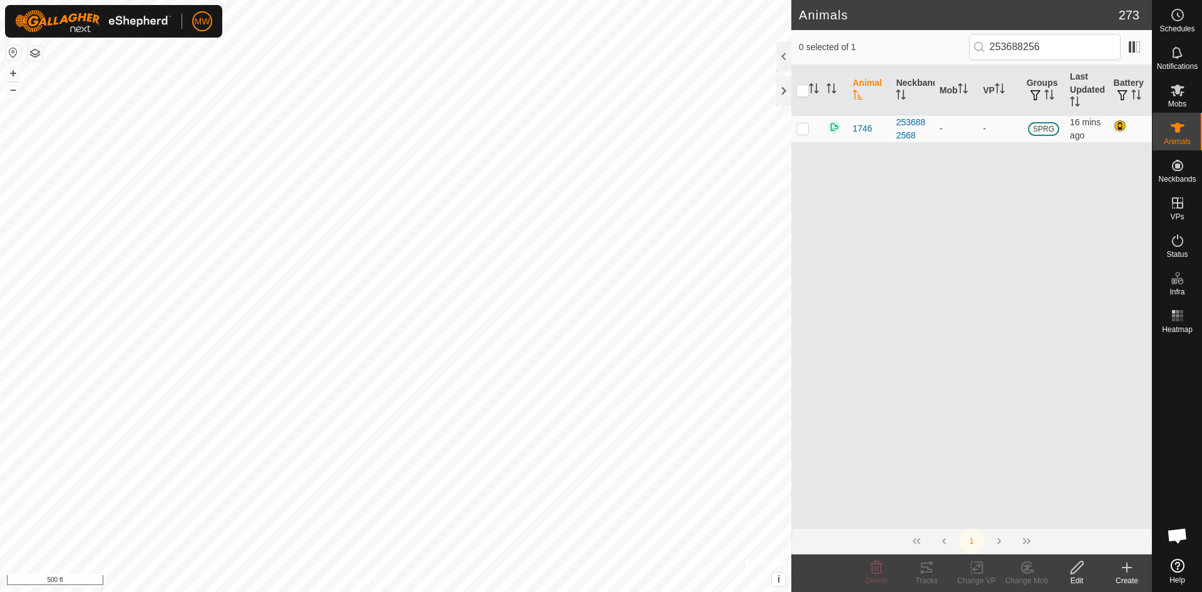
click at [1182, 370] on div at bounding box center [1177, 445] width 49 height 215
click at [1019, 565] on icon at bounding box center [1027, 567] width 16 height 15
click at [1050, 509] on link "Choose Mob..." at bounding box center [1065, 513] width 124 height 25
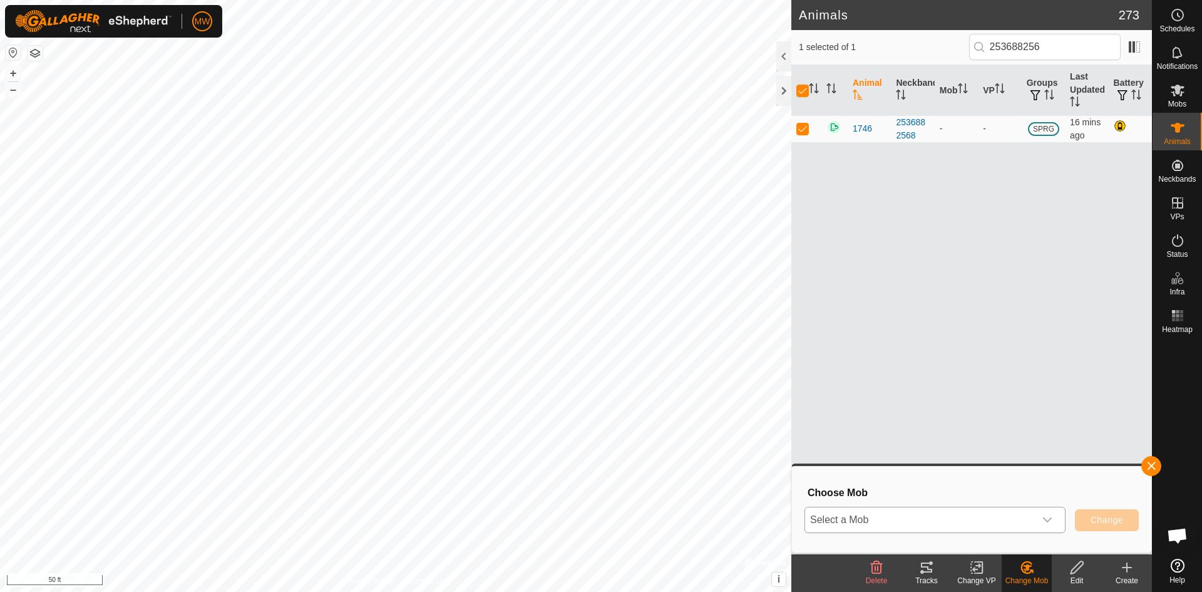
click at [946, 513] on span "Select a Mob" at bounding box center [920, 519] width 230 height 25
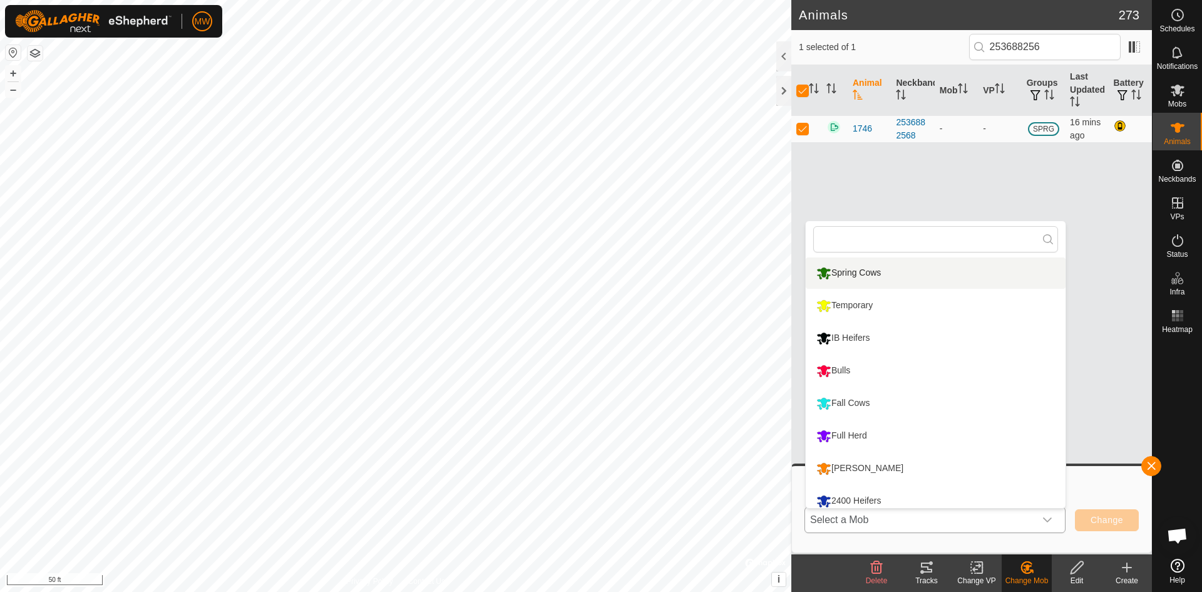
click at [854, 271] on li "Spring Cows" at bounding box center [936, 272] width 260 height 31
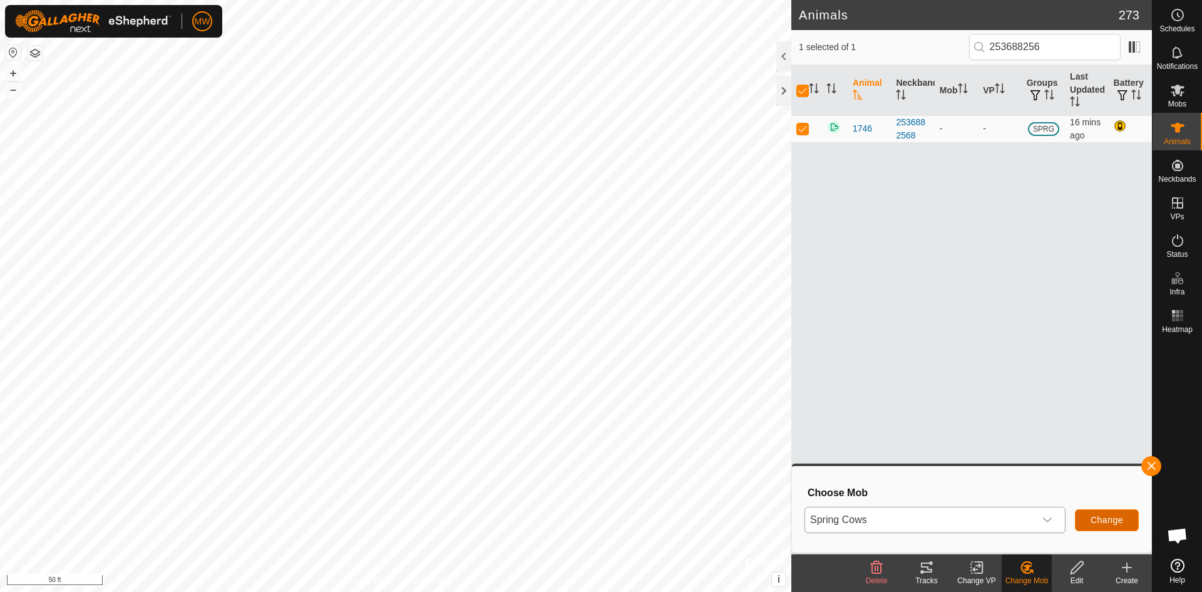
click at [1118, 515] on span "Change" at bounding box center [1107, 520] width 33 height 10
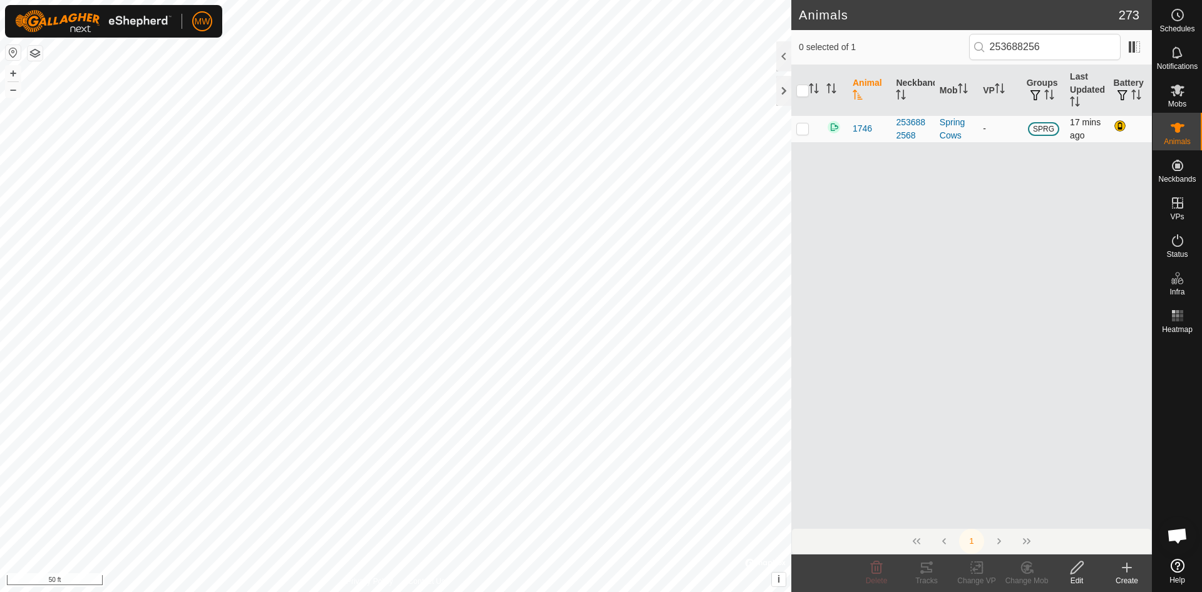
click at [805, 131] on p-checkbox at bounding box center [802, 128] width 13 height 10
click at [972, 571] on icon at bounding box center [977, 567] width 16 height 15
click at [1003, 517] on link "Choose VP..." at bounding box center [1014, 513] width 124 height 25
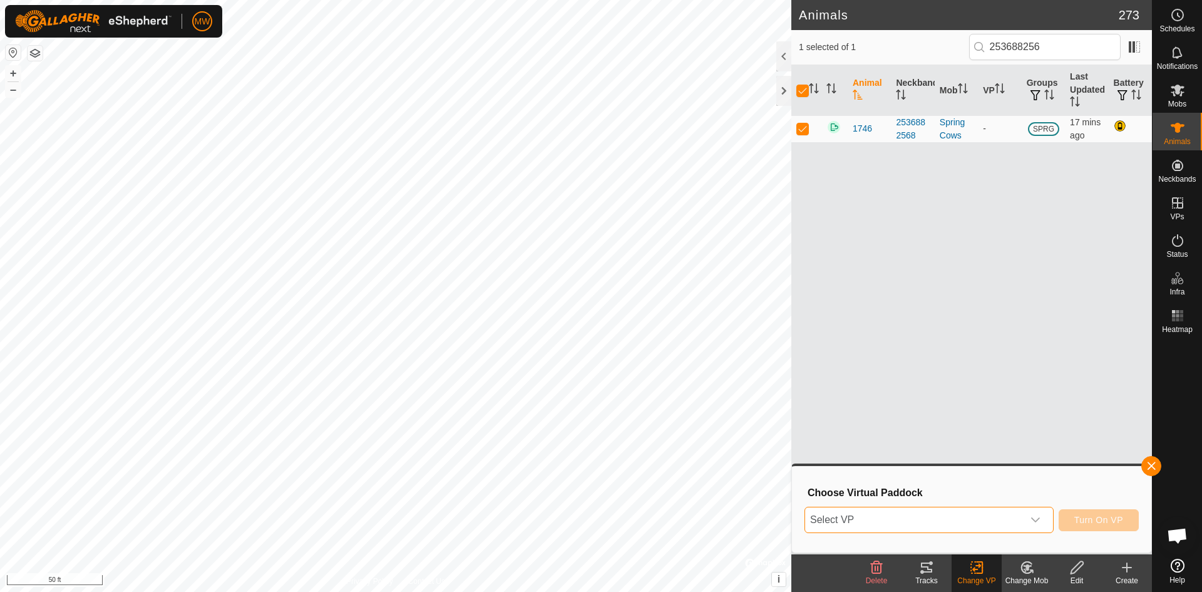
click at [934, 522] on span "Select VP" at bounding box center [914, 519] width 218 height 25
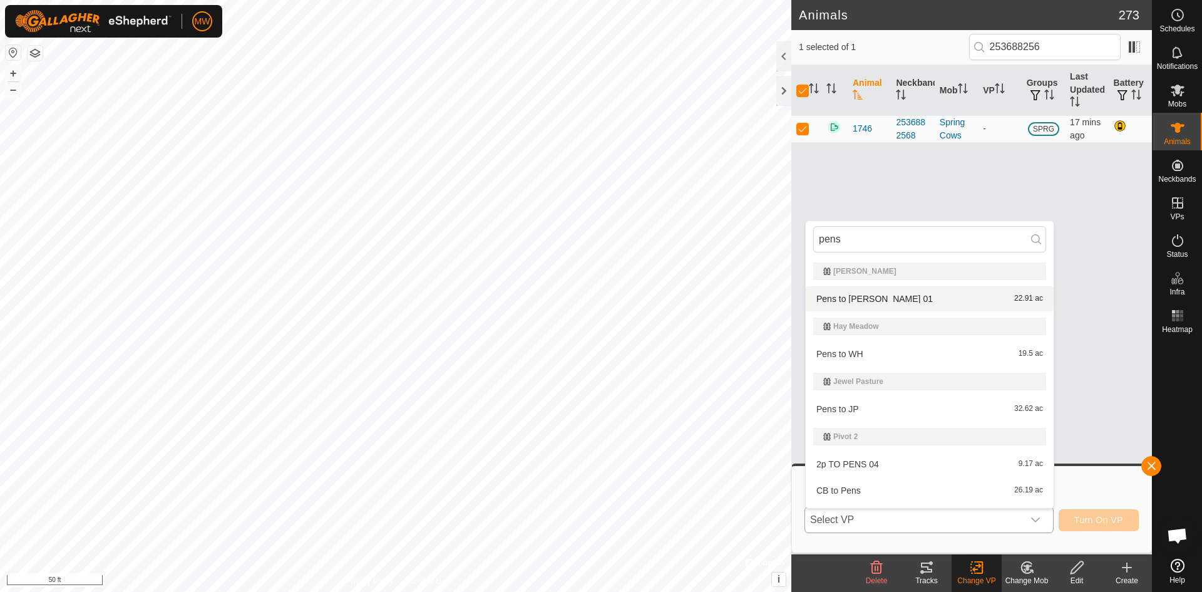
scroll to position [21, 0]
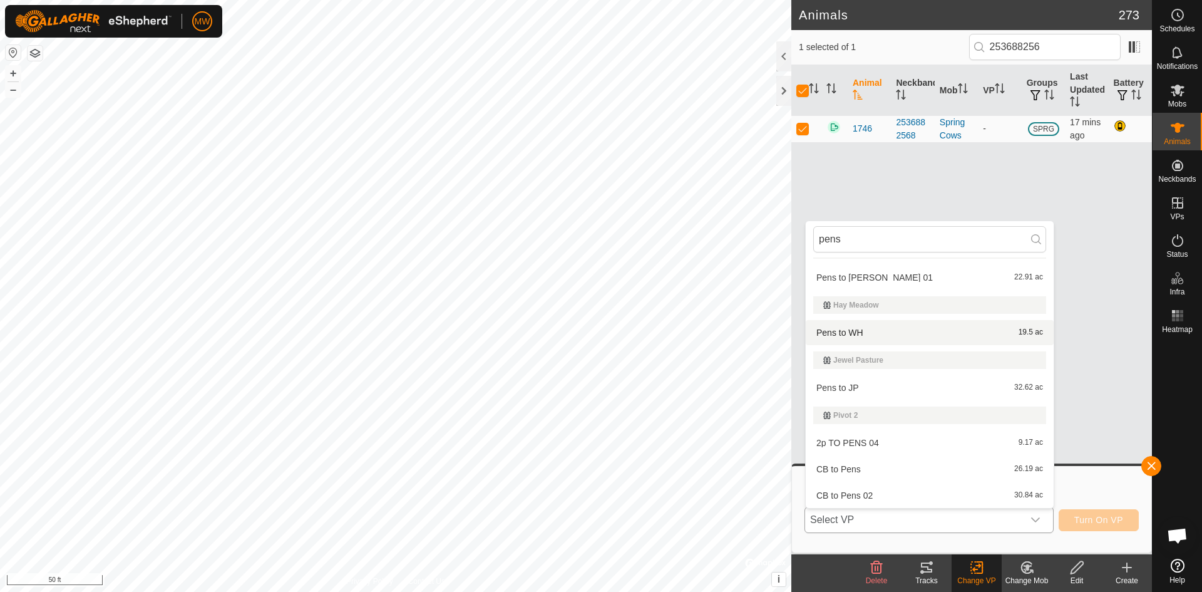
click at [848, 329] on li "Pens to WH 19.5 ac" at bounding box center [930, 332] width 248 height 25
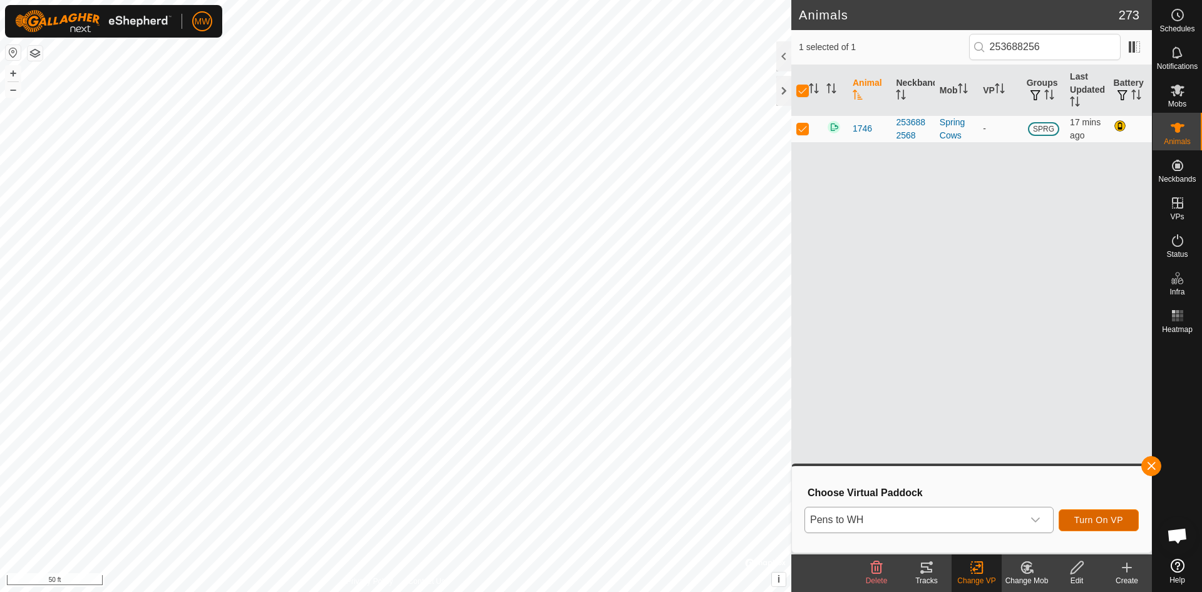
click at [1105, 523] on span "Turn On VP" at bounding box center [1099, 520] width 49 height 10
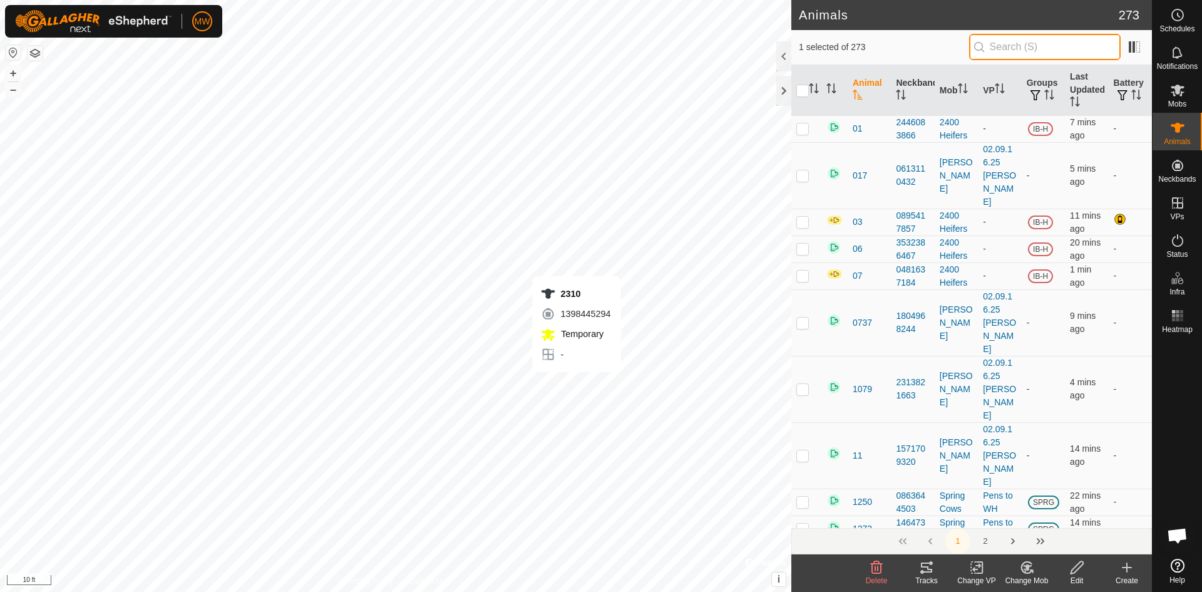
click at [1006, 43] on input "text" at bounding box center [1045, 47] width 152 height 26
type input "2310"
checkbox input "true"
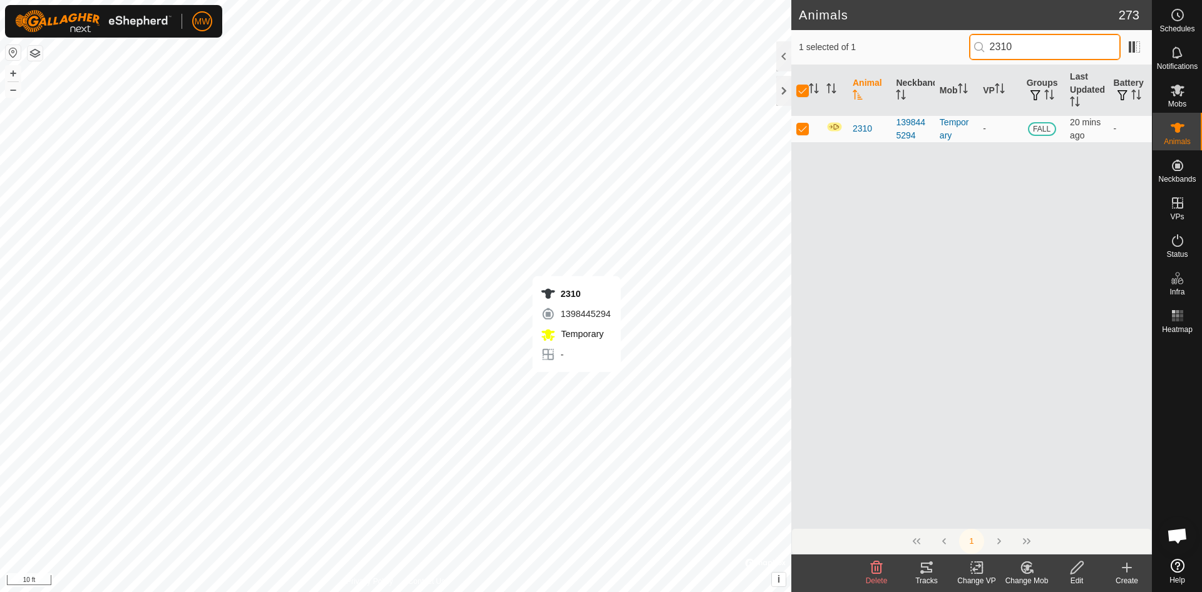
type input "2310"
click at [1079, 562] on icon at bounding box center [1077, 567] width 13 height 13
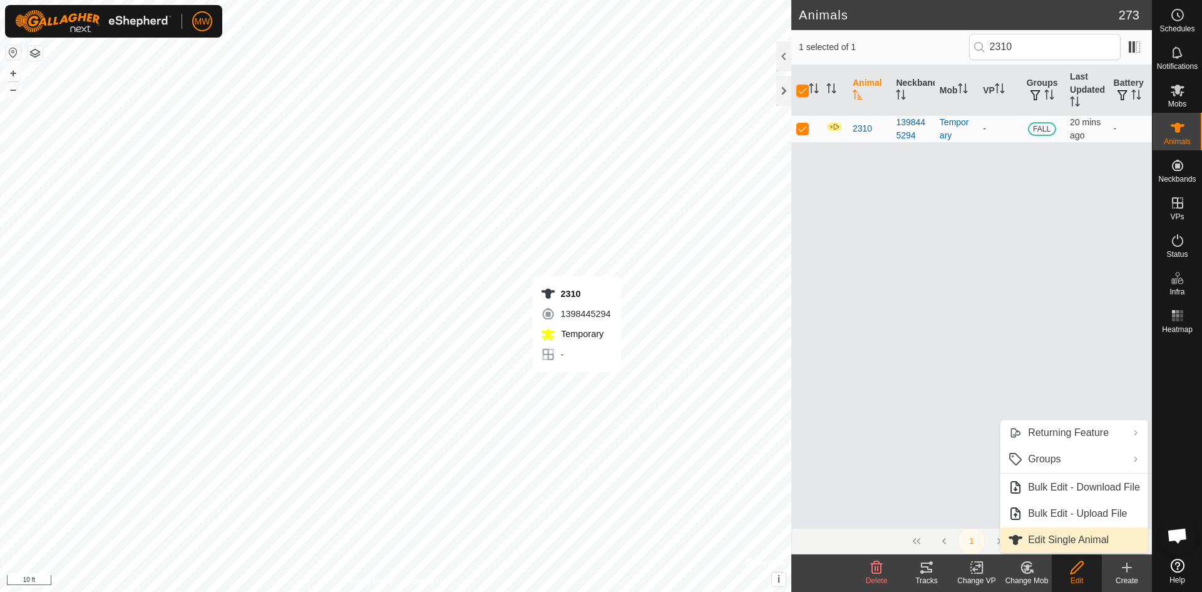
click at [1063, 537] on link "Edit Single Animal" at bounding box center [1074, 539] width 147 height 25
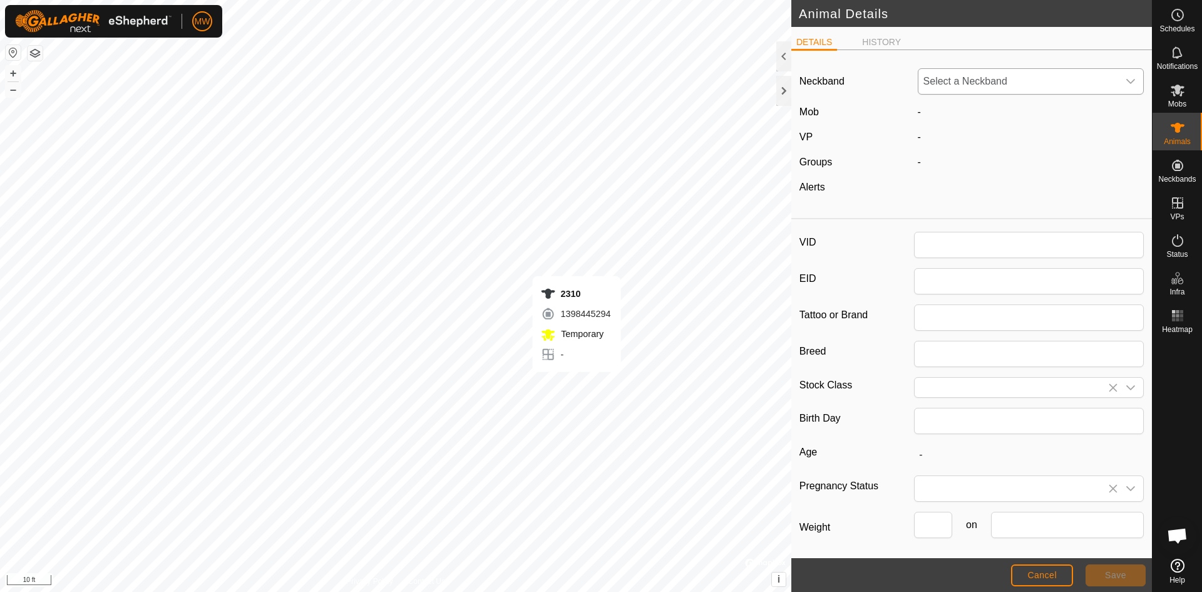
type input "2310"
type input "840003224268392"
click at [1126, 80] on icon "dropdown trigger" at bounding box center [1131, 81] width 10 height 10
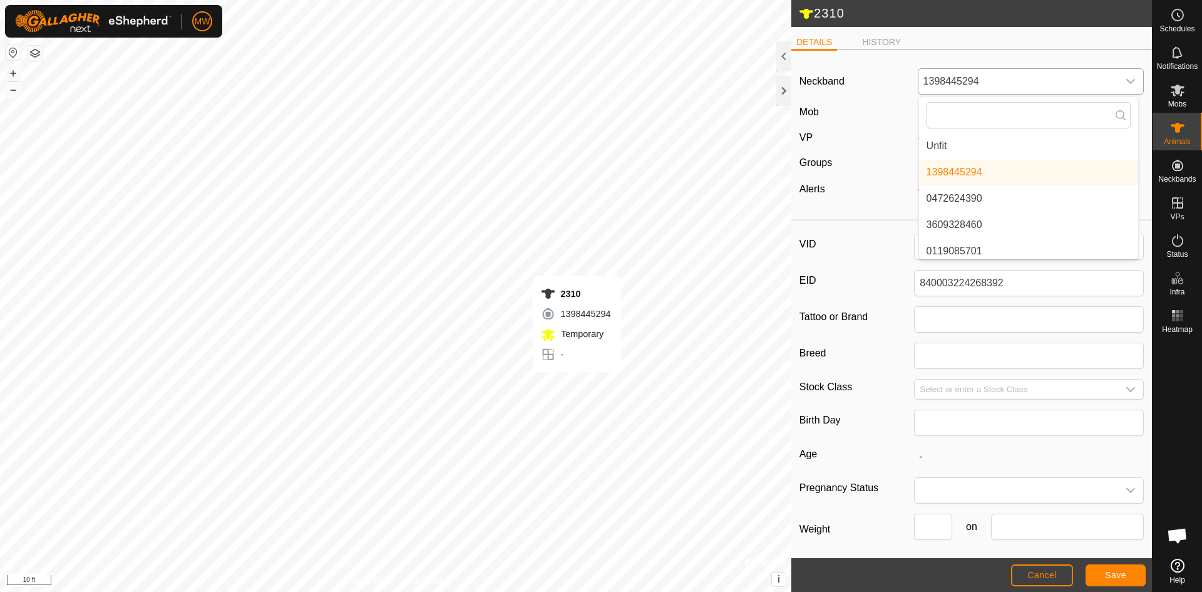
click at [938, 148] on li "Unfit" at bounding box center [1028, 145] width 219 height 25
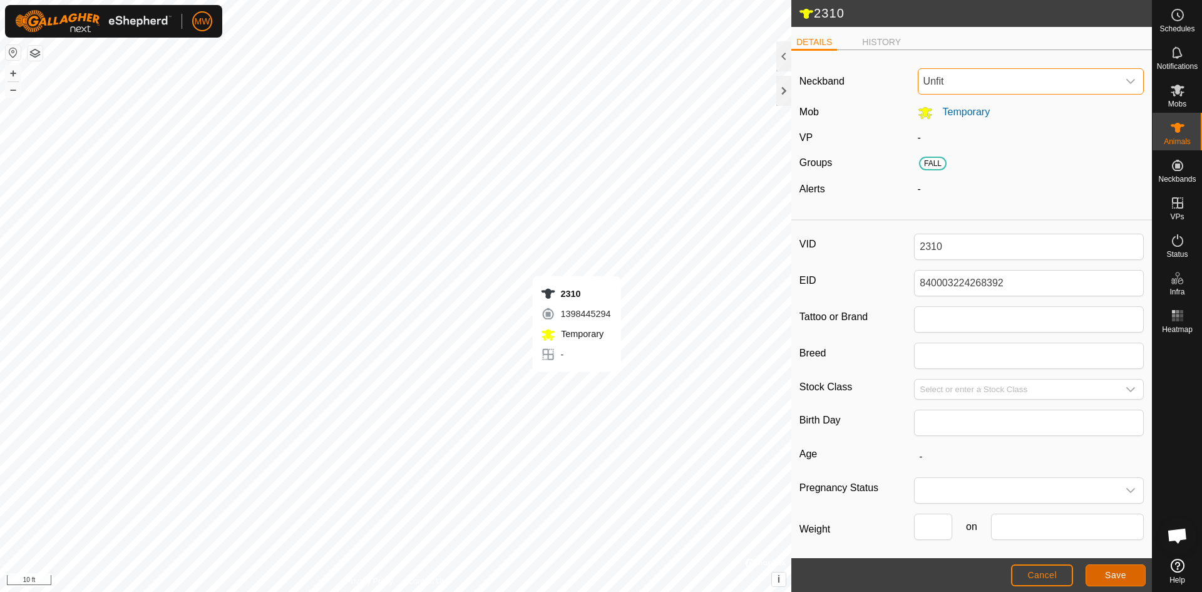
click at [1115, 572] on span "Save" at bounding box center [1115, 575] width 21 height 10
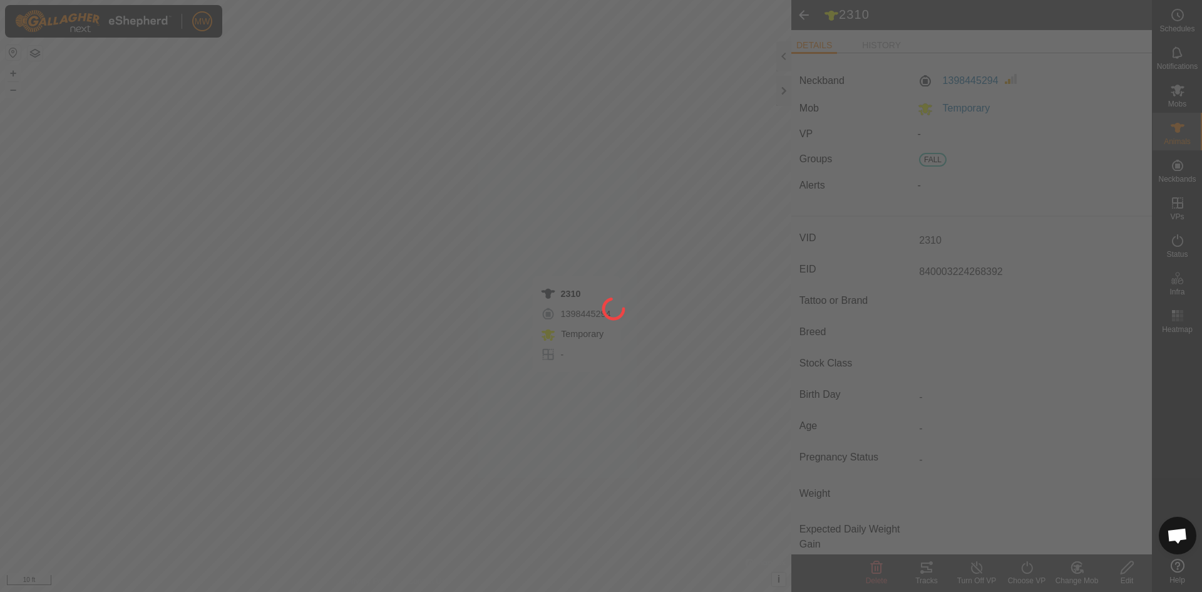
type input "-"
type input "0 kg"
type input "-"
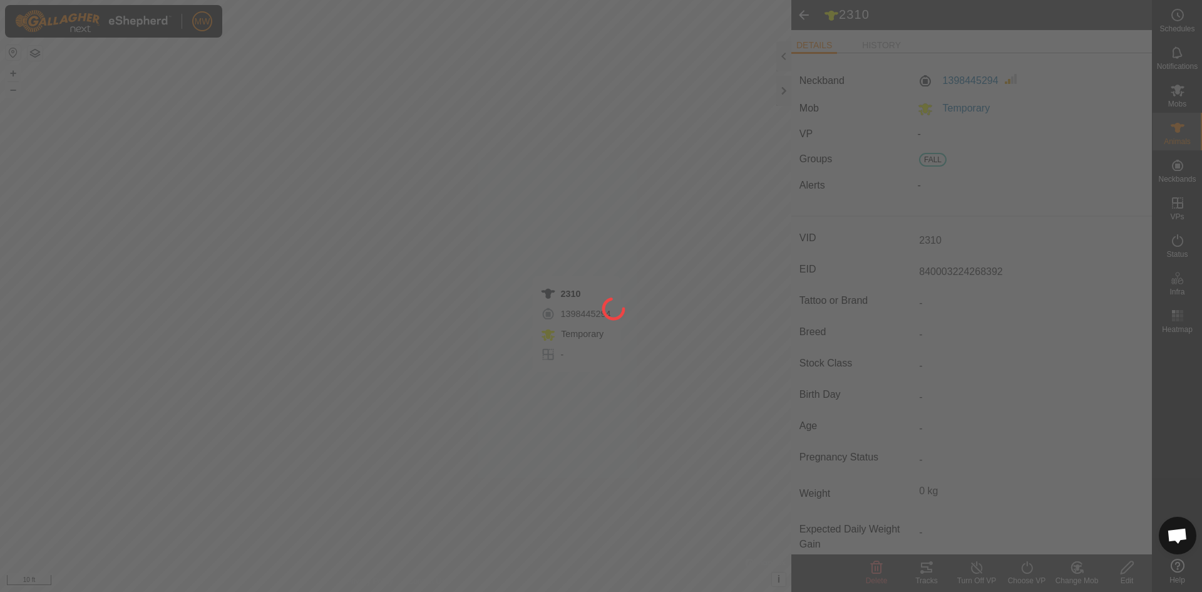
type input "-"
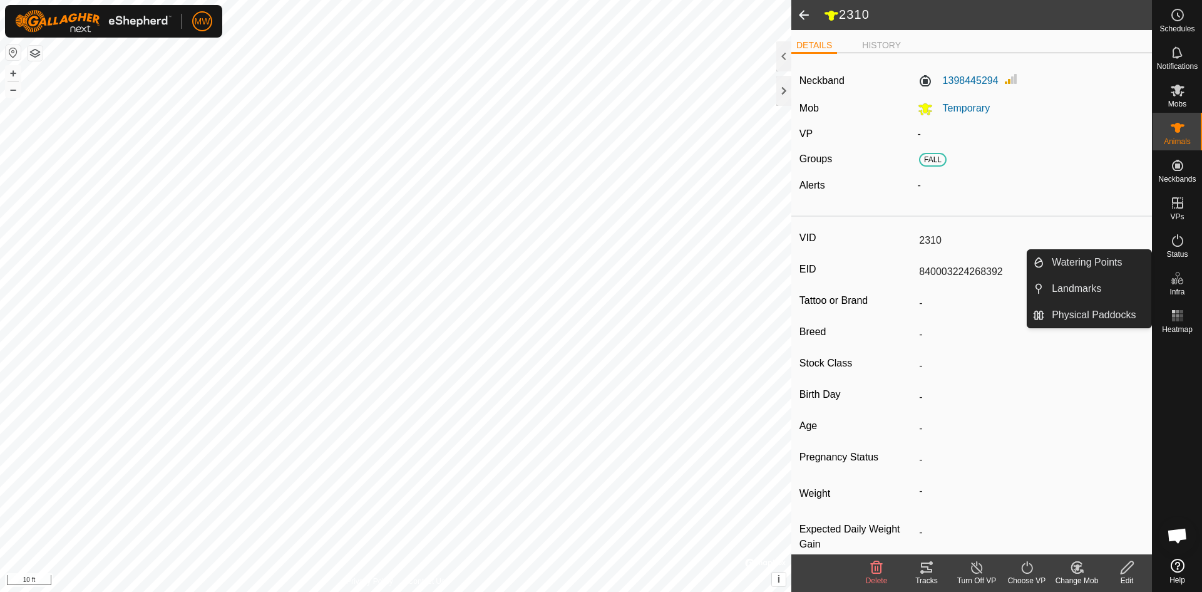
click at [1176, 379] on div at bounding box center [1177, 445] width 49 height 215
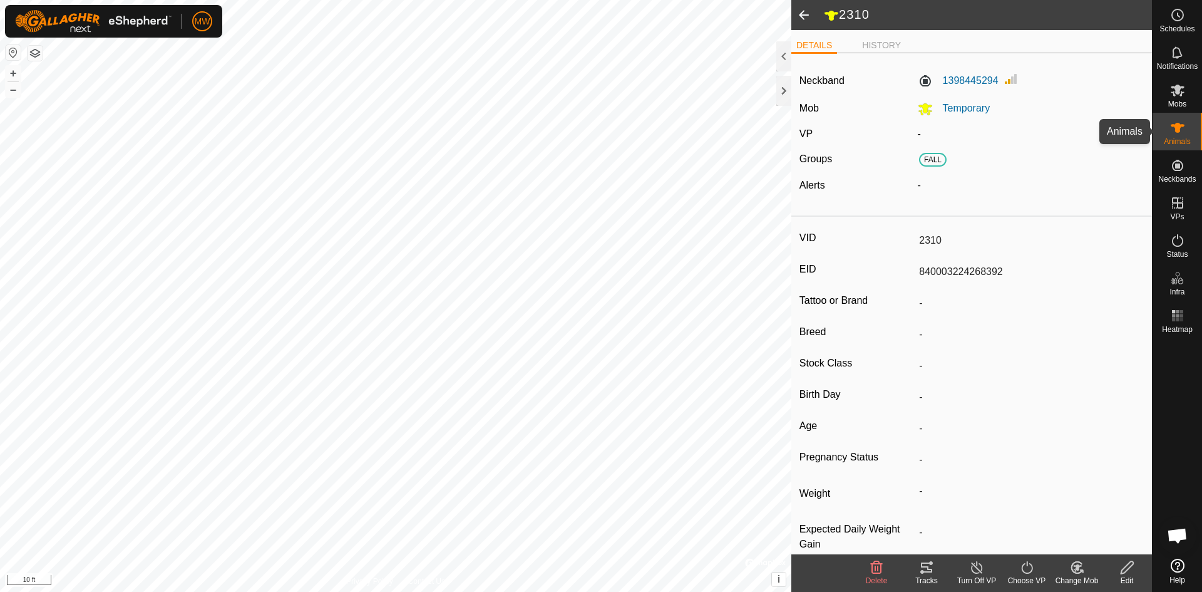
click at [1175, 130] on icon at bounding box center [1177, 127] width 15 height 15
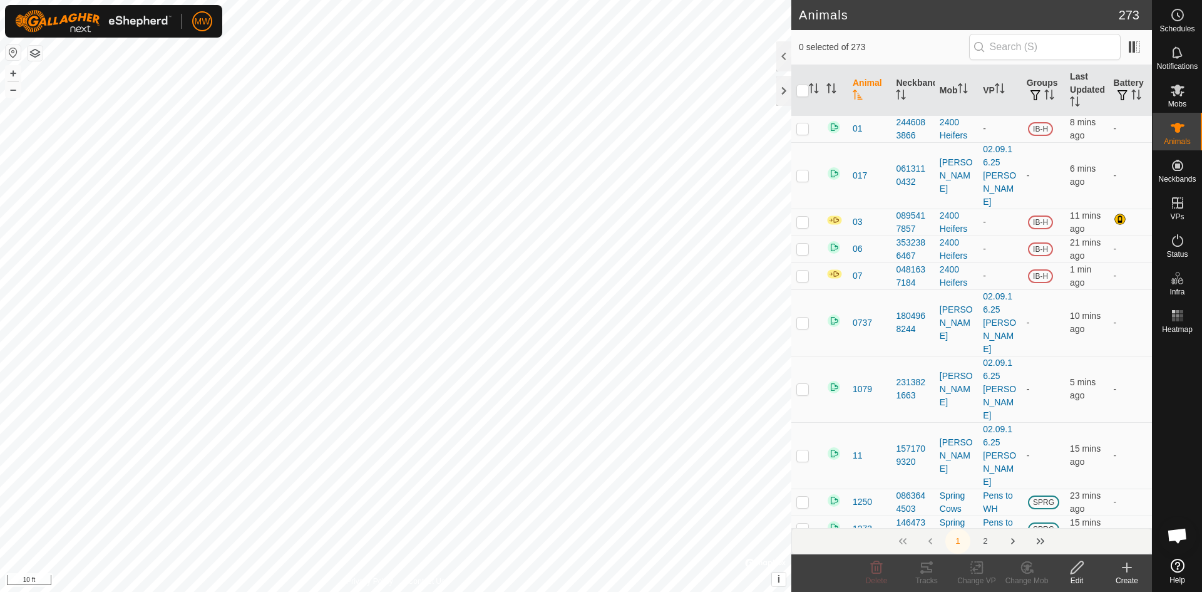
click at [1009, 43] on input "text" at bounding box center [1045, 47] width 152 height 26
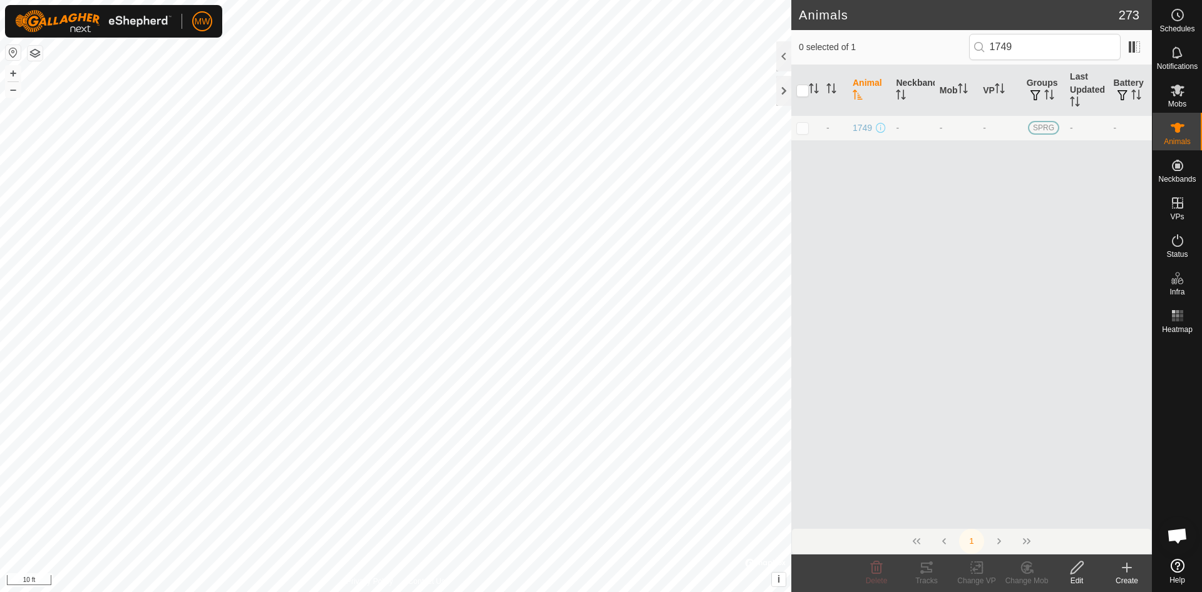
type input "1749"
click at [815, 130] on td at bounding box center [806, 127] width 30 height 25
checkbox input "true"
click at [1078, 572] on icon at bounding box center [1078, 567] width 16 height 15
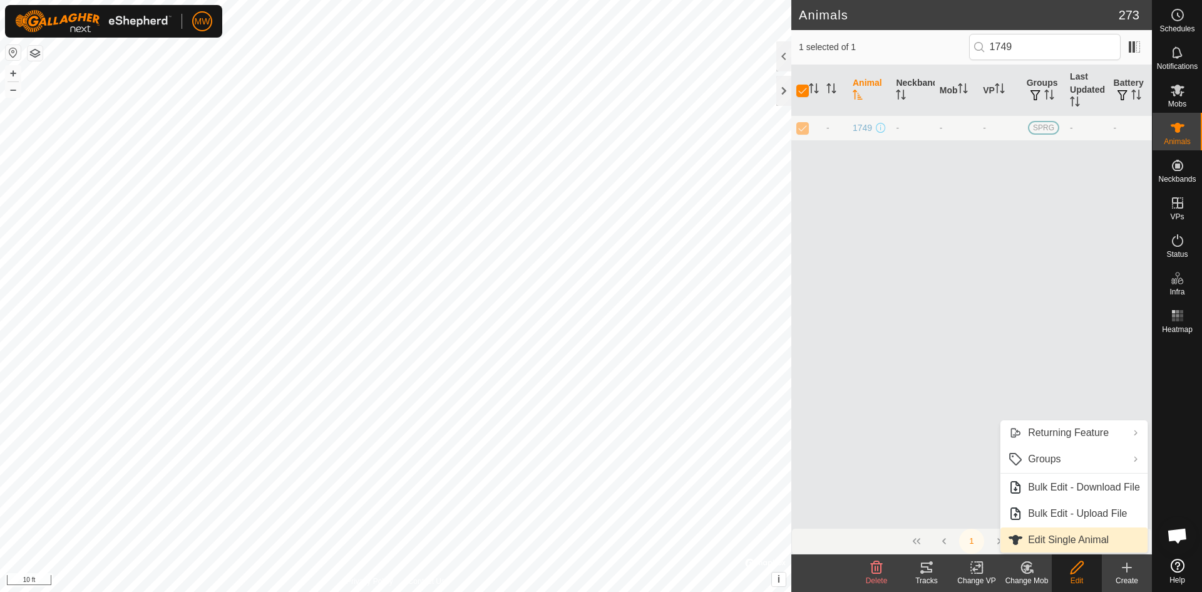
click at [1066, 542] on link "Edit Single Animal" at bounding box center [1074, 539] width 147 height 25
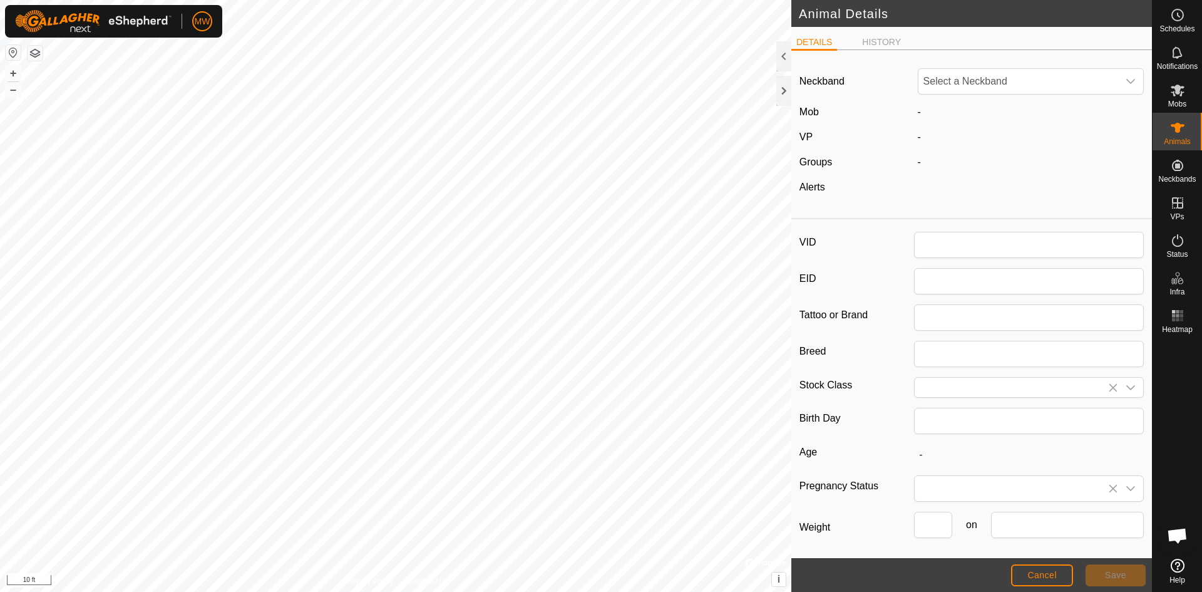
type input "1749"
type input "840003224268265"
type input "0"
click at [952, 78] on span "Unfit" at bounding box center [1019, 81] width 200 height 25
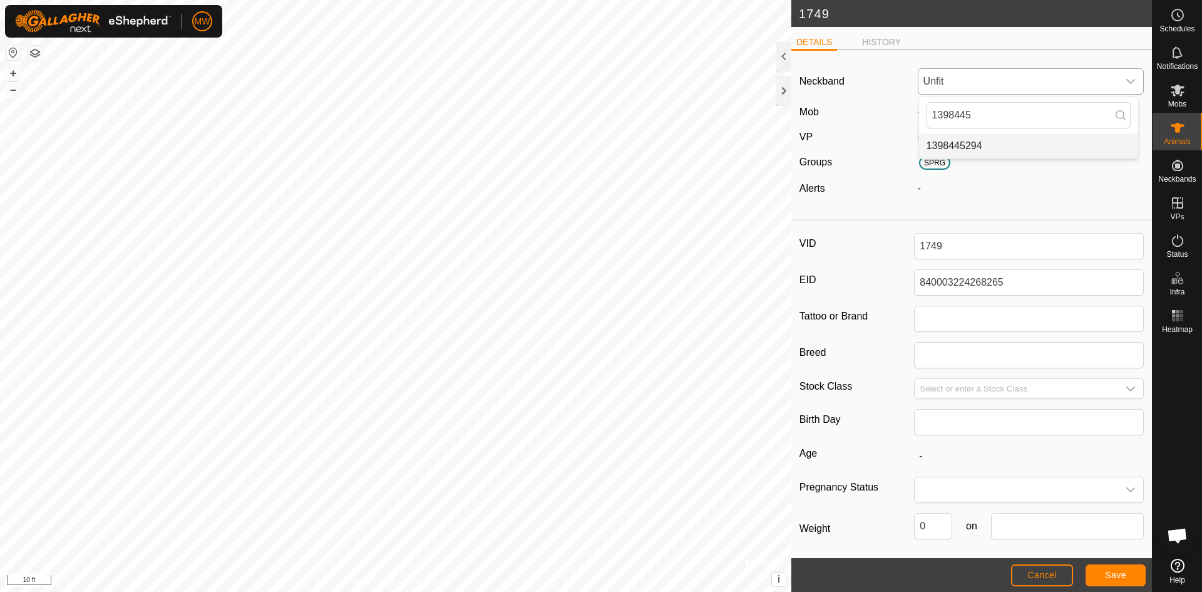
type input "1398445"
click at [958, 146] on li "1398445294" at bounding box center [1028, 145] width 219 height 25
click at [1101, 574] on button "Save" at bounding box center [1116, 575] width 60 height 22
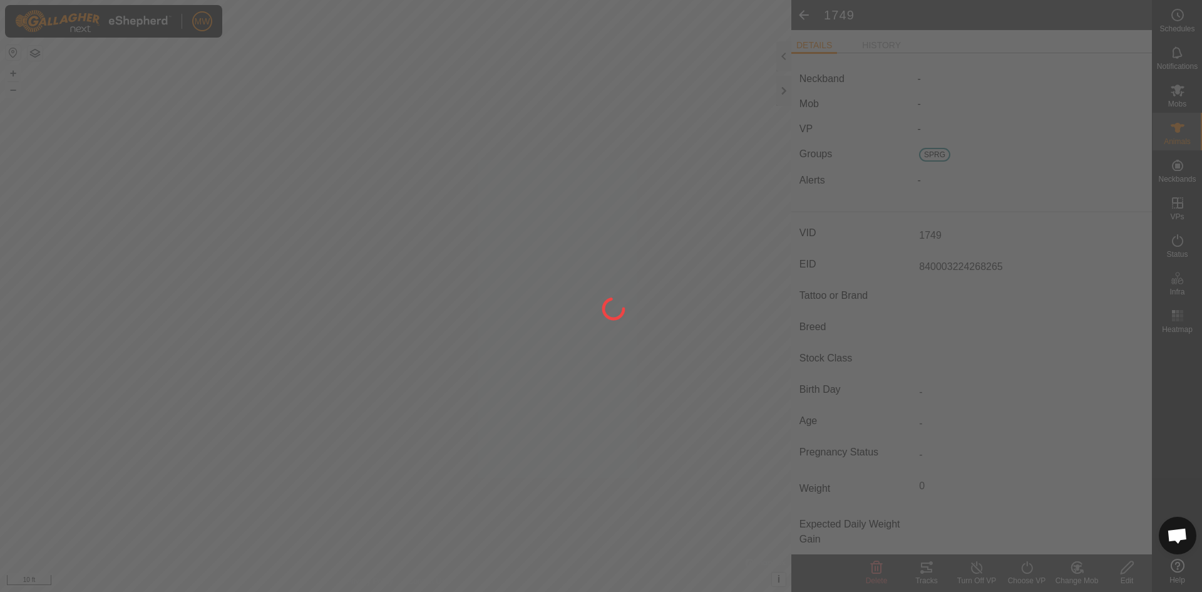
type input "-"
type input "0 kg"
type input "-"
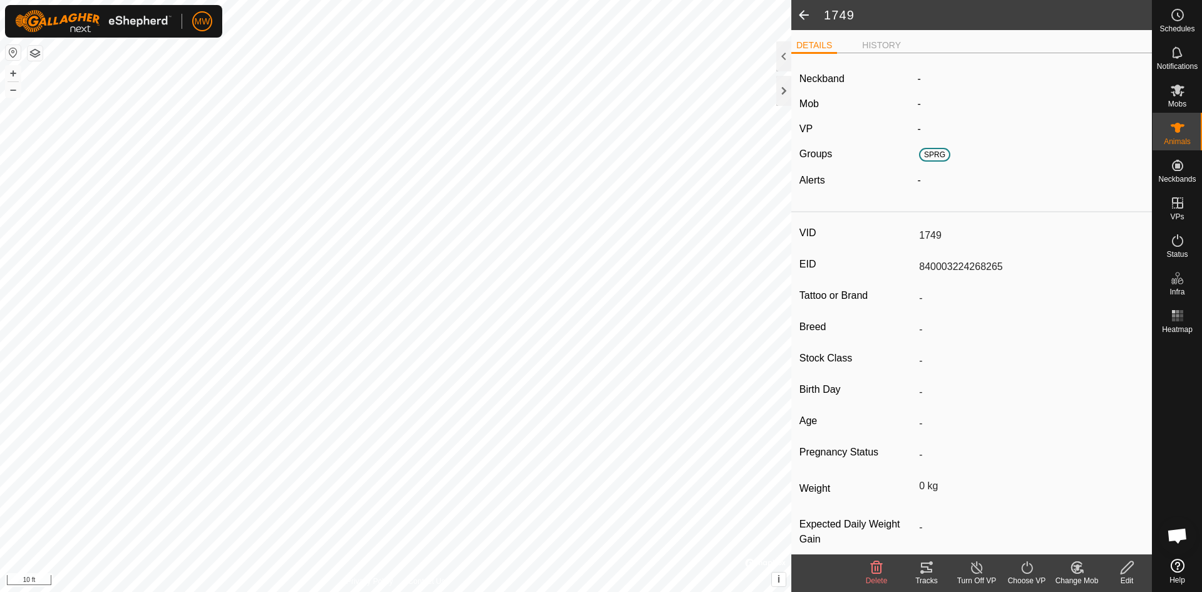
click at [1073, 575] on div "Change Mob" at bounding box center [1077, 580] width 50 height 11
click at [1096, 510] on link "Choose Mob..." at bounding box center [1115, 513] width 124 height 25
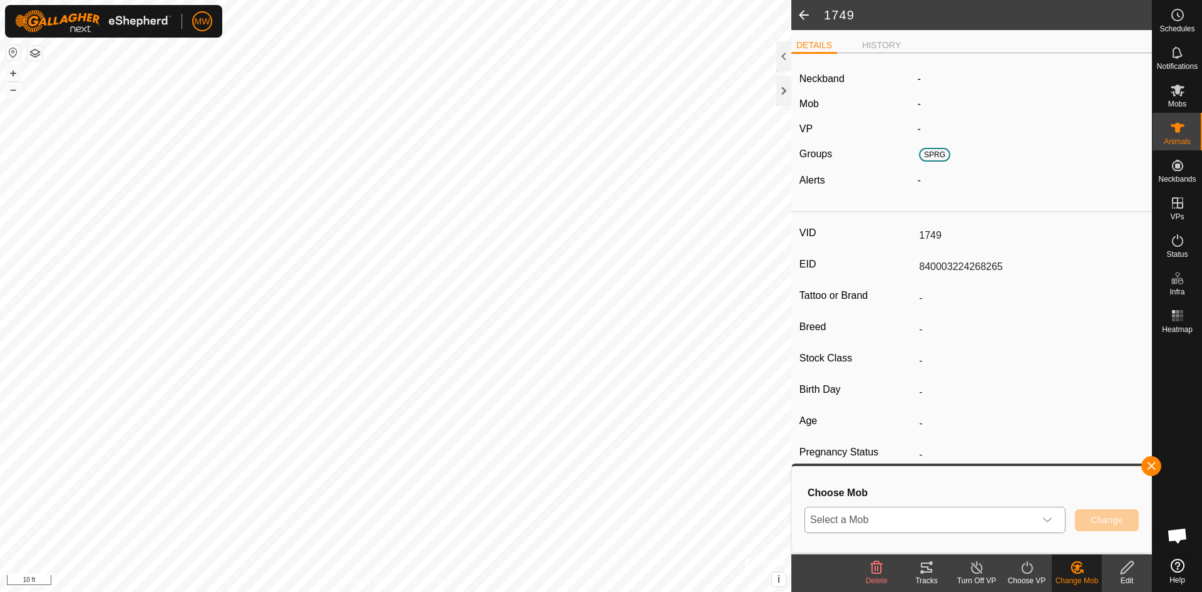
click at [912, 515] on span "Select a Mob" at bounding box center [920, 519] width 230 height 25
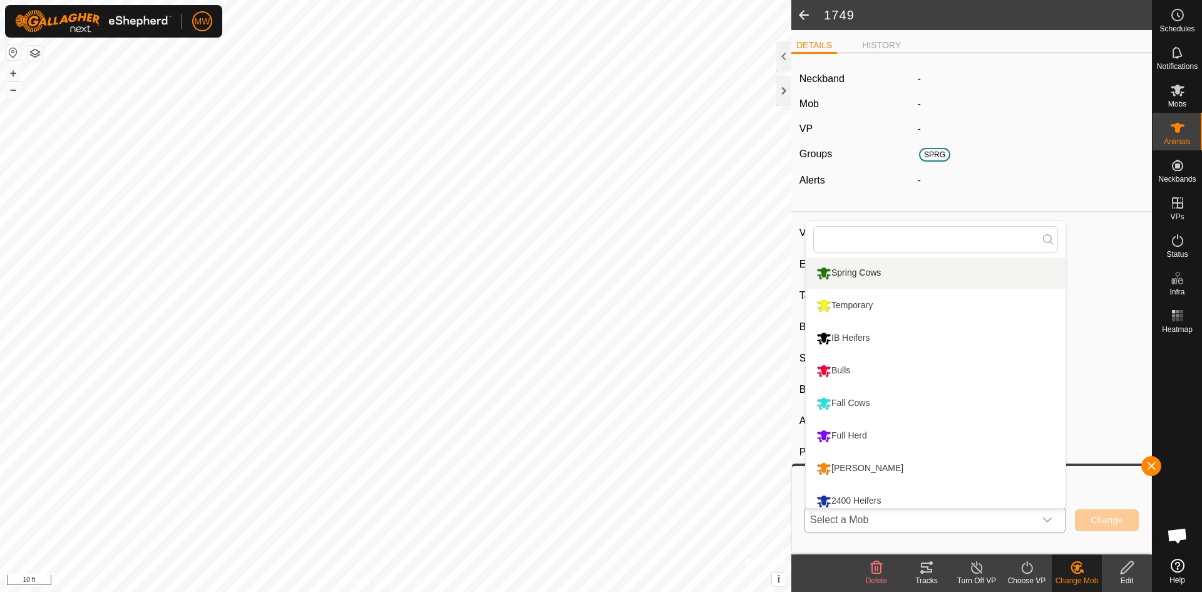
click at [850, 273] on li "Spring Cows" at bounding box center [936, 272] width 260 height 31
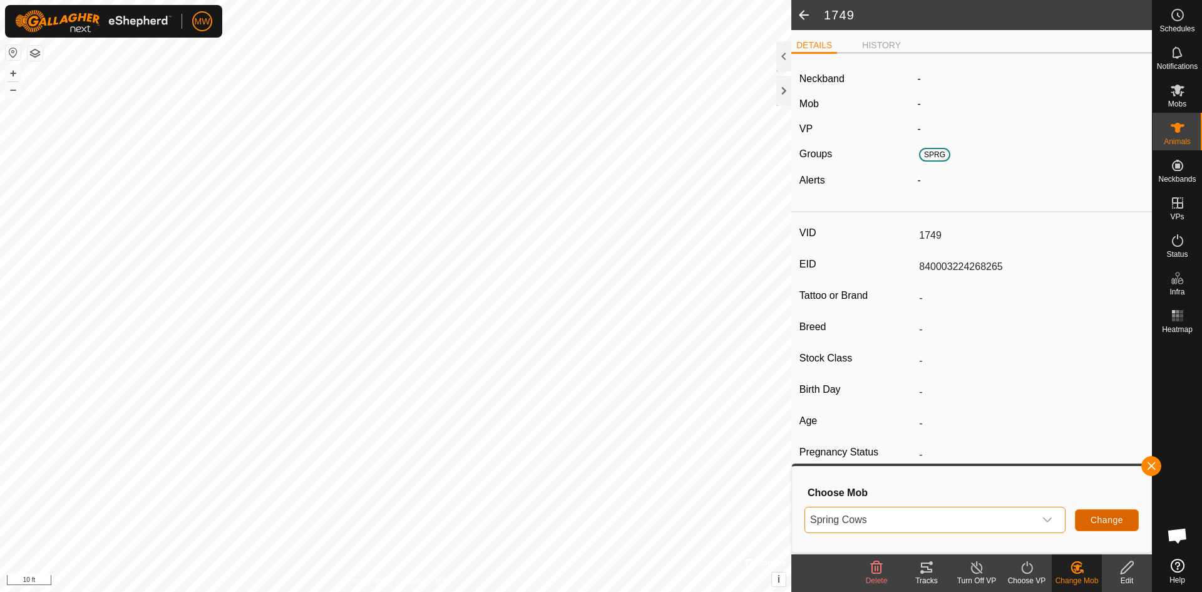
click at [1116, 522] on span "Change" at bounding box center [1107, 520] width 33 height 10
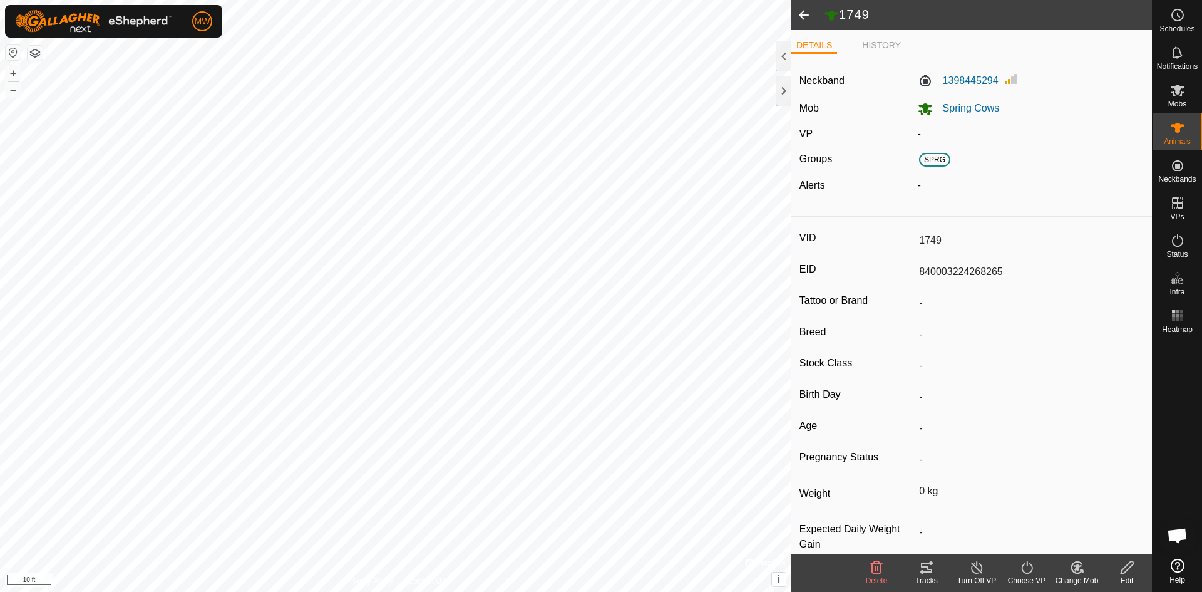
click at [1021, 570] on icon at bounding box center [1027, 567] width 16 height 15
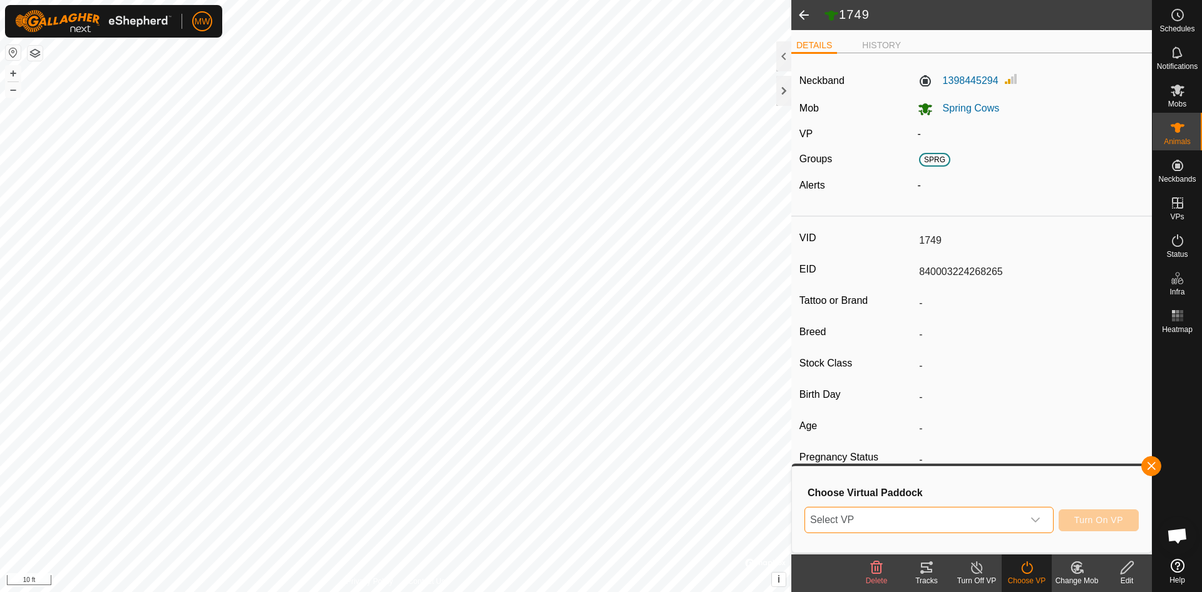
click at [857, 518] on span "Select VP" at bounding box center [914, 519] width 218 height 25
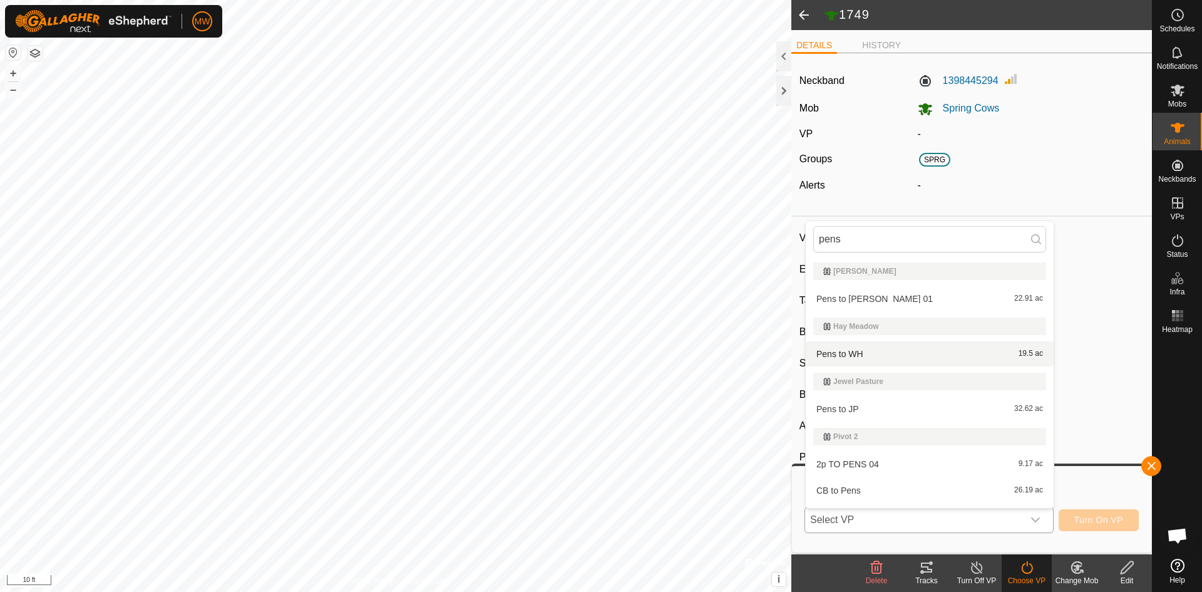
type input "pens"
click at [851, 355] on li "Pens to WH 19.5 ac" at bounding box center [930, 353] width 248 height 25
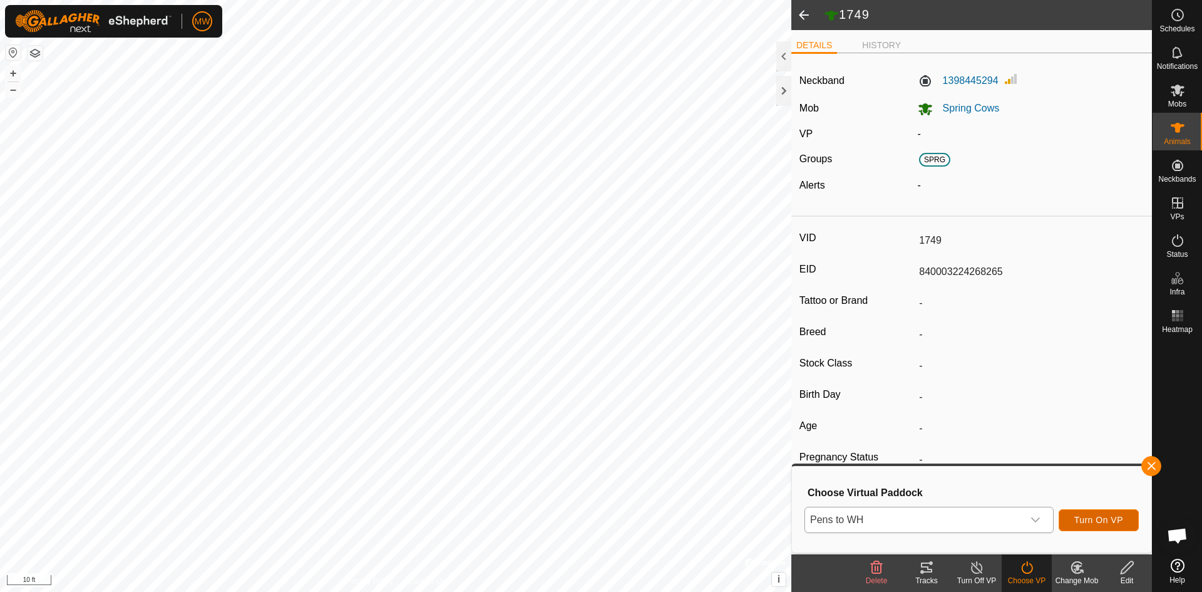
click at [1098, 514] on button "Turn On VP" at bounding box center [1099, 520] width 80 height 22
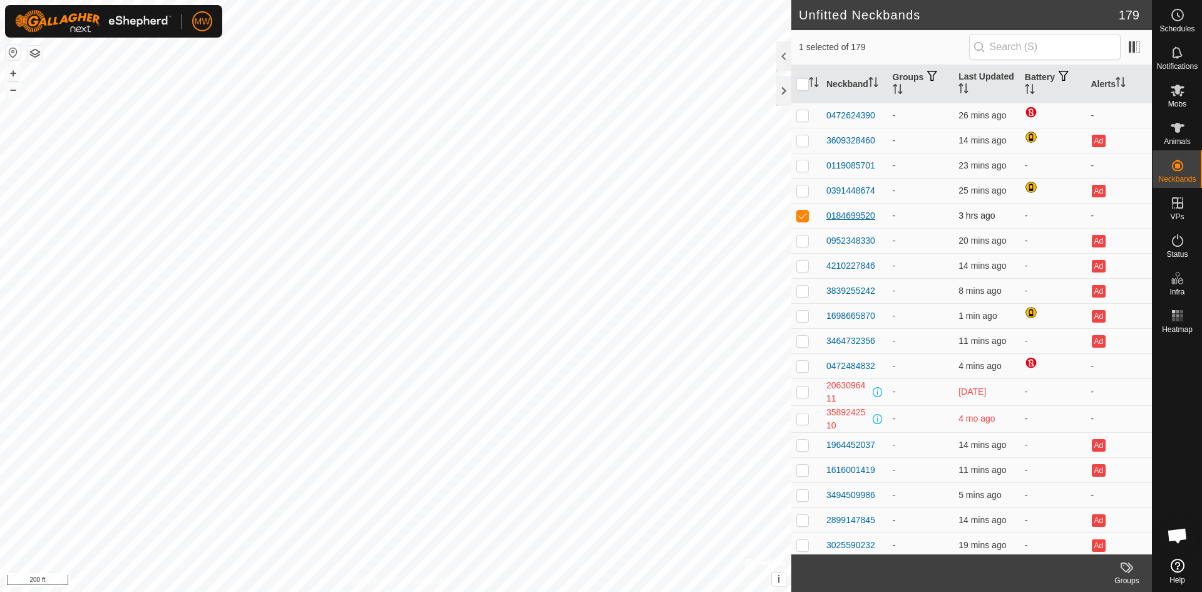
click at [848, 213] on div "0184699520" at bounding box center [851, 215] width 49 height 13
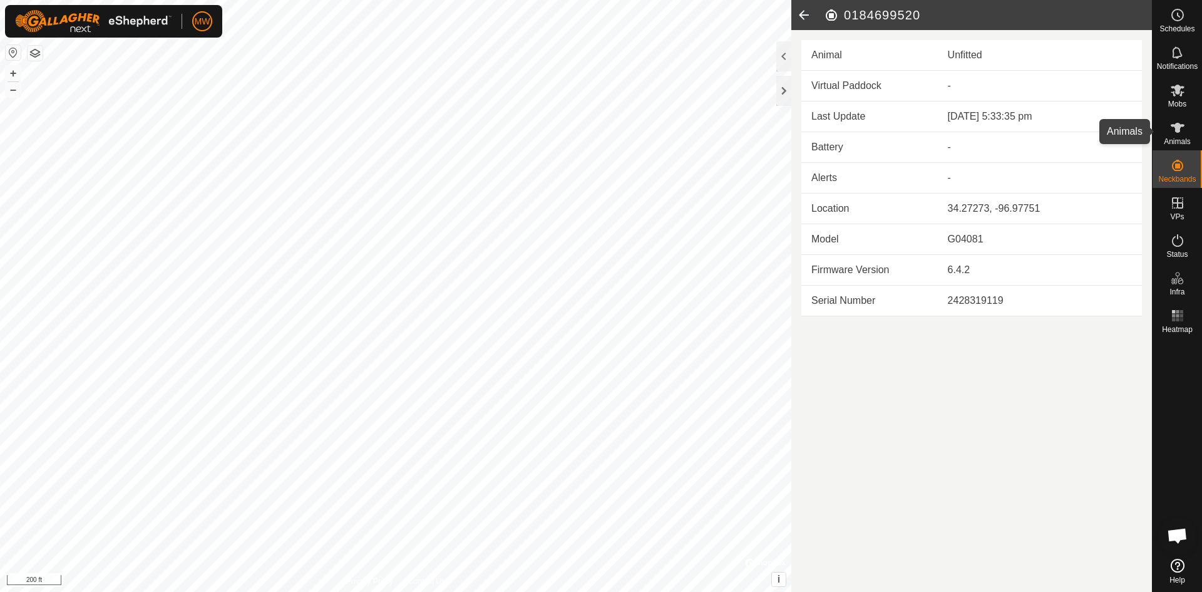
click at [1173, 127] on icon at bounding box center [1177, 127] width 15 height 15
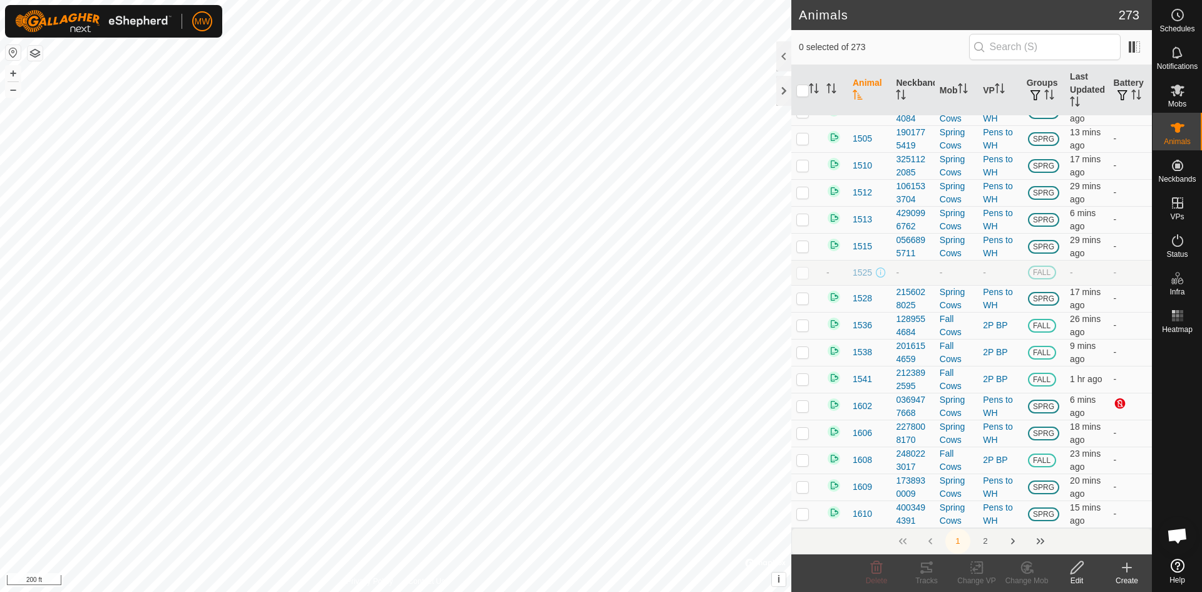
scroll to position [1002, 0]
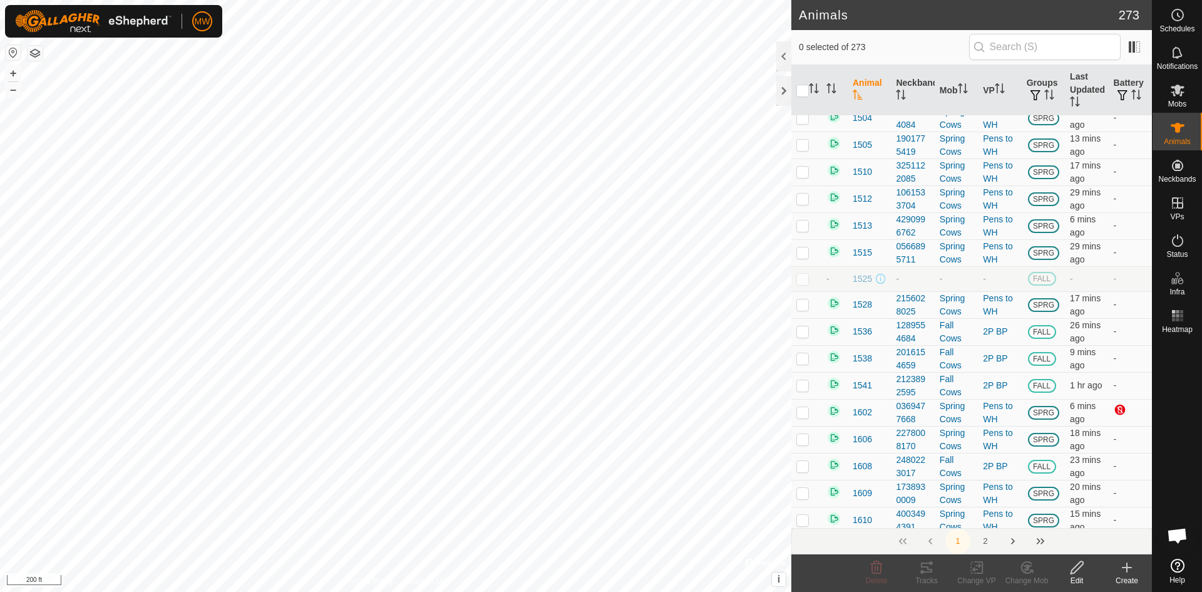
click at [862, 86] on th "Animal" at bounding box center [869, 90] width 43 height 51
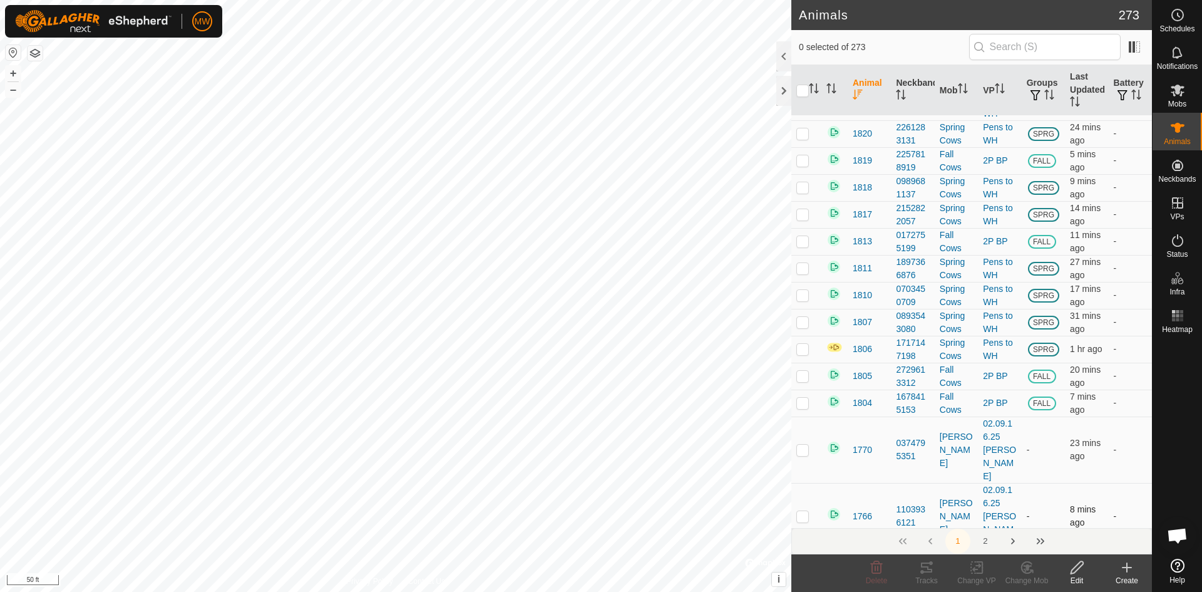
scroll to position [5364, 0]
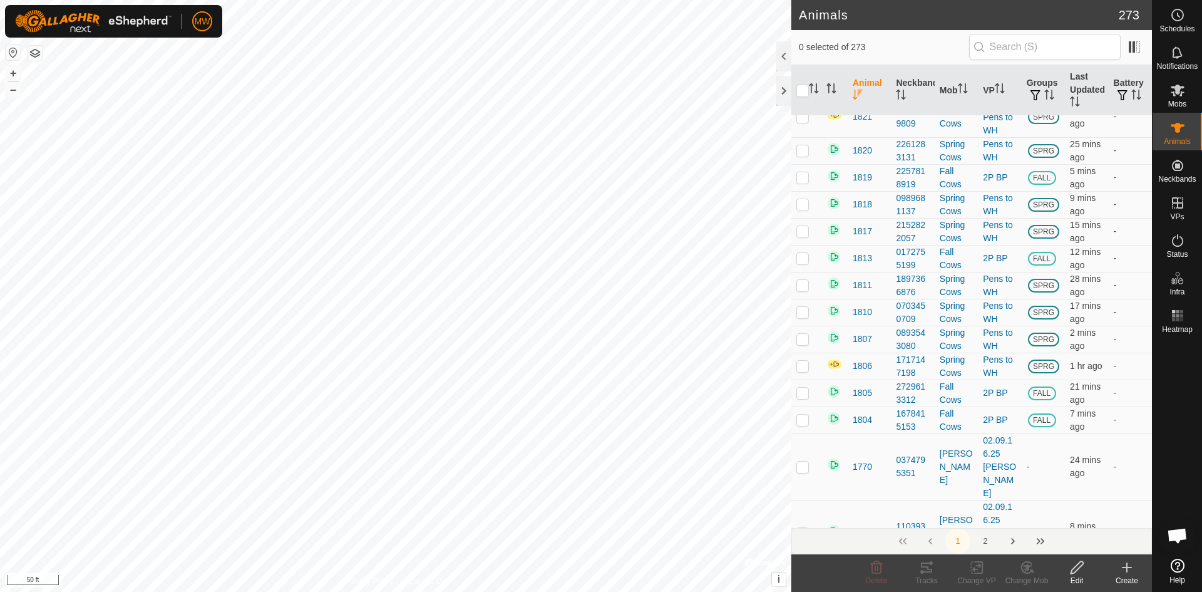
click at [781, 55] on div at bounding box center [783, 56] width 15 height 30
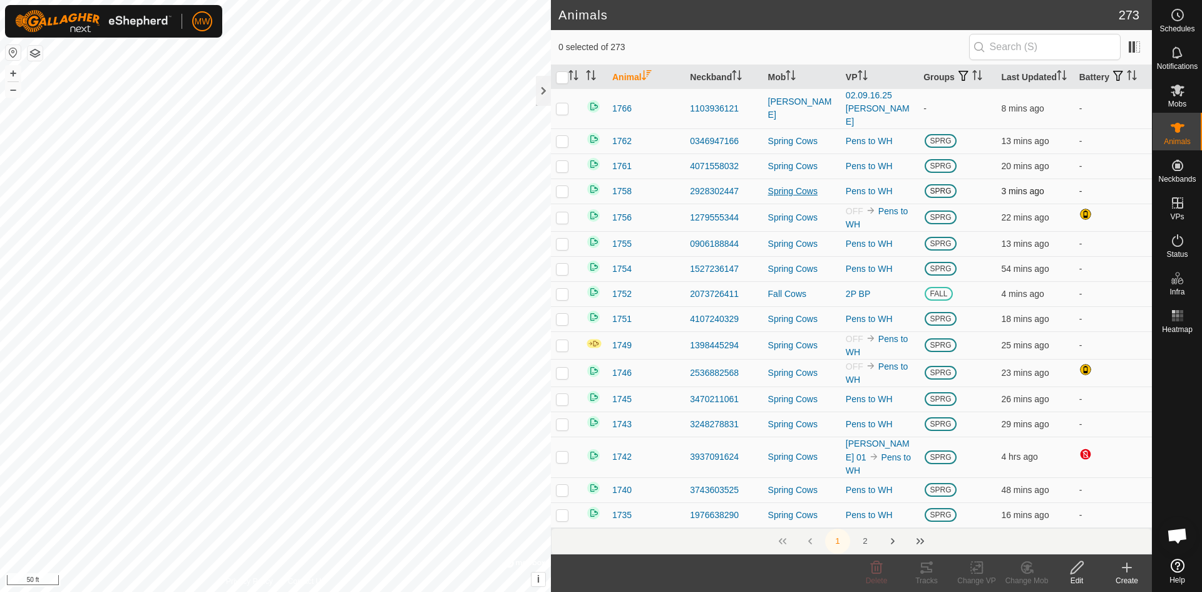
scroll to position [4676, 0]
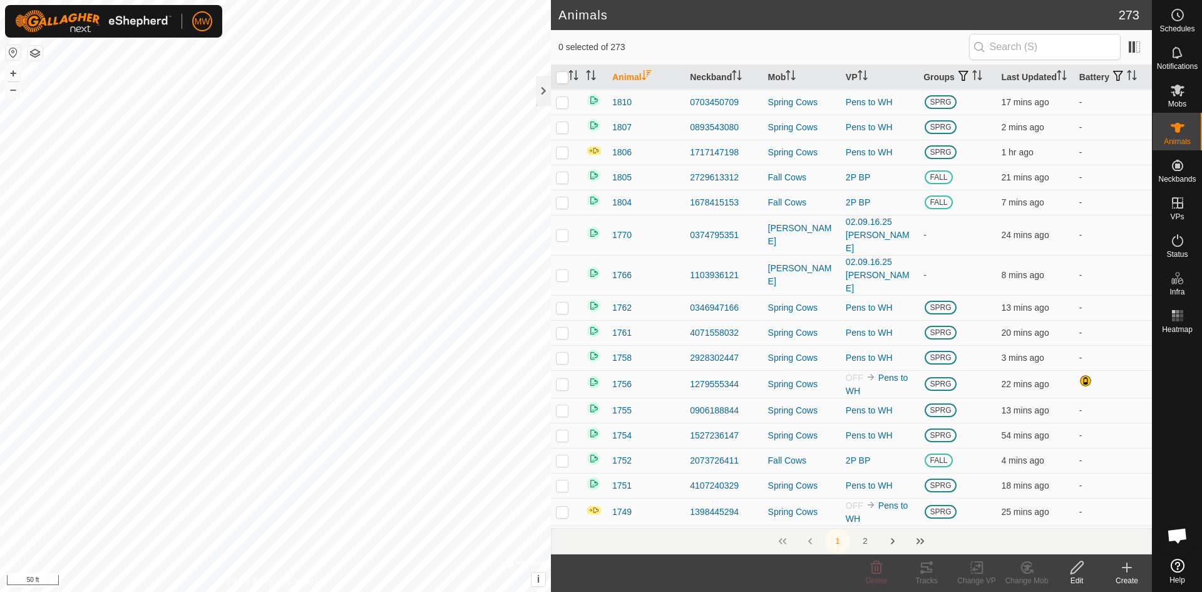
click at [647, 80] on icon "Activate to sort" at bounding box center [646, 75] width 9 height 10
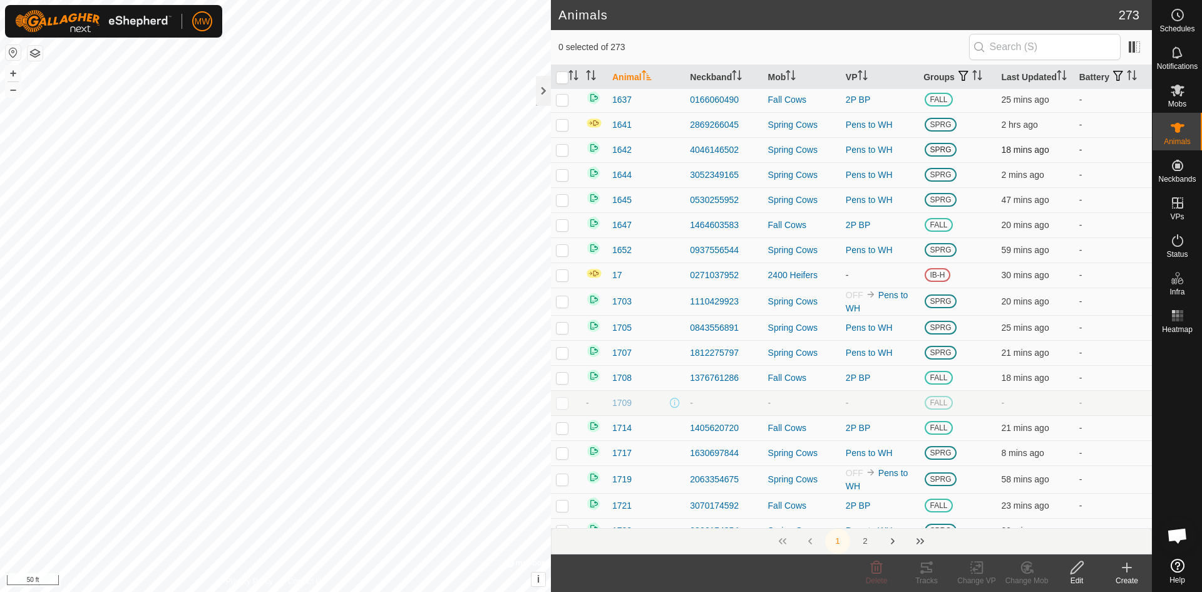
scroll to position [1378, 0]
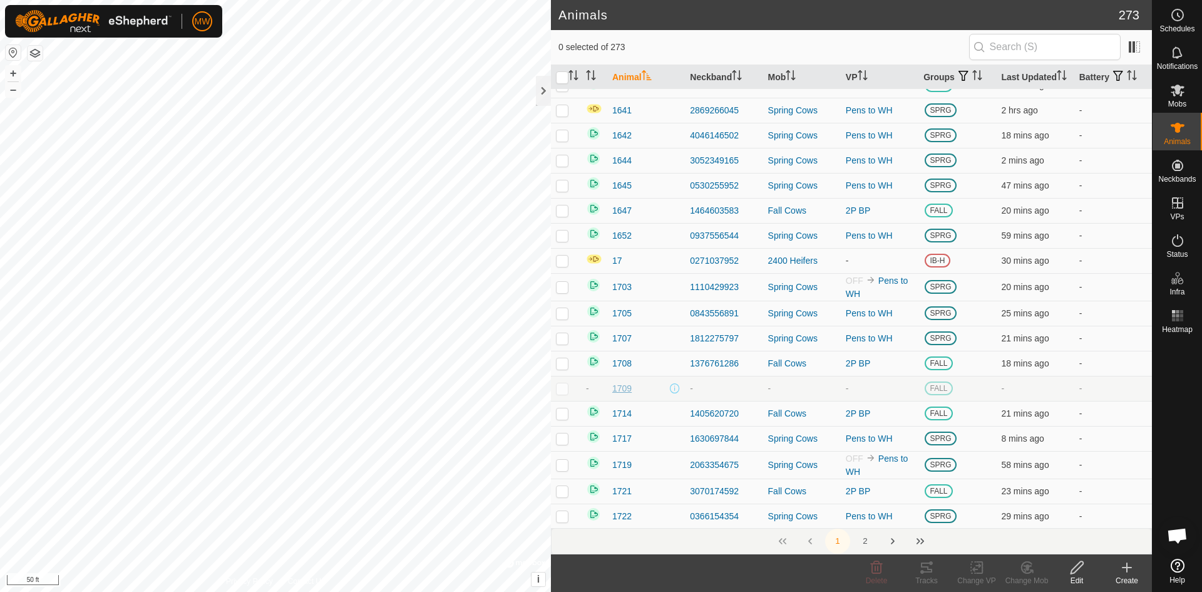
click at [626, 382] on span "1709" at bounding box center [621, 388] width 19 height 13
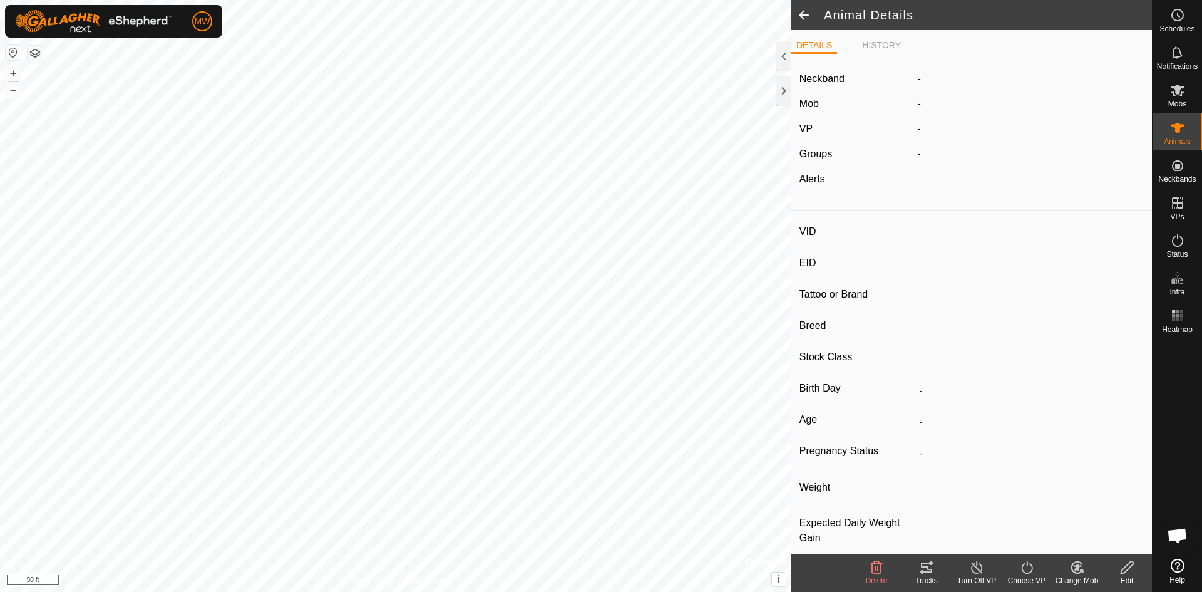
type input "1709"
type input "840003224268301"
type input "-"
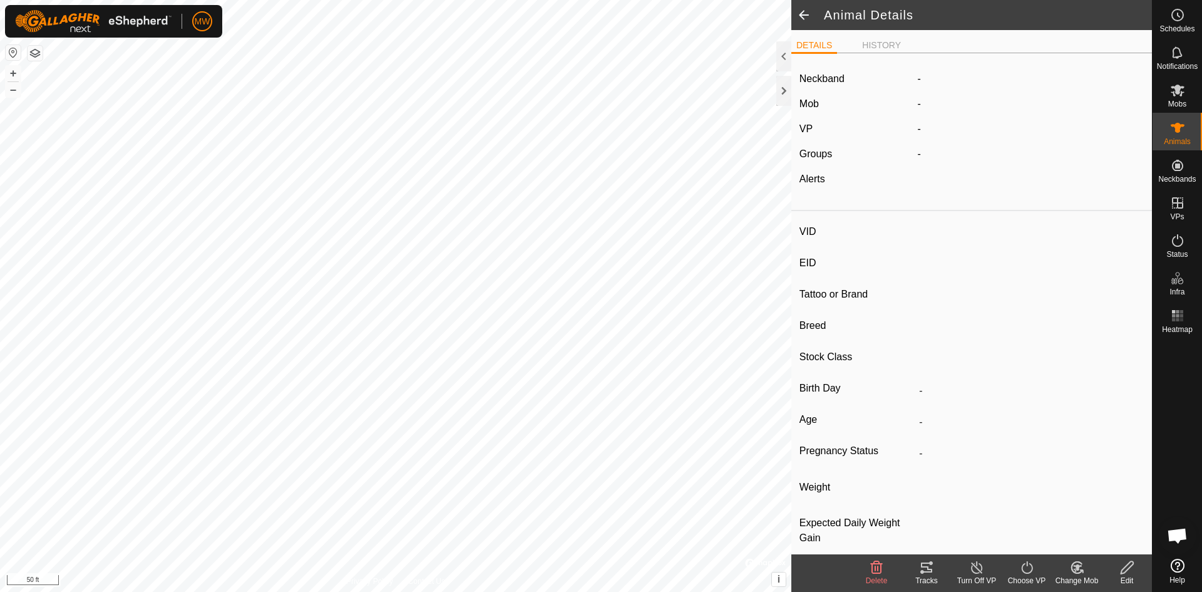
type input "0 kg"
type input "-"
click at [883, 46] on li "HISTORY" at bounding box center [881, 46] width 49 height 15
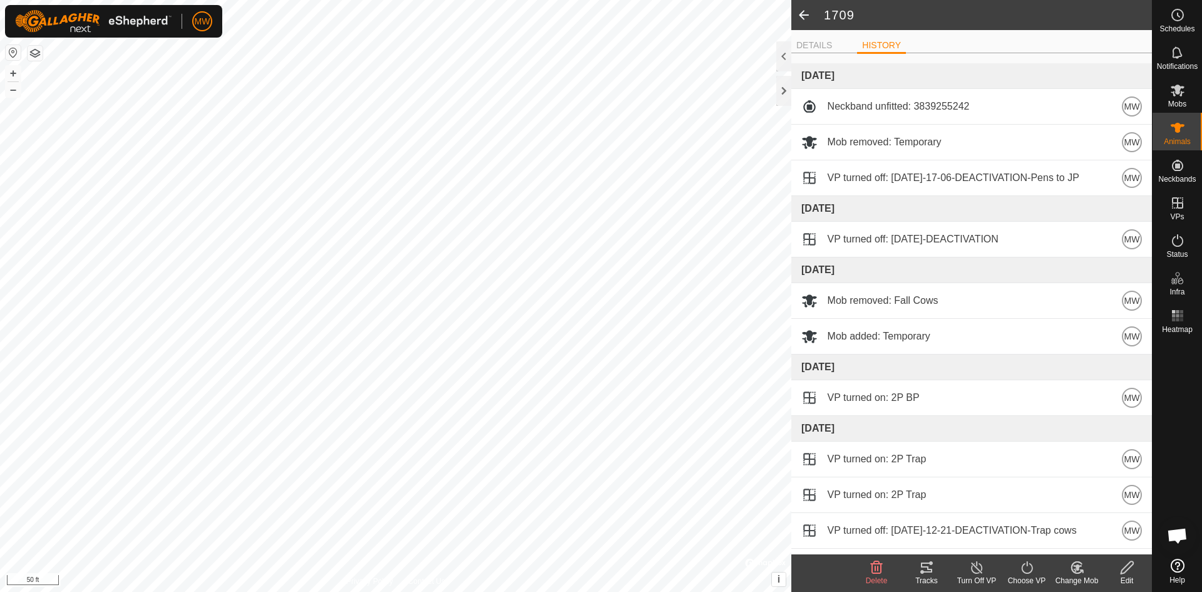
click at [801, 13] on span at bounding box center [803, 15] width 25 height 30
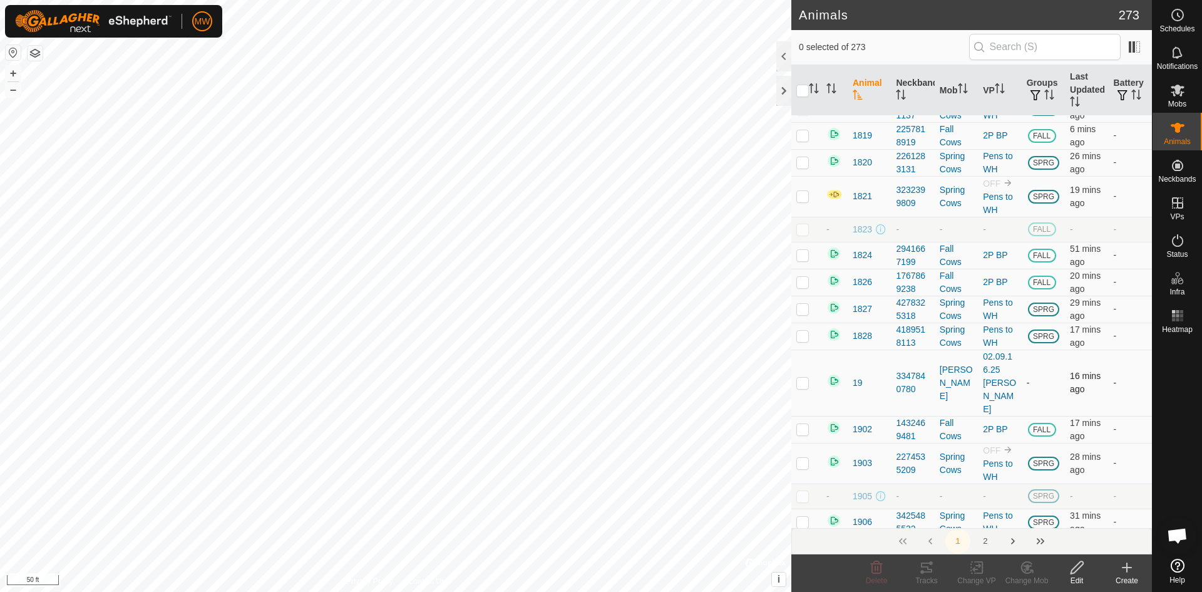
scroll to position [3256, 0]
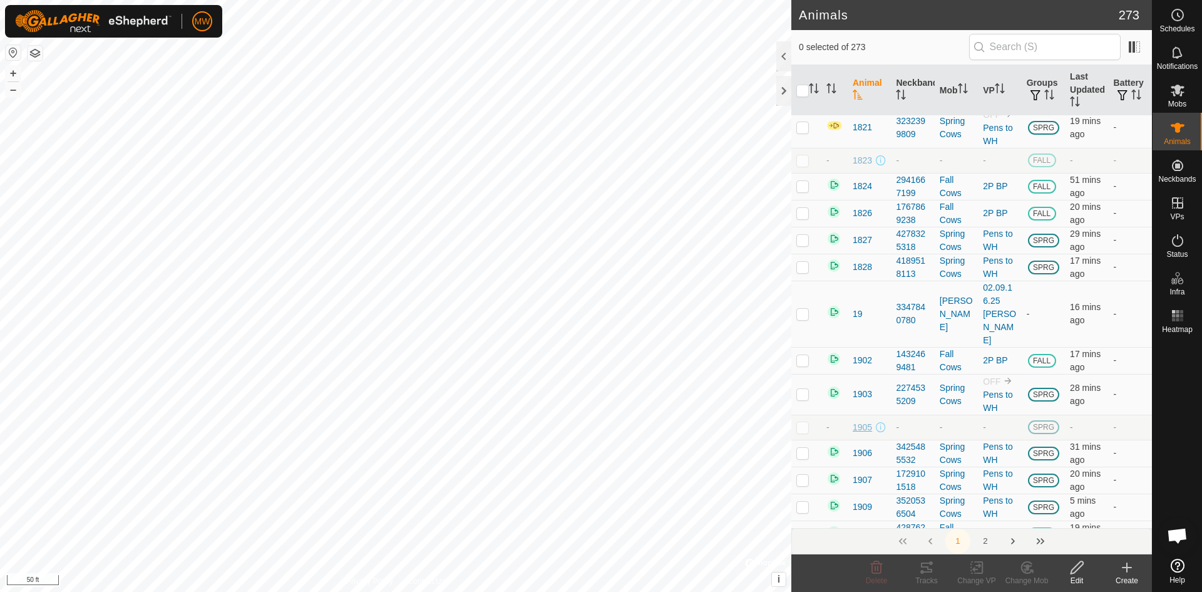
click at [862, 434] on span "1905" at bounding box center [862, 427] width 19 height 13
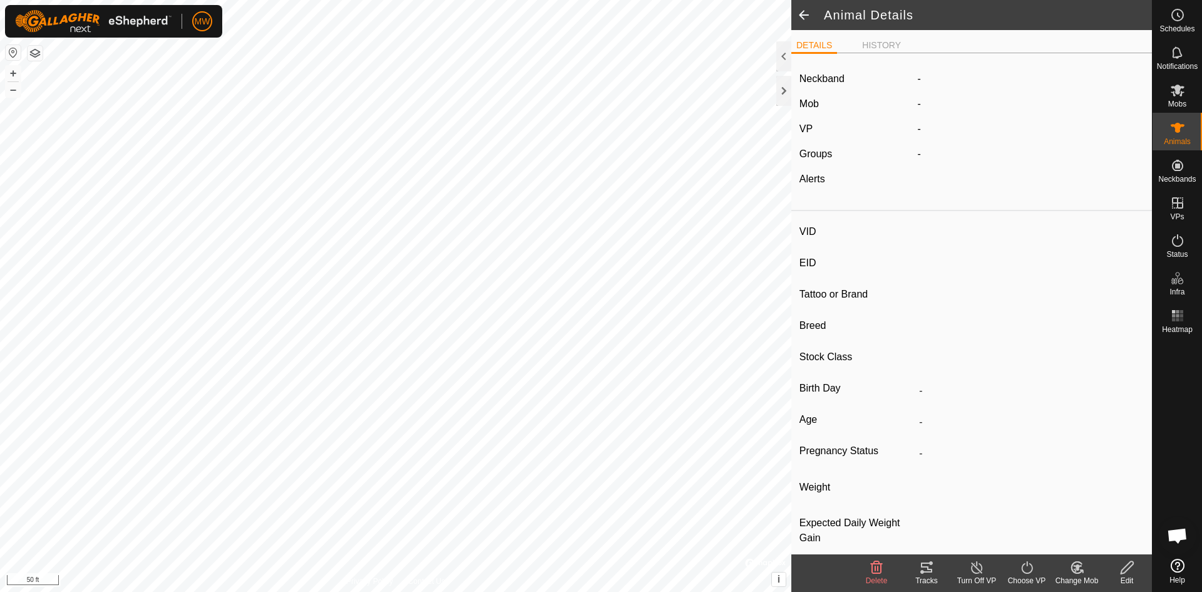
type input "1905"
type input "840003224268097"
type input "-"
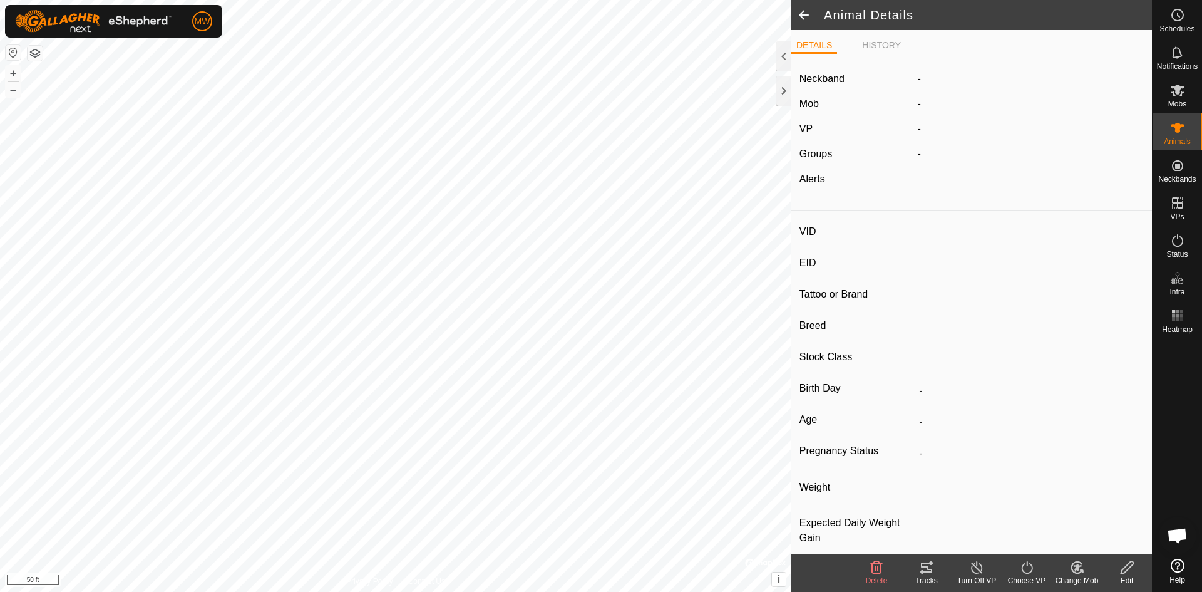
type input "0 kg"
type input "-"
click at [1122, 569] on icon at bounding box center [1127, 567] width 13 height 13
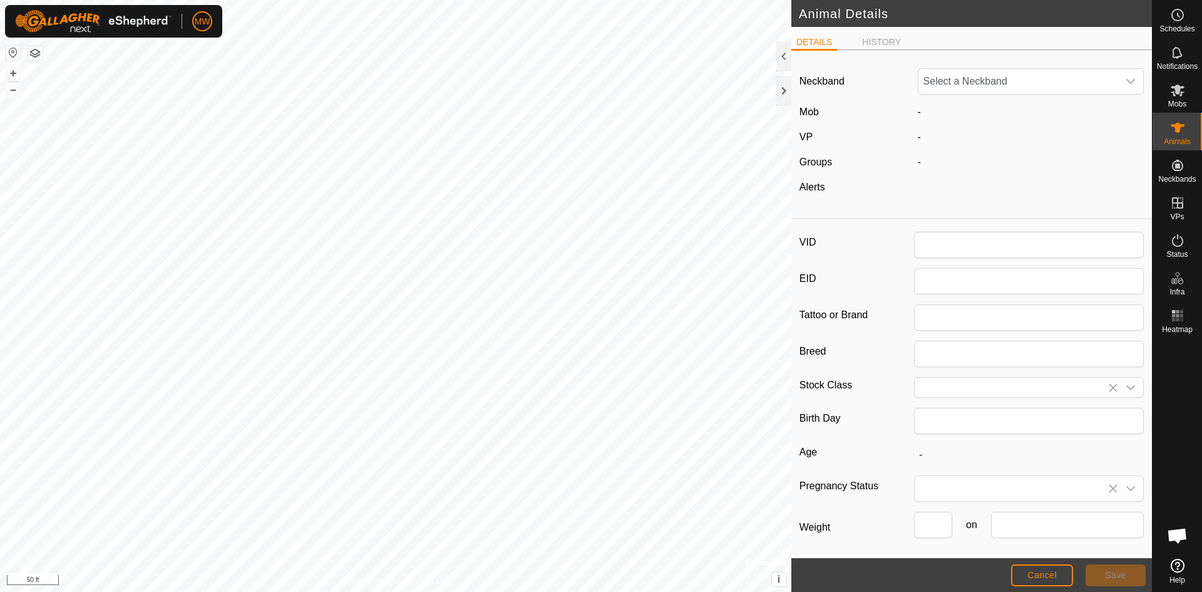
type input "1905"
type input "840003224268097"
type input "0"
click at [943, 82] on span "Unfit" at bounding box center [1019, 81] width 200 height 25
type input "227453"
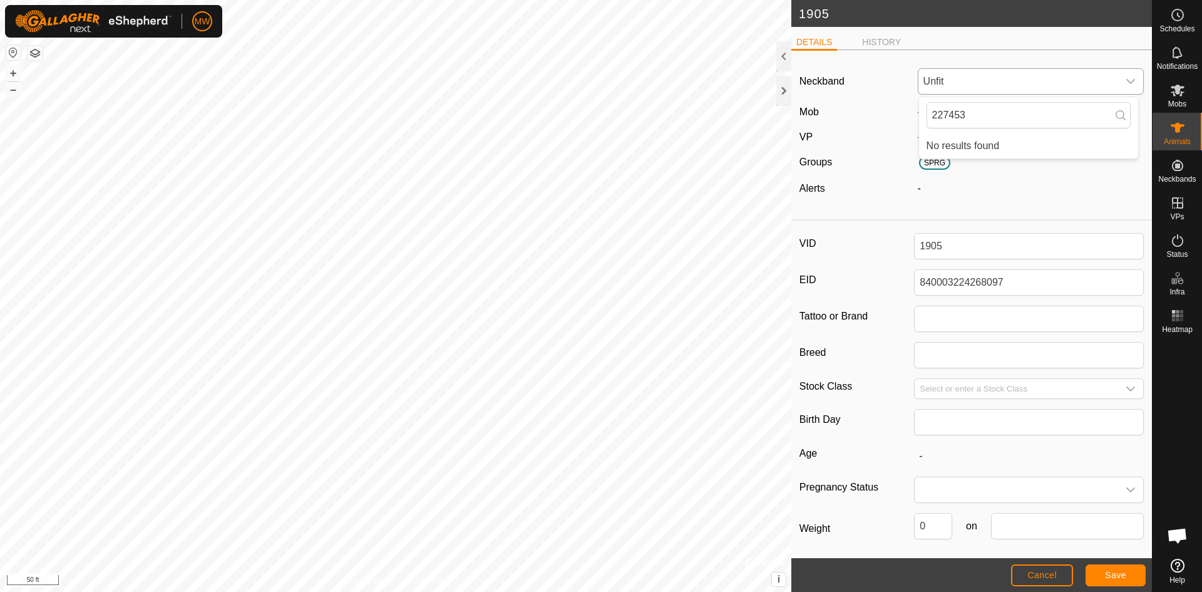
click at [1126, 80] on icon "dropdown trigger" at bounding box center [1130, 81] width 9 height 5
drag, startPoint x: 1019, startPoint y: 123, endPoint x: 813, endPoint y: 112, distance: 206.3
click at [813, 112] on div "Neckband Unfit 227453 No results found Mob - VP - Groups SPRG Alerts -" at bounding box center [971, 137] width 361 height 154
click at [970, 77] on span "Unfit" at bounding box center [1019, 81] width 200 height 25
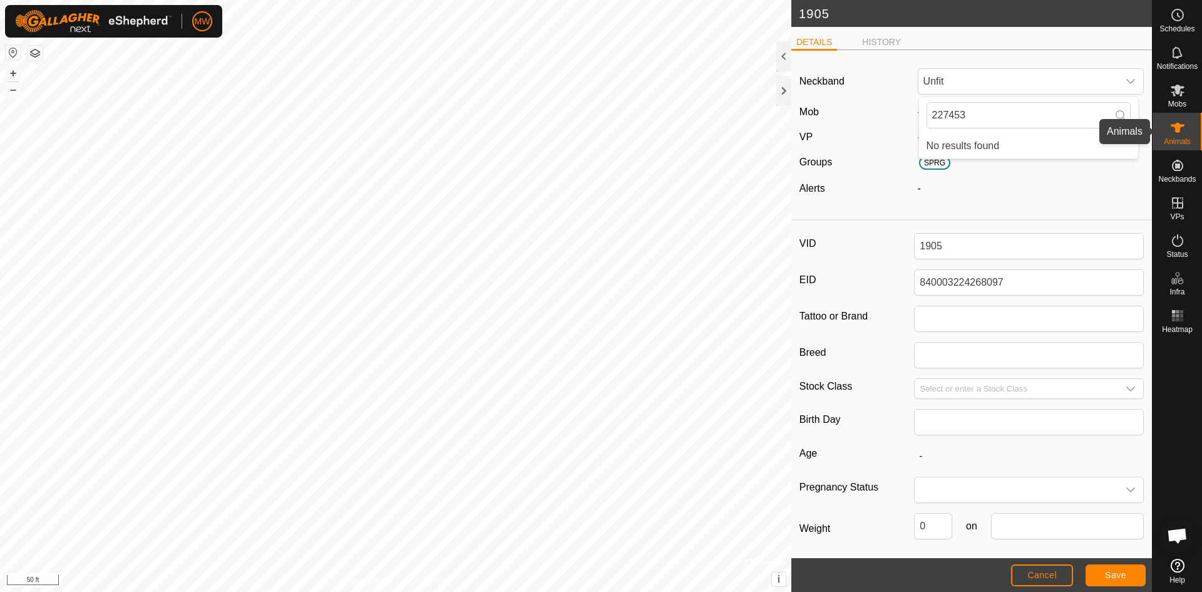
click at [1181, 128] on icon at bounding box center [1177, 127] width 15 height 15
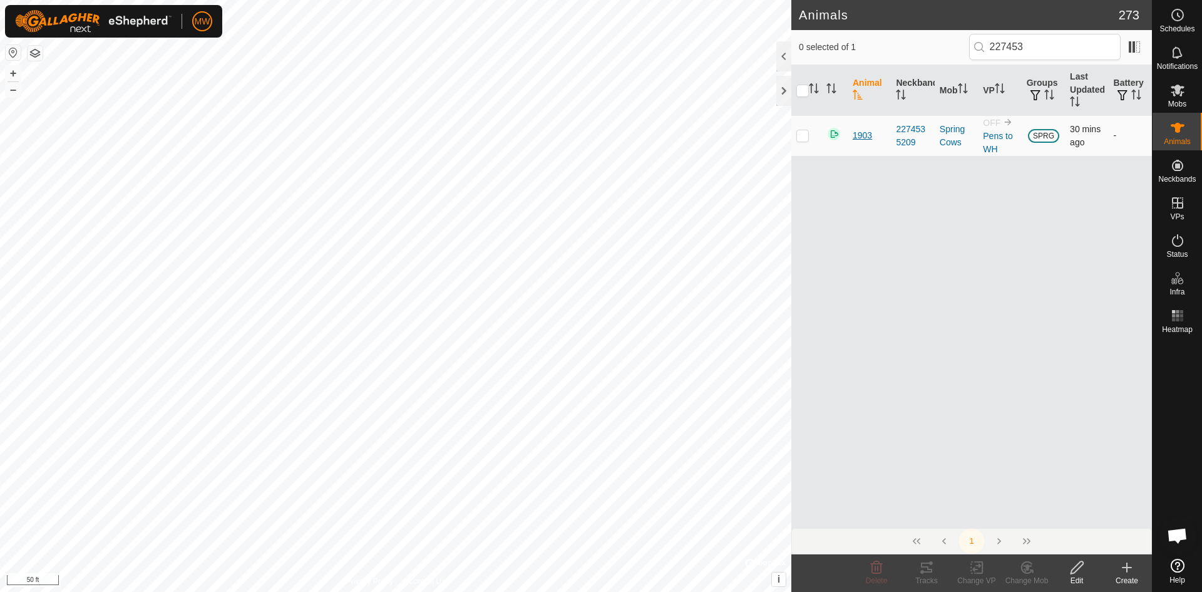
type input "227453"
click at [860, 133] on span "1903" at bounding box center [862, 135] width 19 height 13
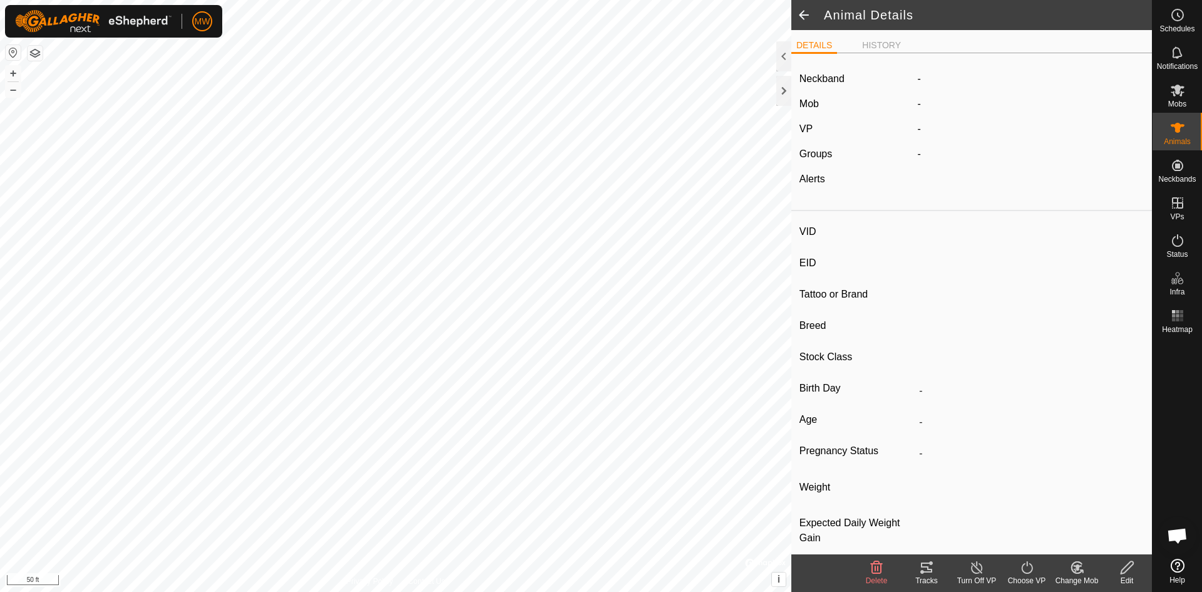
type input "1903"
type input "840003224268420"
type input "-"
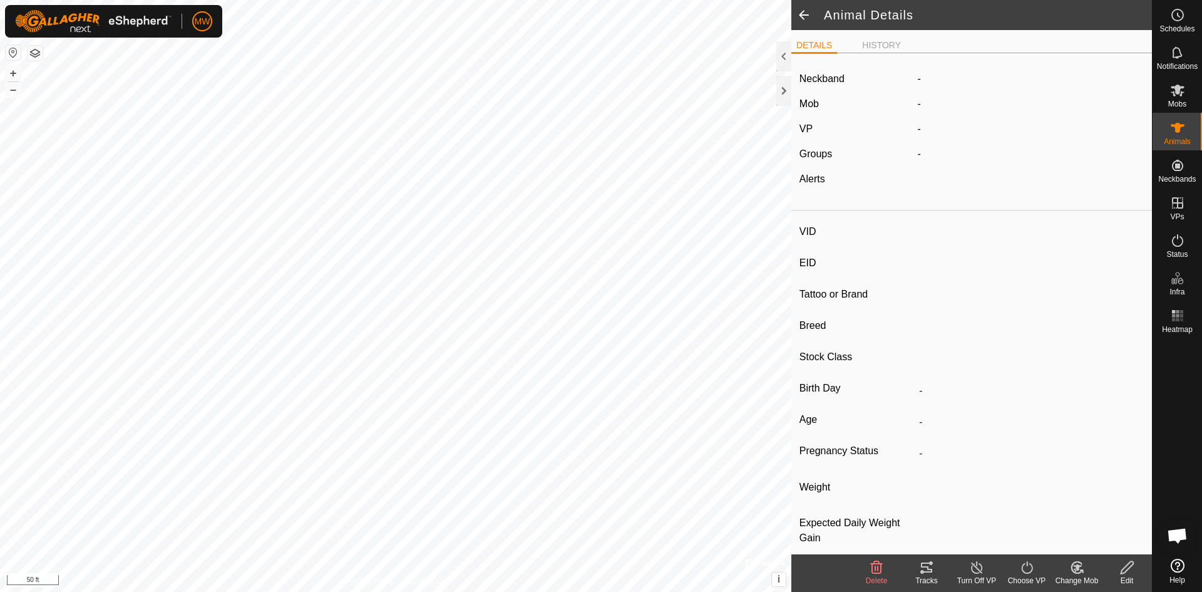
type input "-"
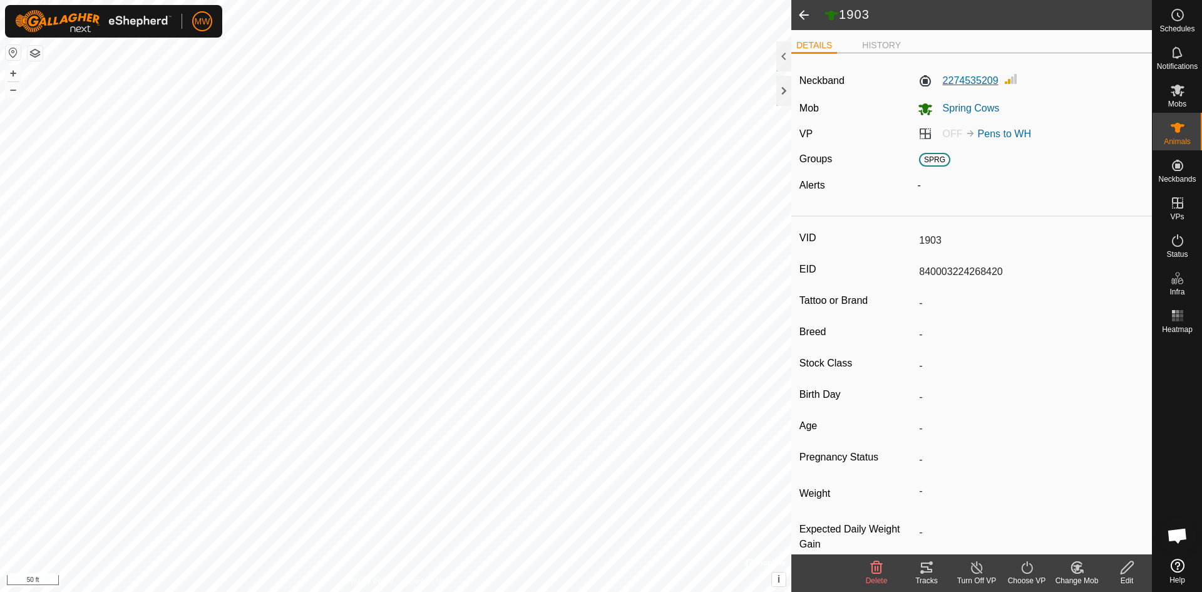
click at [985, 83] on label "2274535209" at bounding box center [958, 80] width 81 height 15
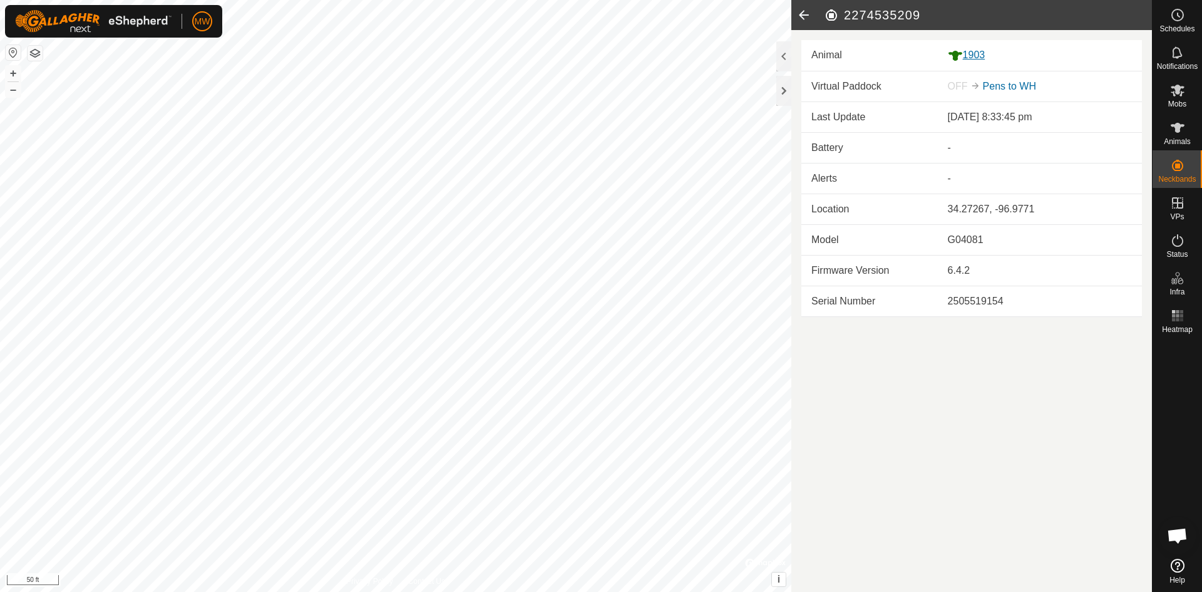
click at [981, 53] on div "1903" at bounding box center [1040, 56] width 184 height 16
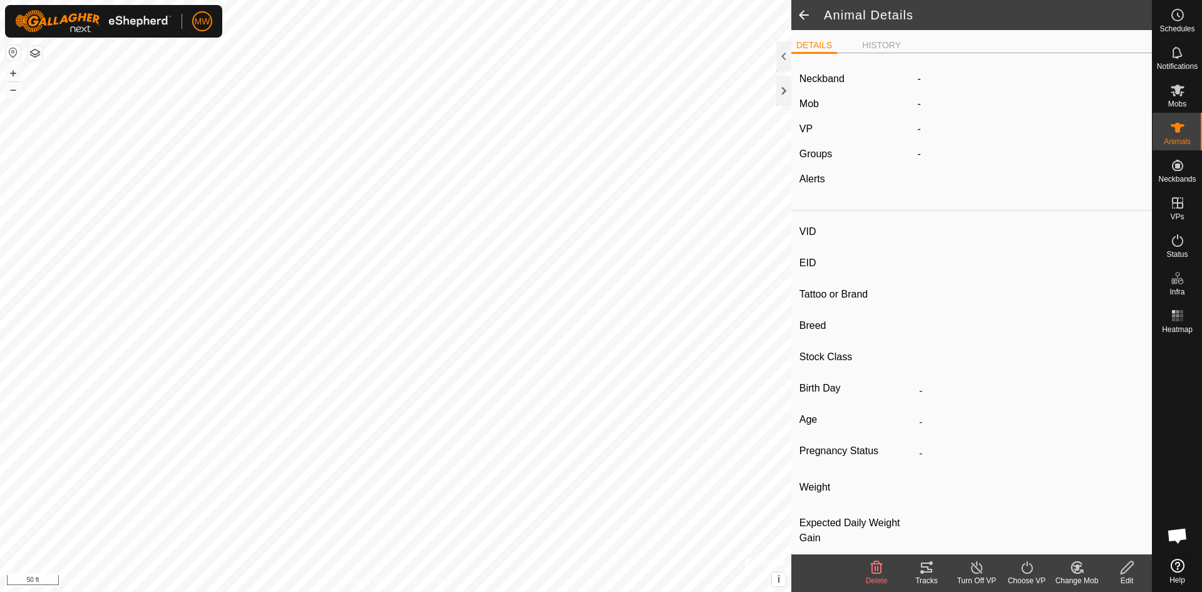
type input "1903"
type input "840003224268420"
type input "-"
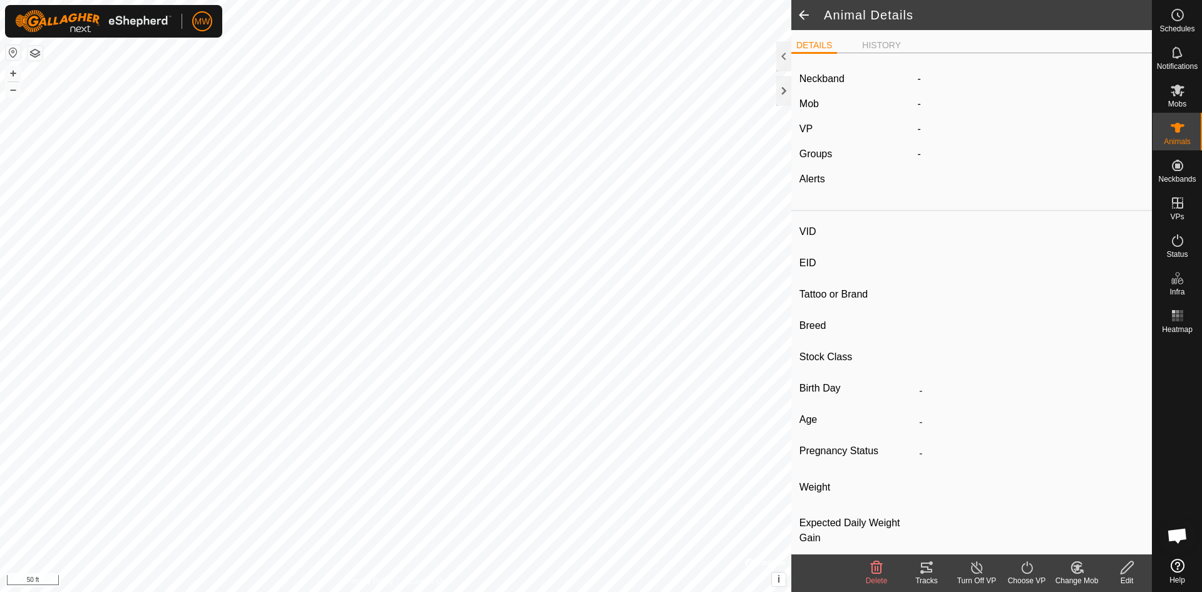
type input "-"
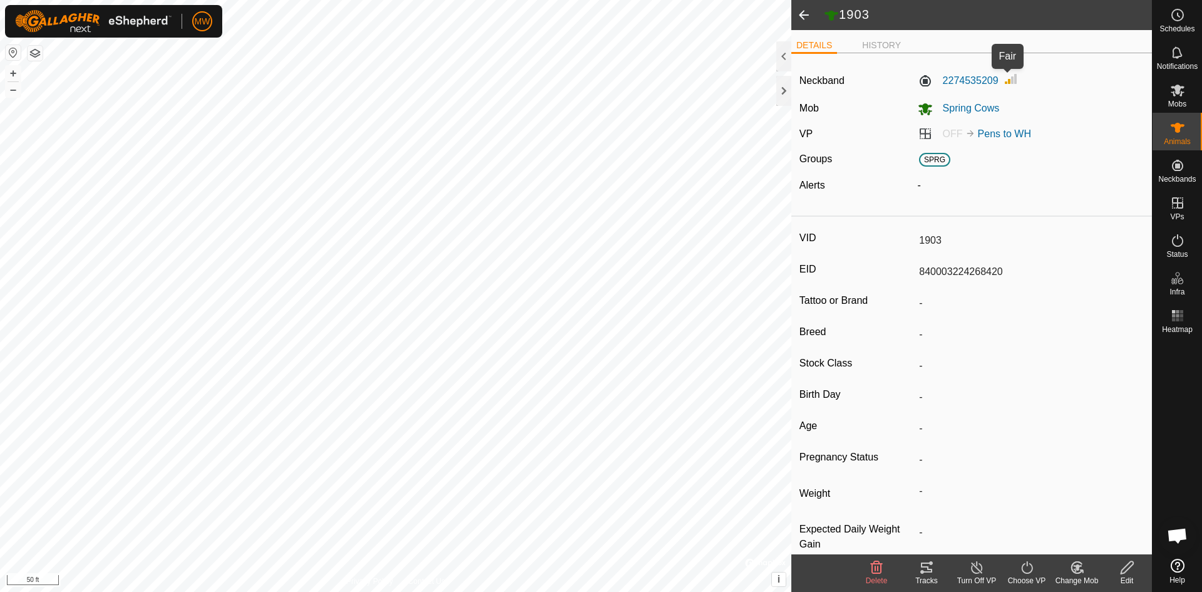
click at [1004, 83] on img at bounding box center [1011, 78] width 15 height 15
click at [981, 83] on label "2274535209" at bounding box center [958, 80] width 81 height 15
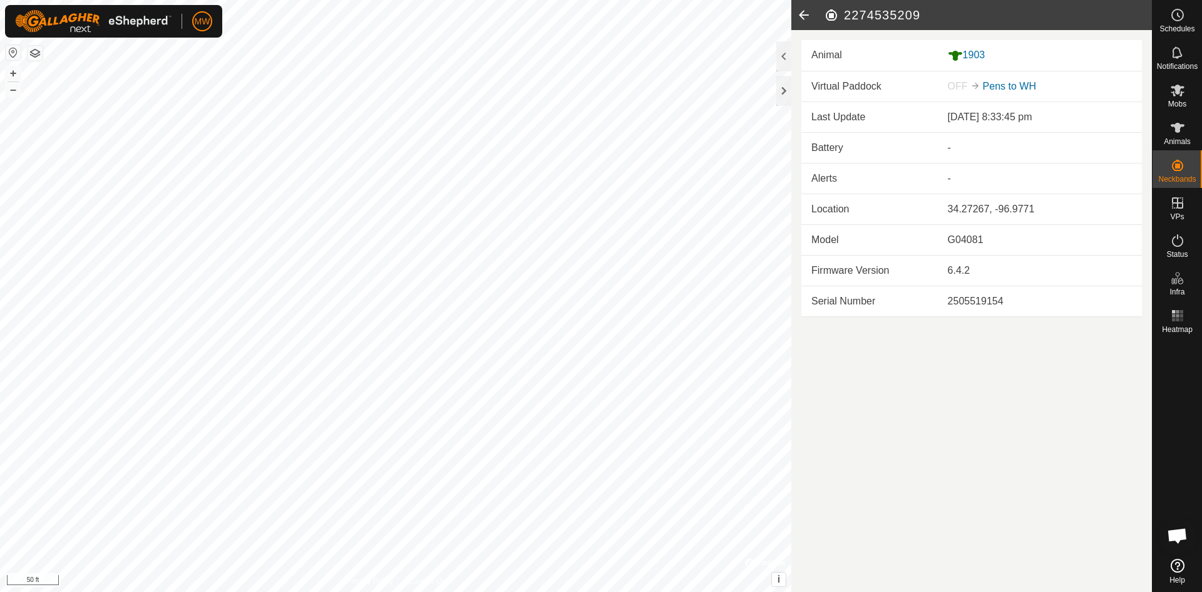
click at [793, 11] on icon at bounding box center [803, 15] width 25 height 30
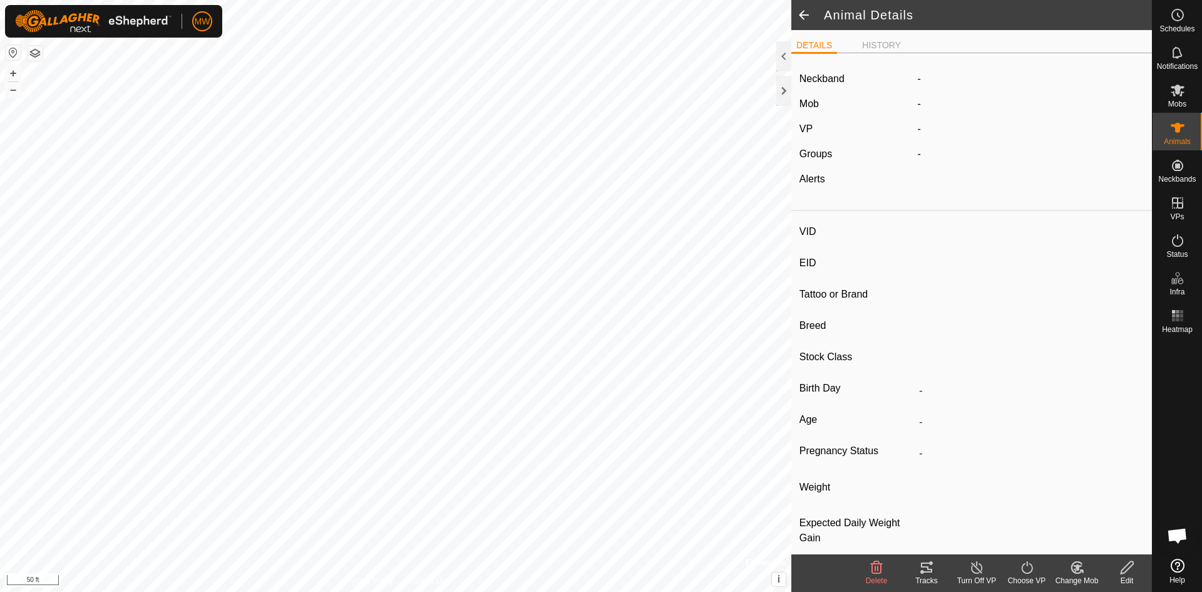
type input "1903"
type input "840003224268420"
type input "-"
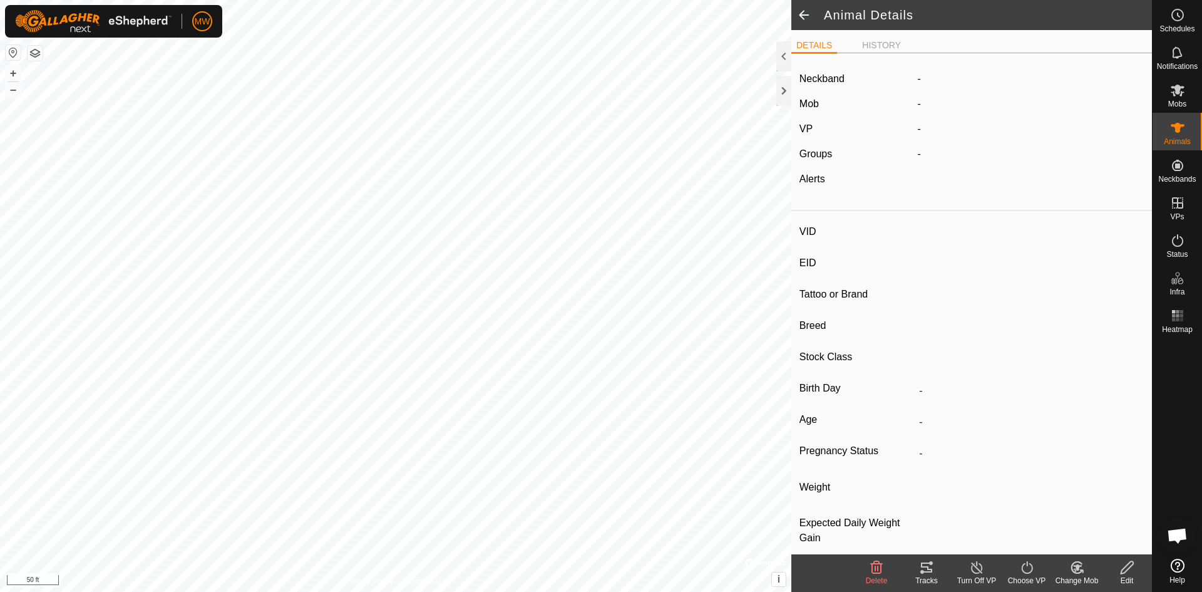
type input "-"
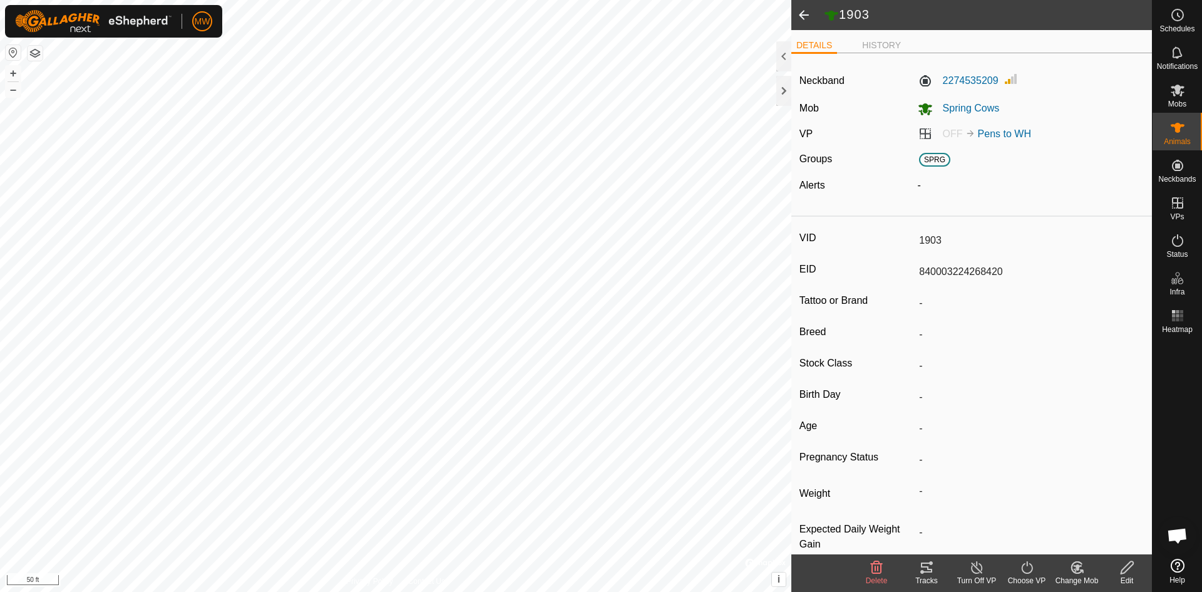
click at [1126, 570] on icon at bounding box center [1127, 567] width 13 height 13
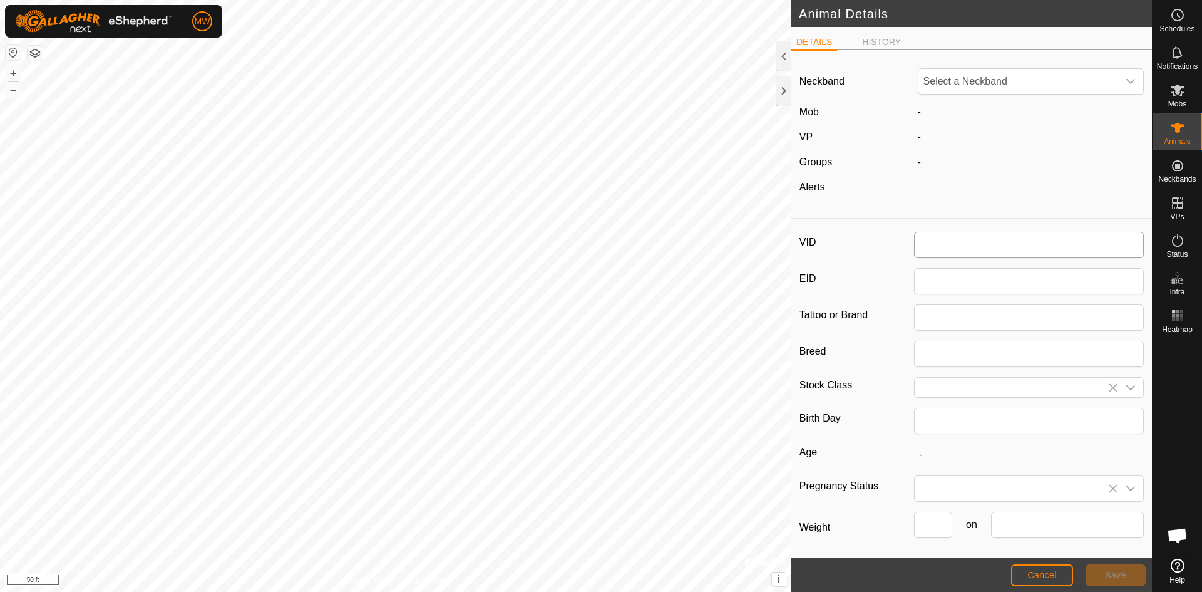
type input "1903"
type input "840003224268420"
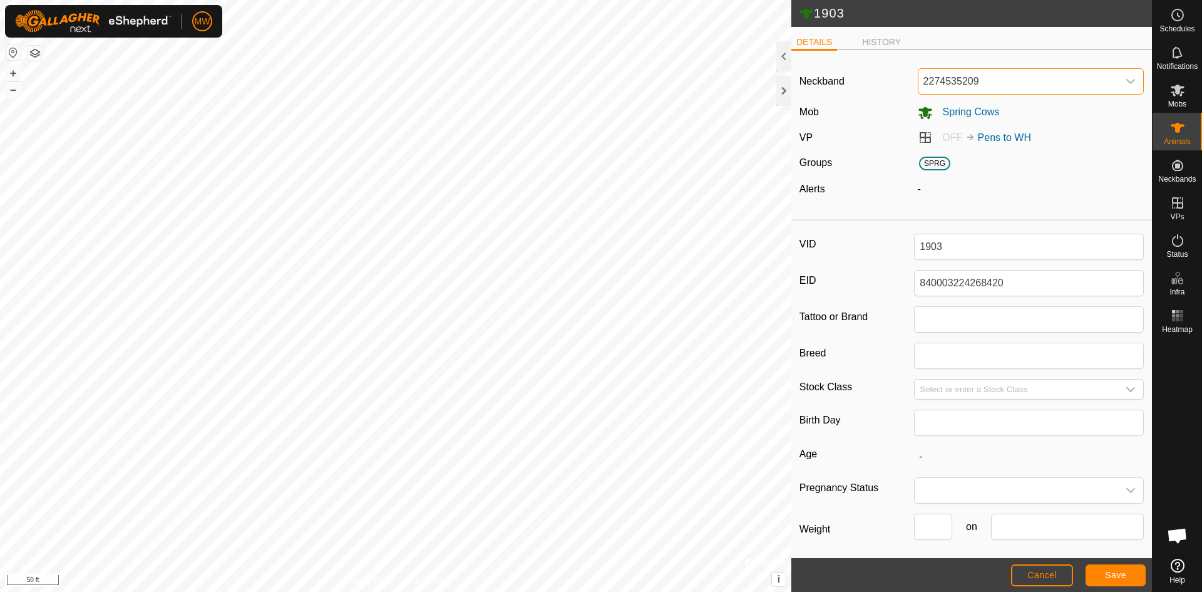
drag, startPoint x: 978, startPoint y: 78, endPoint x: 903, endPoint y: 78, distance: 75.1
click at [903, 78] on div "Neckband 2274535209" at bounding box center [972, 81] width 354 height 26
click at [1126, 80] on icon "dropdown trigger" at bounding box center [1131, 81] width 10 height 10
type input "3212201210"
click at [1126, 78] on icon "dropdown trigger" at bounding box center [1131, 81] width 10 height 10
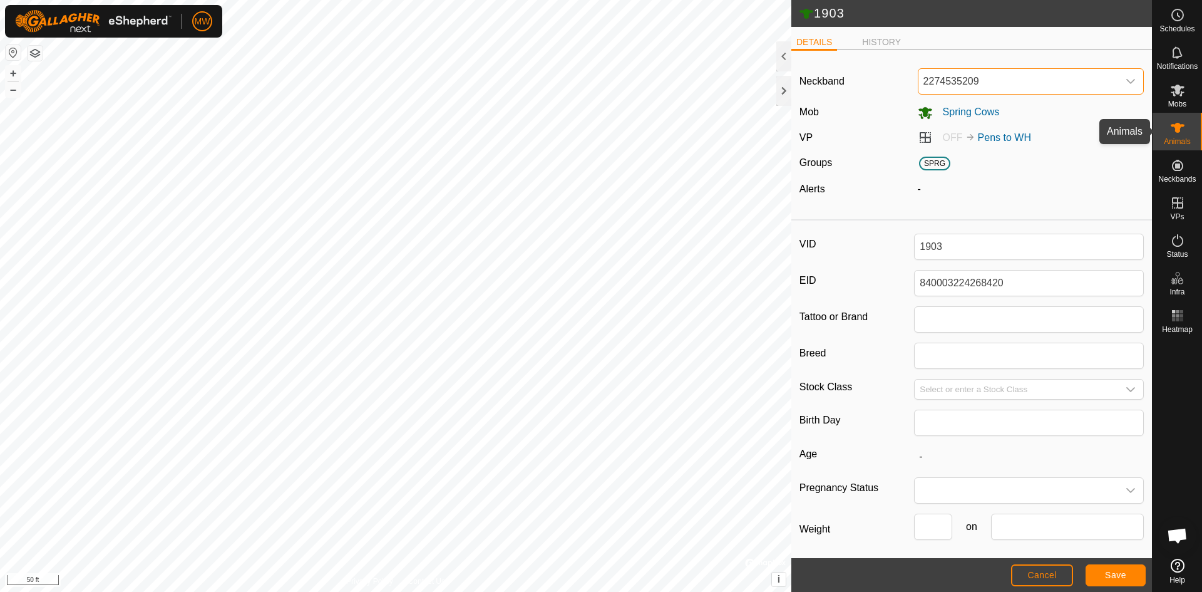
click at [1180, 131] on icon at bounding box center [1177, 127] width 15 height 15
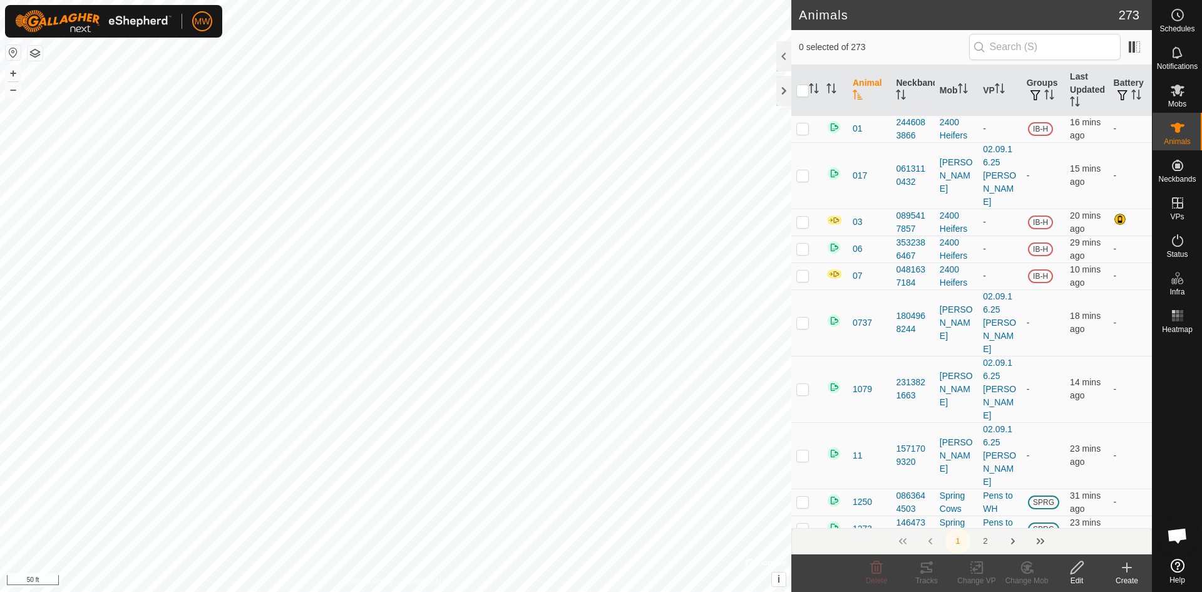
click at [1003, 49] on input "text" at bounding box center [1045, 47] width 152 height 26
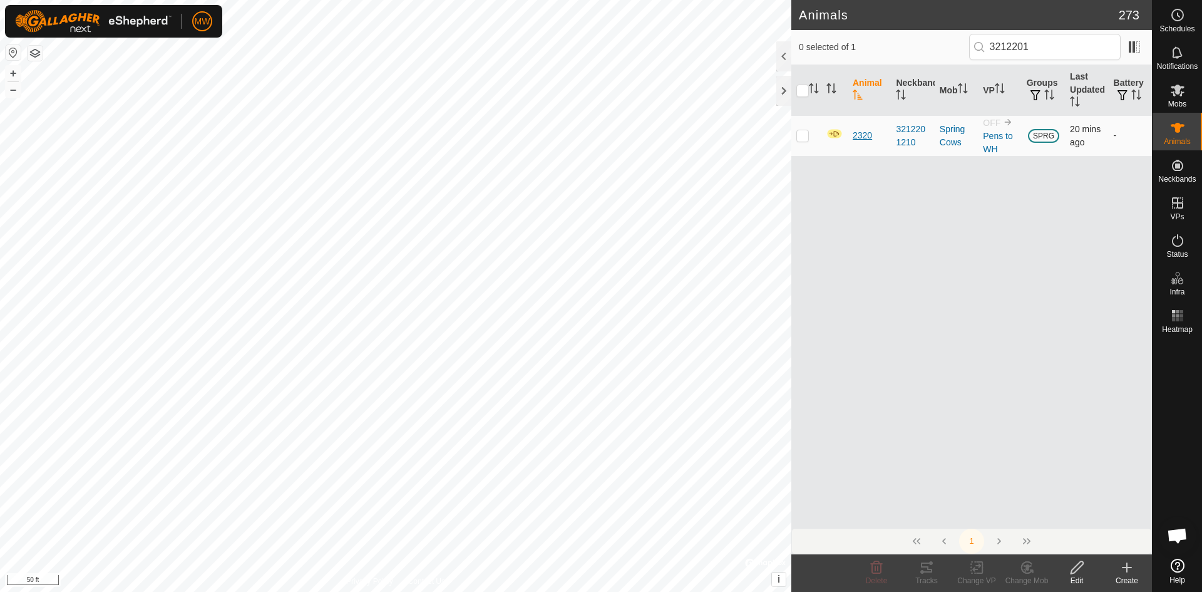
type input "3212201"
click at [858, 135] on span "2320" at bounding box center [862, 135] width 19 height 13
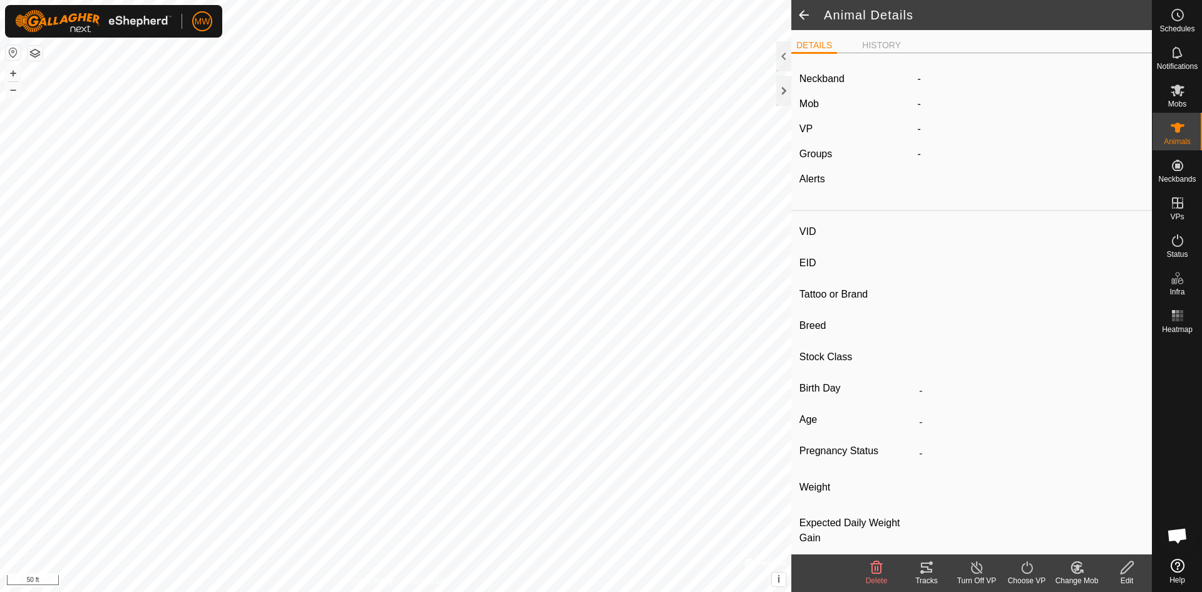
type input "2320"
type input "840003224268402"
type input "-"
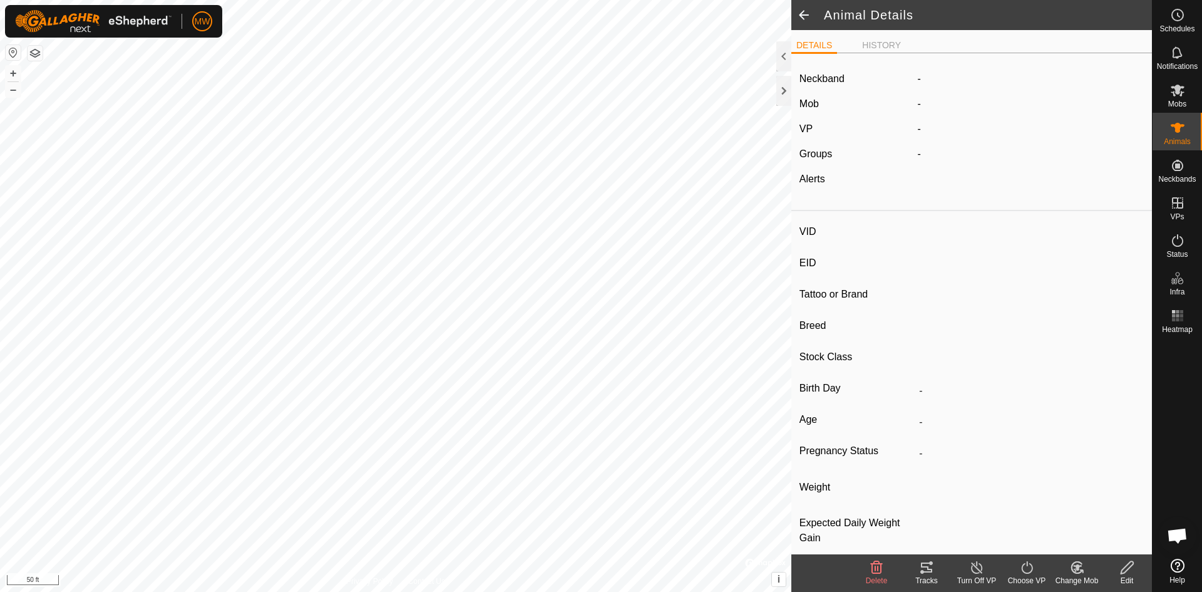
type input "0 kg"
type input "-"
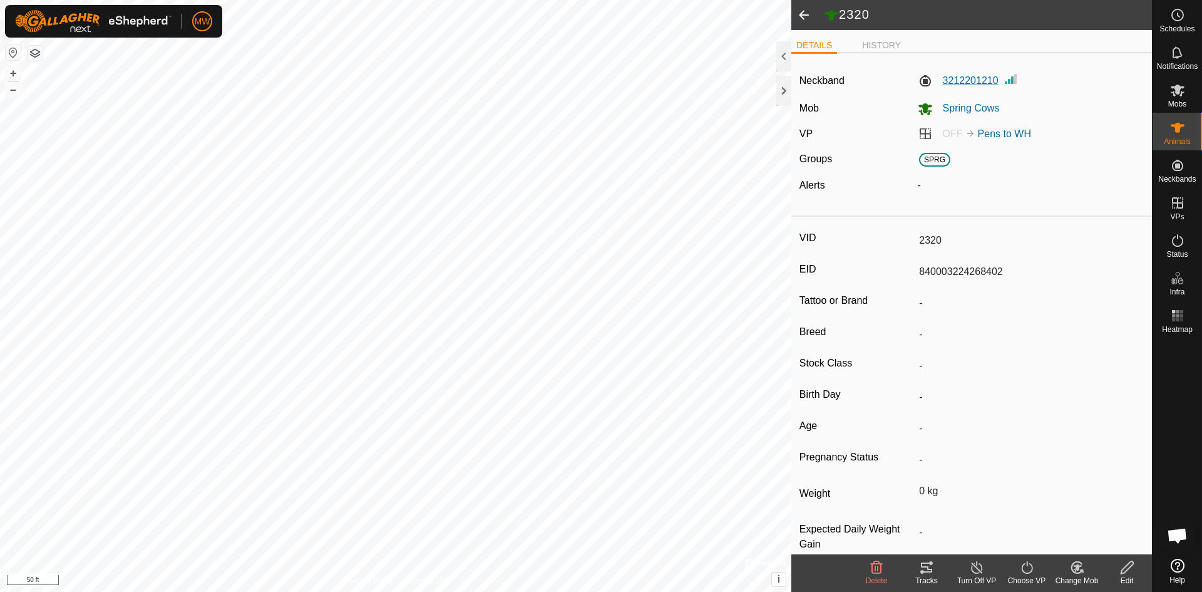
click at [975, 80] on label "3212201210" at bounding box center [958, 80] width 81 height 15
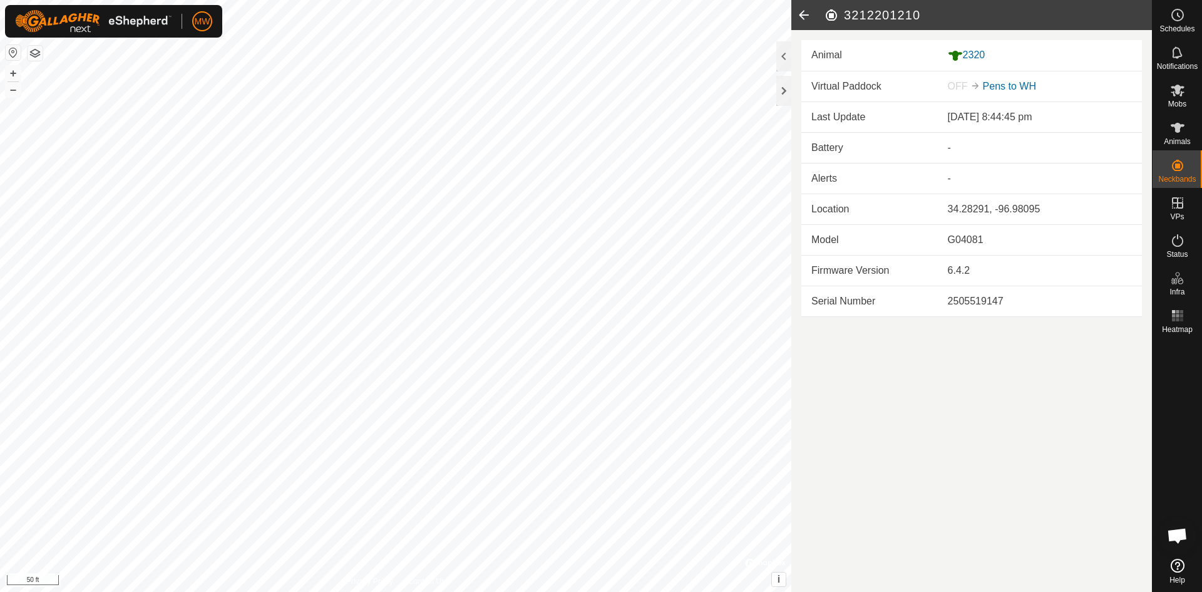
click at [799, 15] on icon at bounding box center [803, 15] width 25 height 30
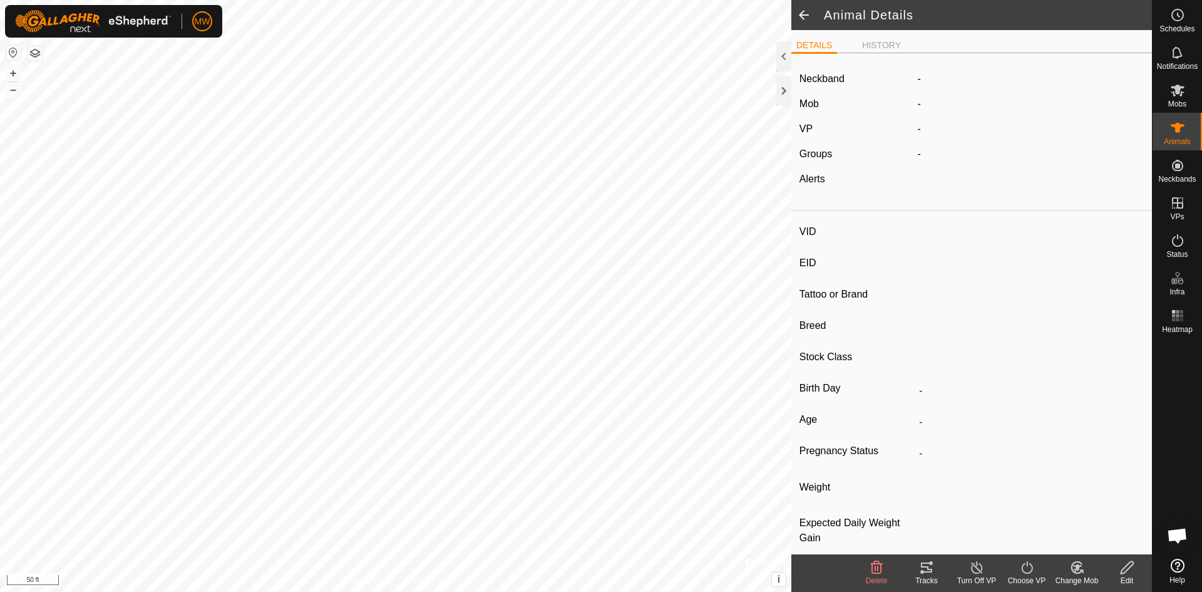
type input "2320"
type input "840003224268402"
type input "-"
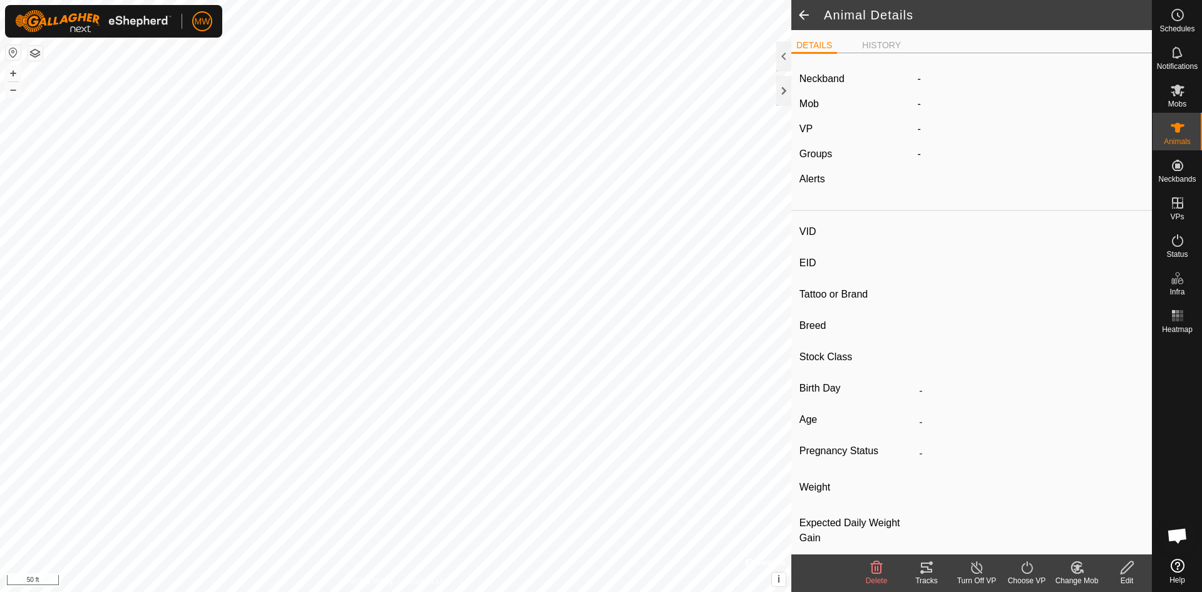
type input "0 kg"
type input "-"
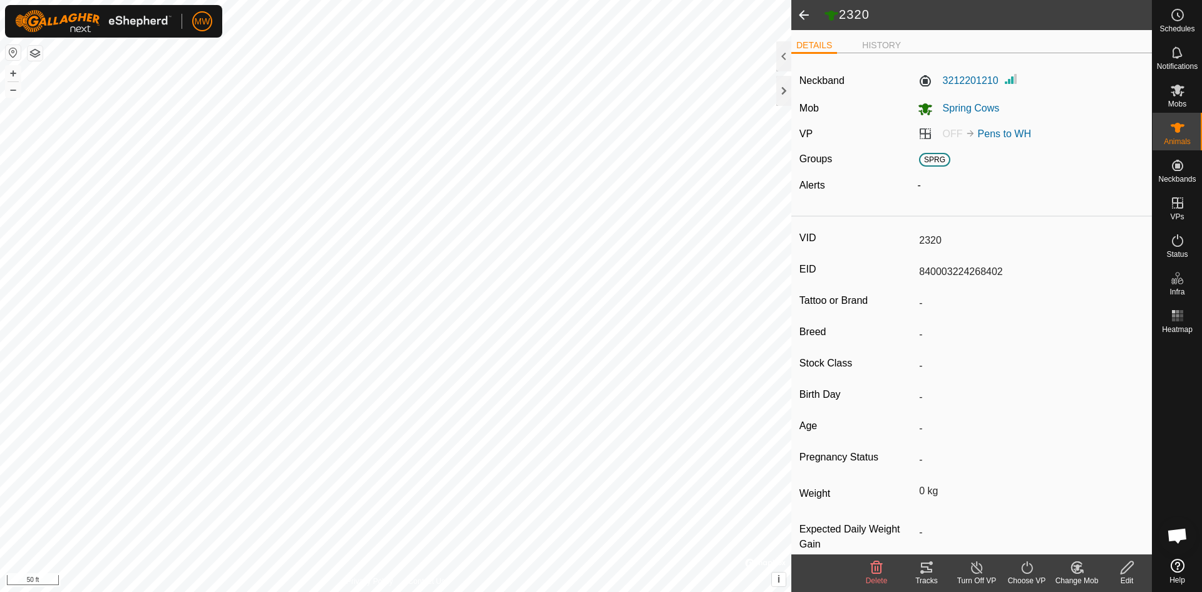
click at [1125, 564] on icon at bounding box center [1128, 567] width 16 height 15
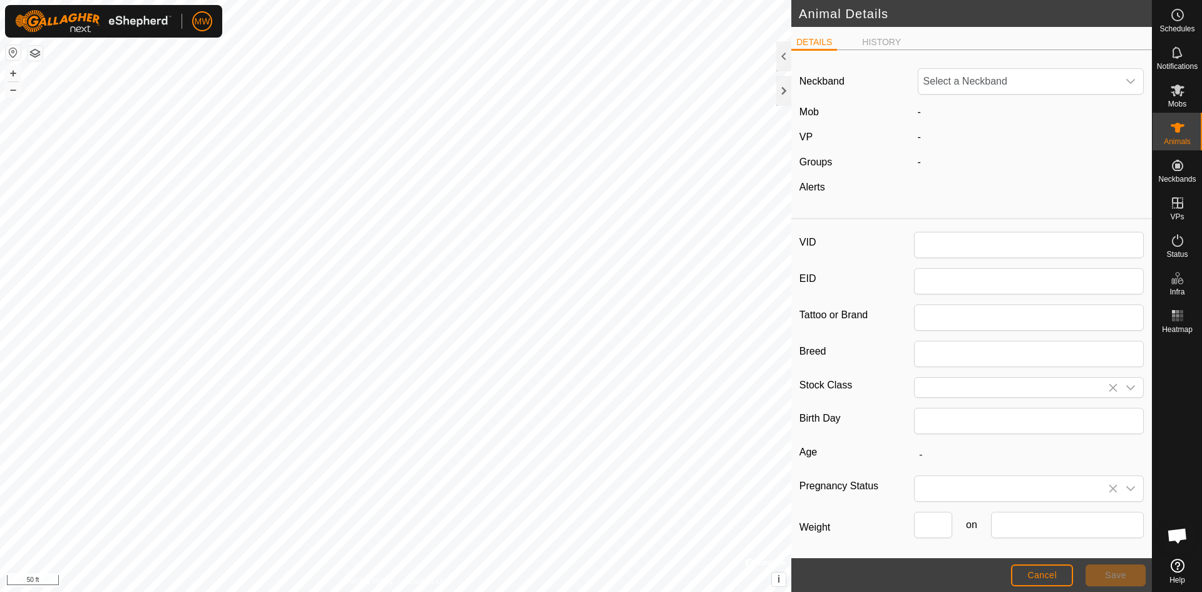
type input "2320"
type input "840003224268402"
type input "0"
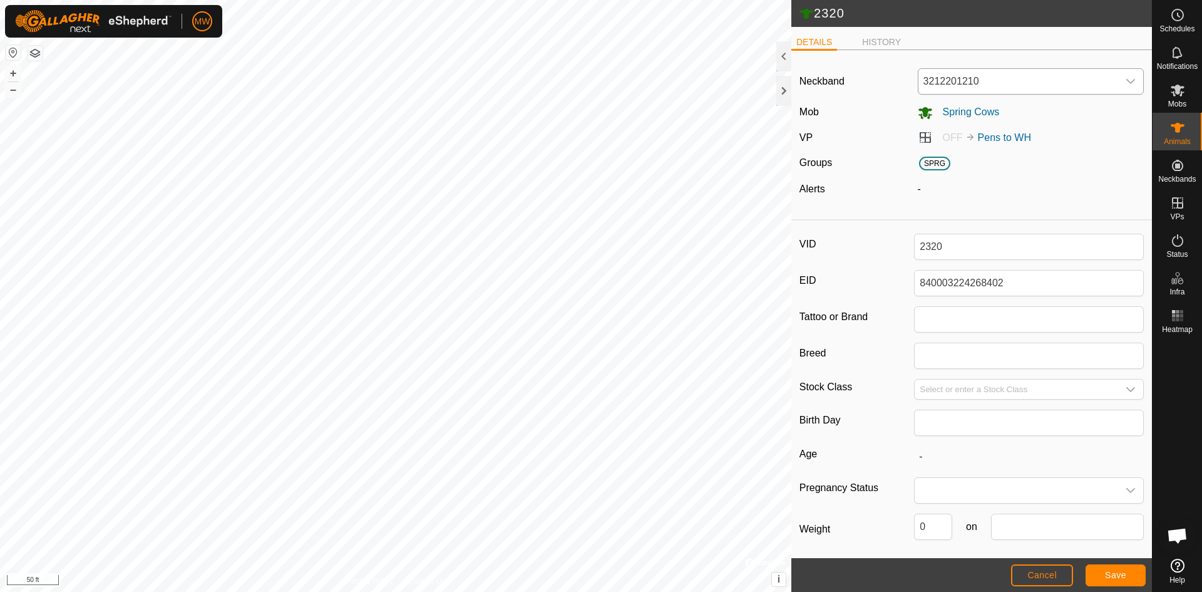
click at [1126, 81] on icon "dropdown trigger" at bounding box center [1130, 81] width 9 height 5
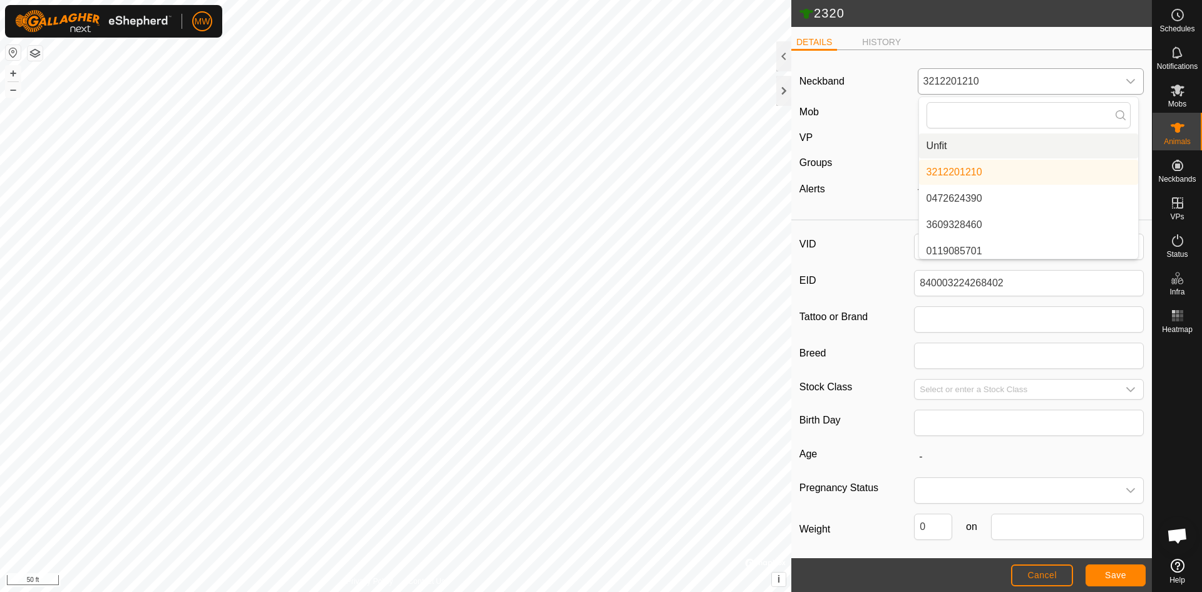
click at [939, 148] on li "Unfit" at bounding box center [1028, 145] width 219 height 25
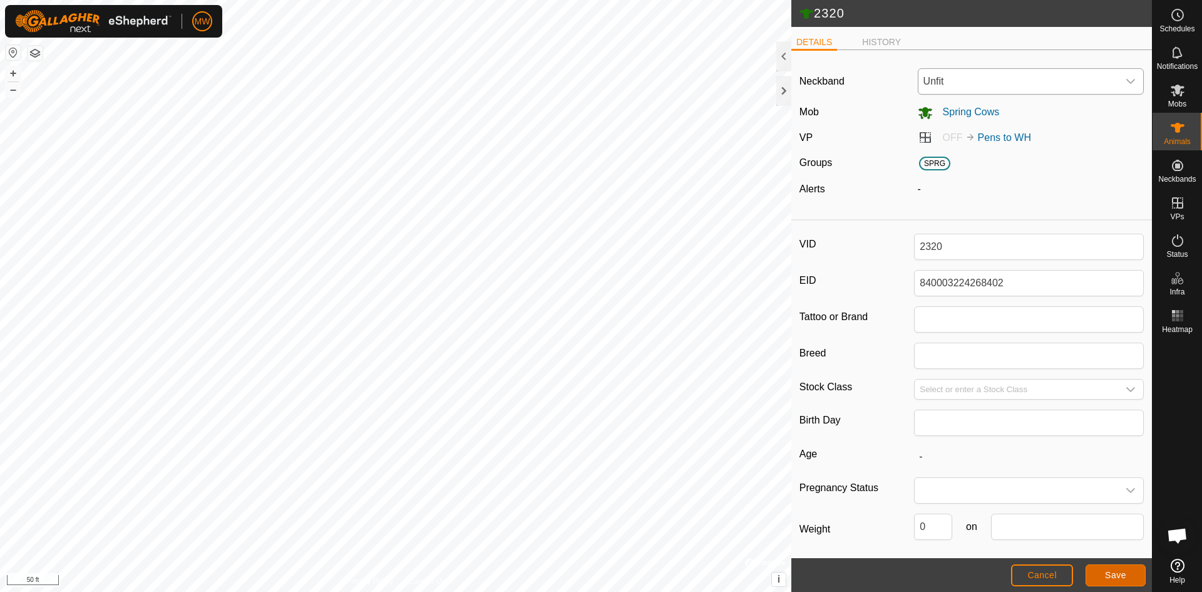
click at [1106, 577] on span "Save" at bounding box center [1115, 575] width 21 height 10
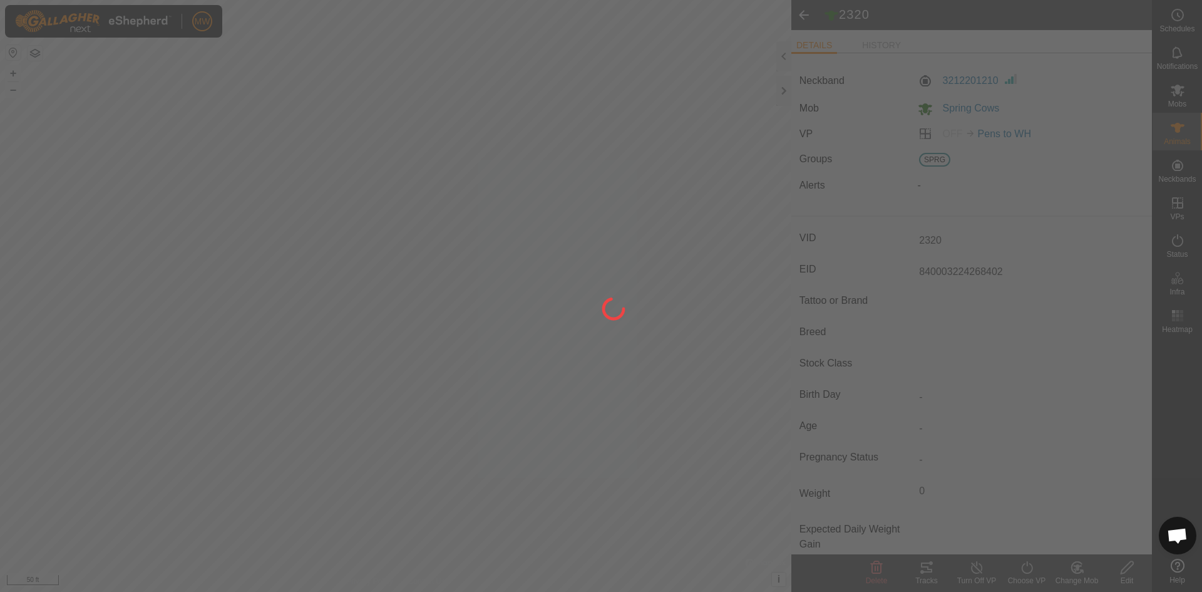
type input "-"
type input "0 kg"
type input "-"
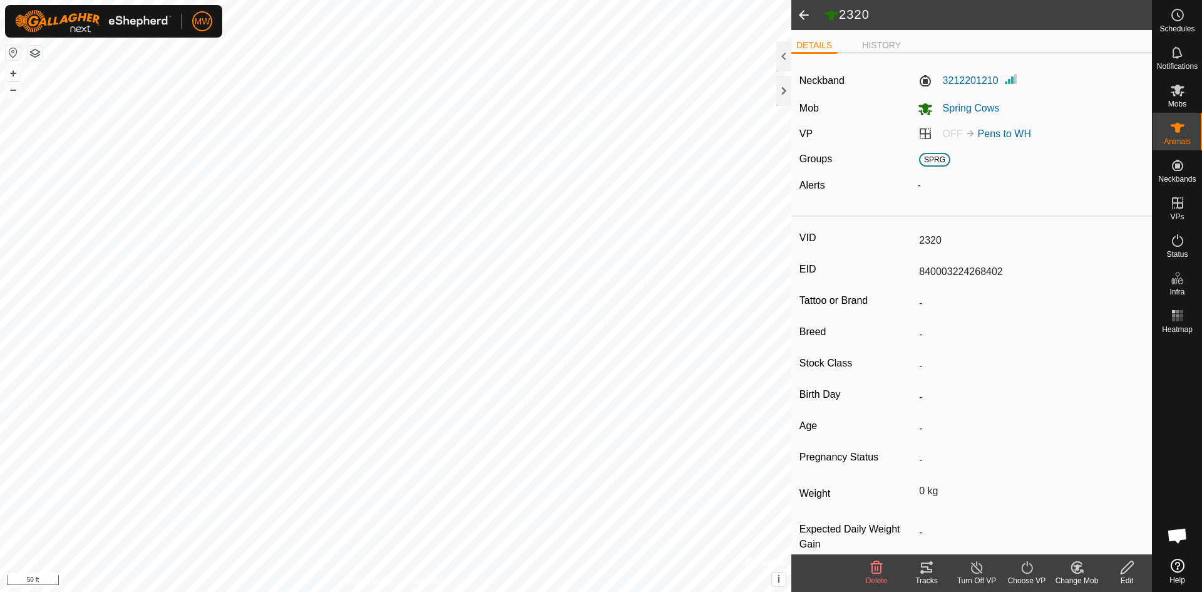
click at [1018, 78] on div "3212201210" at bounding box center [1031, 80] width 237 height 19
click at [1127, 569] on icon at bounding box center [1127, 567] width 13 height 13
type input "0"
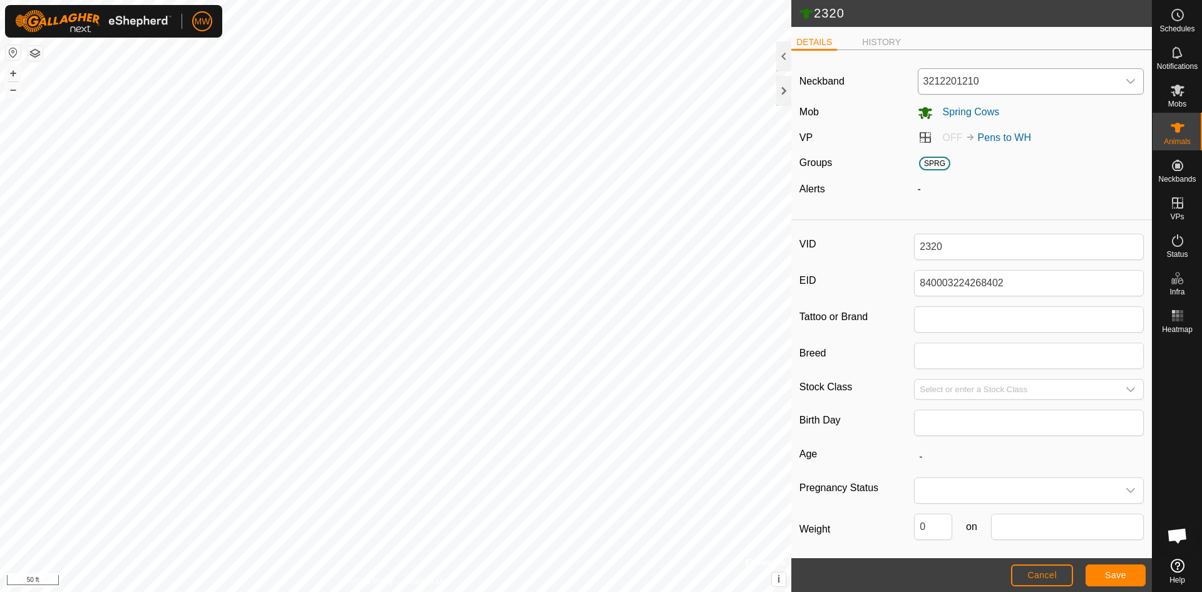
click at [1016, 75] on span "3212201210" at bounding box center [1019, 81] width 200 height 25
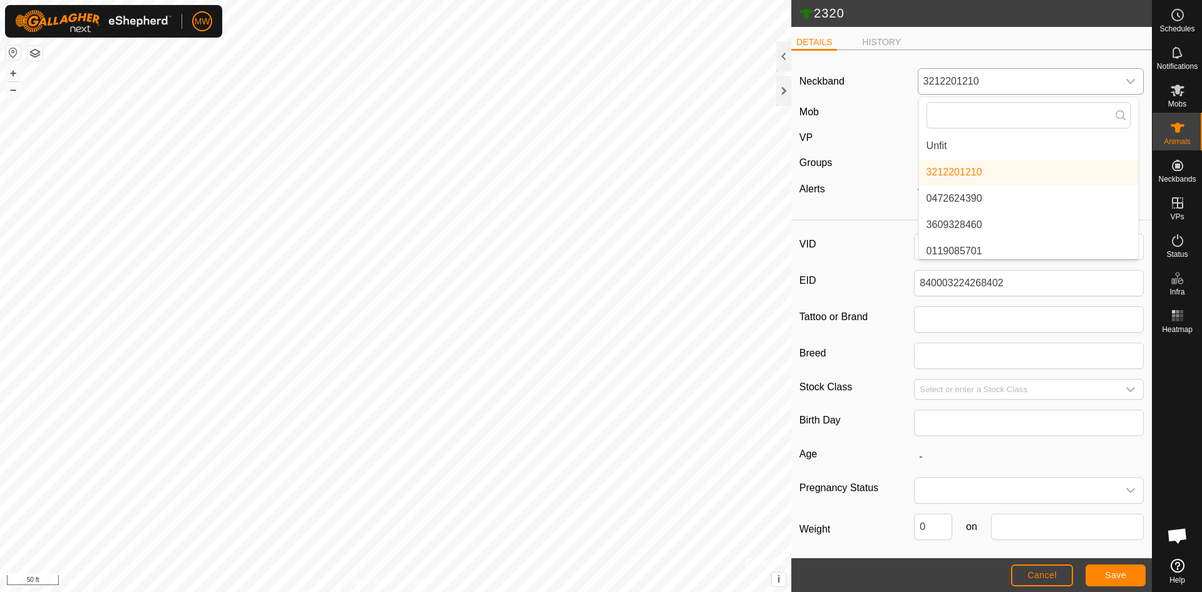
click at [932, 143] on li "Unfit" at bounding box center [1028, 145] width 219 height 25
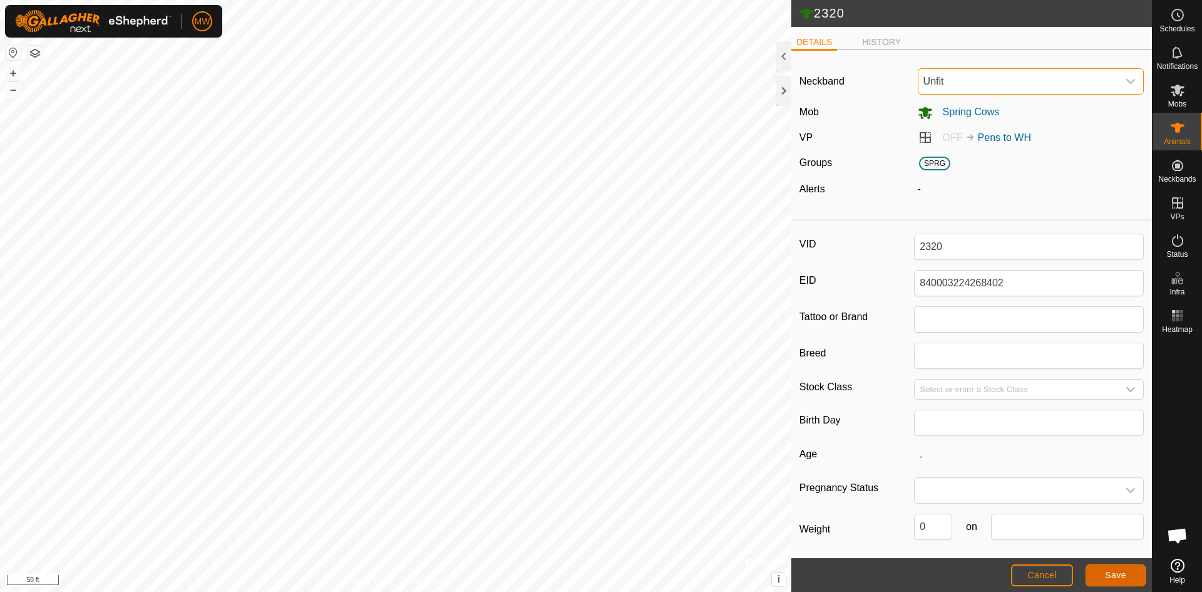
click at [1093, 564] on button "Save" at bounding box center [1116, 575] width 60 height 22
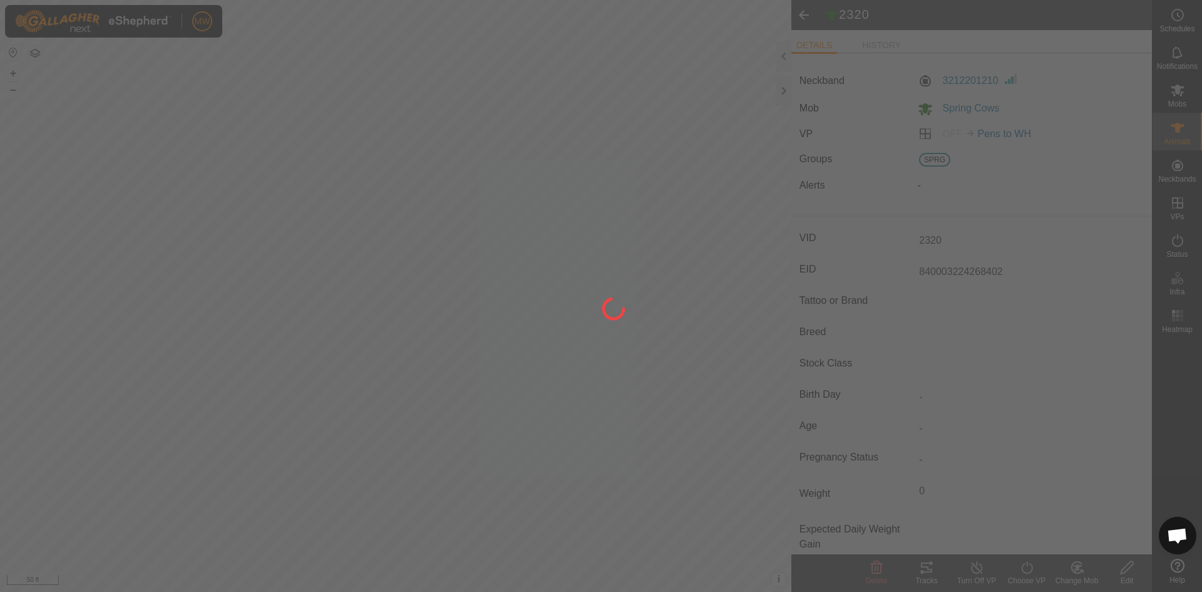
type input "-"
type input "0 kg"
type input "-"
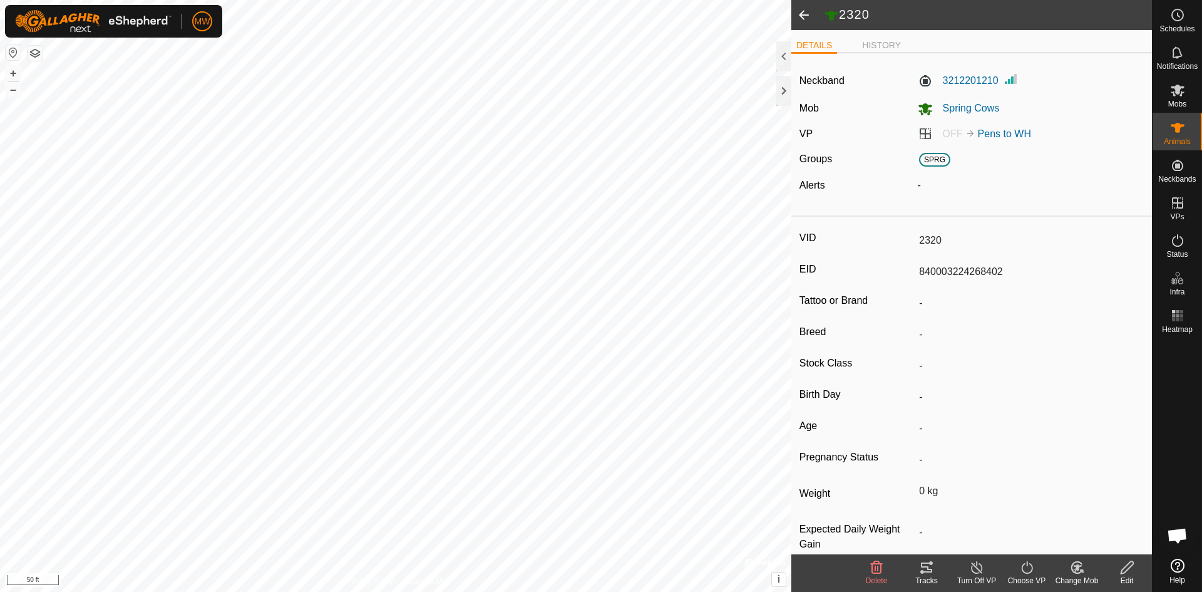
click at [803, 14] on span at bounding box center [803, 15] width 25 height 30
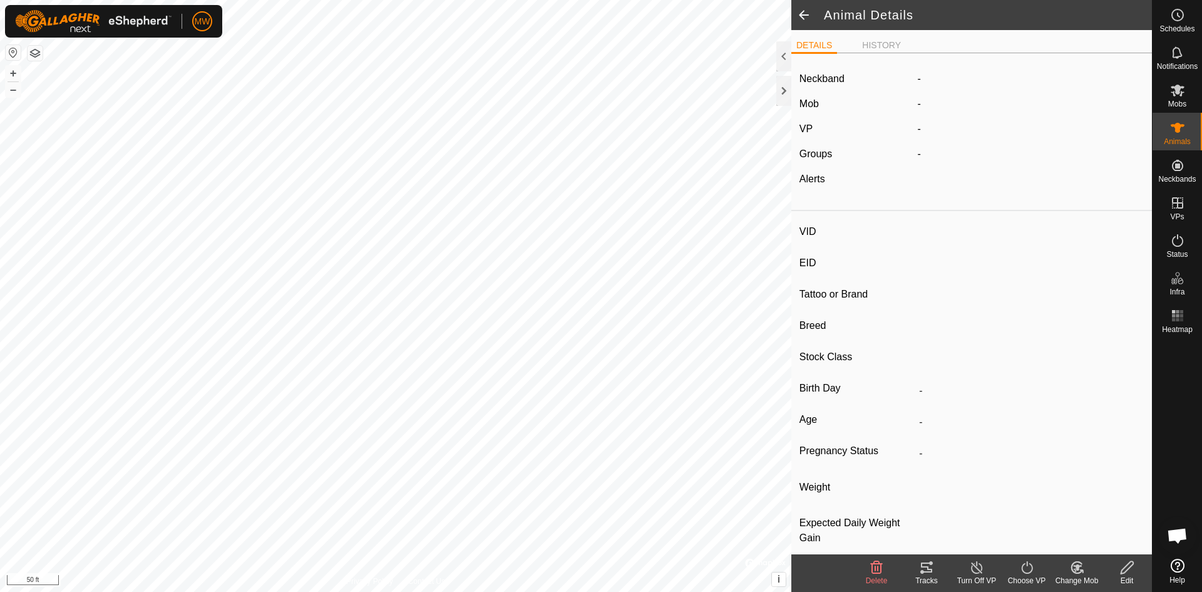
type input "2320"
type input "840003224268402"
type input "-"
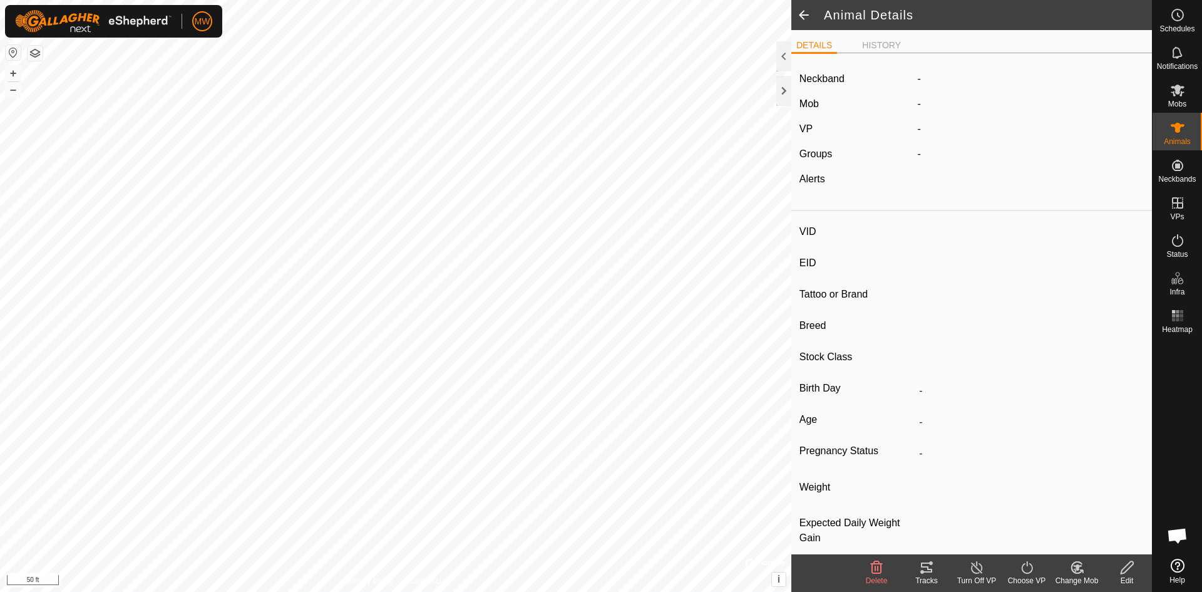
type input "0 kg"
type input "-"
click at [867, 43] on li "HISTORY" at bounding box center [881, 46] width 49 height 15
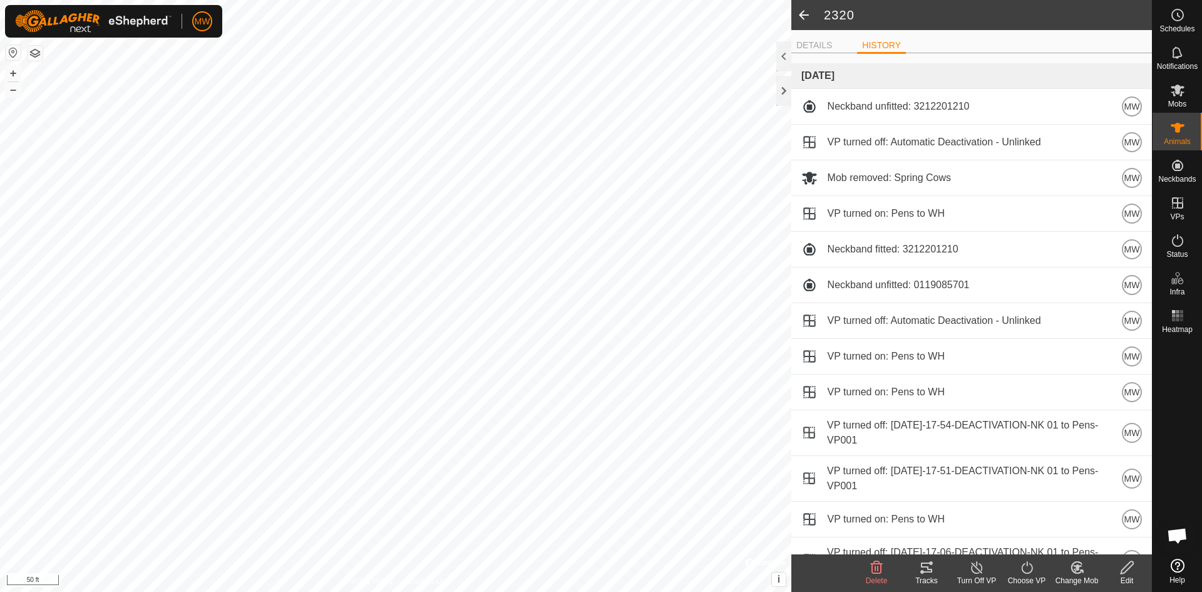
click at [801, 12] on span at bounding box center [803, 15] width 25 height 30
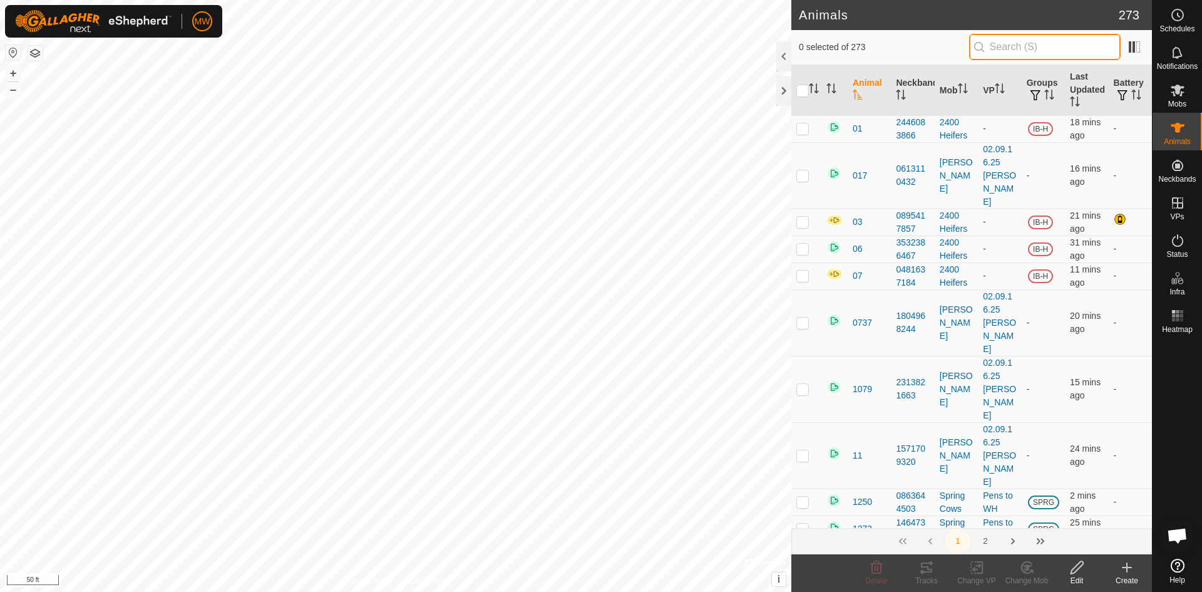
click at [1025, 46] on input "text" at bounding box center [1045, 47] width 152 height 26
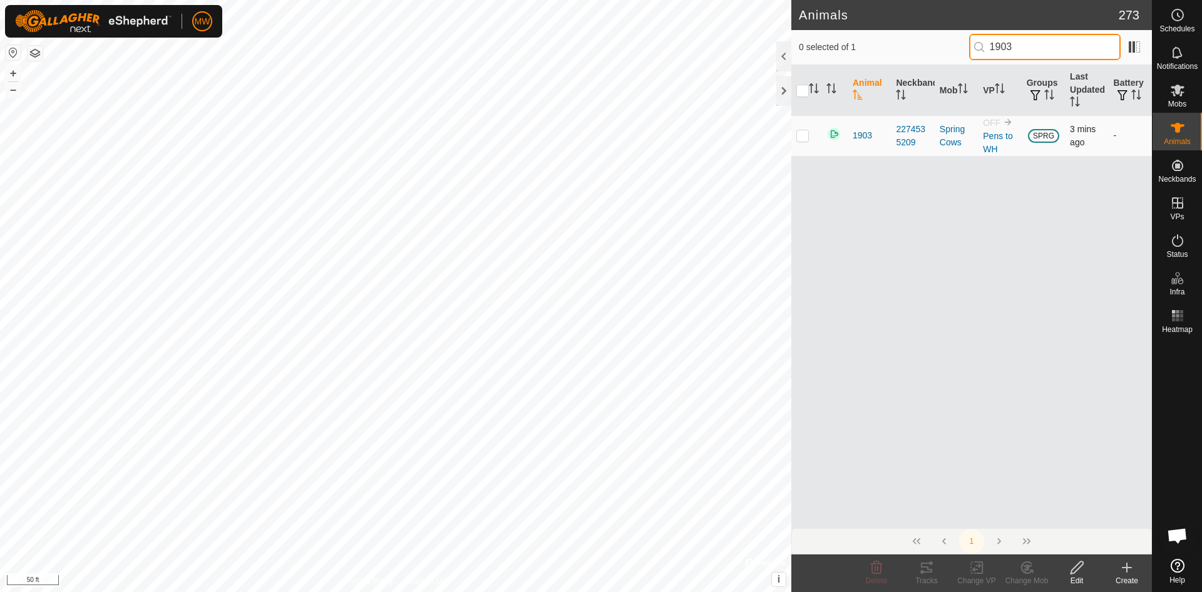
type input "1903"
click at [809, 139] on td at bounding box center [806, 135] width 30 height 41
checkbox input "true"
click at [1078, 567] on icon at bounding box center [1078, 567] width 16 height 15
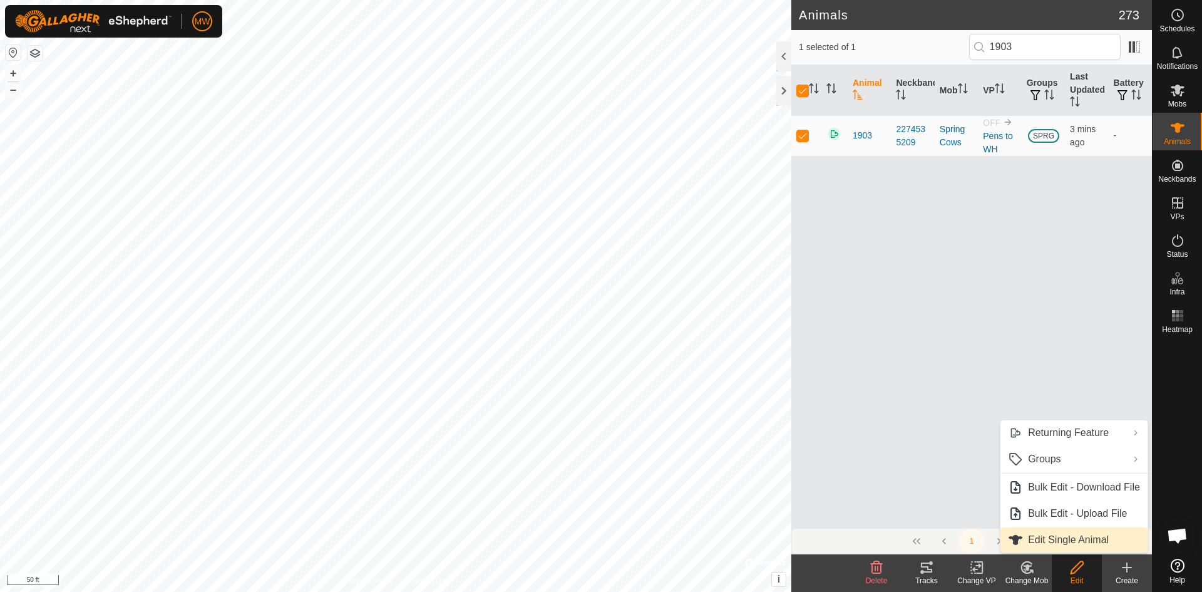
click at [1071, 542] on link "Edit Single Animal" at bounding box center [1074, 539] width 147 height 25
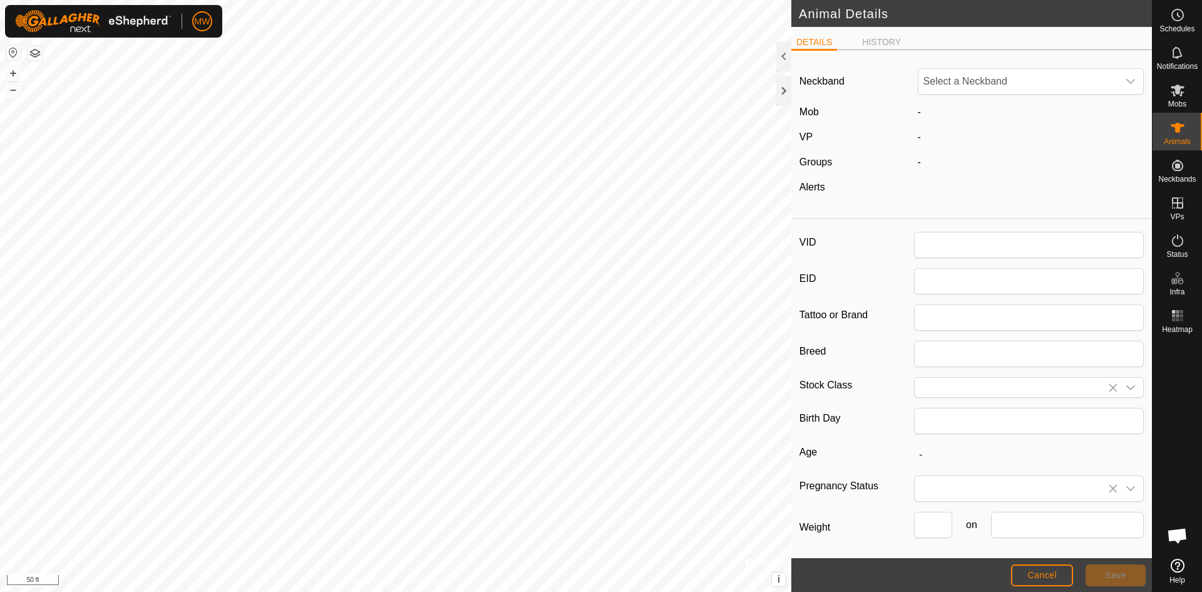
type input "1903"
type input "840003224268420"
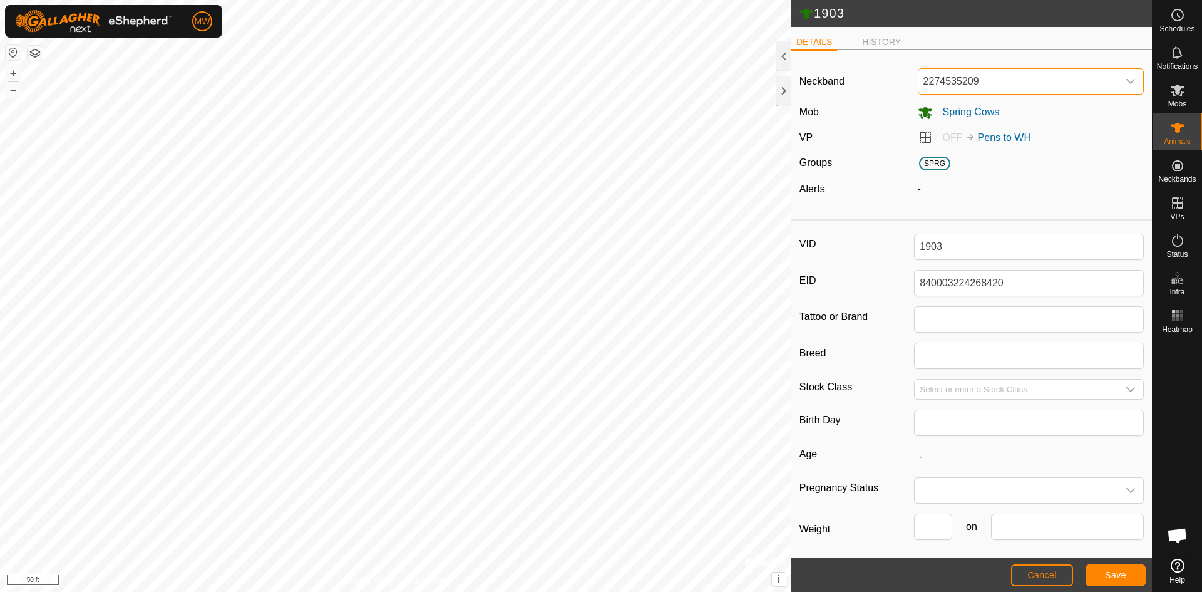
drag, startPoint x: 987, startPoint y: 78, endPoint x: 894, endPoint y: 80, distance: 94.0
click at [894, 80] on div "Neckband 2274535209" at bounding box center [972, 81] width 354 height 26
type input "3212201210"
click at [948, 147] on li "3212201210" at bounding box center [1028, 145] width 219 height 25
click at [1111, 574] on span "Save" at bounding box center [1115, 575] width 21 height 10
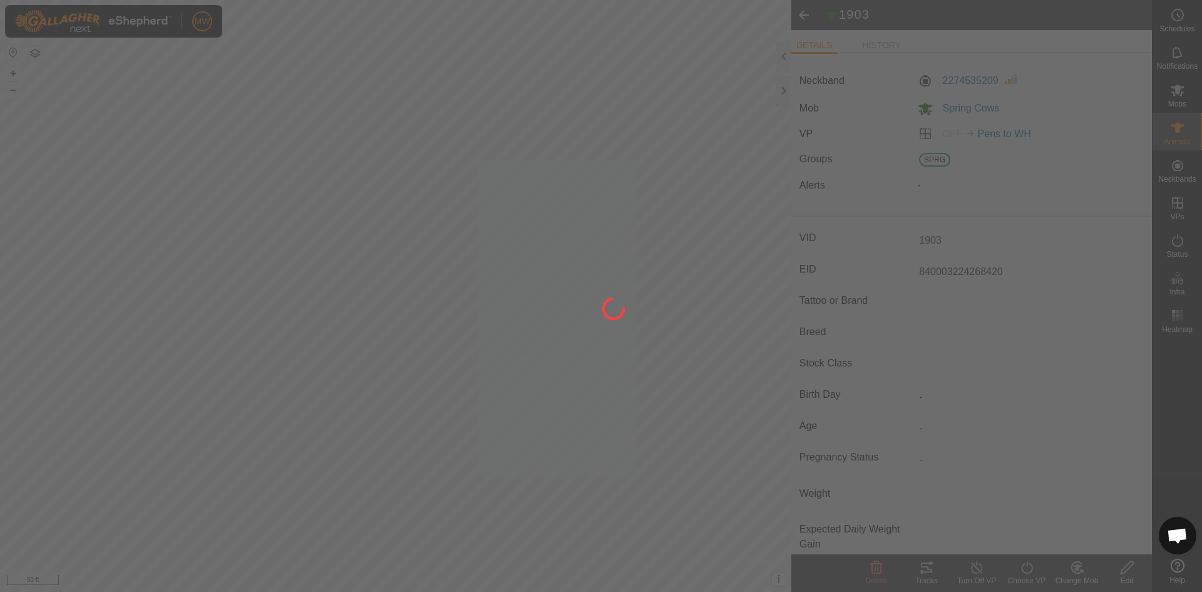
type input "-"
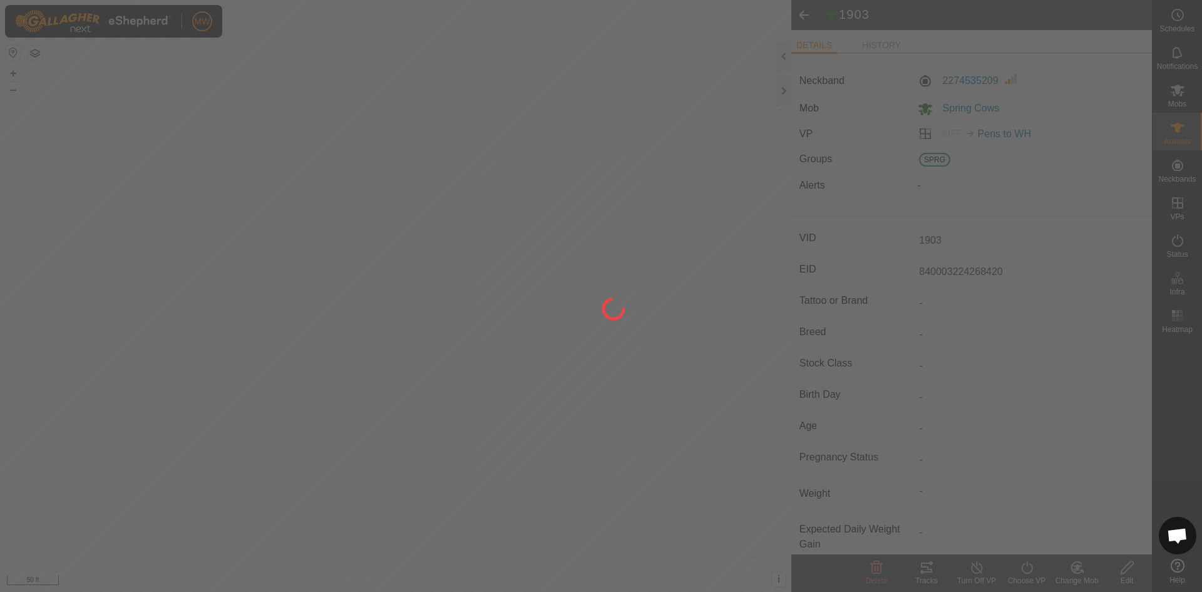
type input "0 kg"
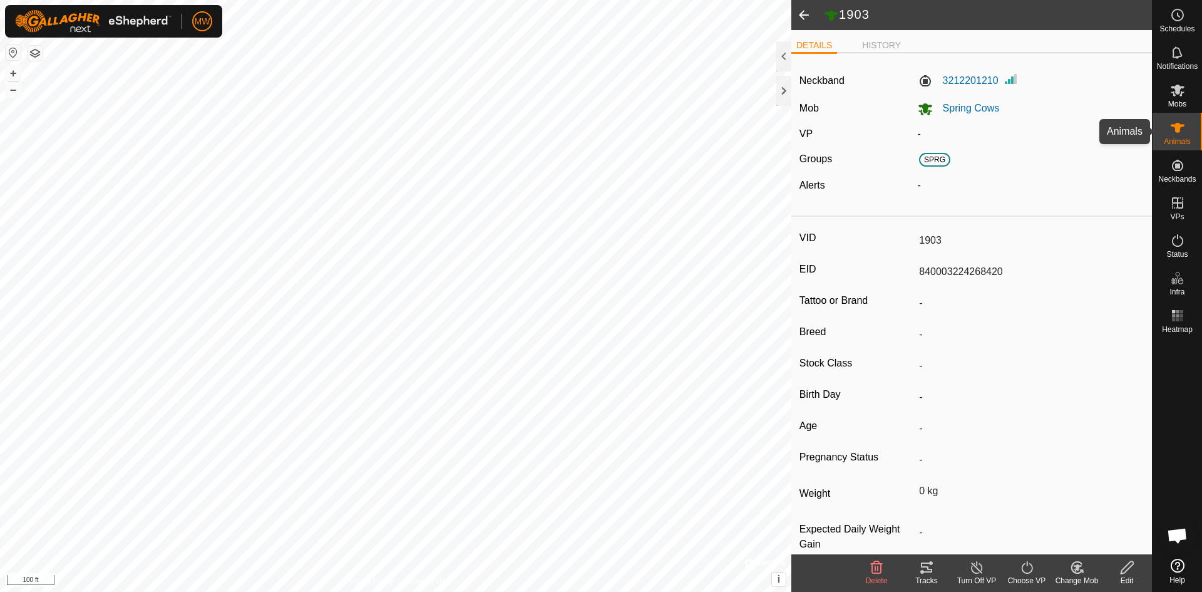
click at [1177, 125] on icon at bounding box center [1178, 128] width 14 height 10
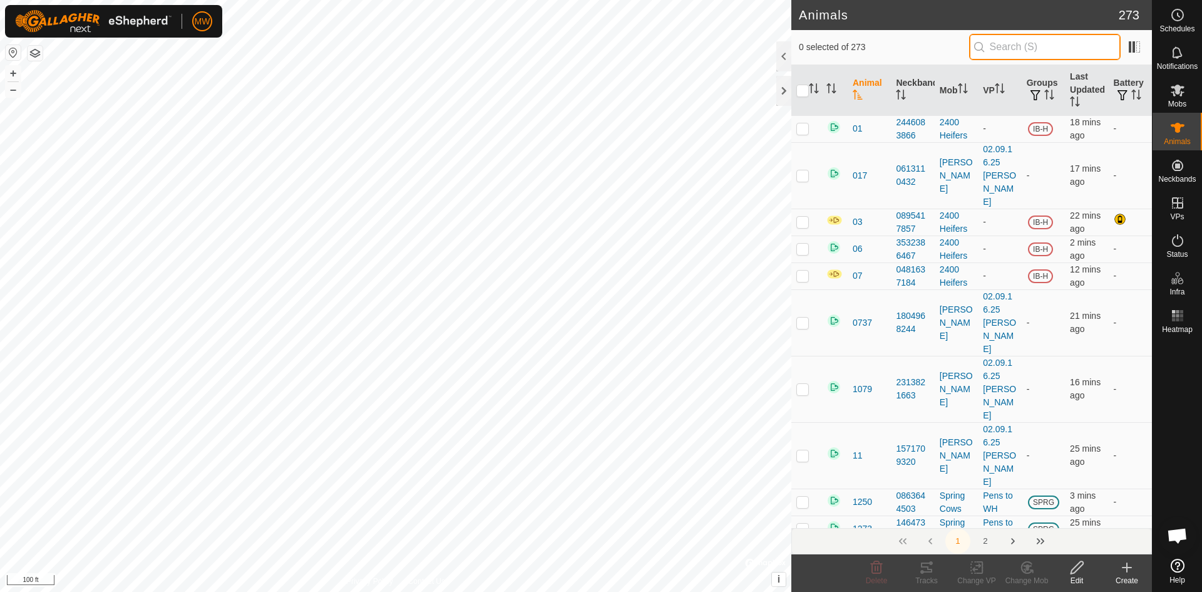
click at [1008, 46] on input "text" at bounding box center [1045, 47] width 152 height 26
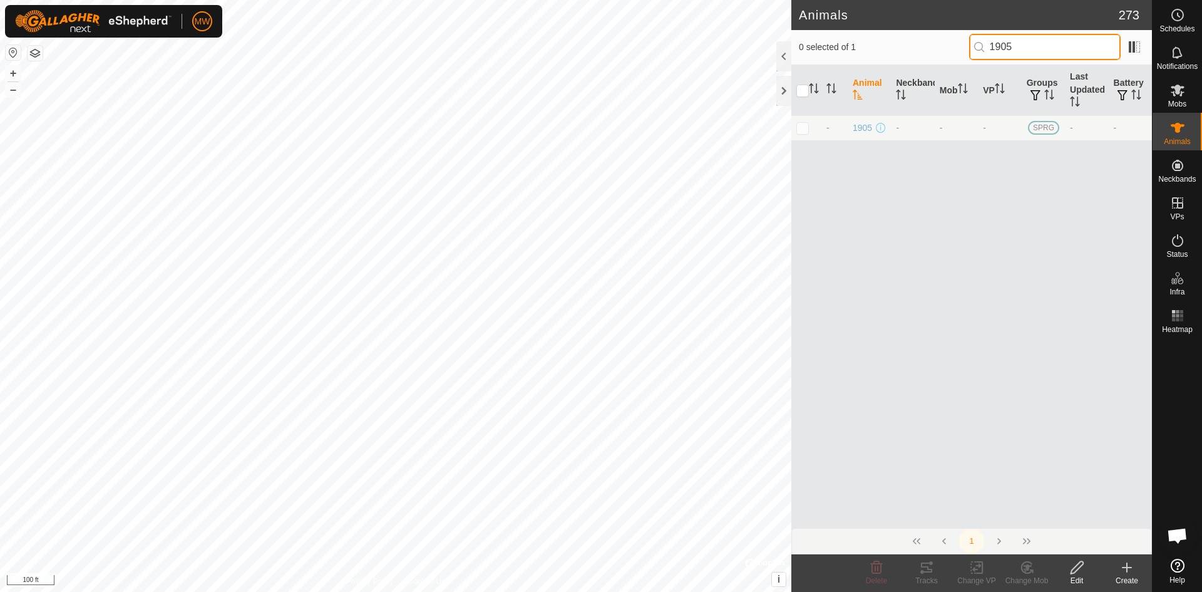
type input "1905"
click at [804, 133] on td at bounding box center [806, 127] width 30 height 25
checkbox input "true"
drag, startPoint x: 1064, startPoint y: 566, endPoint x: 1075, endPoint y: 562, distance: 10.9
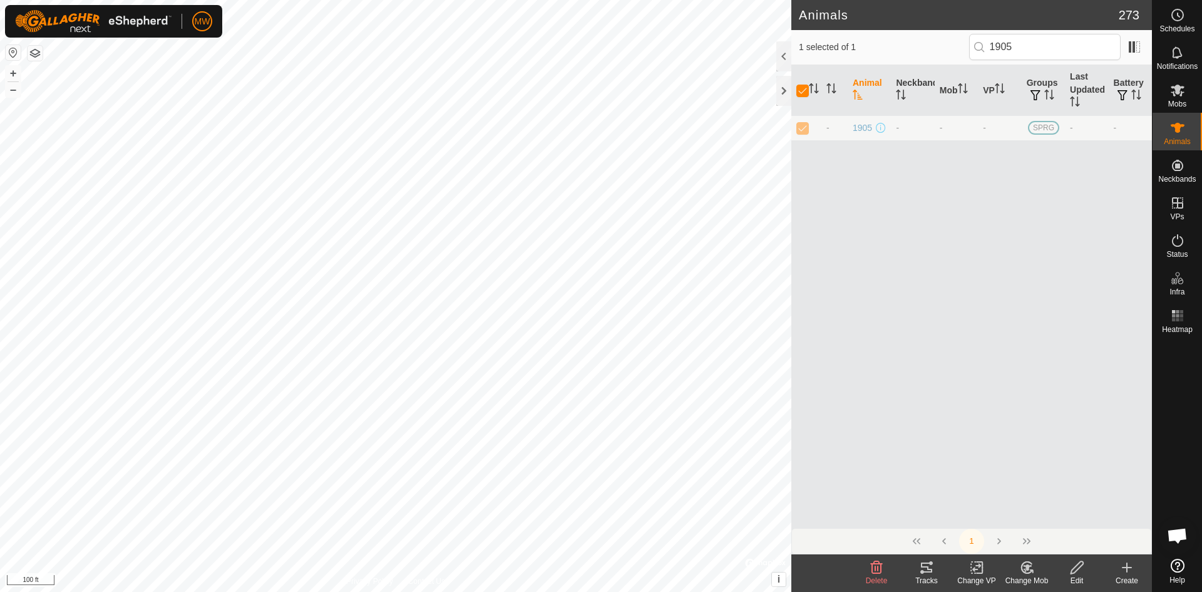
click at [1066, 566] on edit-svg-icon at bounding box center [1077, 567] width 50 height 15
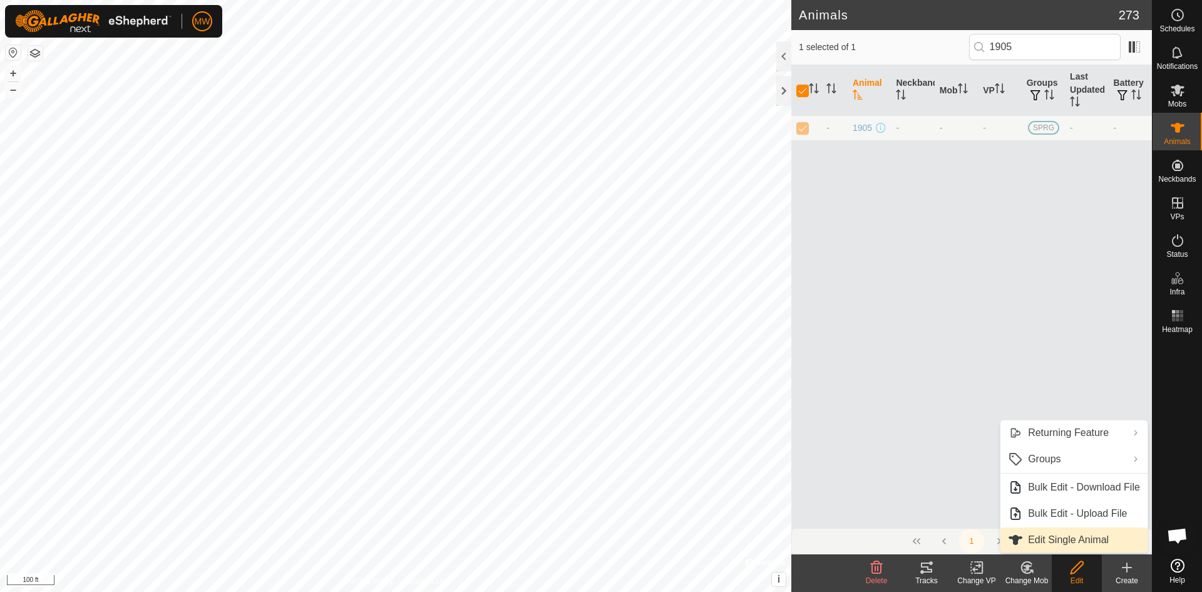
click at [1076, 541] on link "Edit Single Animal" at bounding box center [1074, 539] width 147 height 25
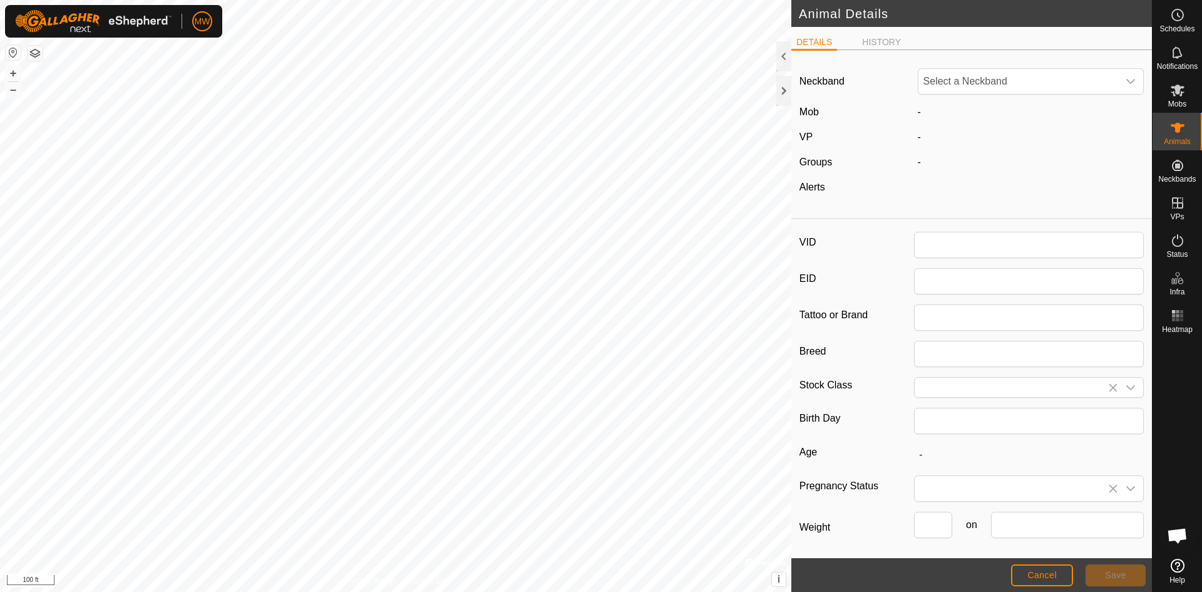
type input "1905"
type input "840003224268097"
type input "0"
click at [957, 86] on span "Unfit" at bounding box center [1019, 81] width 200 height 25
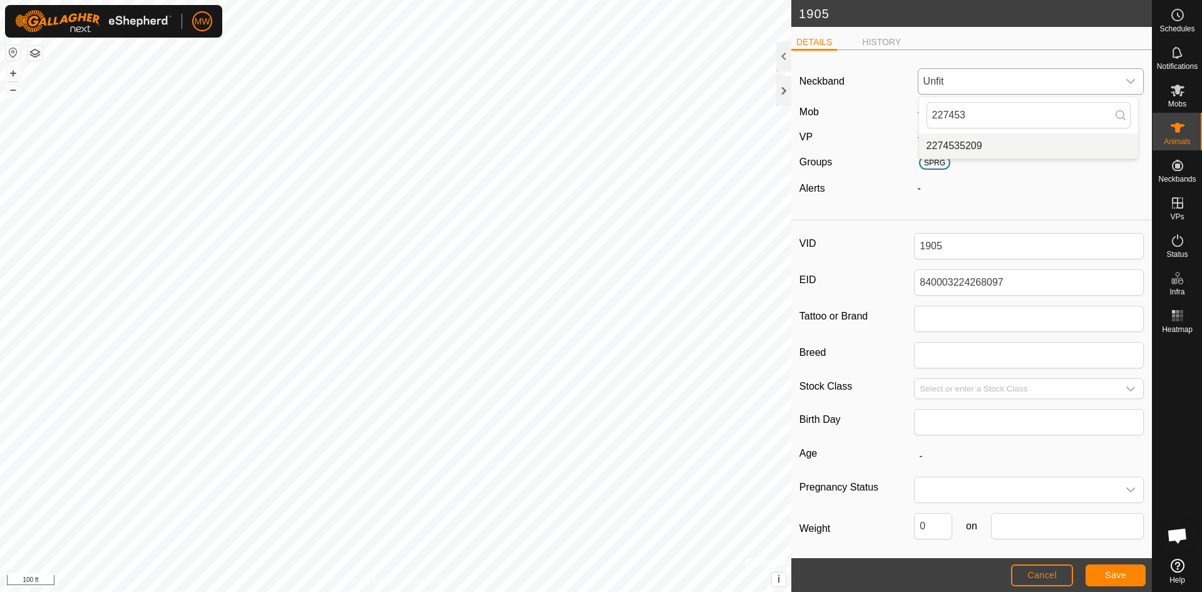
type input "227453"
click at [939, 145] on li "2274535209" at bounding box center [1028, 145] width 219 height 25
click at [1108, 579] on span "Save" at bounding box center [1115, 575] width 21 height 10
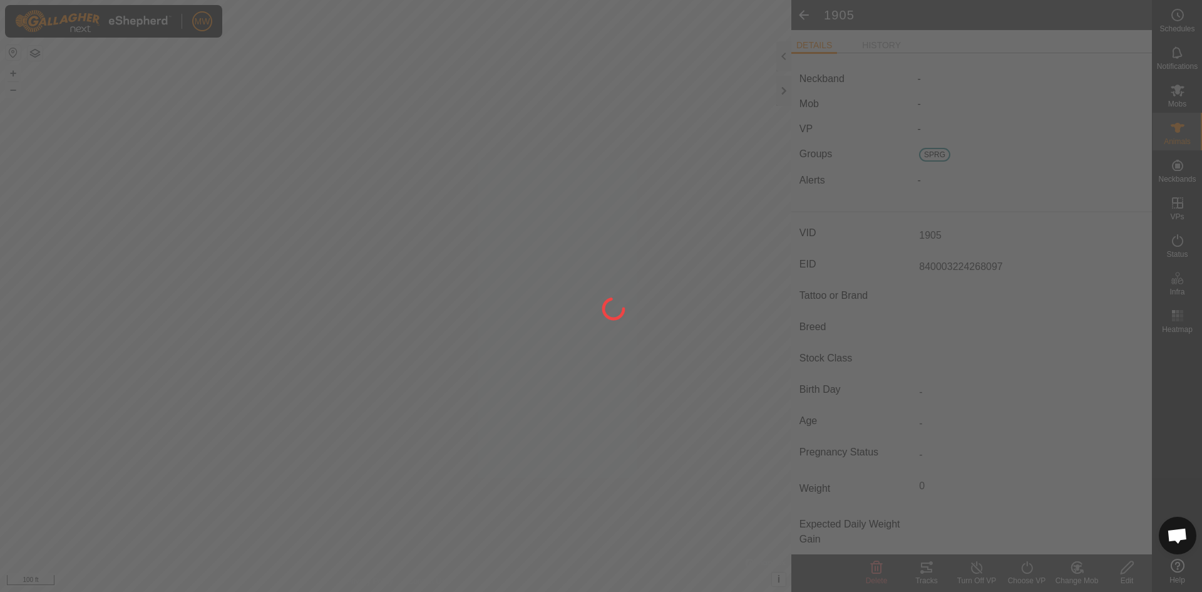
type input "-"
type input "0 kg"
type input "-"
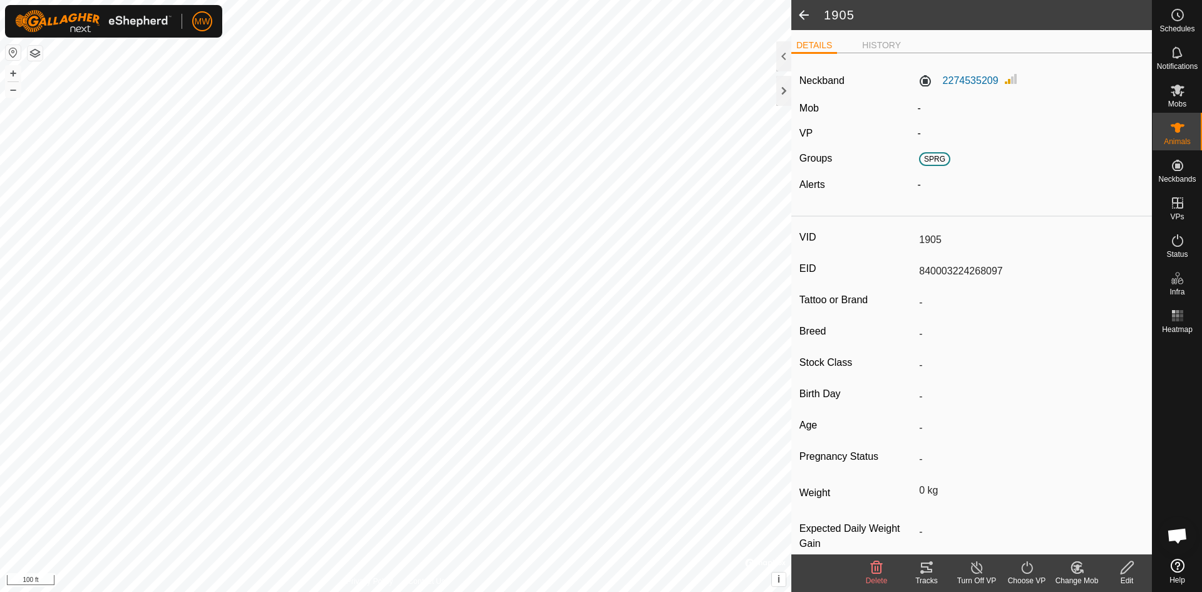
click at [1073, 571] on icon at bounding box center [1076, 567] width 11 height 11
click at [1091, 513] on link "Choose Mob..." at bounding box center [1115, 513] width 124 height 25
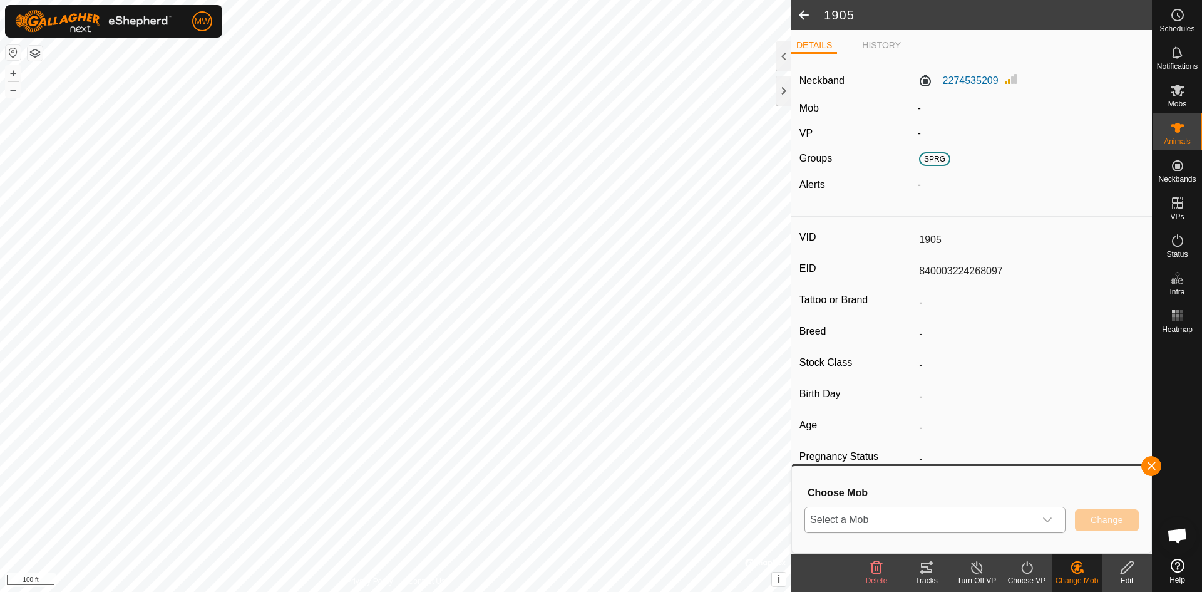
click at [897, 512] on span "Select a Mob" at bounding box center [920, 519] width 230 height 25
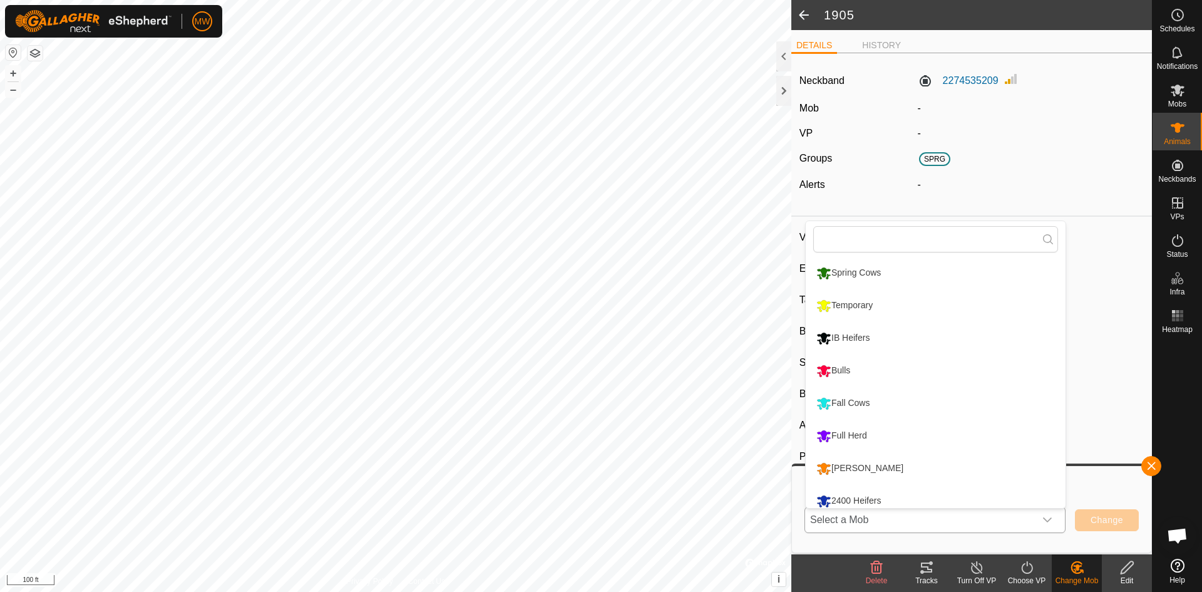
click at [845, 273] on li "Spring Cows" at bounding box center [936, 272] width 260 height 31
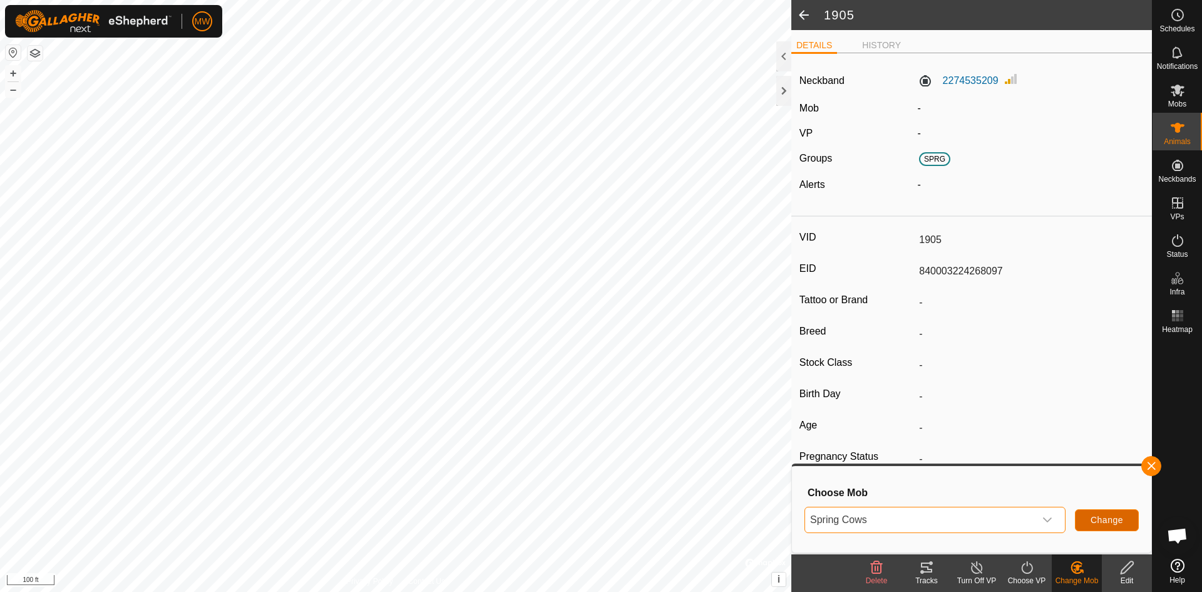
click at [1112, 520] on span "Change" at bounding box center [1107, 520] width 33 height 10
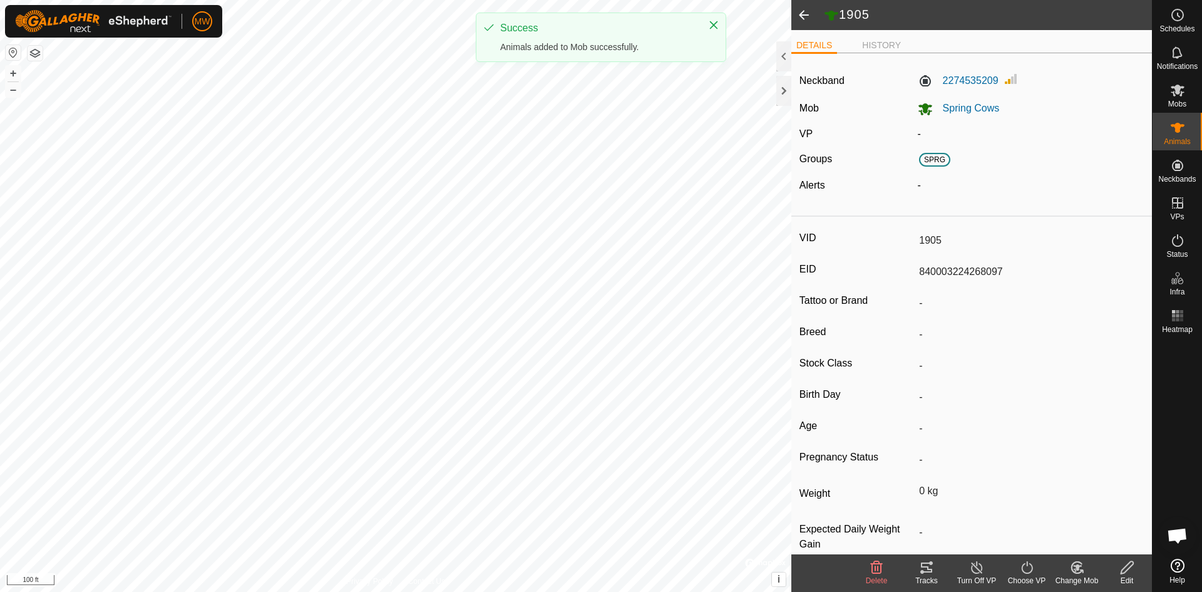
click at [977, 572] on icon at bounding box center [977, 567] width 16 height 15
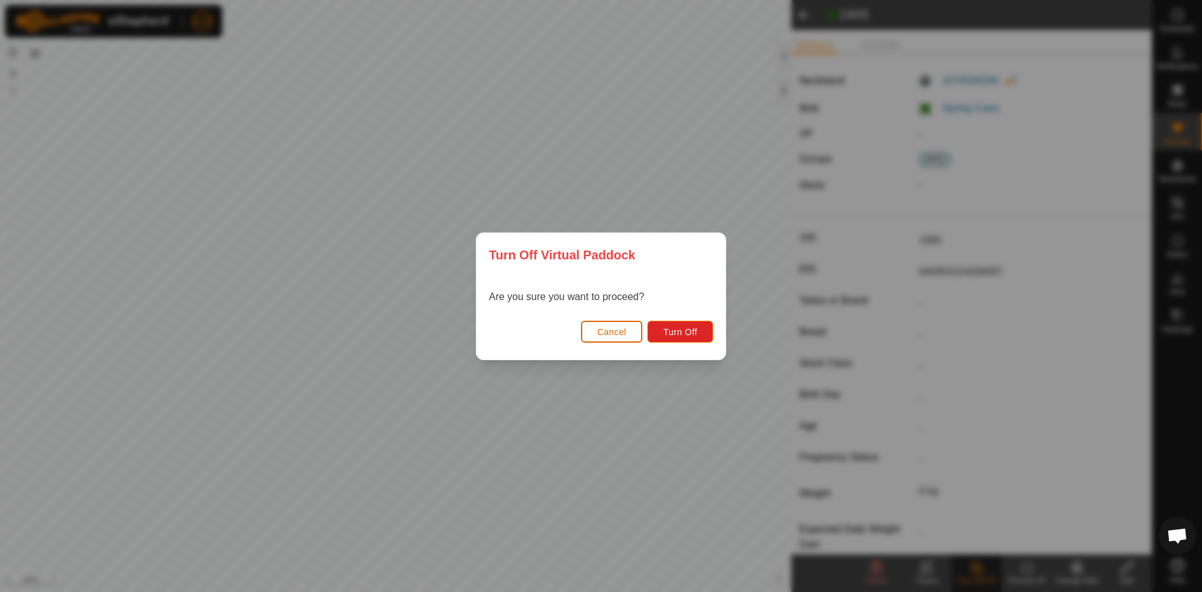
click at [624, 329] on span "Cancel" at bounding box center [611, 332] width 29 height 10
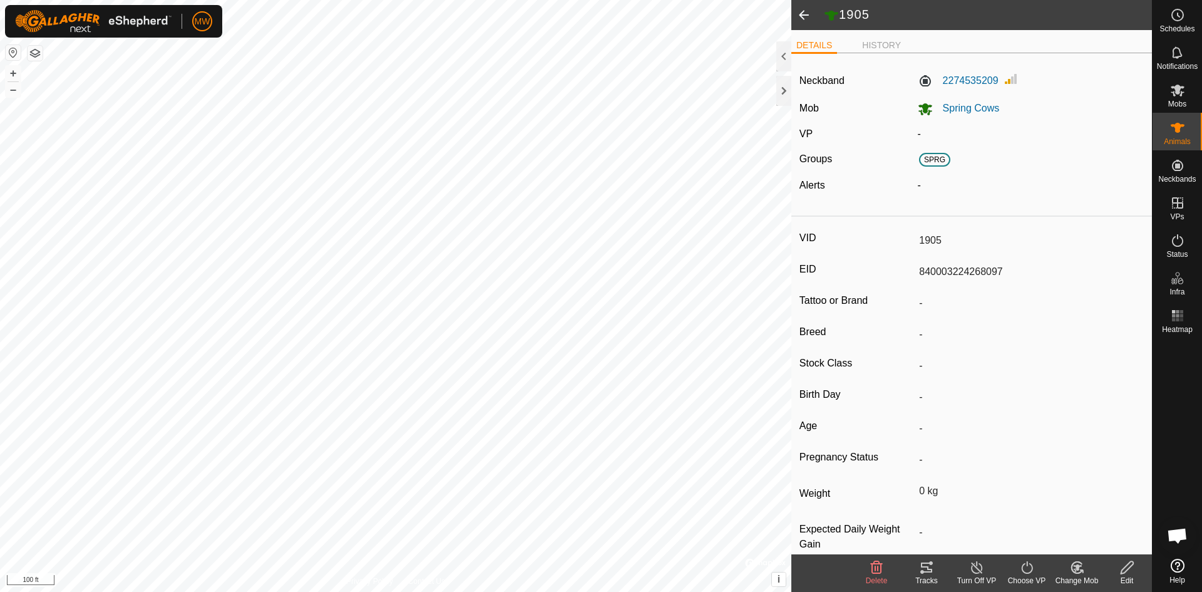
click at [1021, 569] on icon at bounding box center [1027, 567] width 16 height 15
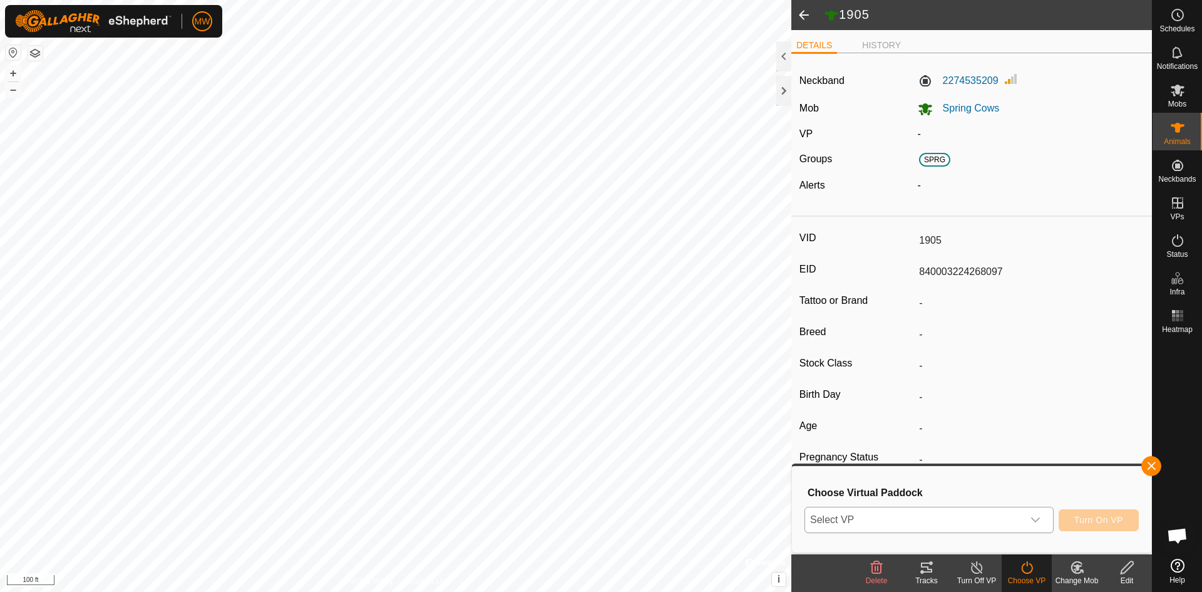
click at [900, 517] on span "Select VP" at bounding box center [914, 519] width 218 height 25
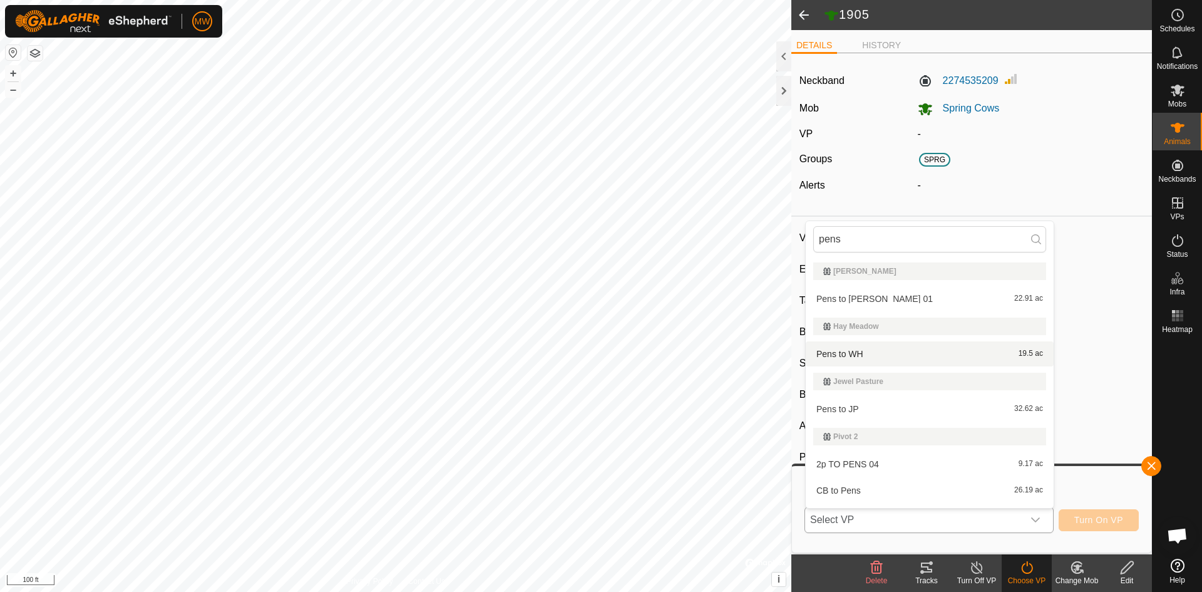
type input "pens"
click at [850, 354] on li "Pens to WH 19.5 ac" at bounding box center [930, 353] width 248 height 25
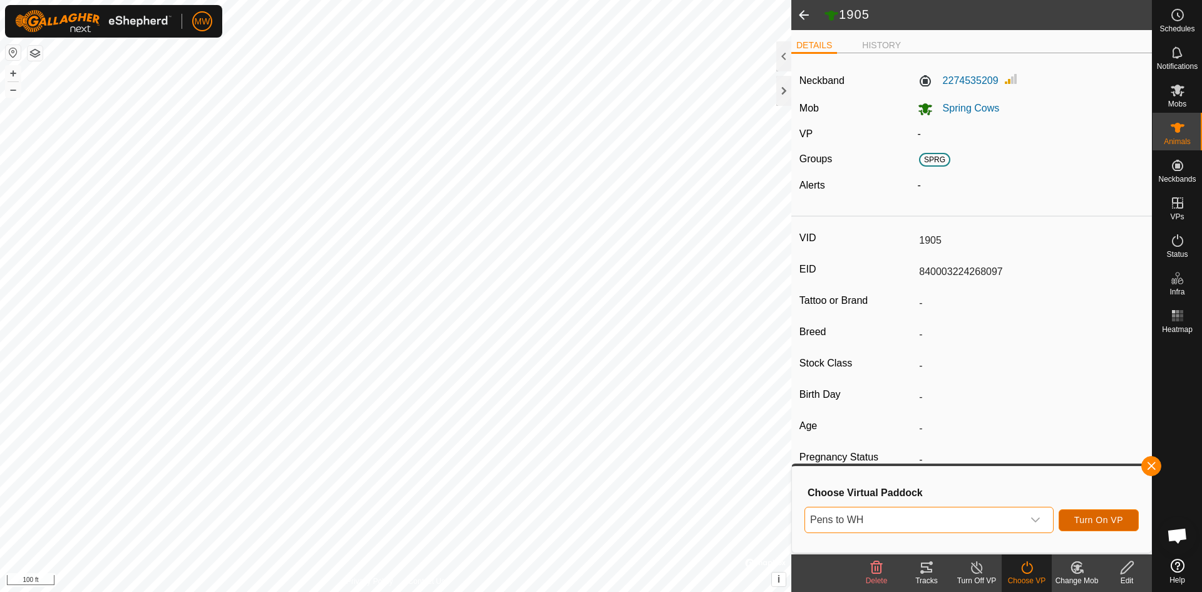
click at [1102, 521] on span "Turn On VP" at bounding box center [1099, 520] width 49 height 10
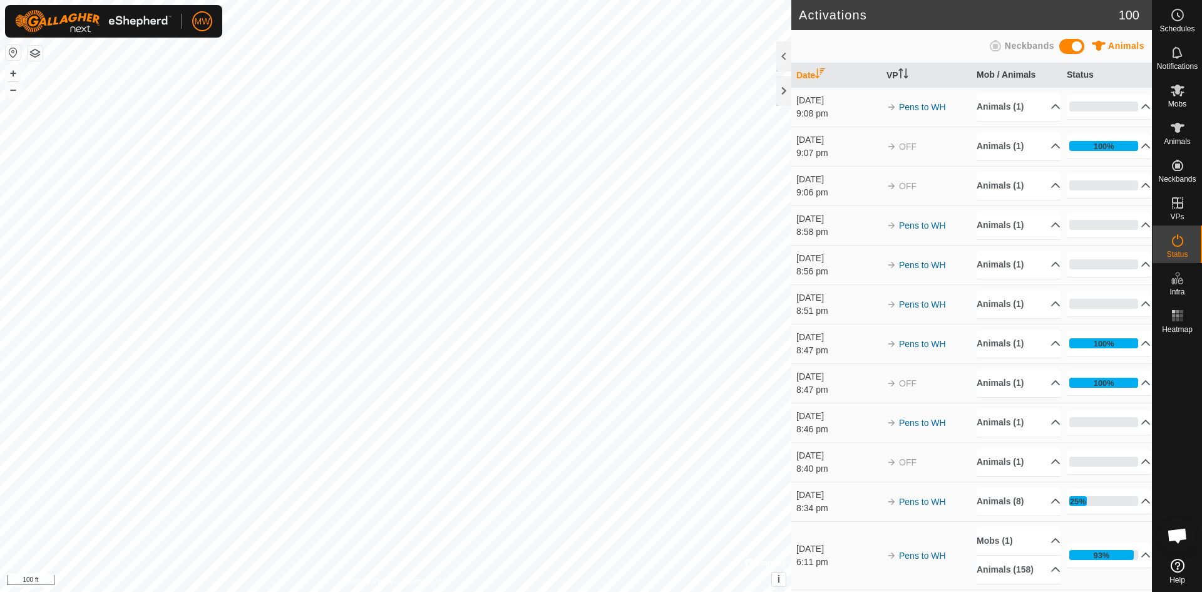
click at [527, 591] on html "MW Schedules Notifications Mobs Animals Neckbands VPs Status Infra Heatmap Help…" at bounding box center [601, 296] width 1202 height 592
click at [1181, 133] on icon at bounding box center [1177, 127] width 15 height 15
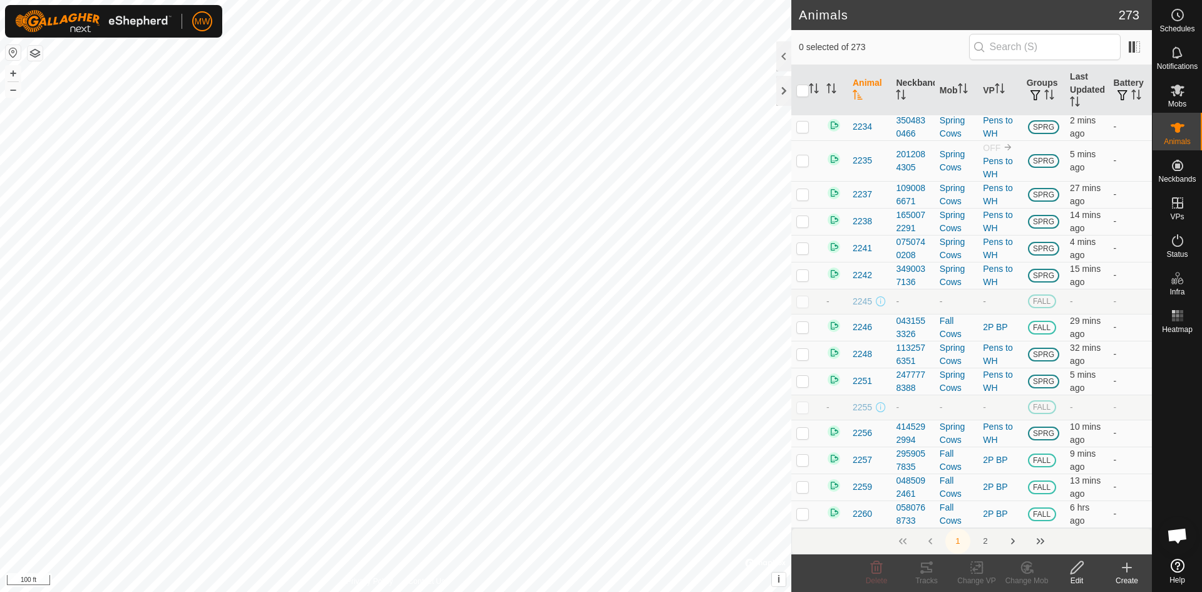
scroll to position [5854, 0]
click at [1014, 542] on button "Next Page" at bounding box center [1013, 540] width 25 height 25
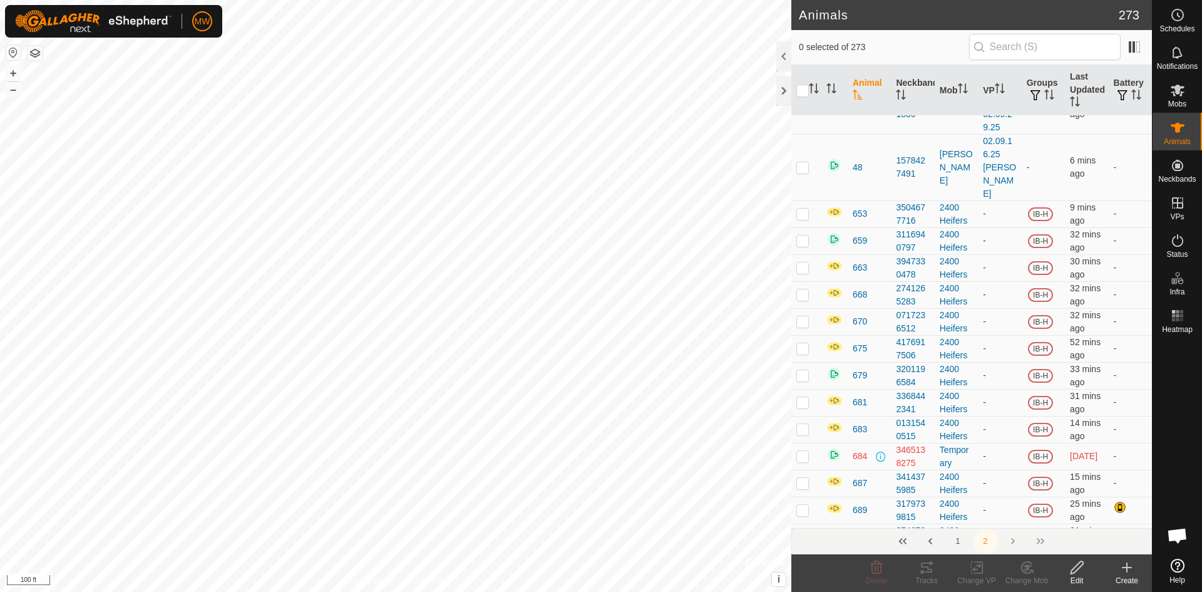
scroll to position [1065, 0]
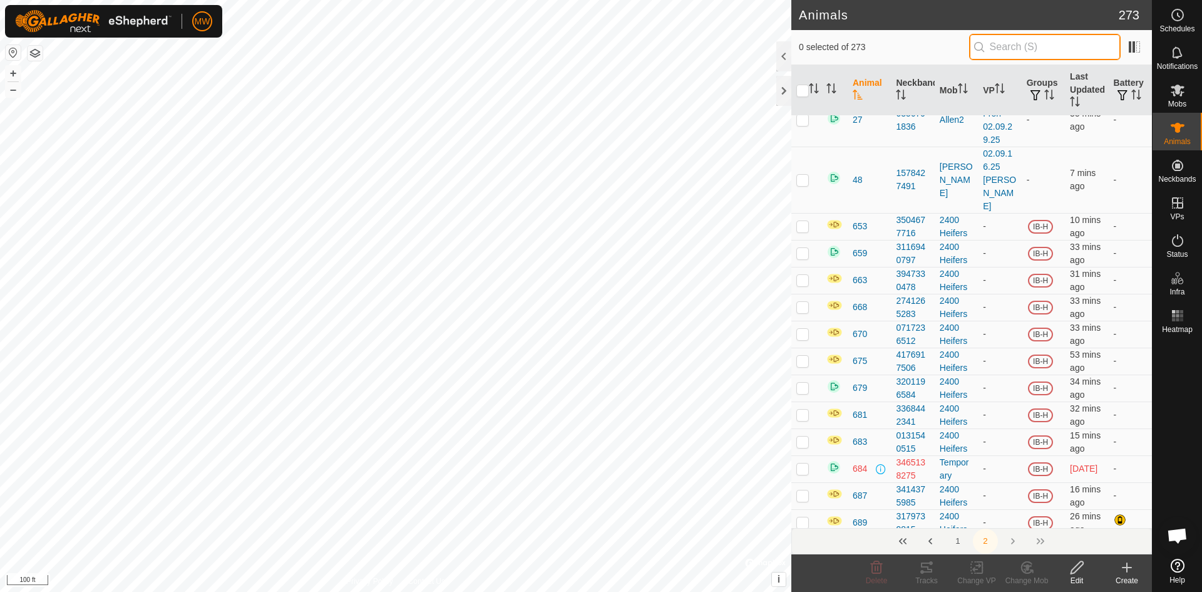
click at [1027, 46] on input "text" at bounding box center [1045, 47] width 152 height 26
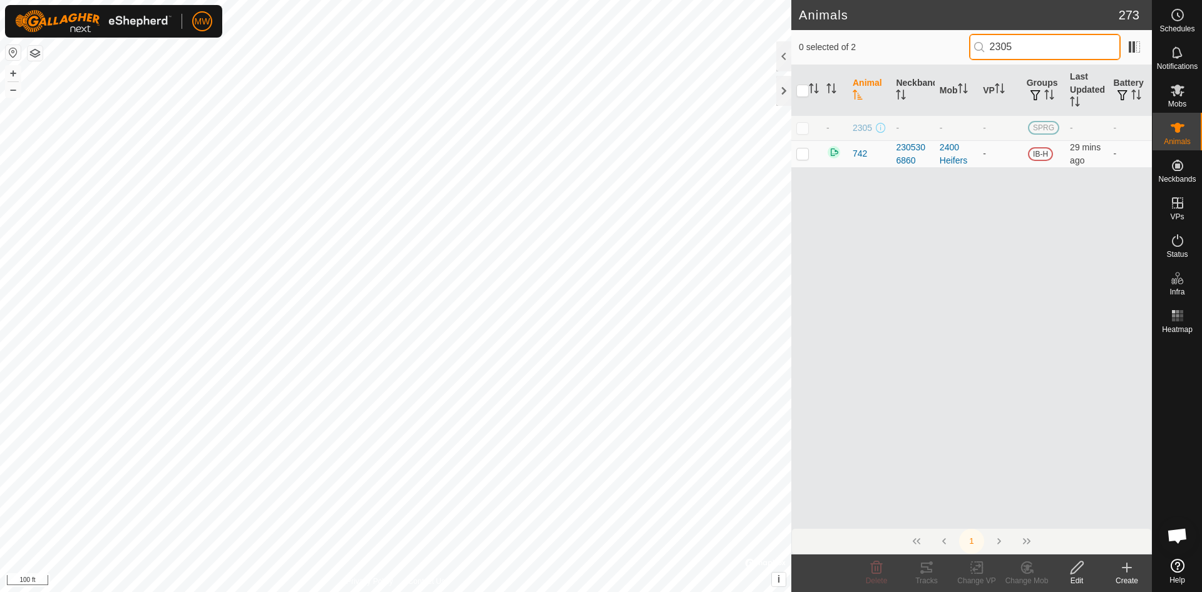
scroll to position [0, 0]
type input "2305"
click at [853, 127] on span "2305" at bounding box center [862, 127] width 19 height 13
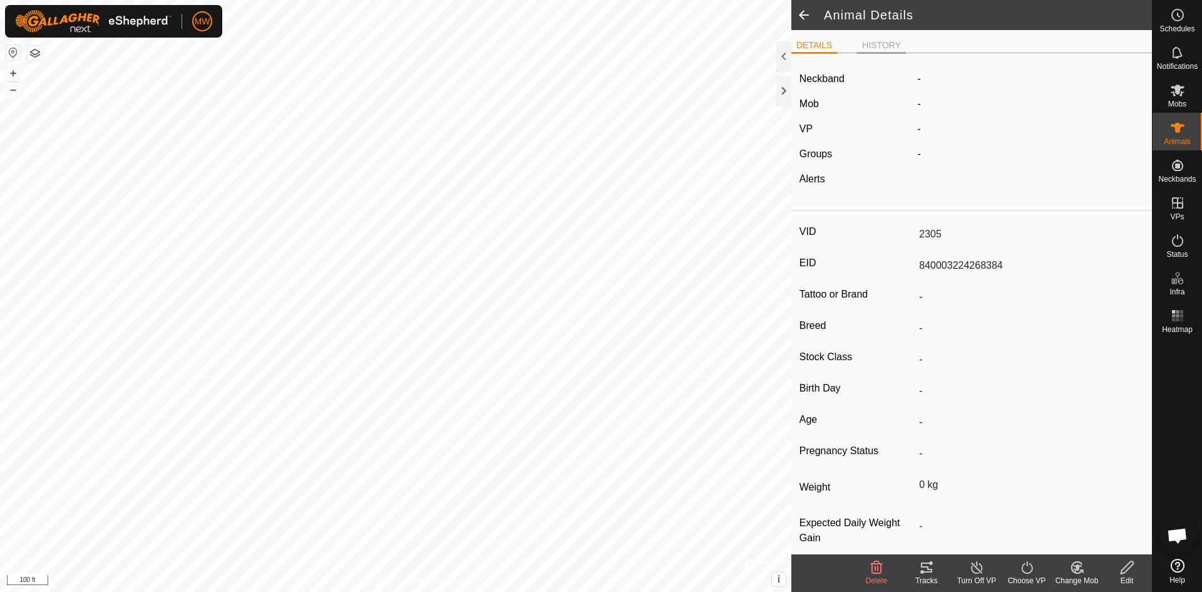
click at [877, 44] on li "HISTORY" at bounding box center [881, 46] width 49 height 15
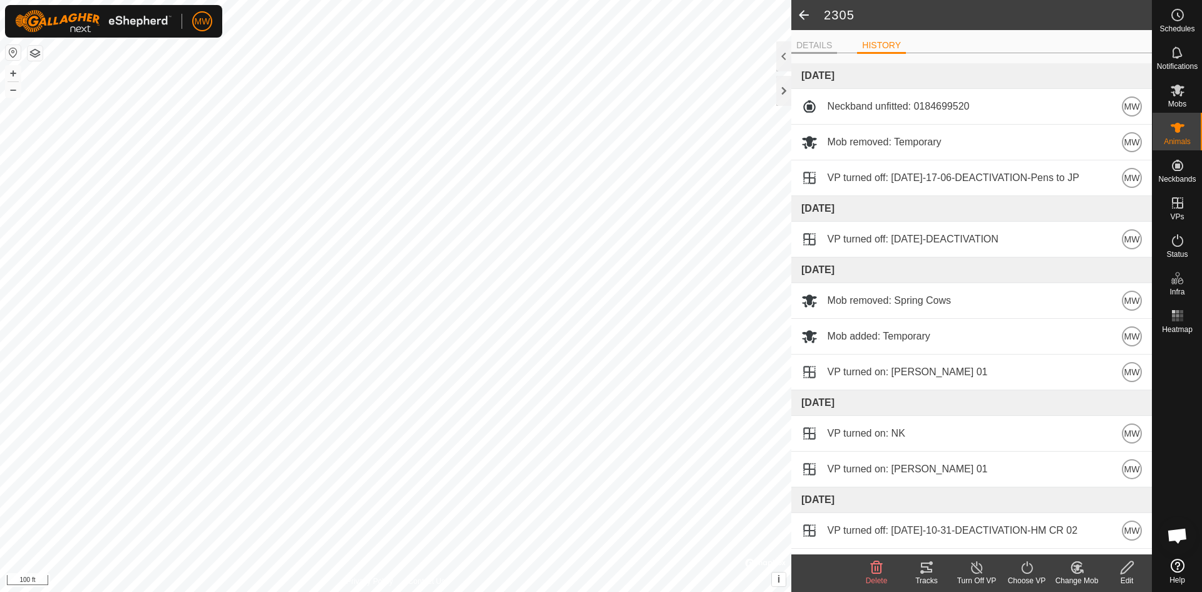
click at [821, 41] on li "DETAILS" at bounding box center [814, 46] width 46 height 15
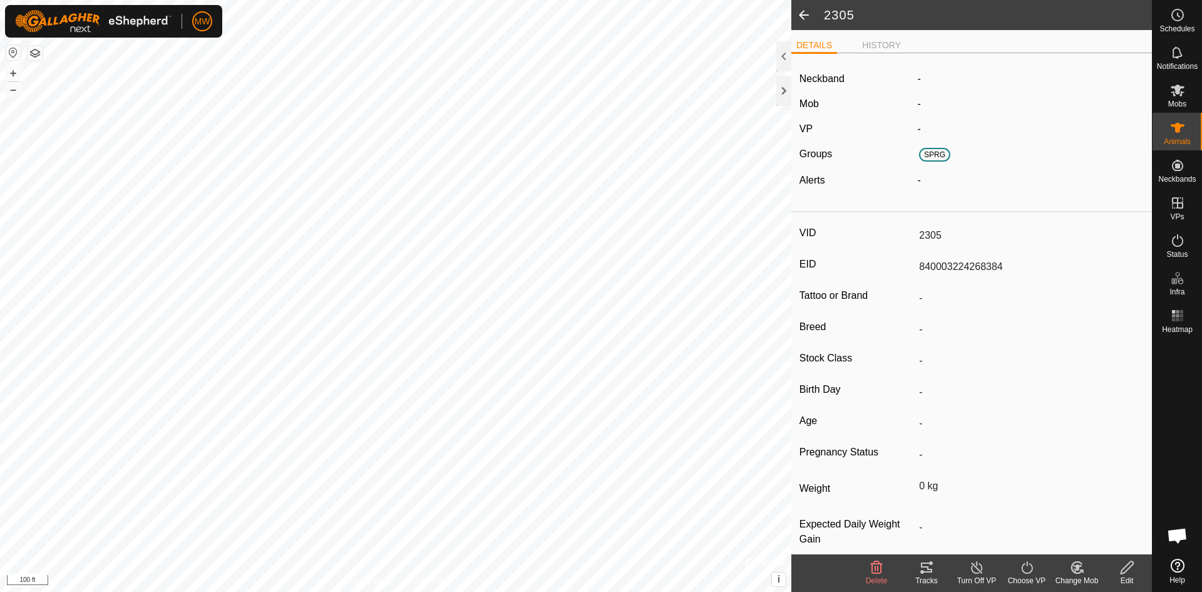
click at [1130, 570] on icon at bounding box center [1128, 567] width 16 height 15
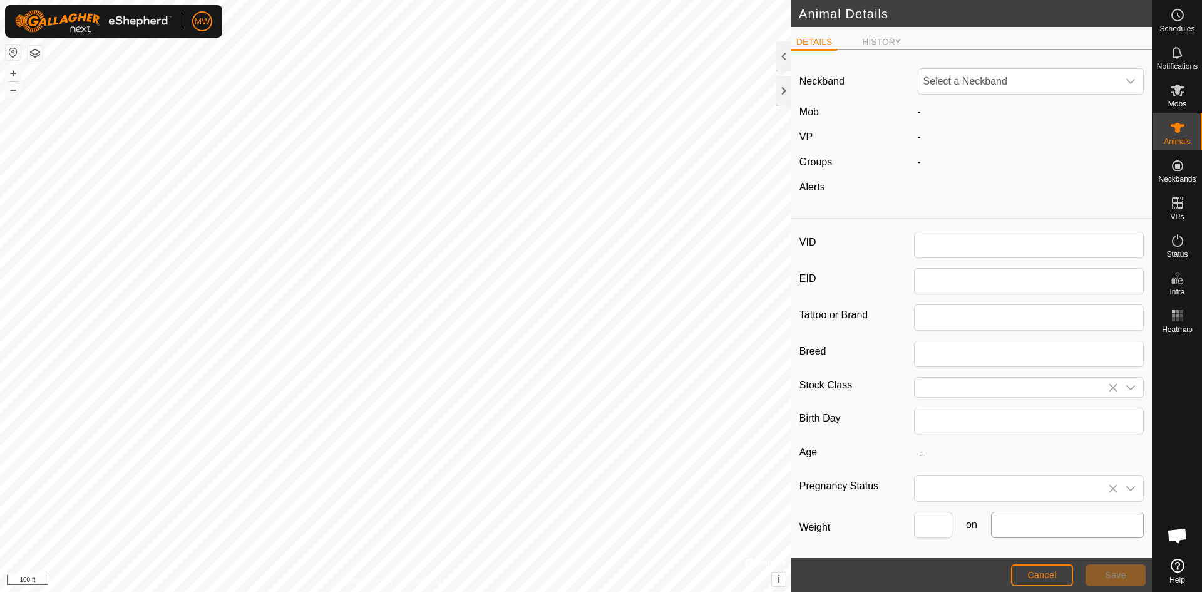
type input "2305"
type input "840003224268384"
type input "0"
click at [942, 80] on span "Unfit" at bounding box center [1019, 81] width 200 height 25
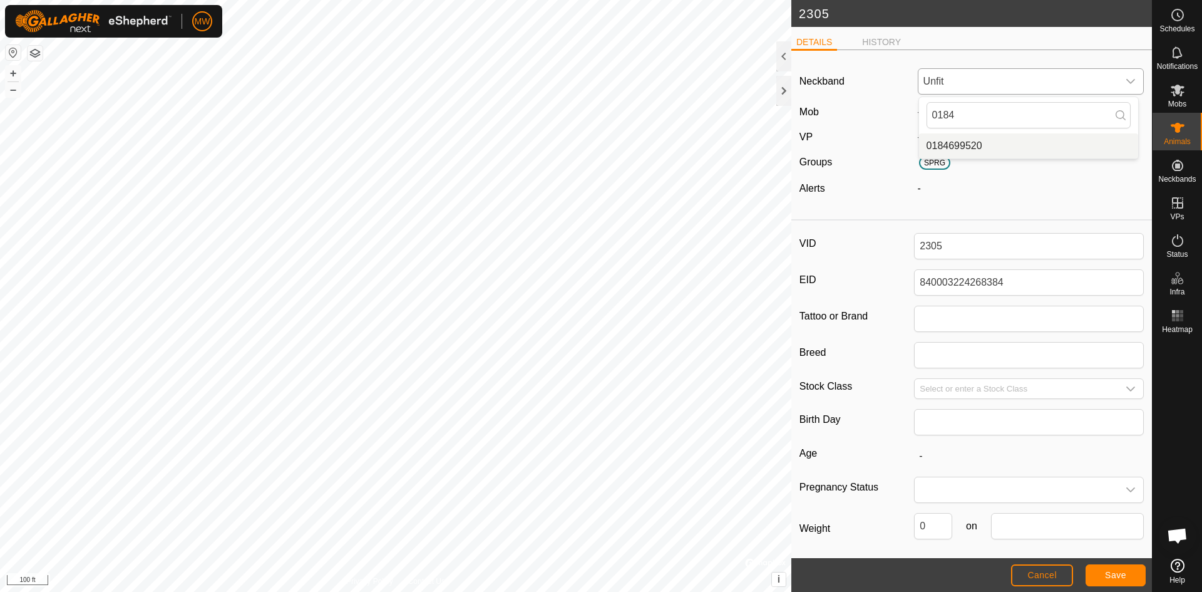
type input "0184"
click at [964, 145] on li "0184699520" at bounding box center [1028, 145] width 219 height 25
click at [1118, 570] on span "Save" at bounding box center [1115, 575] width 21 height 10
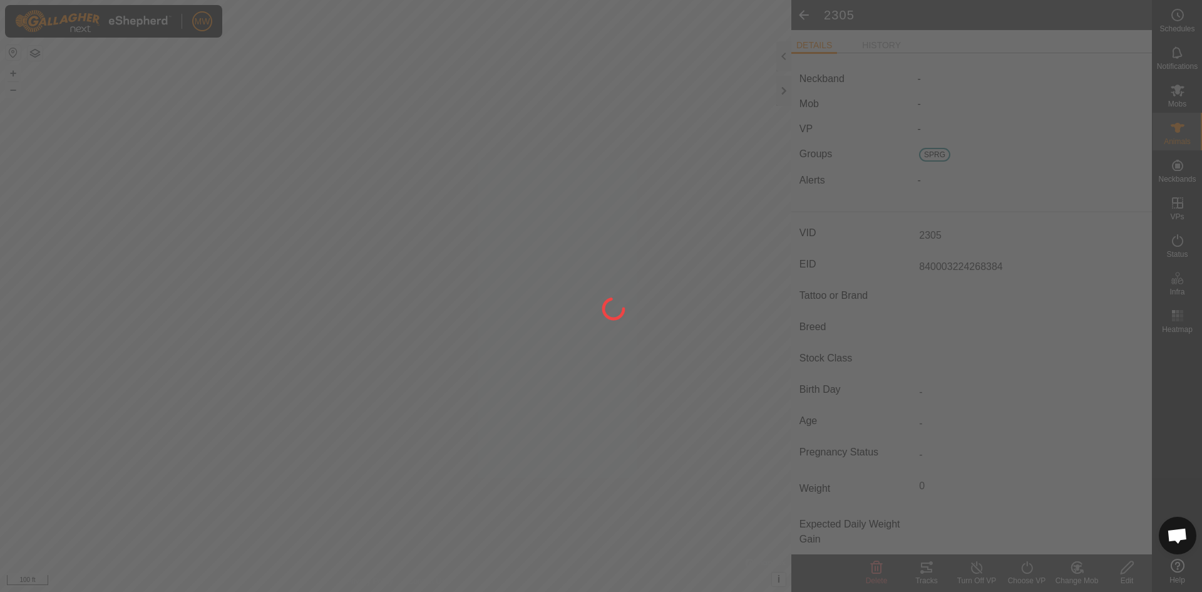
type input "-"
type input "0 kg"
type input "-"
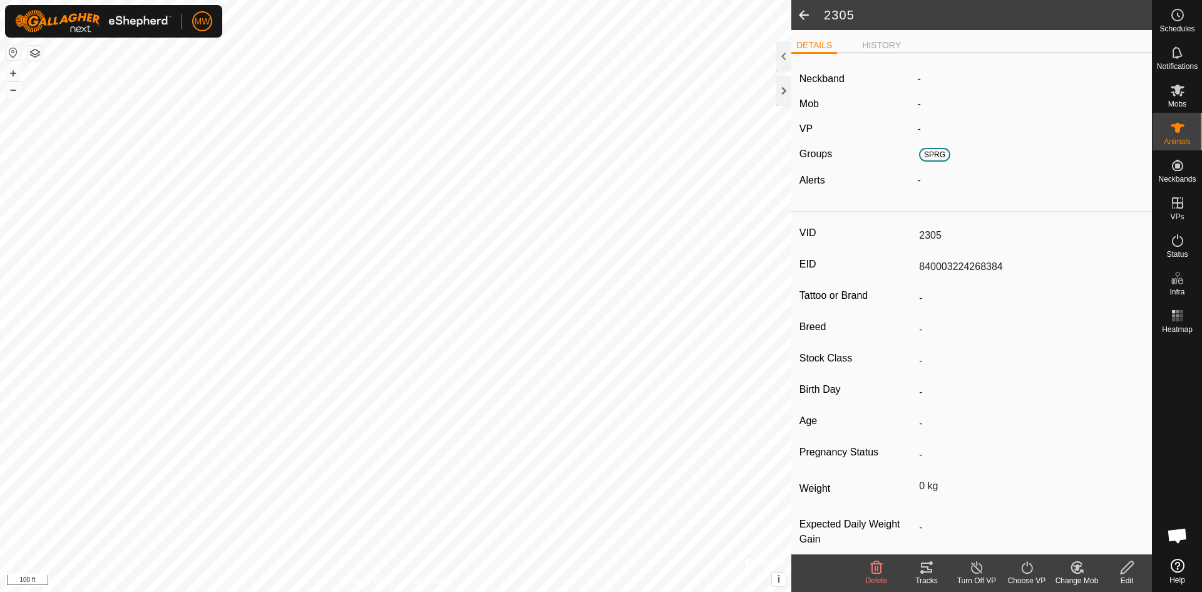
click at [1070, 572] on icon at bounding box center [1078, 567] width 16 height 15
click at [1101, 515] on link "Choose Mob..." at bounding box center [1115, 513] width 124 height 25
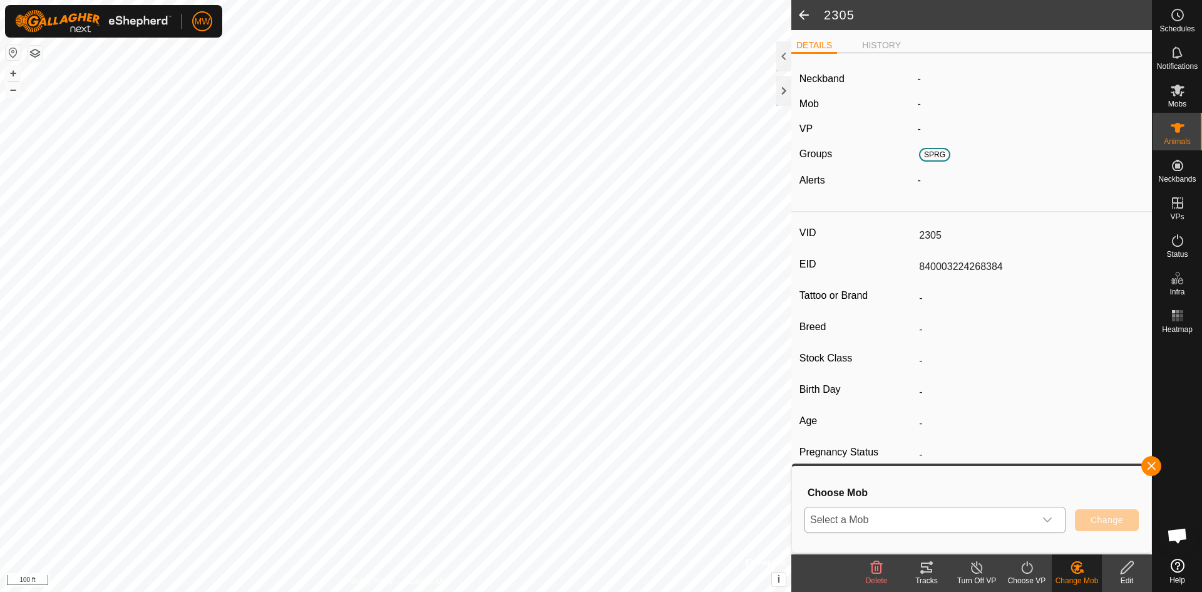
click at [837, 518] on span "Select a Mob" at bounding box center [920, 519] width 230 height 25
type input "spr"
click at [854, 485] on li "Spring Cows" at bounding box center [936, 492] width 260 height 31
click at [1124, 513] on button "Change" at bounding box center [1107, 520] width 64 height 22
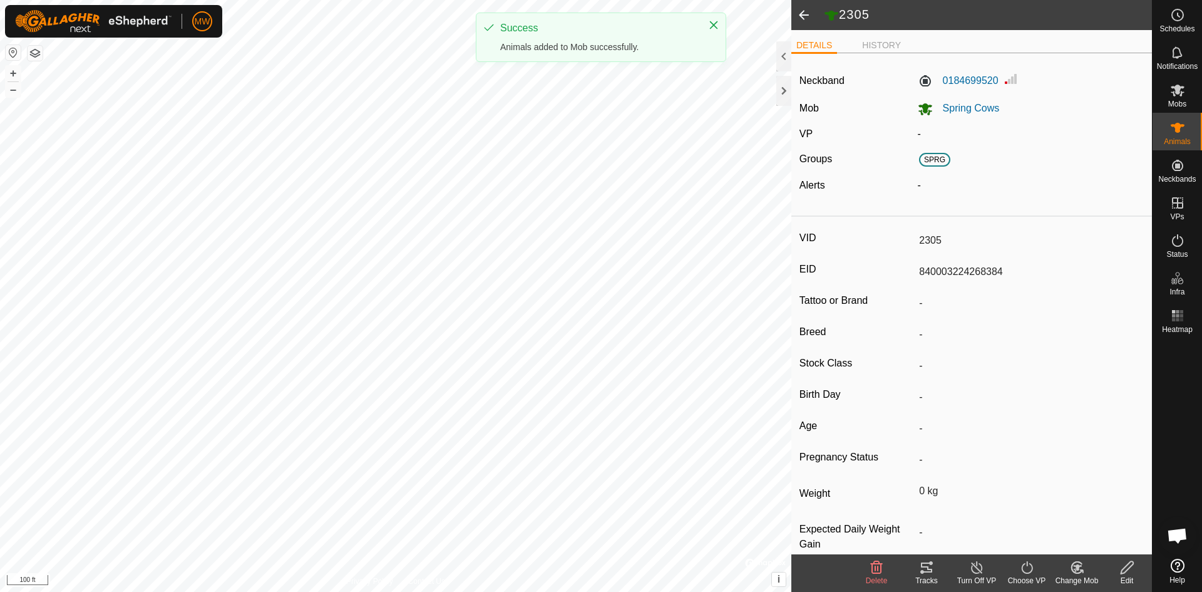
click at [1029, 569] on icon at bounding box center [1027, 567] width 16 height 15
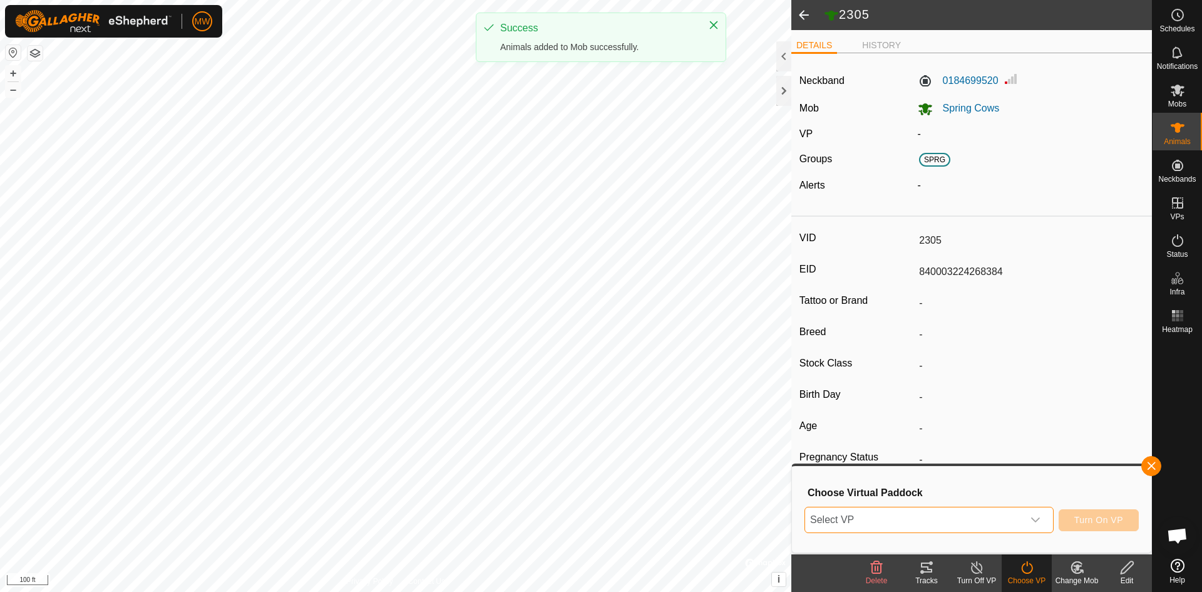
click at [858, 513] on span "Select VP" at bounding box center [914, 519] width 218 height 25
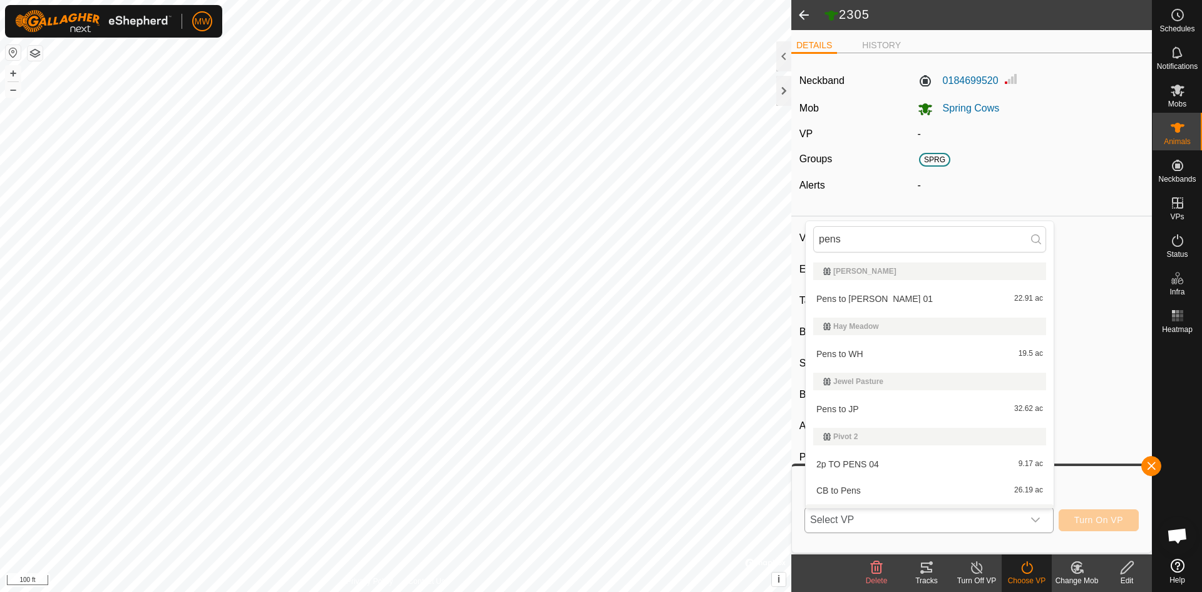
scroll to position [21, 0]
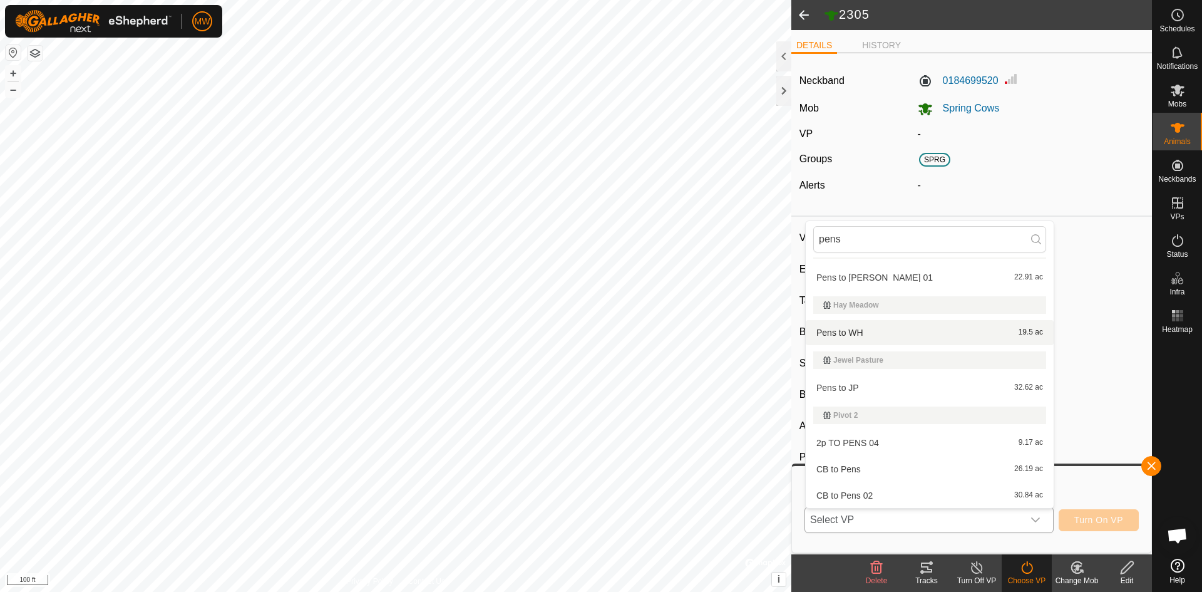
type input "pens"
click at [848, 332] on li "Pens to WH 19.5 ac" at bounding box center [930, 332] width 248 height 25
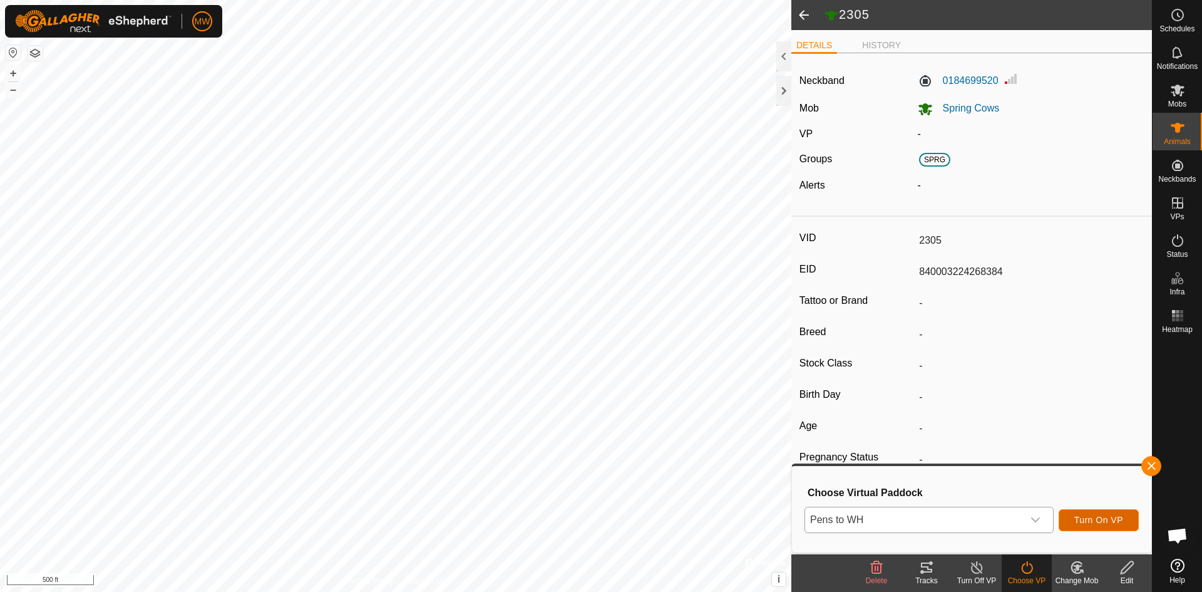
click at [1100, 522] on span "Turn On VP" at bounding box center [1099, 520] width 49 height 10
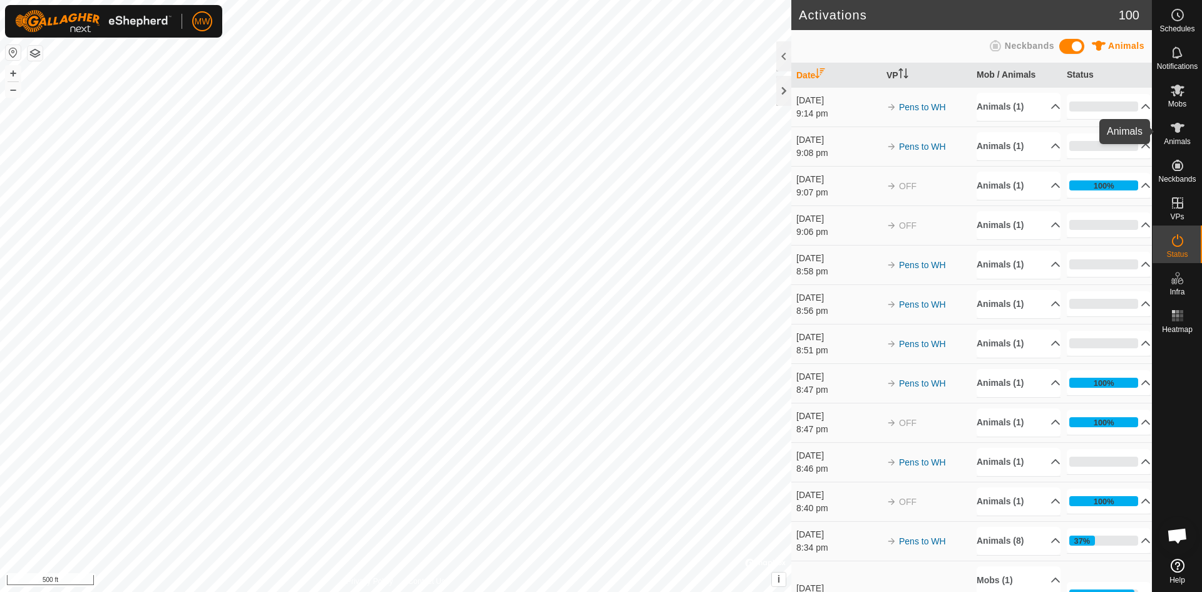
click at [1176, 129] on icon at bounding box center [1178, 128] width 14 height 10
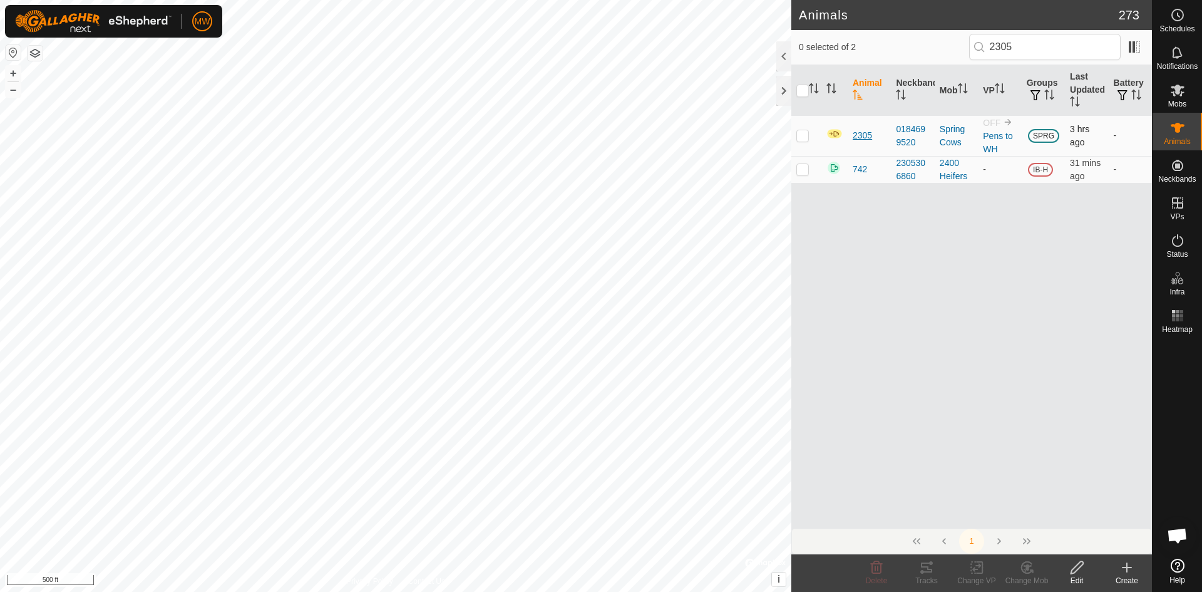
type input "2305"
click at [863, 137] on span "2305" at bounding box center [862, 135] width 19 height 13
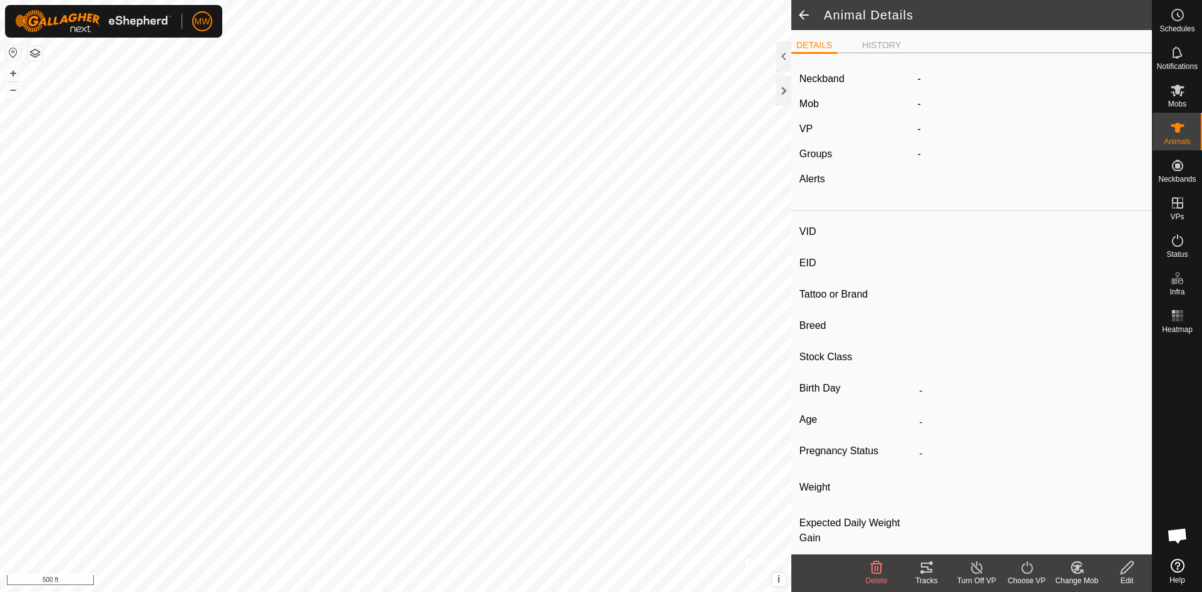
type input "2305"
type input "840003224268384"
type input "-"
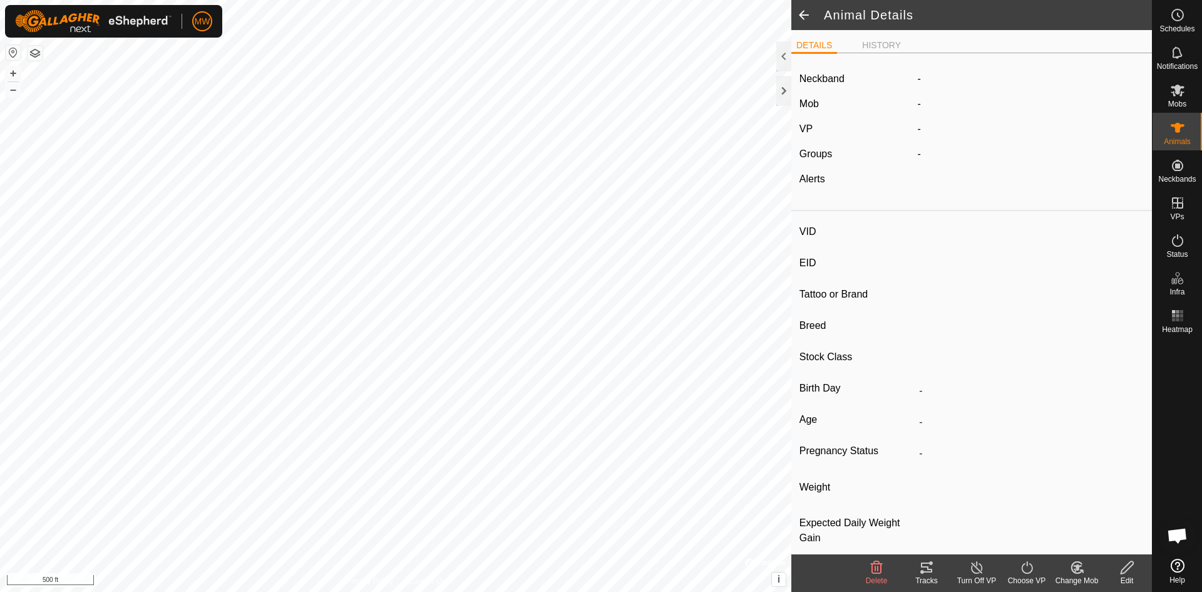
type input "0 kg"
type input "-"
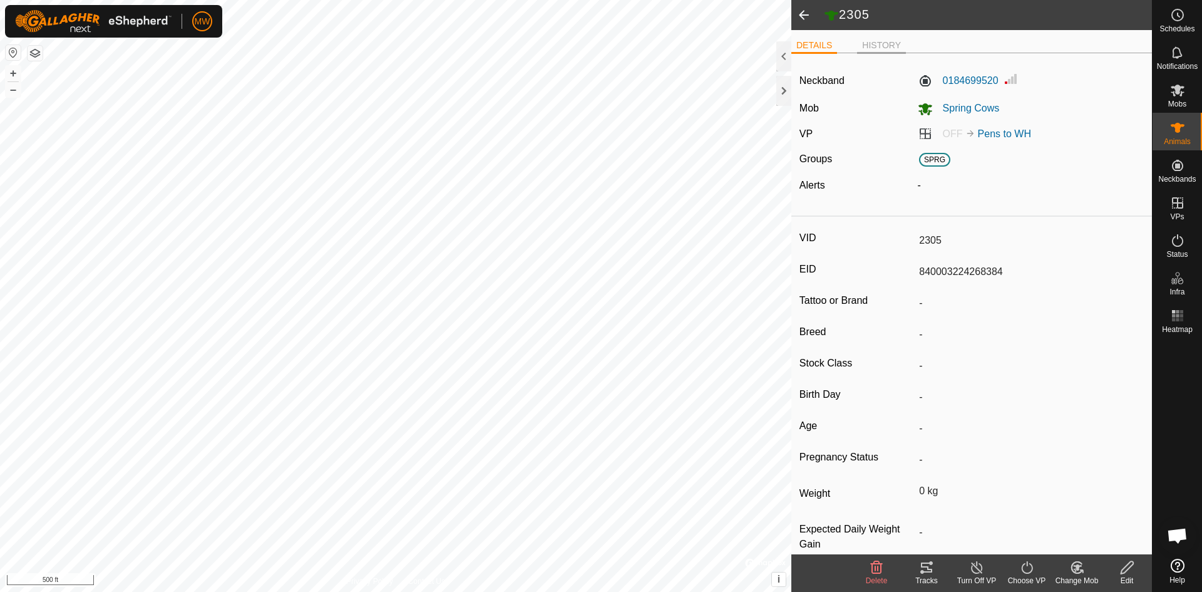
click at [863, 43] on li "HISTORY" at bounding box center [881, 46] width 49 height 15
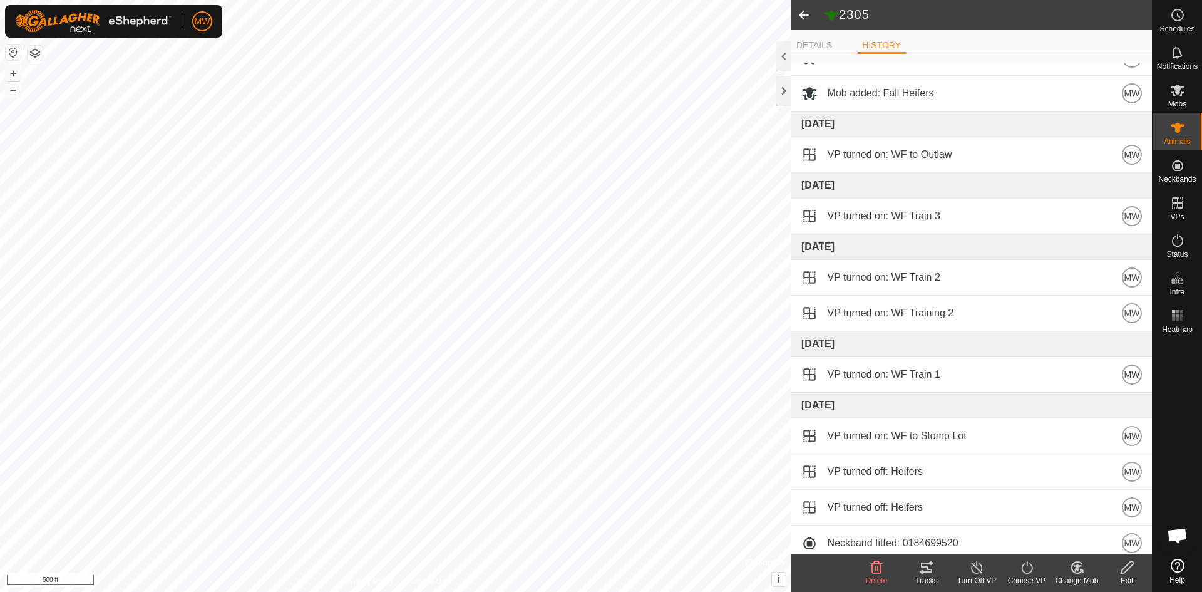
scroll to position [11990, 0]
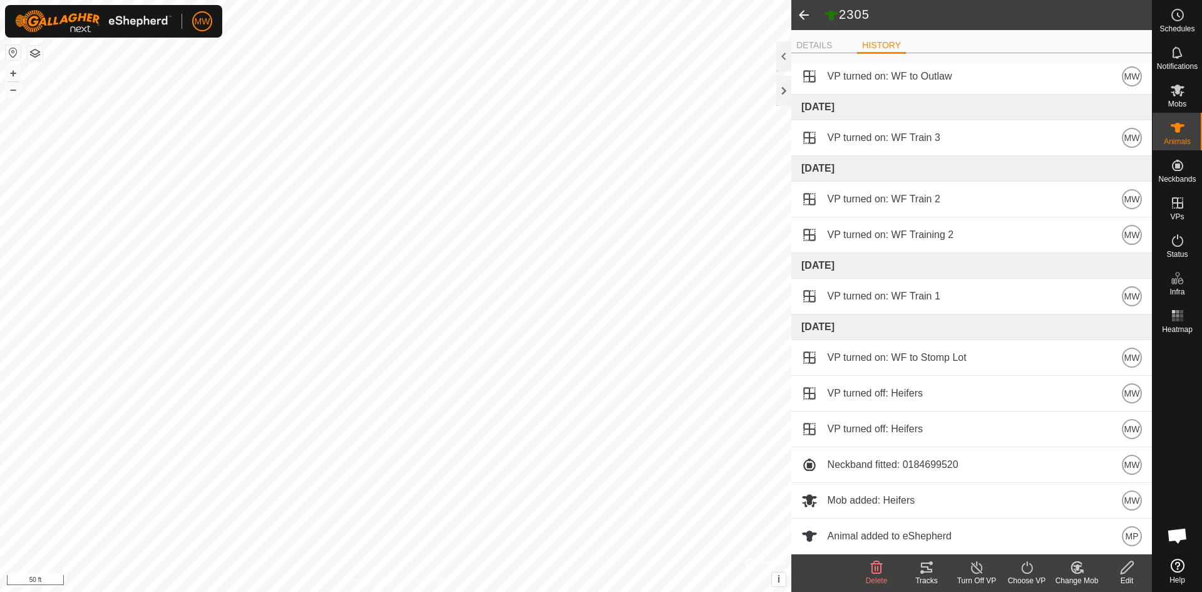
click at [801, 11] on span at bounding box center [803, 15] width 25 height 30
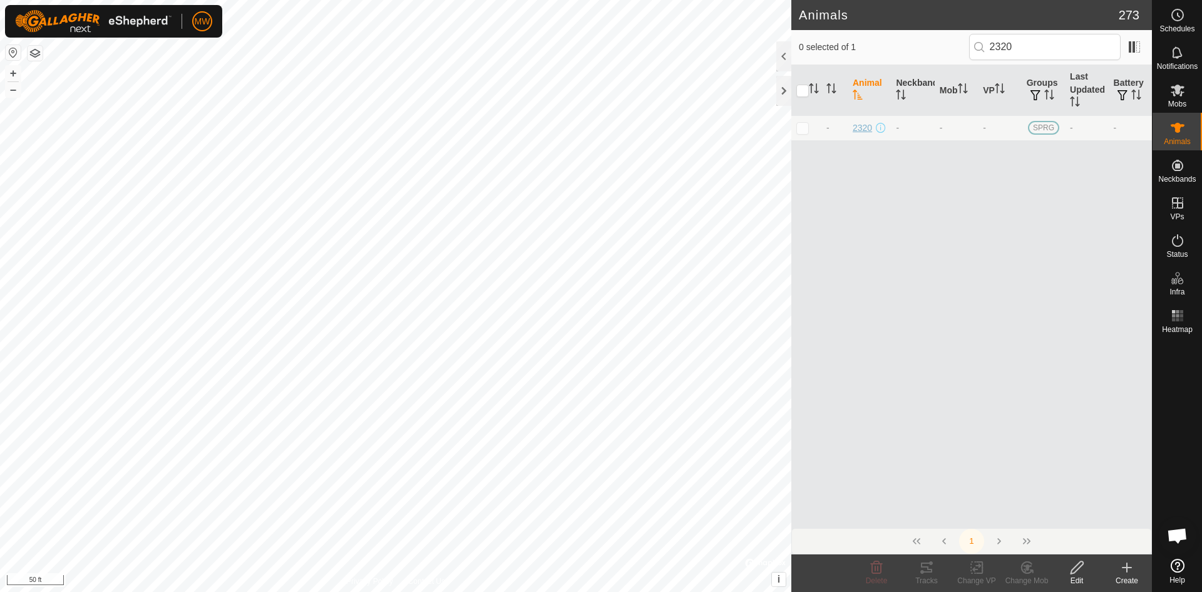
type input "2320"
click at [854, 128] on span "2320" at bounding box center [862, 127] width 19 height 13
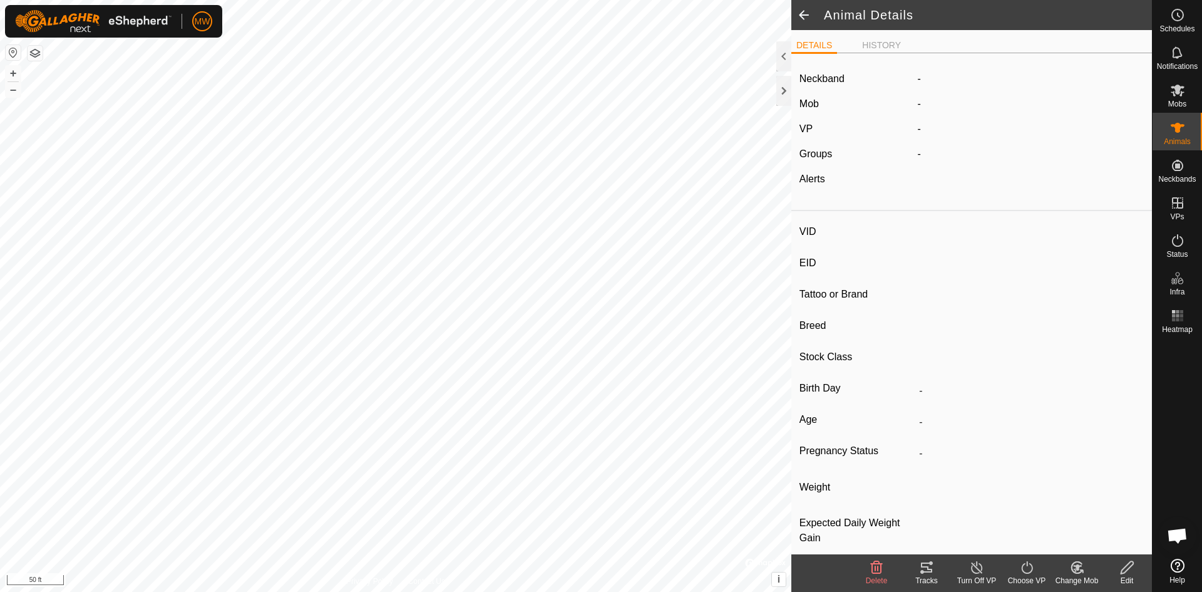
type input "2320"
type input "840003224268402"
type input "-"
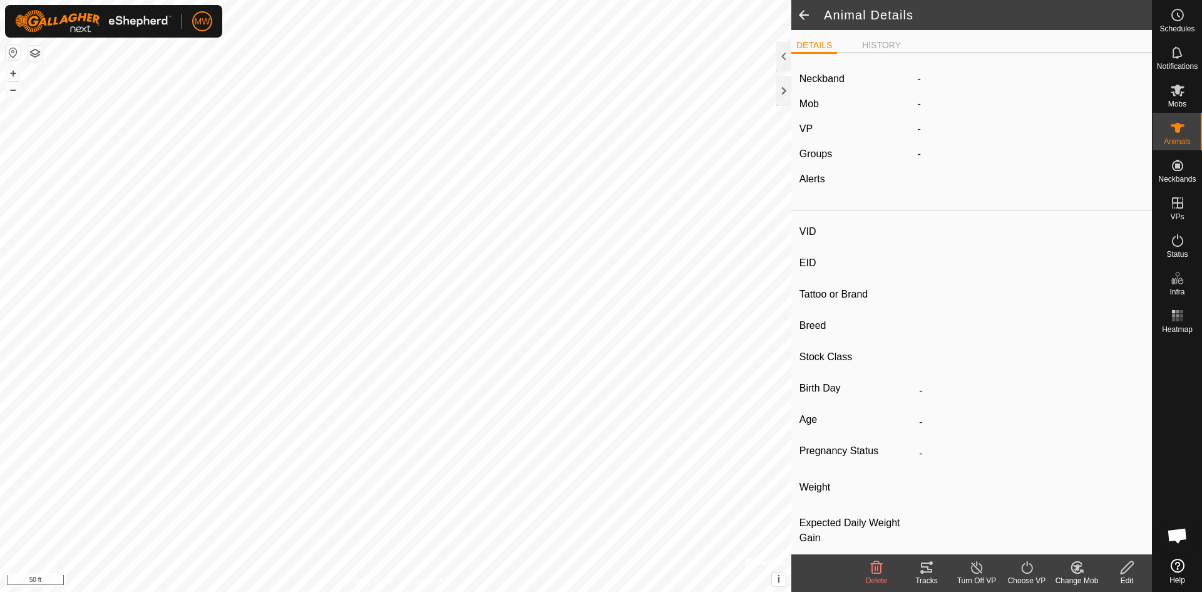
type input "0 kg"
type input "-"
click at [889, 45] on li "HISTORY" at bounding box center [881, 46] width 49 height 15
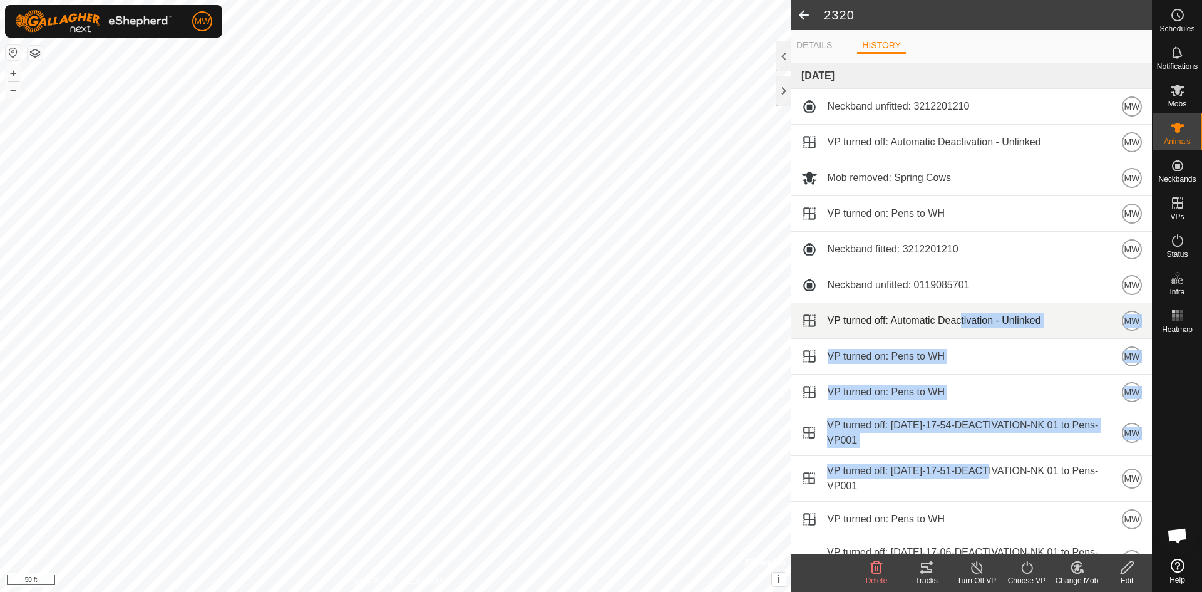
drag, startPoint x: 980, startPoint y: 465, endPoint x: 962, endPoint y: 335, distance: 131.4
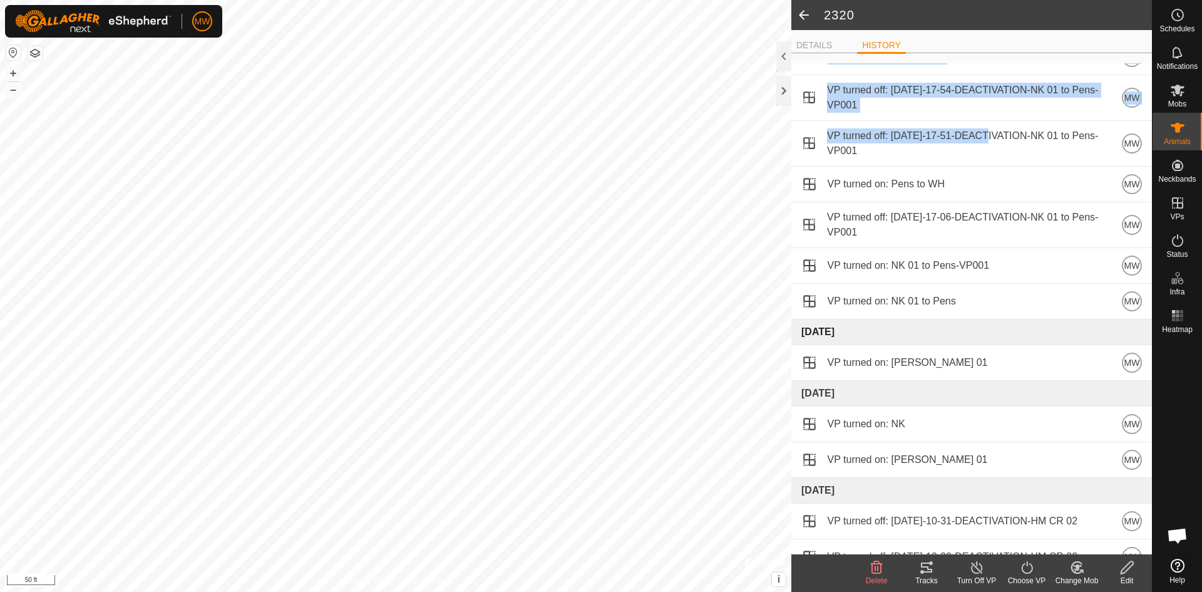
scroll to position [313, 0]
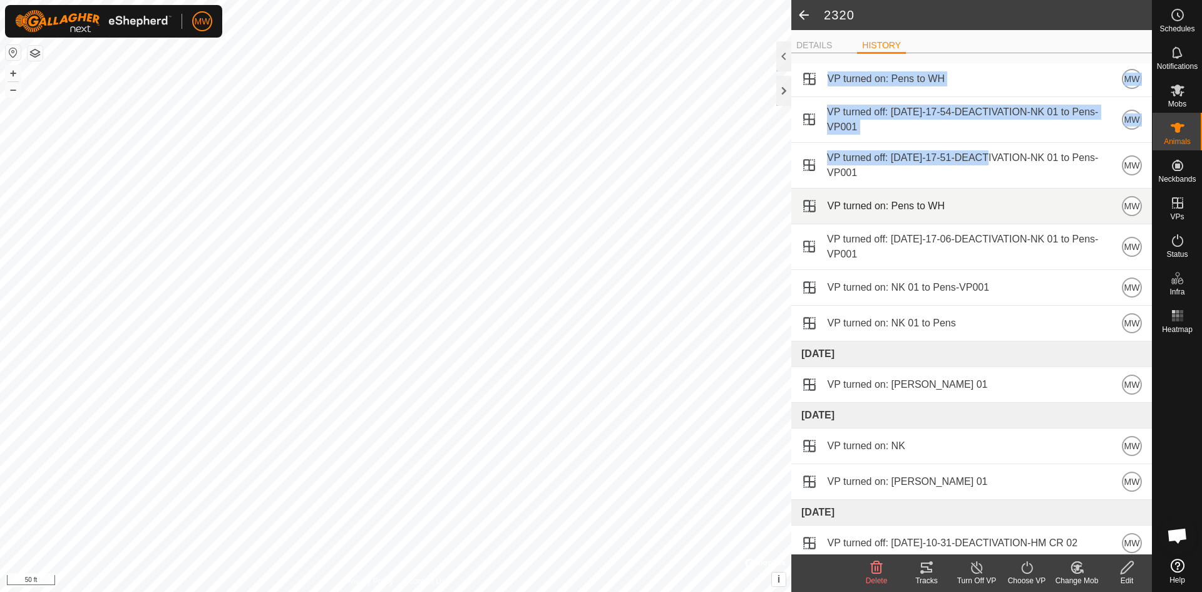
click at [1000, 188] on td "VP turned on: Pens to WH MW" at bounding box center [971, 206] width 361 height 36
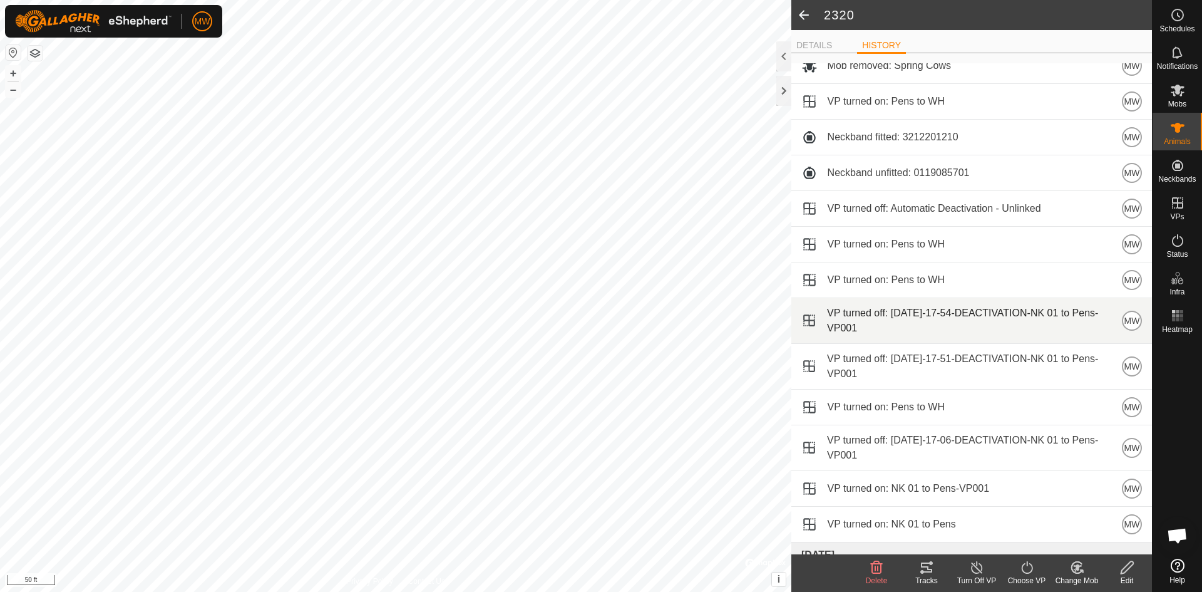
scroll to position [63, 0]
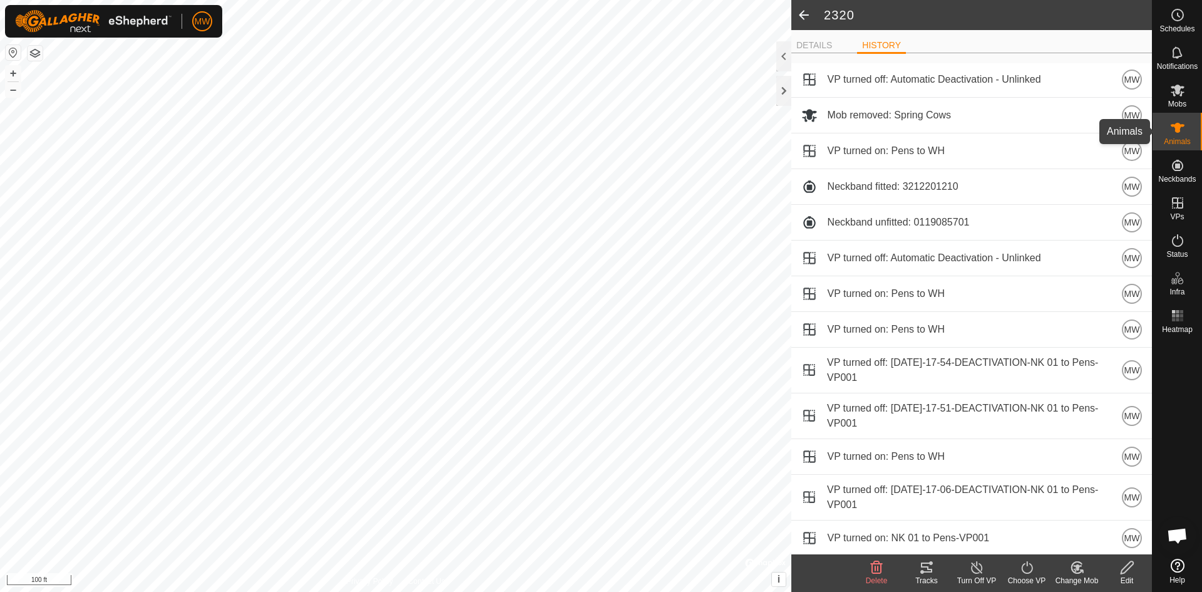
click at [1180, 132] on icon at bounding box center [1177, 127] width 15 height 15
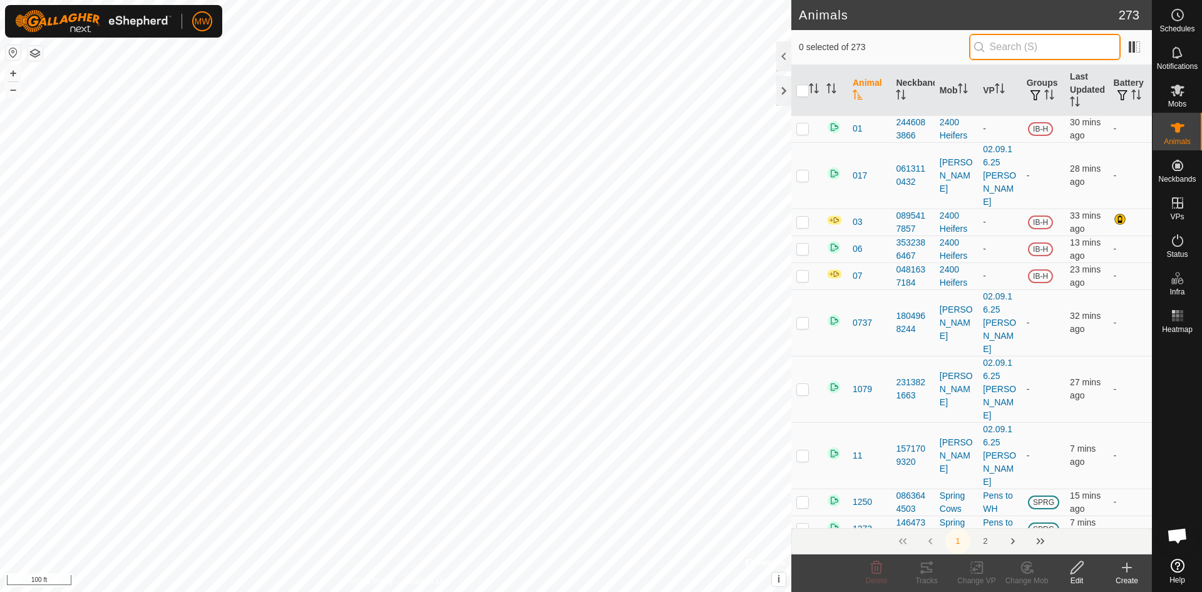
click at [1010, 47] on input "text" at bounding box center [1045, 47] width 152 height 26
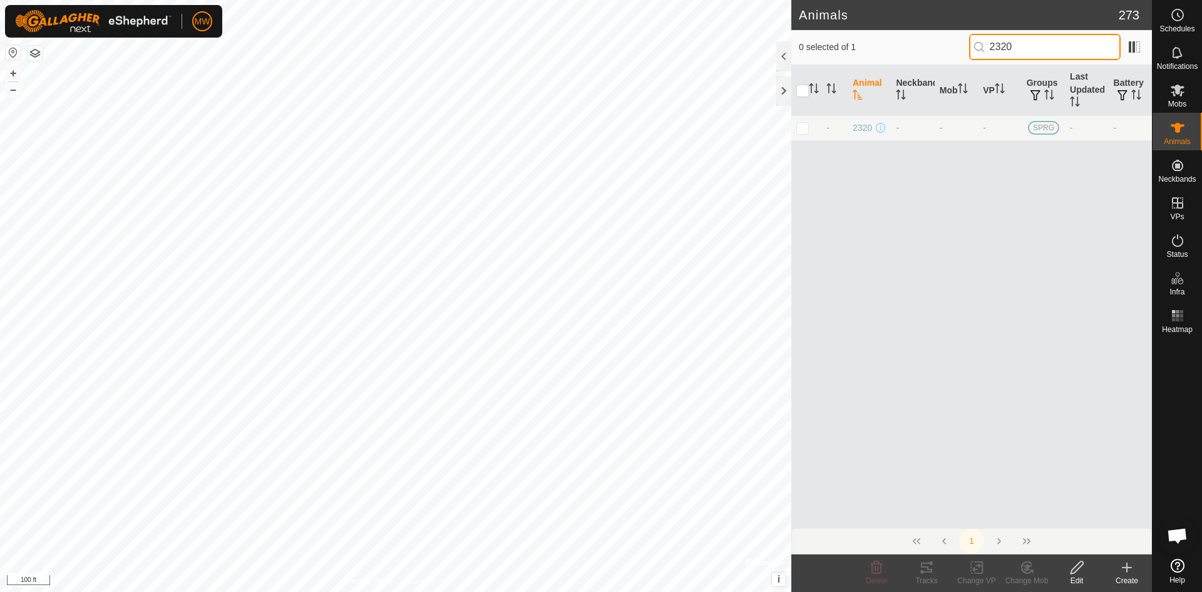
drag, startPoint x: 1024, startPoint y: 43, endPoint x: 966, endPoint y: 51, distance: 58.9
click at [966, 51] on div "0 selected of 1 2320" at bounding box center [972, 47] width 346 height 26
type input "2305"
